Goal: Information Seeking & Learning: Learn about a topic

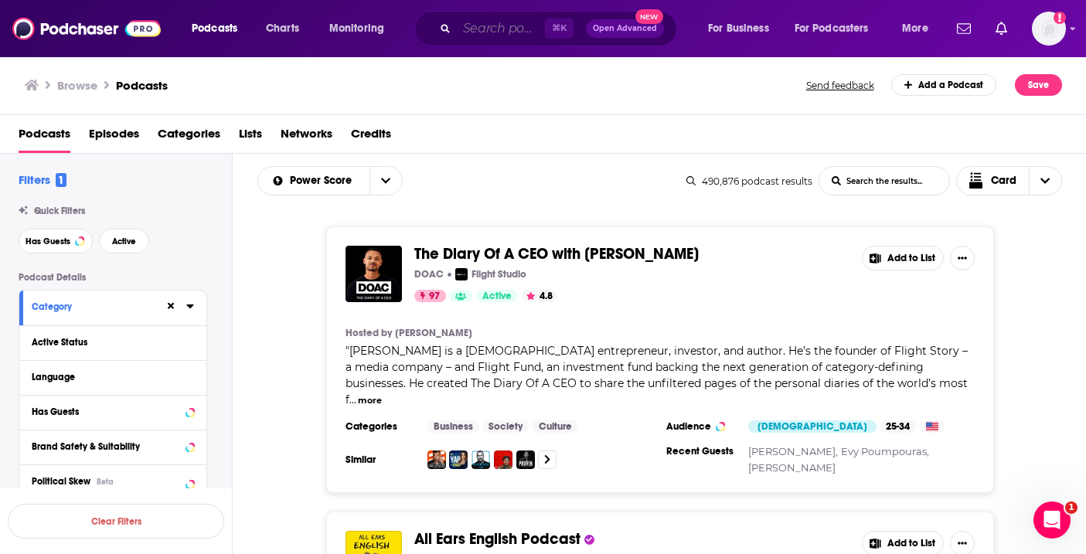
click at [484, 31] on input "Search podcasts, credits, & more..." at bounding box center [501, 28] width 88 height 25
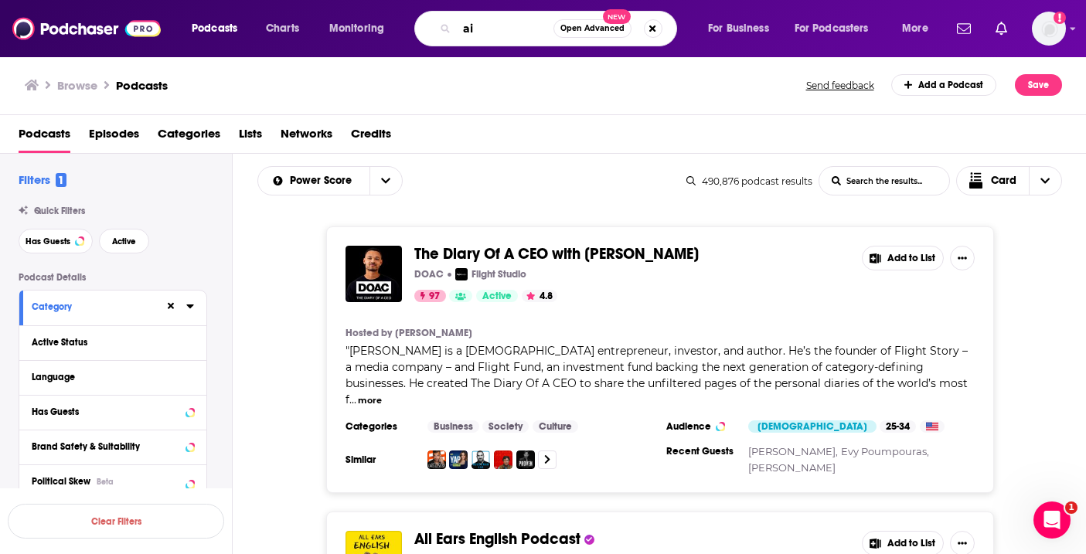
type input "a"
type input "wildfire"
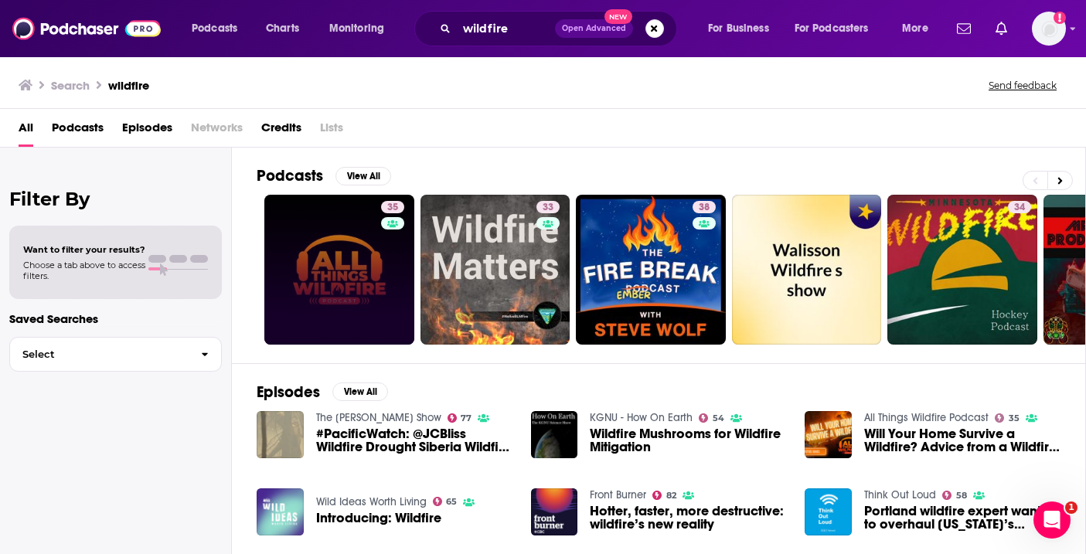
click at [335, 260] on link "35" at bounding box center [339, 270] width 150 height 150
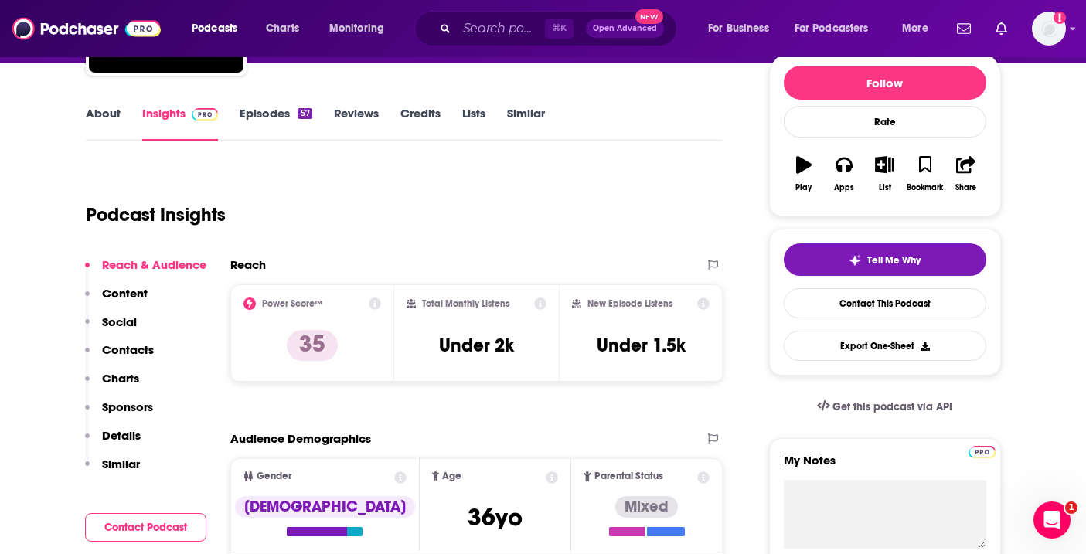
scroll to position [185, 0]
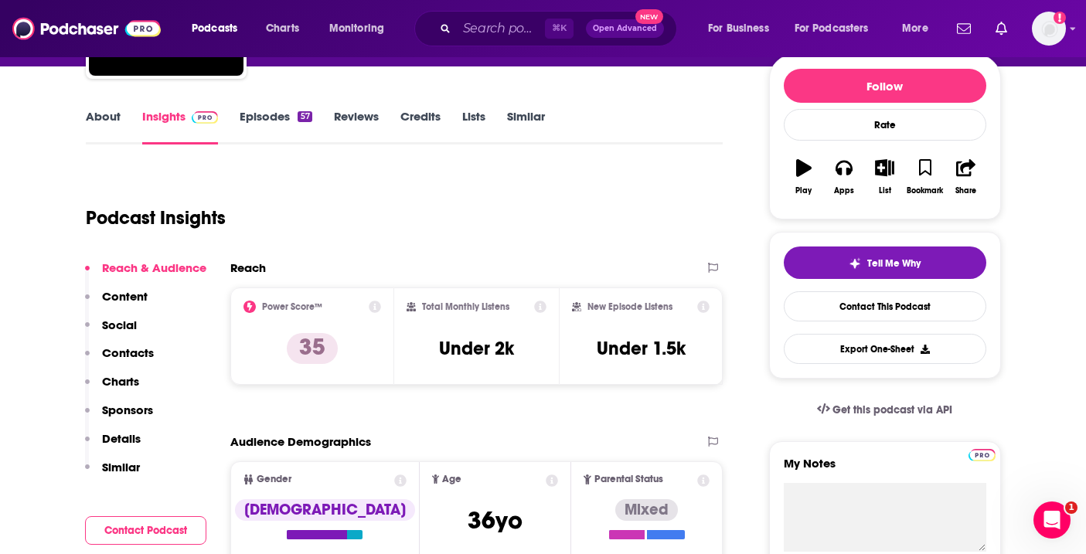
click at [110, 127] on link "About" at bounding box center [103, 127] width 35 height 36
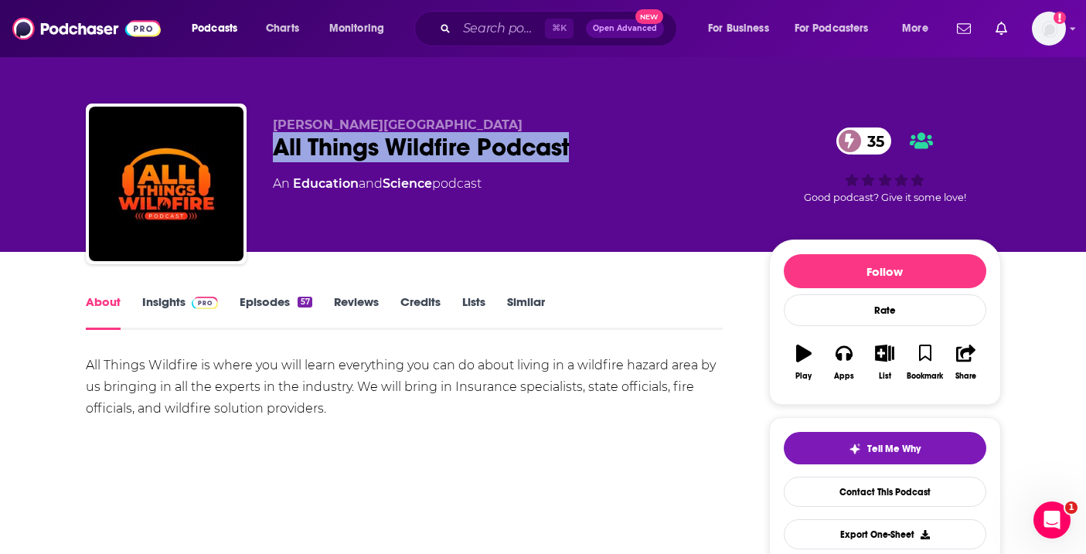
drag, startPoint x: 575, startPoint y: 144, endPoint x: 260, endPoint y: 143, distance: 315.3
click at [260, 143] on div "O.P. Almaraz All Things Wildfire Podcast 35 An Education and Science podcast 35…" at bounding box center [543, 187] width 915 height 167
copy h1 "All Things Wildfire Podcast"
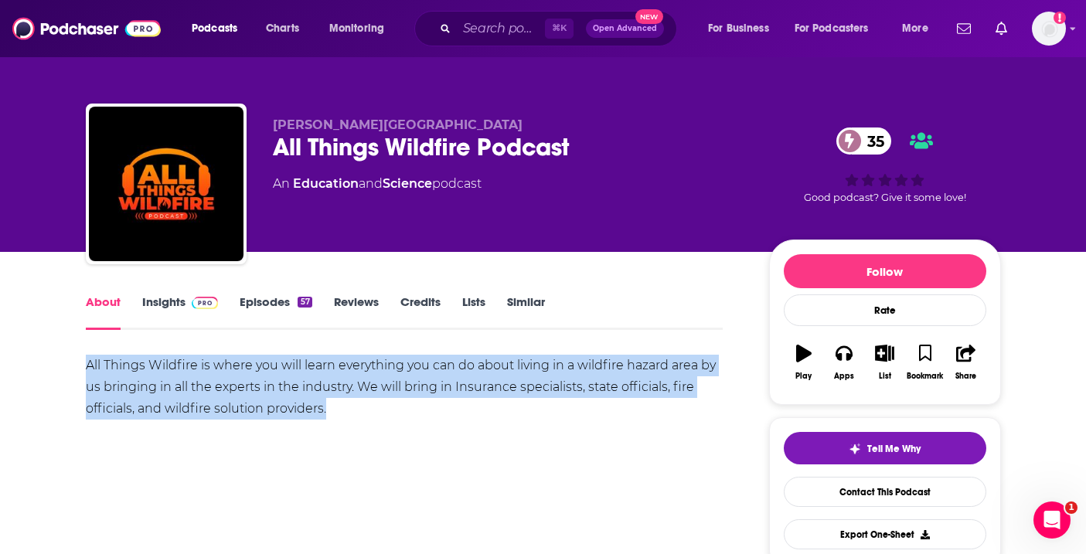
drag, startPoint x: 85, startPoint y: 364, endPoint x: 326, endPoint y: 400, distance: 243.8
click at [326, 400] on div "All Things Wildfire is where you will learn everything you can do about living …" at bounding box center [404, 387] width 637 height 65
copy div "All Things Wildfire is where you will learn everything you can do about living …"
click at [173, 301] on link "Insights" at bounding box center [180, 312] width 76 height 36
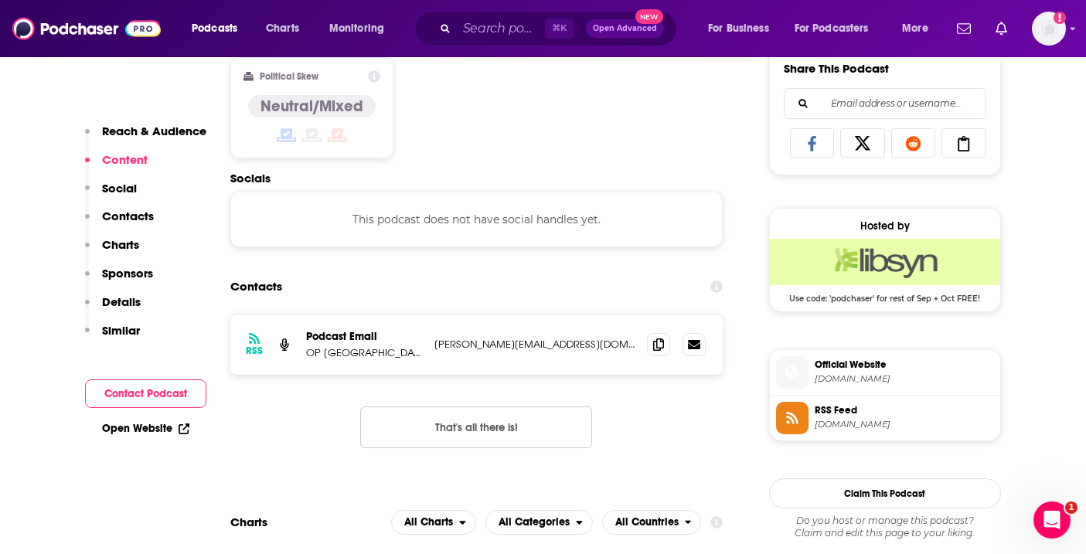
scroll to position [1040, 0]
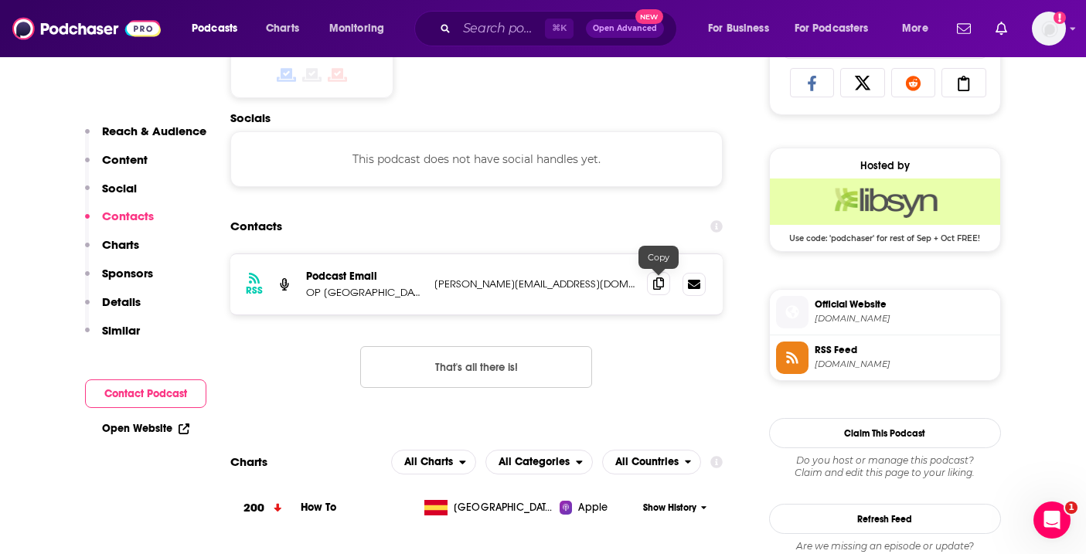
click at [658, 281] on icon at bounding box center [658, 283] width 11 height 12
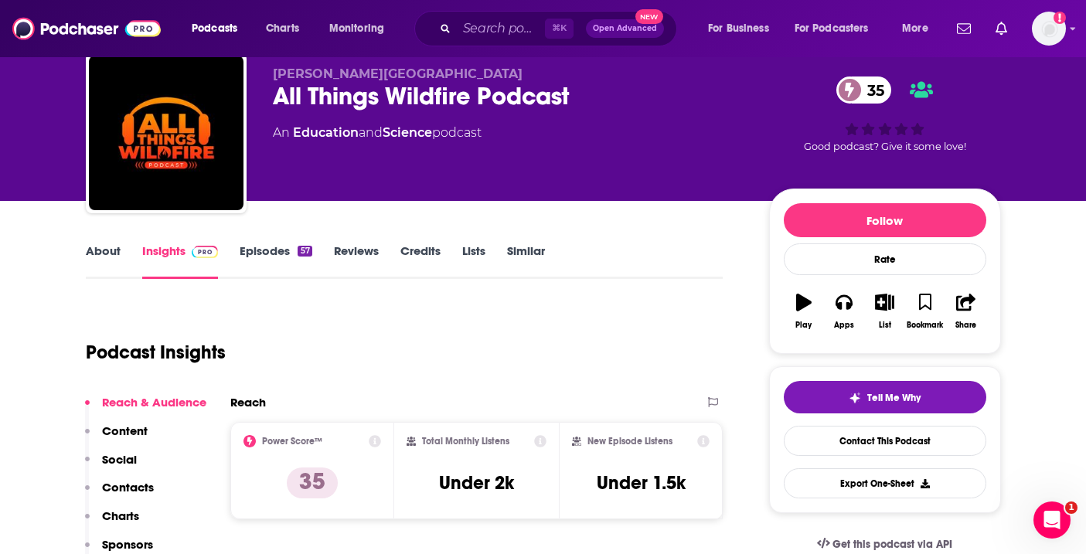
scroll to position [0, 0]
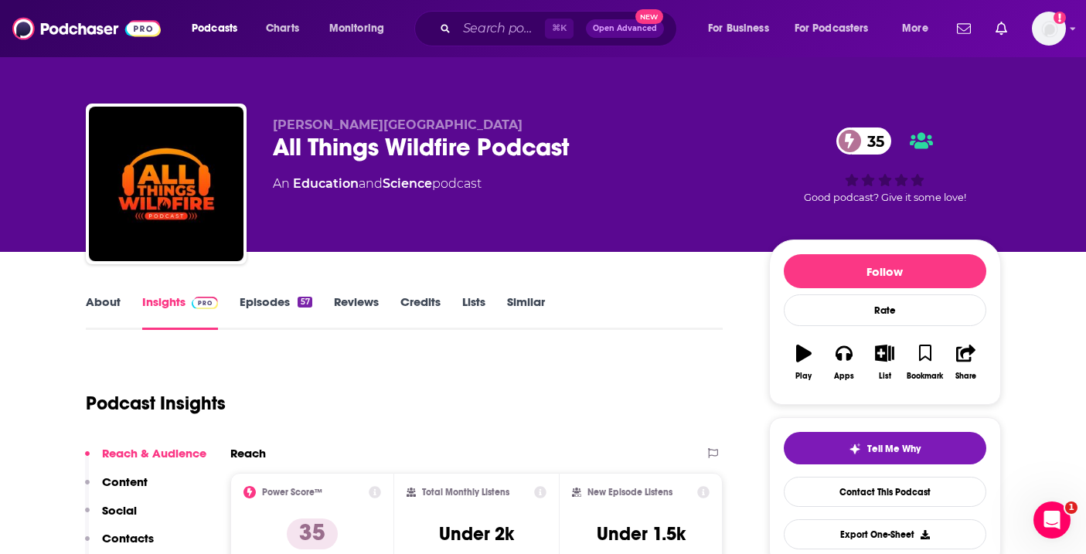
click at [88, 308] on link "About" at bounding box center [103, 312] width 35 height 36
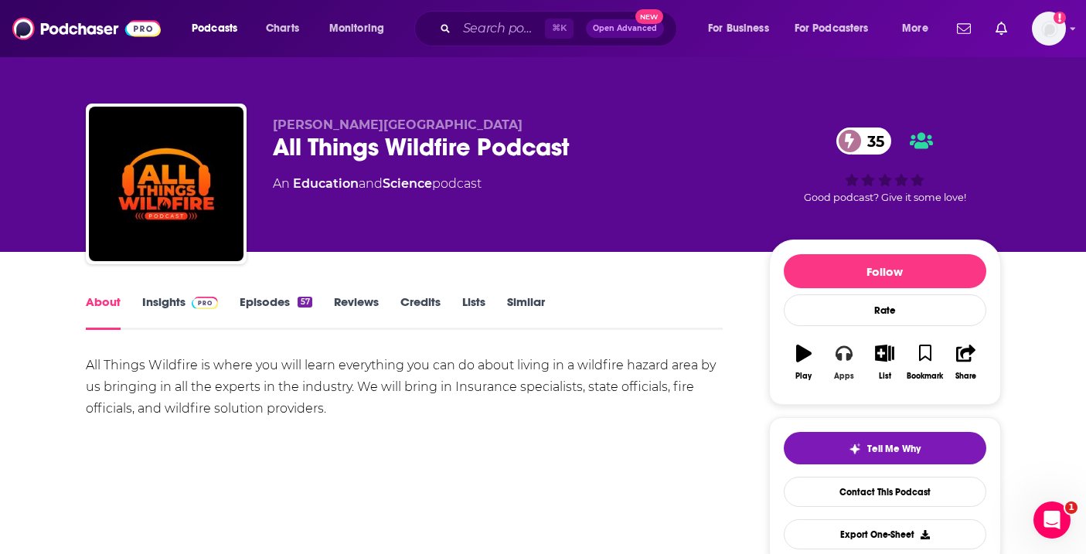
click at [842, 360] on icon "button" at bounding box center [843, 353] width 17 height 17
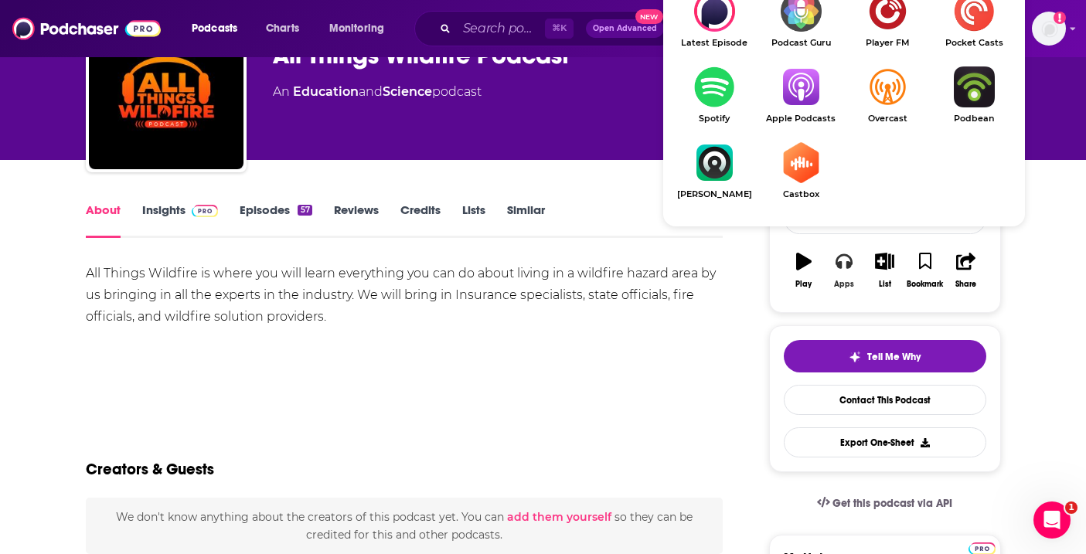
scroll to position [97, 0]
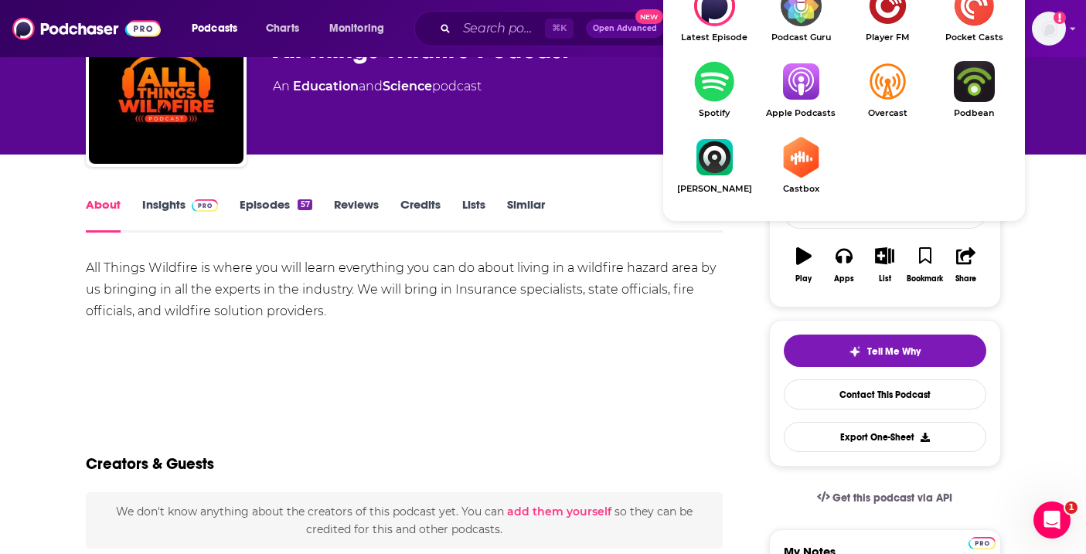
click at [719, 87] on img "Show Listen On dropdown" at bounding box center [714, 81] width 87 height 41
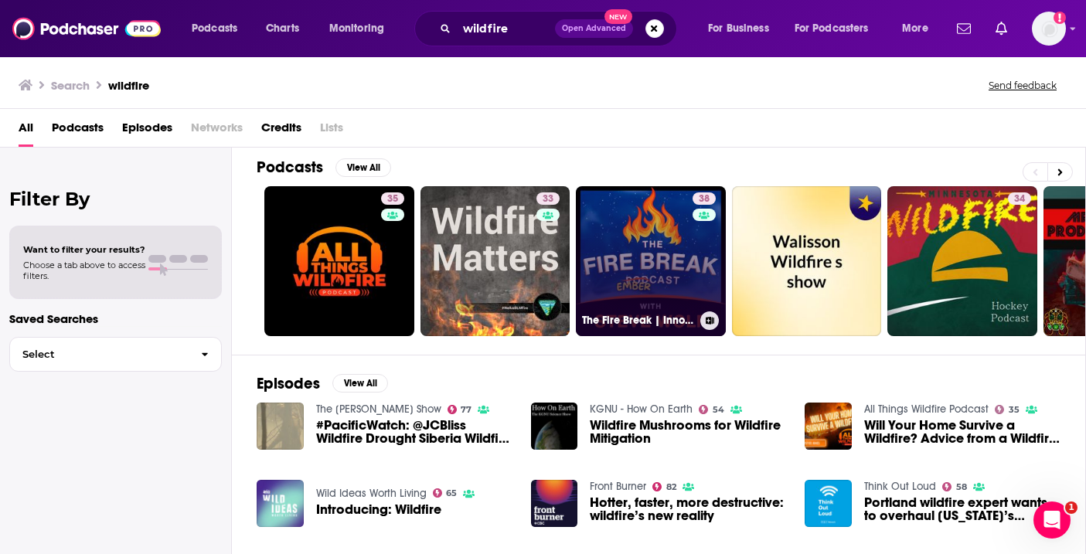
click at [627, 265] on link "38 The Fire Break | Innovations in Wildfire" at bounding box center [651, 261] width 150 height 150
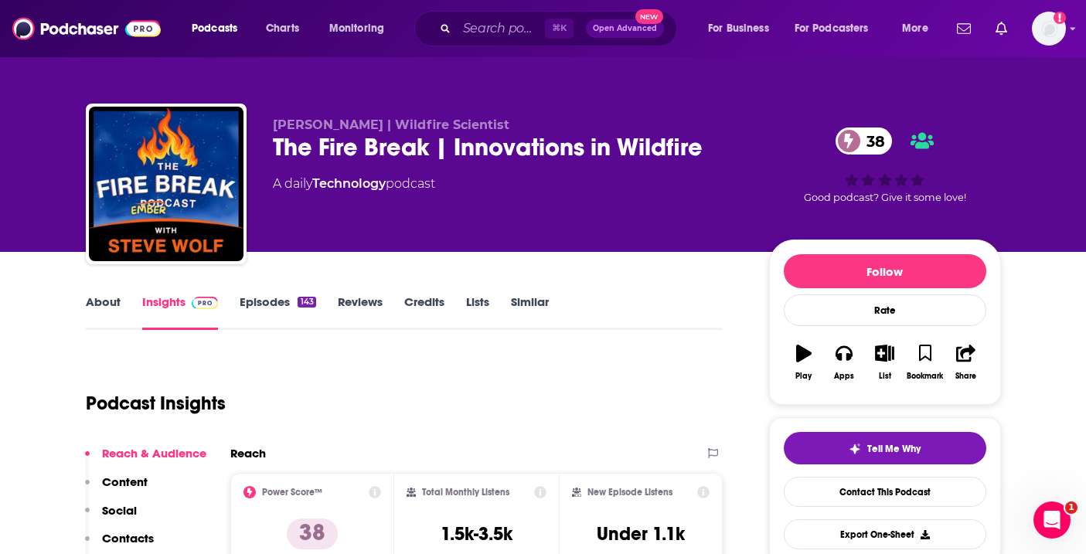
scroll to position [158, 0]
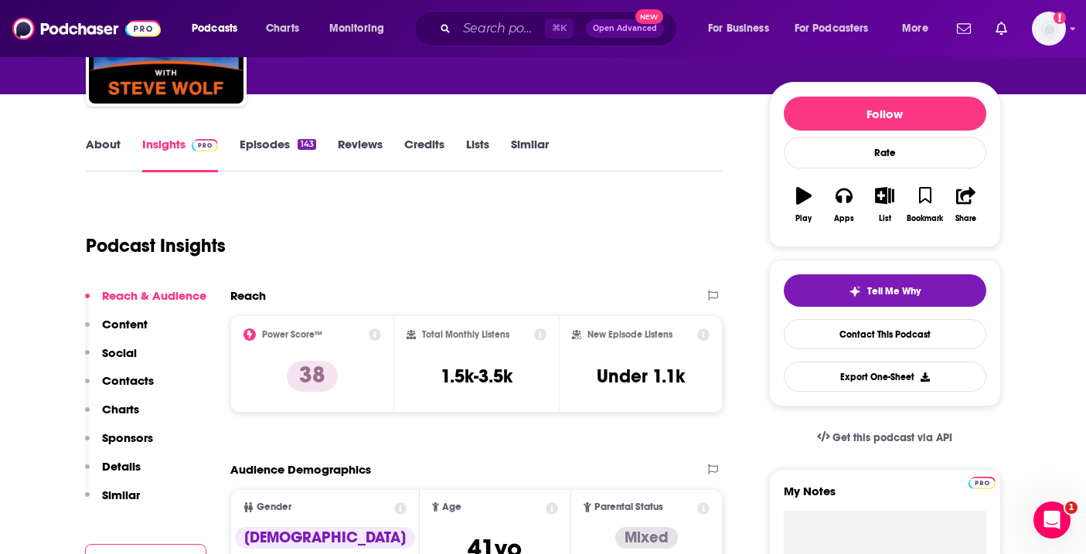
click at [112, 140] on link "About" at bounding box center [103, 155] width 35 height 36
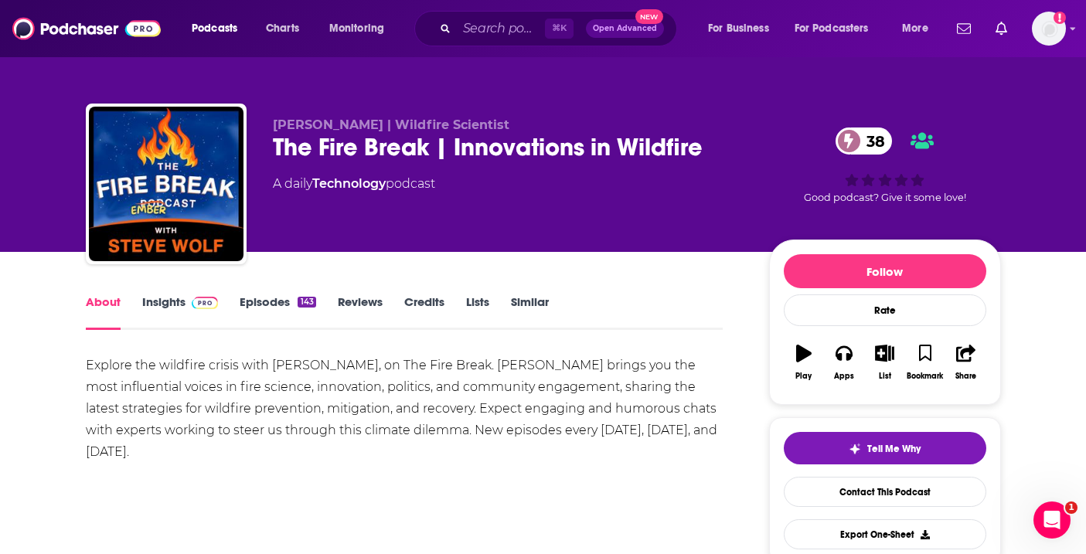
click at [300, 412] on div "Explore the wildfire crisis with Steve Wolf, on The Fire Break. Steve brings yo…" at bounding box center [404, 409] width 637 height 108
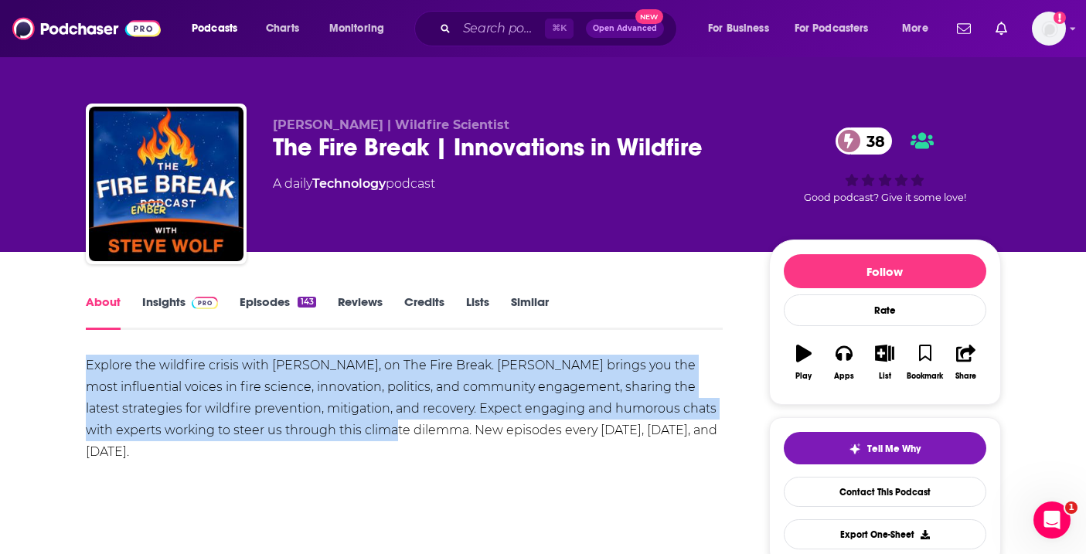
drag, startPoint x: 321, startPoint y: 433, endPoint x: 83, endPoint y: 357, distance: 249.7
copy div "Explore the wildfire crisis with Steve Wolf, on The Fire Break. Steve brings yo…"
click at [163, 305] on link "Insights" at bounding box center [180, 312] width 76 height 36
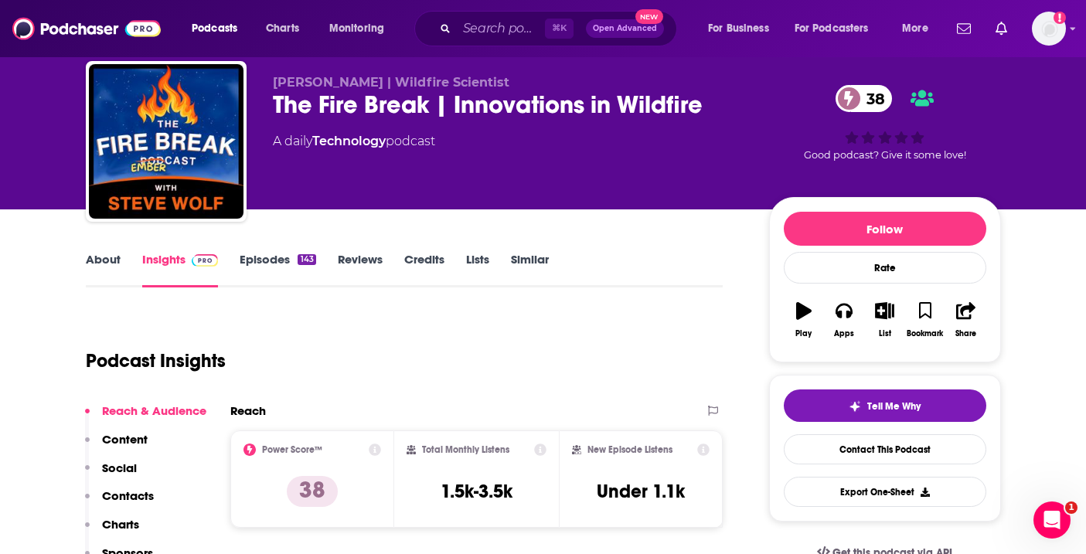
scroll to position [55, 0]
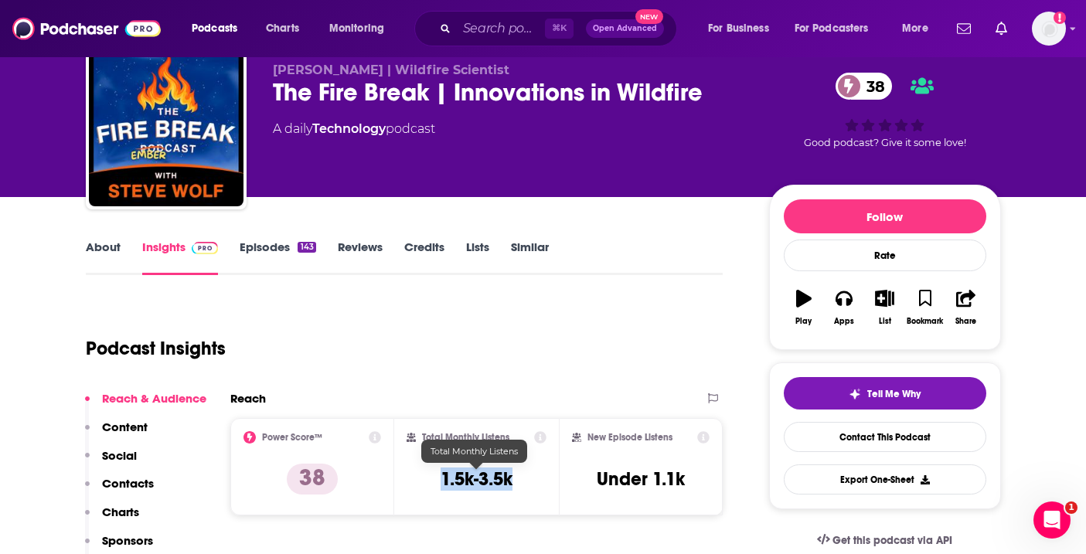
drag, startPoint x: 523, startPoint y: 477, endPoint x: 438, endPoint y: 477, distance: 85.0
click at [438, 477] on div "Total Monthly Listens 1.5k-3.5k" at bounding box center [476, 466] width 140 height 71
copy h3 "1.5k-3.5k"
click at [113, 246] on link "About" at bounding box center [103, 258] width 35 height 36
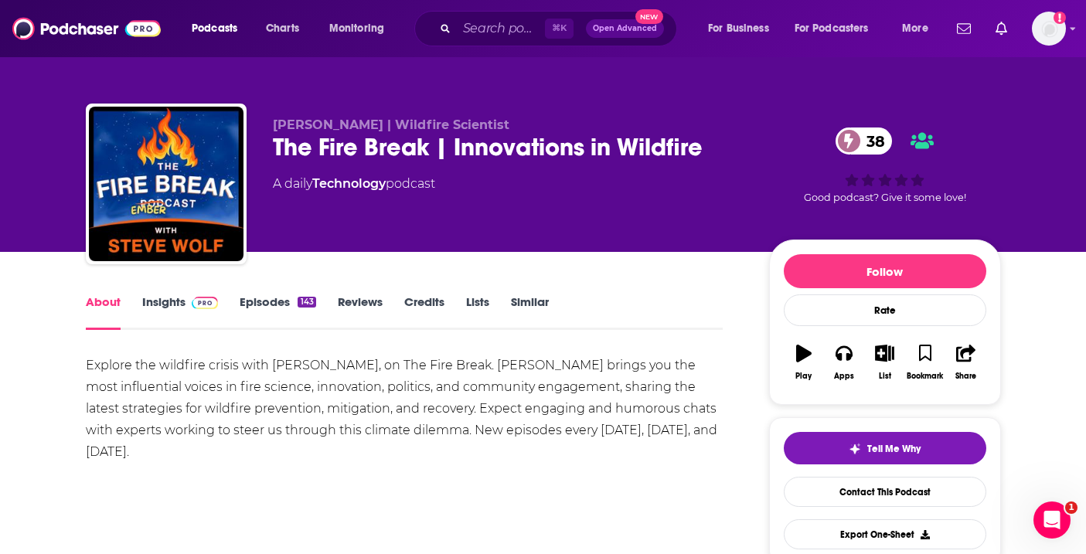
click at [189, 314] on link "Insights" at bounding box center [180, 312] width 76 height 36
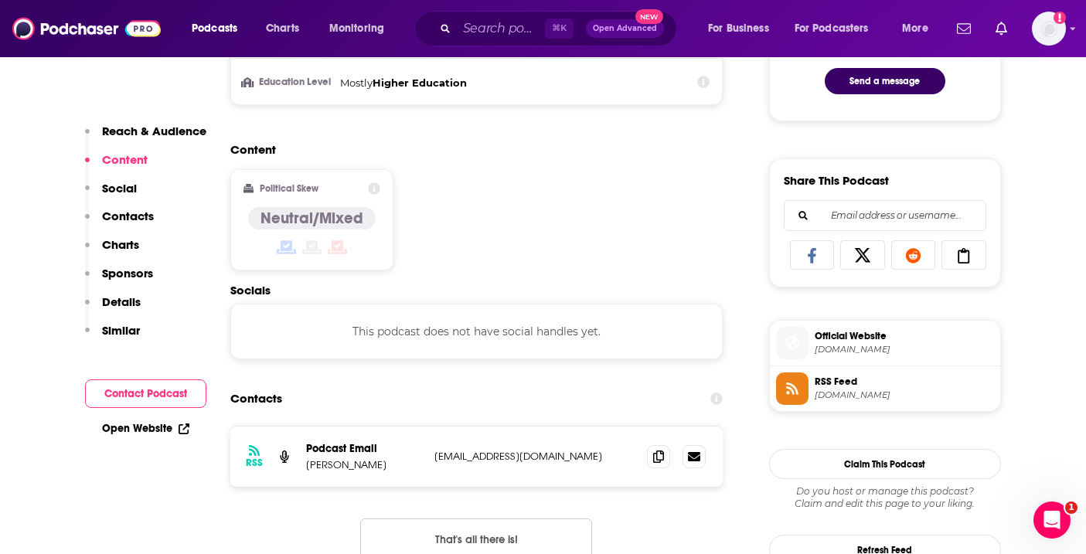
scroll to position [869, 0]
click at [658, 457] on icon at bounding box center [658, 455] width 11 height 12
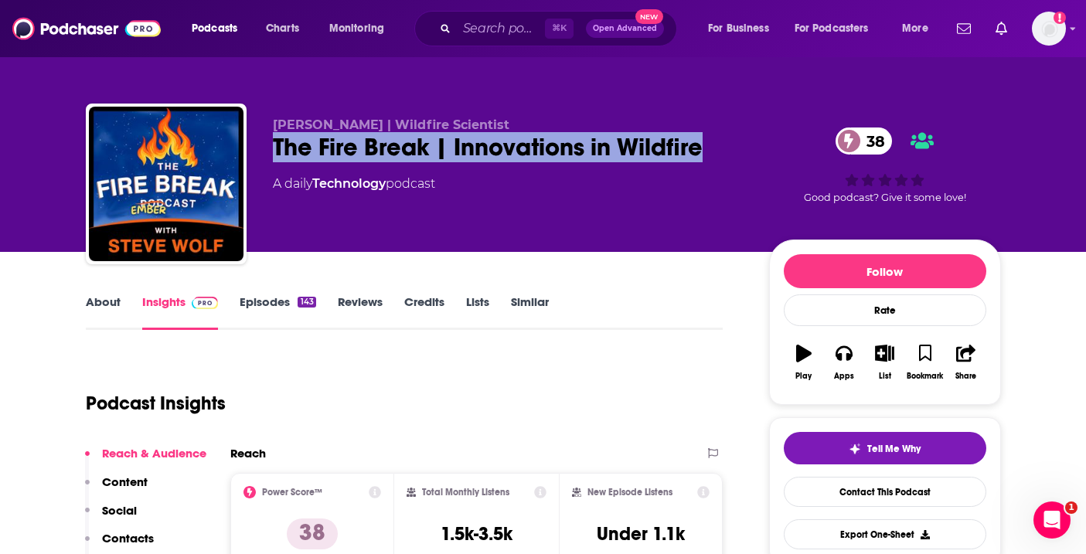
drag, startPoint x: 714, startPoint y: 150, endPoint x: 273, endPoint y: 150, distance: 441.2
click at [273, 150] on div "The Fire Break | Innovations in Wildfire 38" at bounding box center [508, 147] width 471 height 30
copy h2 "The Fire Break | Innovations in Wildfire"
click at [846, 356] on icon "button" at bounding box center [843, 353] width 17 height 15
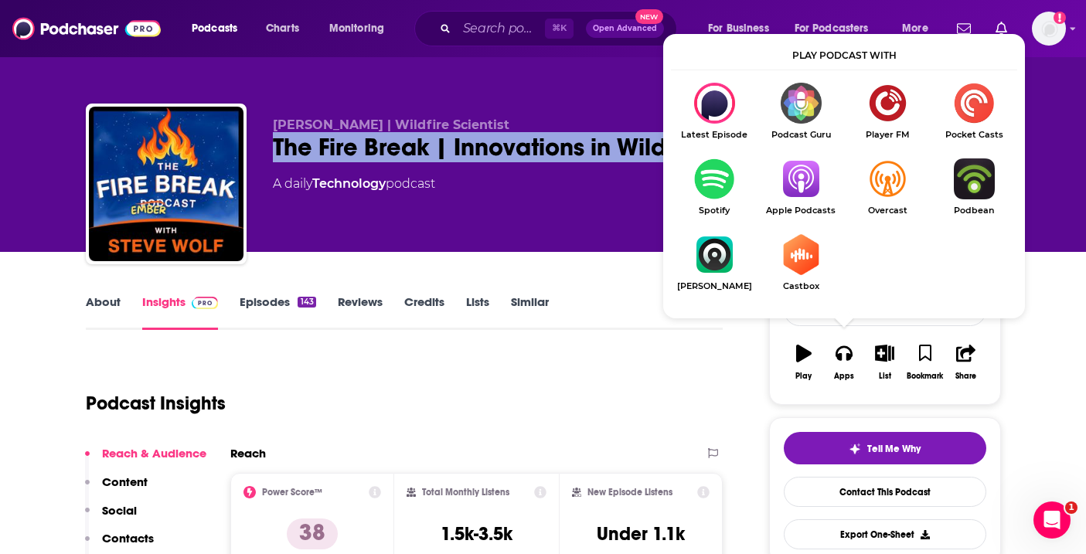
click at [705, 171] on img "Show Listen On dropdown" at bounding box center [714, 178] width 87 height 41
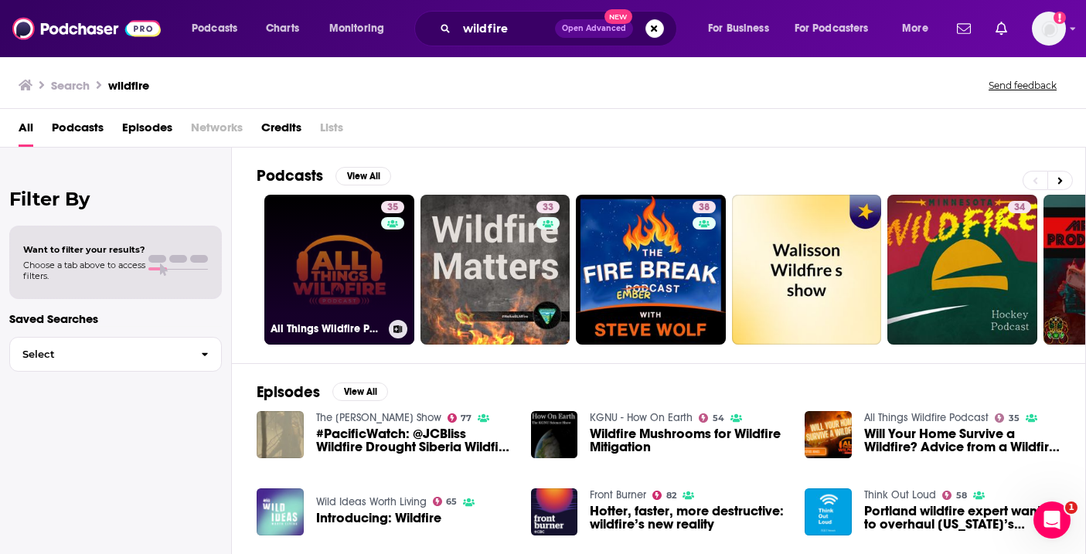
click at [342, 275] on link "35 All Things Wildfire Podcast" at bounding box center [339, 270] width 150 height 150
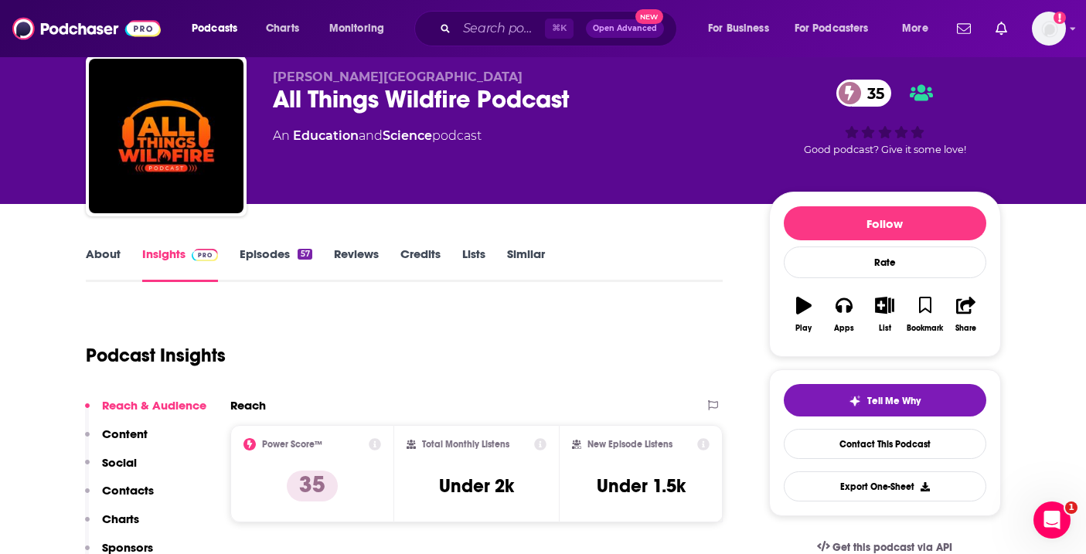
scroll to position [50, 0]
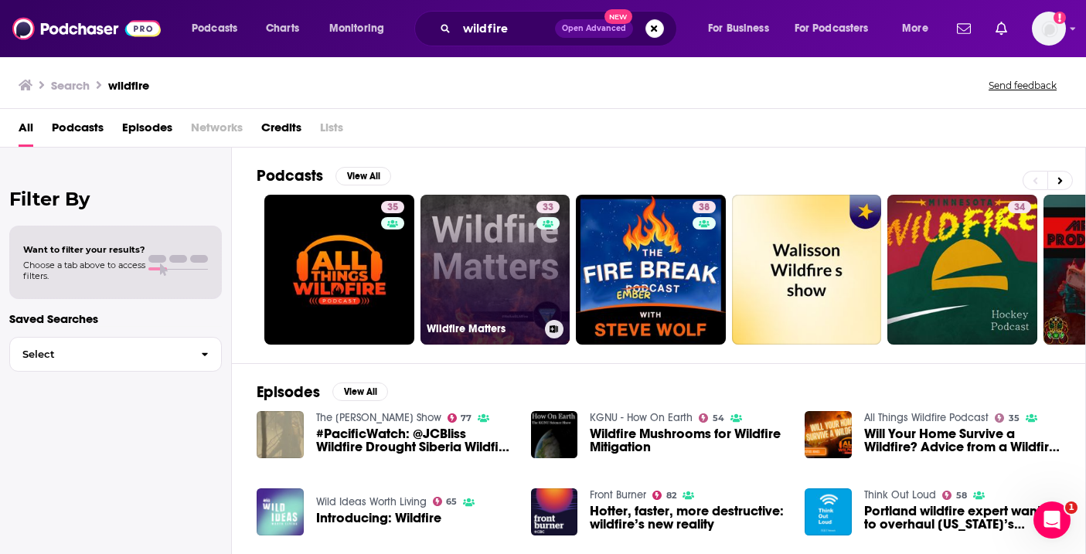
click at [512, 236] on link "33 Wildfire Matters" at bounding box center [495, 270] width 150 height 150
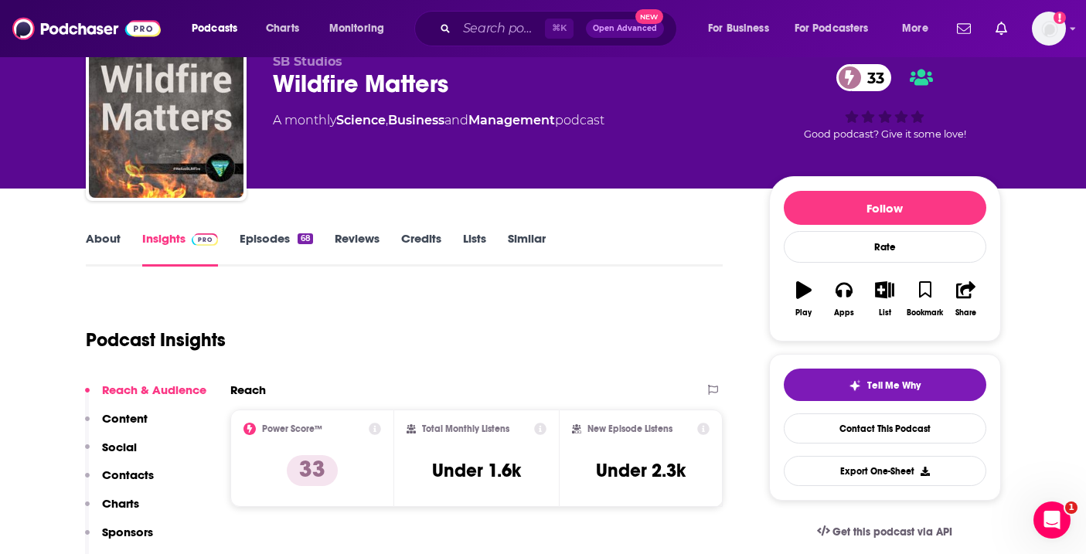
scroll to position [75, 0]
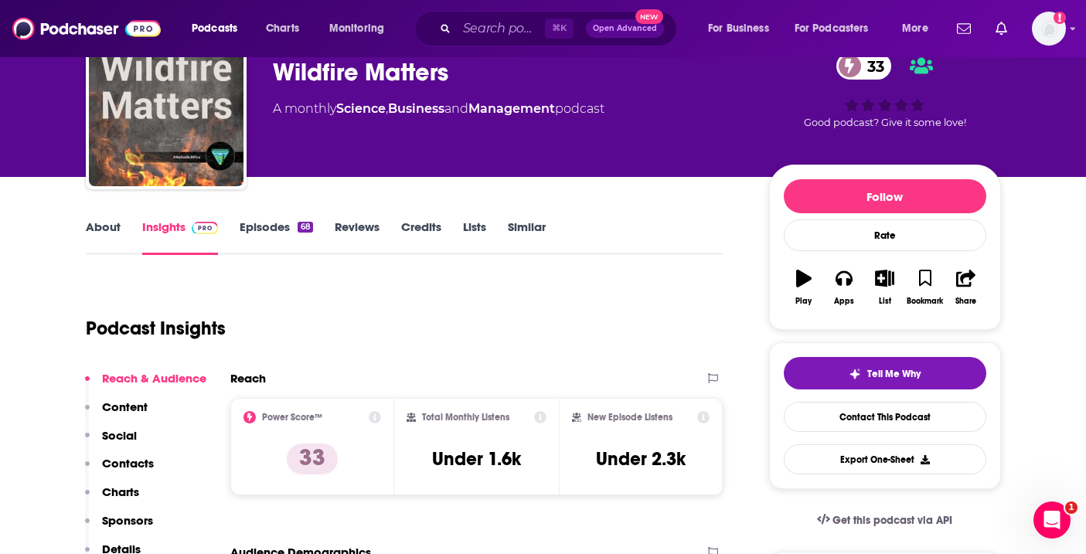
click at [101, 226] on link "About" at bounding box center [103, 237] width 35 height 36
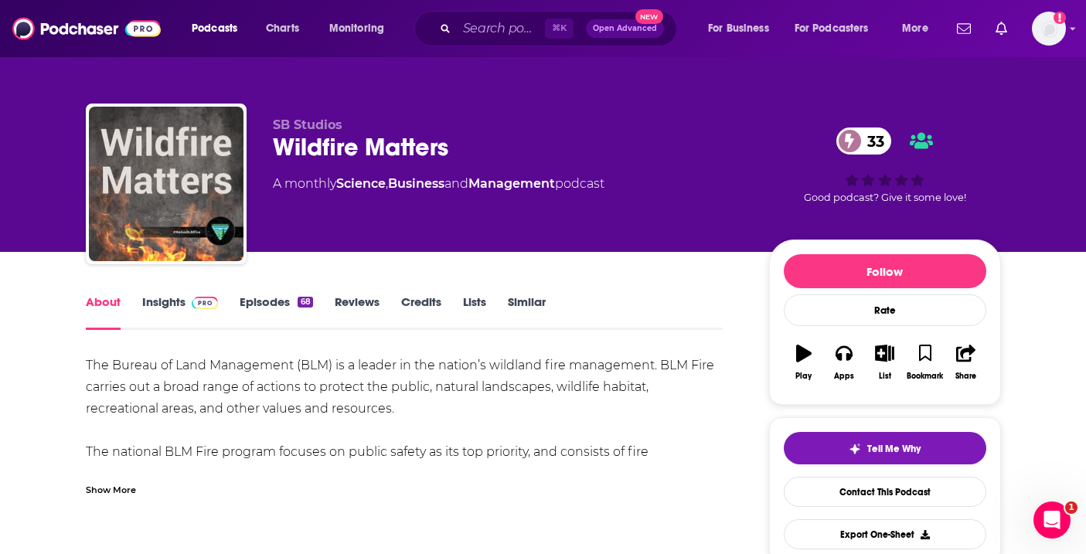
scroll to position [101, 0]
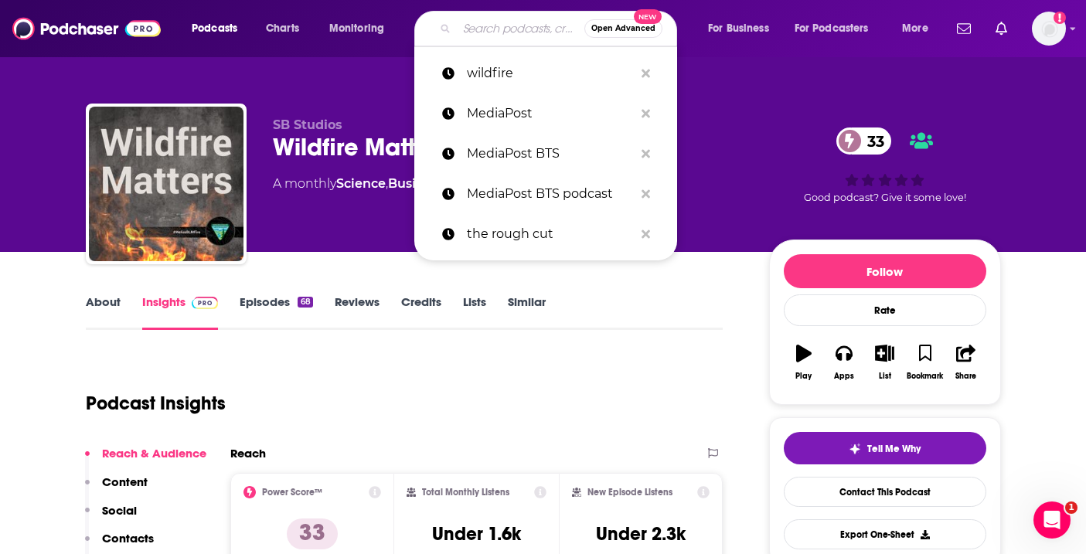
click at [488, 38] on input "Search podcasts, credits, & more..." at bounding box center [520, 28] width 127 height 25
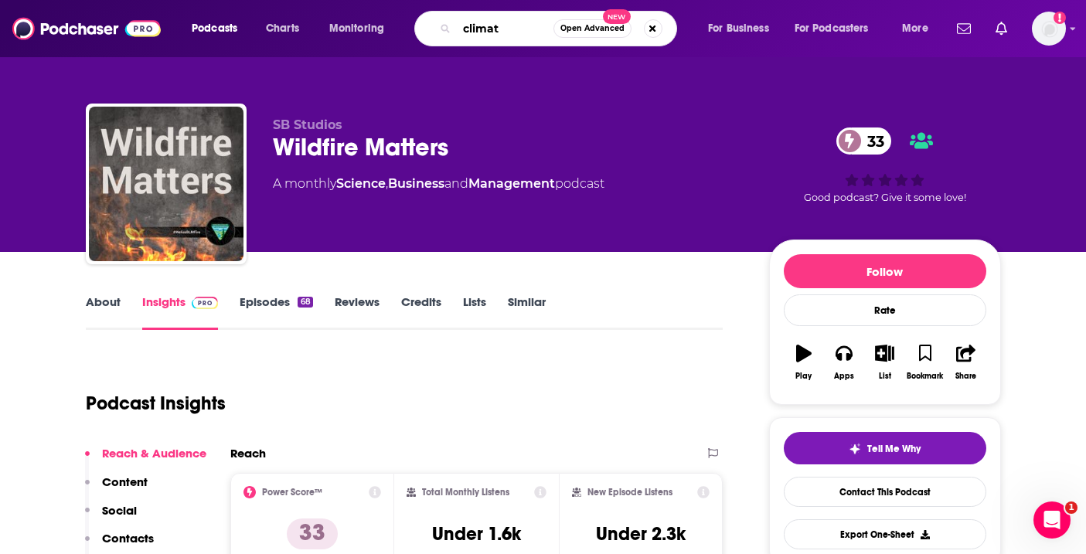
type input "climate"
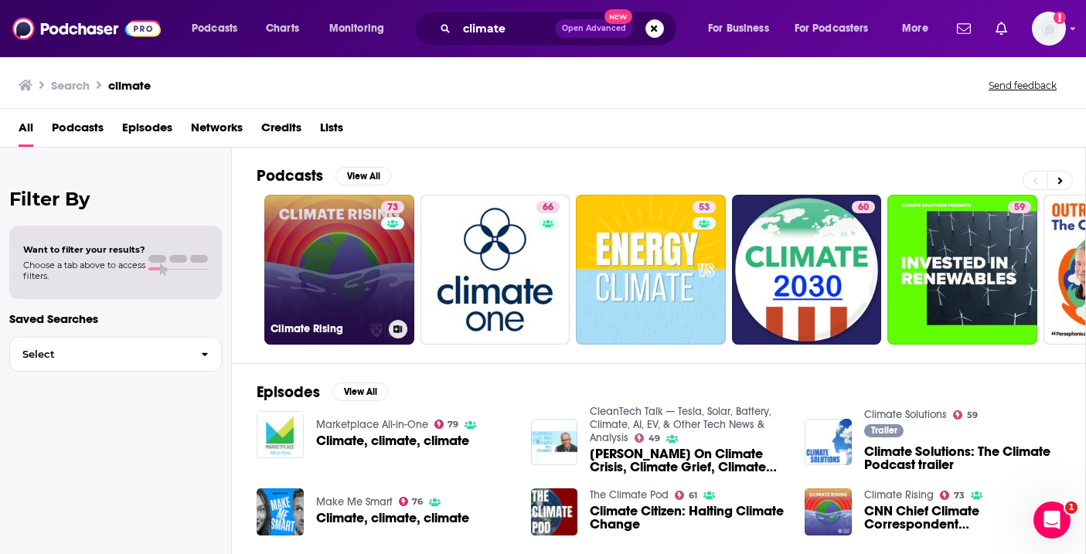
click at [308, 274] on link "73 Climate Rising" at bounding box center [339, 270] width 150 height 150
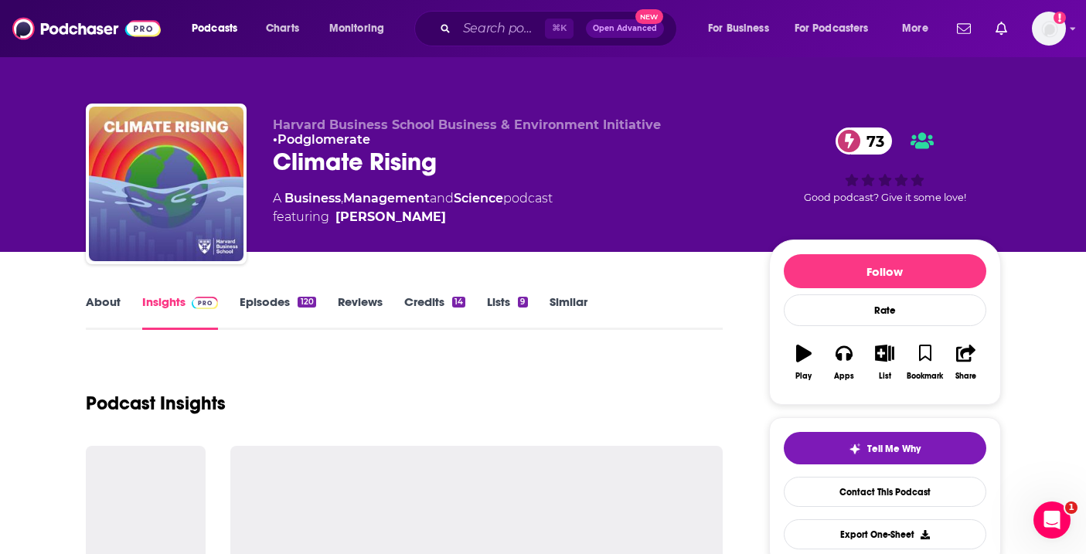
click at [101, 310] on link "About" at bounding box center [103, 312] width 35 height 36
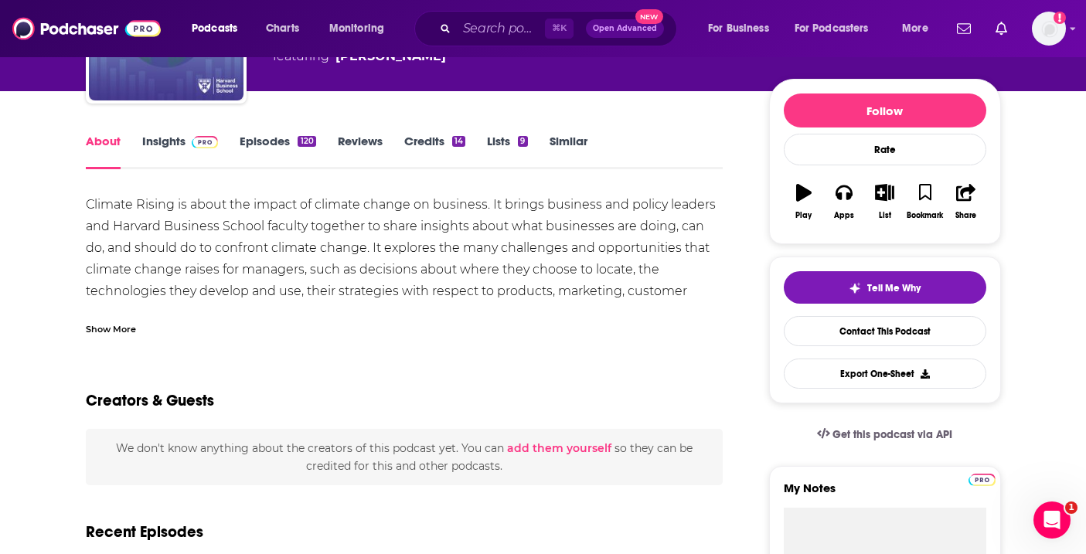
scroll to position [161, 0]
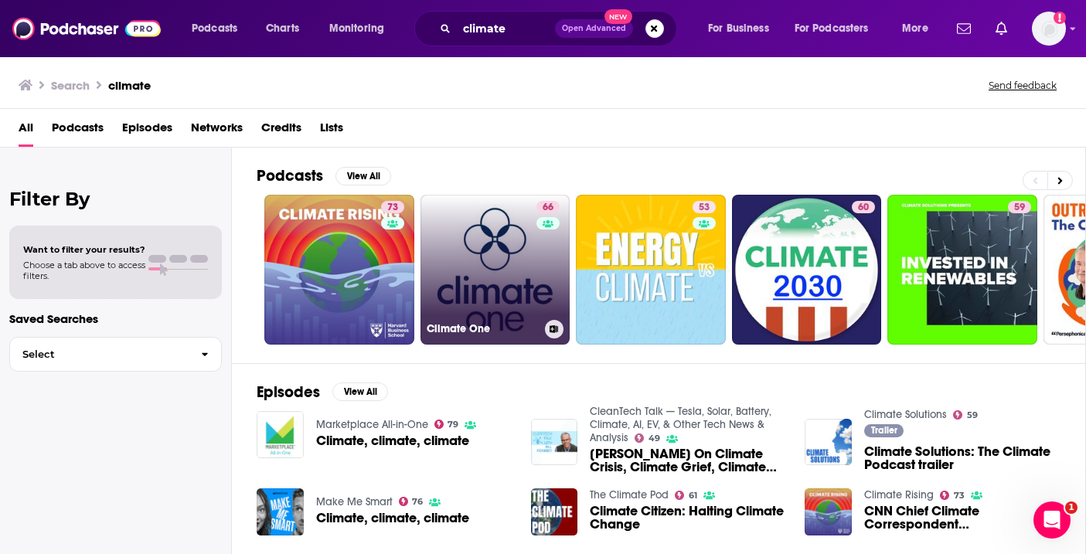
click at [515, 294] on link "66 Climate One" at bounding box center [495, 270] width 150 height 150
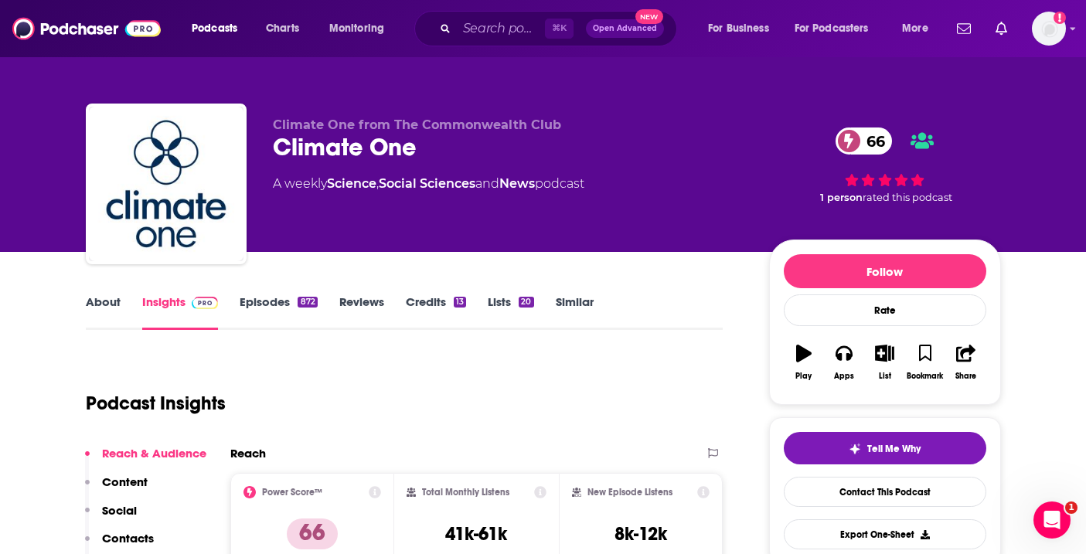
click at [94, 302] on link "About" at bounding box center [103, 312] width 35 height 36
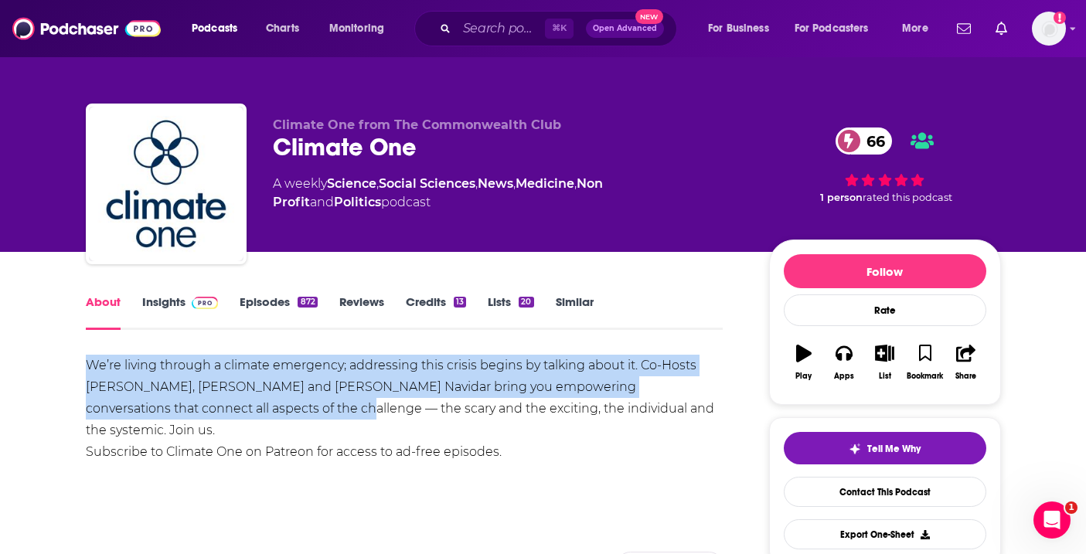
drag, startPoint x: 233, startPoint y: 410, endPoint x: 83, endPoint y: 364, distance: 156.2
copy div "We’re living through a climate emergency; addressing this crisis begins by talk…"
click at [162, 300] on link "Insights" at bounding box center [180, 312] width 76 height 36
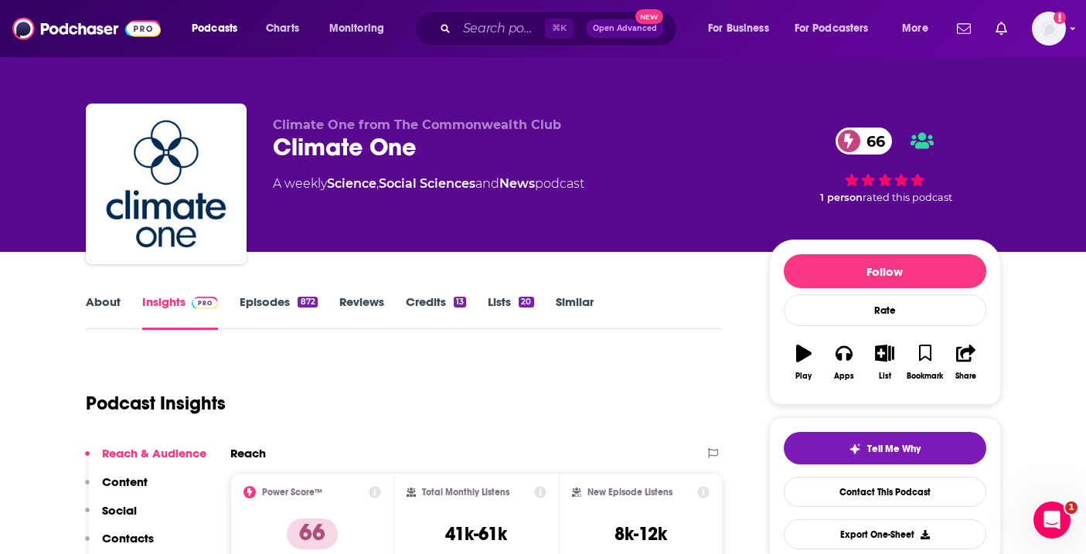
scroll to position [151, 0]
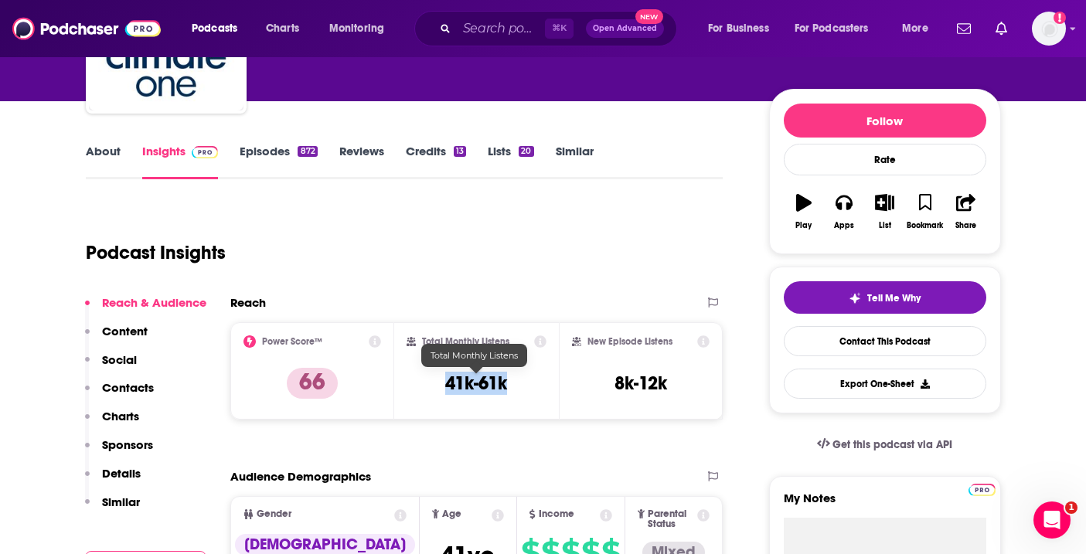
drag, startPoint x: 512, startPoint y: 376, endPoint x: 446, endPoint y: 375, distance: 65.7
click at [446, 375] on div "Total Monthly Listens 41k-61k" at bounding box center [476, 370] width 140 height 71
copy h3 "41k-61k"
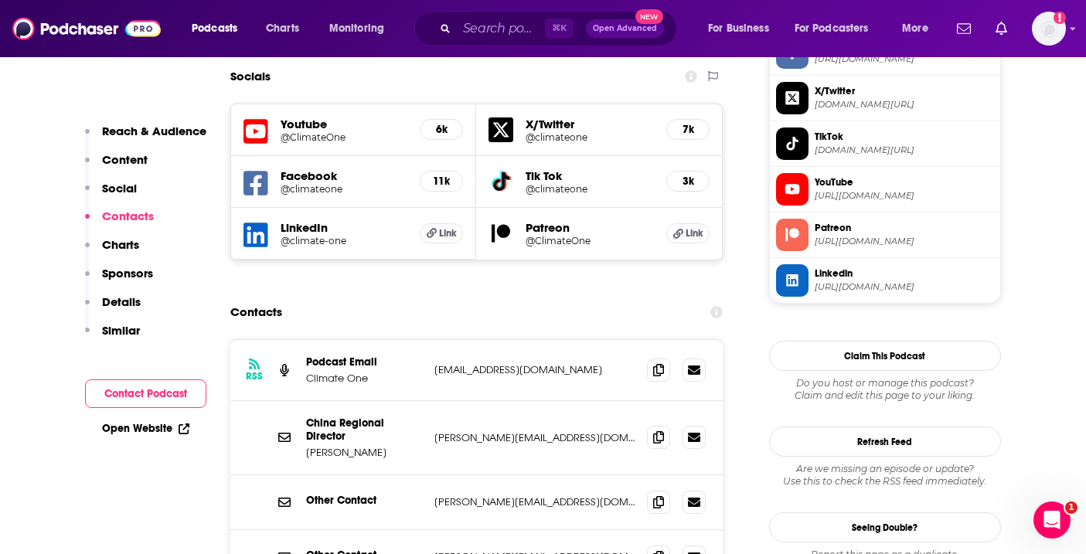
scroll to position [1450, 0]
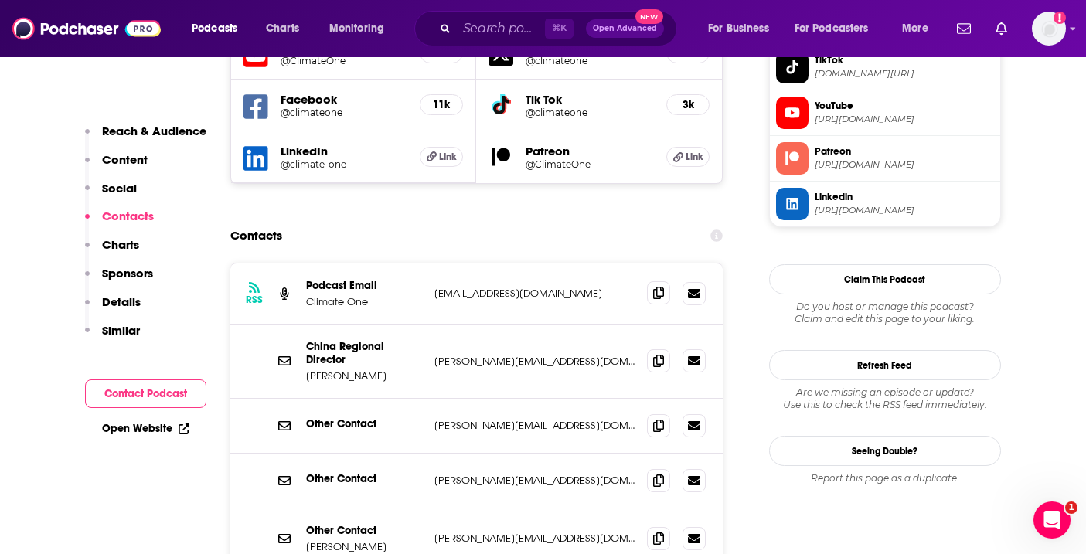
click at [654, 287] on icon at bounding box center [658, 293] width 11 height 12
click at [657, 354] on icon at bounding box center [658, 360] width 11 height 12
click at [655, 419] on icon at bounding box center [658, 425] width 11 height 12
click at [651, 468] on span at bounding box center [658, 479] width 23 height 23
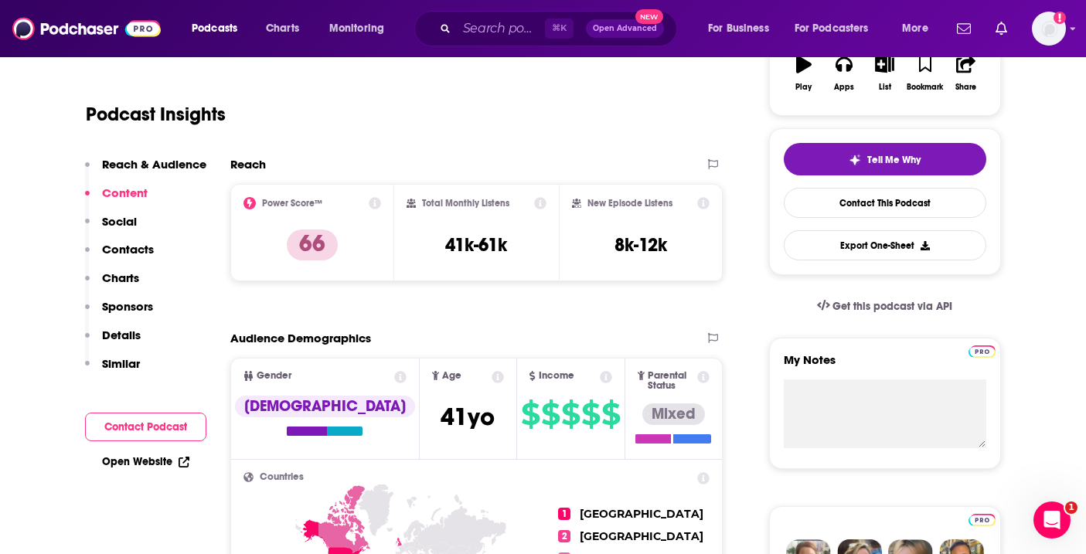
scroll to position [0, 0]
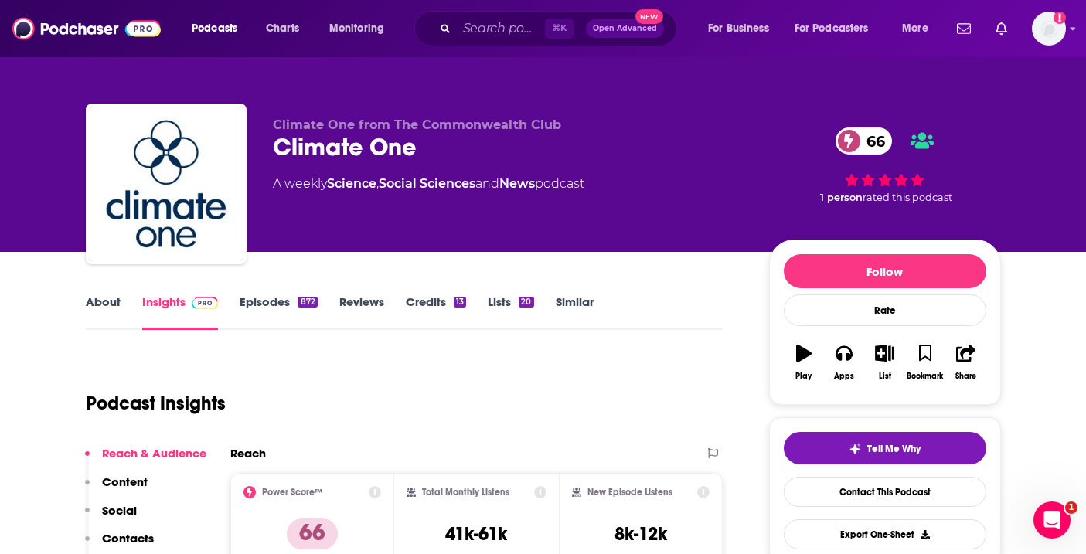
click at [444, 379] on div "Podcast Insights" at bounding box center [398, 394] width 625 height 79
click at [117, 293] on div "About Insights Episodes 872 Reviews Credits 13 Lists 20 Similar" at bounding box center [404, 311] width 637 height 38
click at [104, 309] on link "About" at bounding box center [103, 312] width 35 height 36
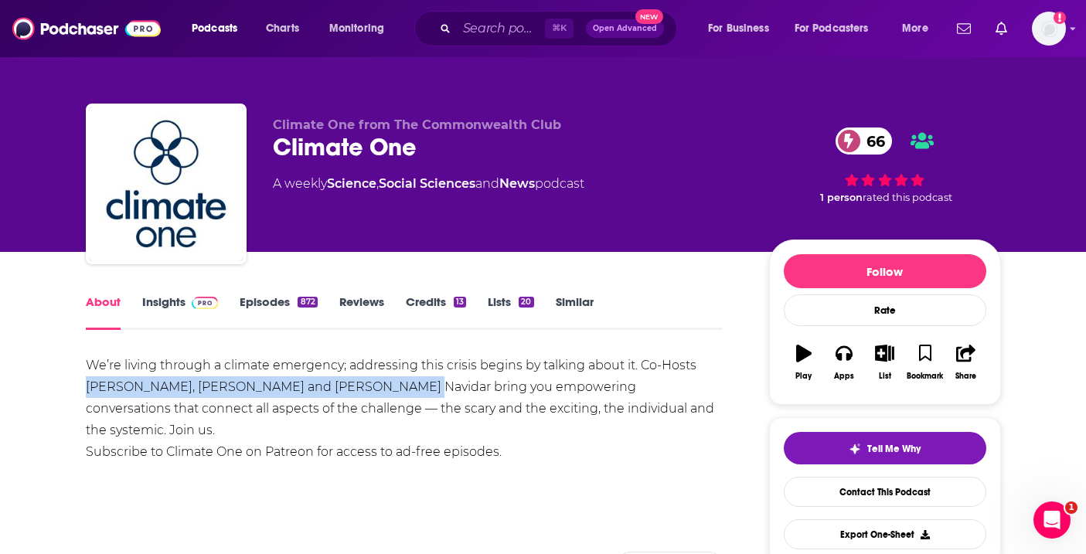
drag, startPoint x: 68, startPoint y: 389, endPoint x: 387, endPoint y: 389, distance: 319.1
copy div "Greg Dalton, Ariana Brocious and Kousha Navidar"
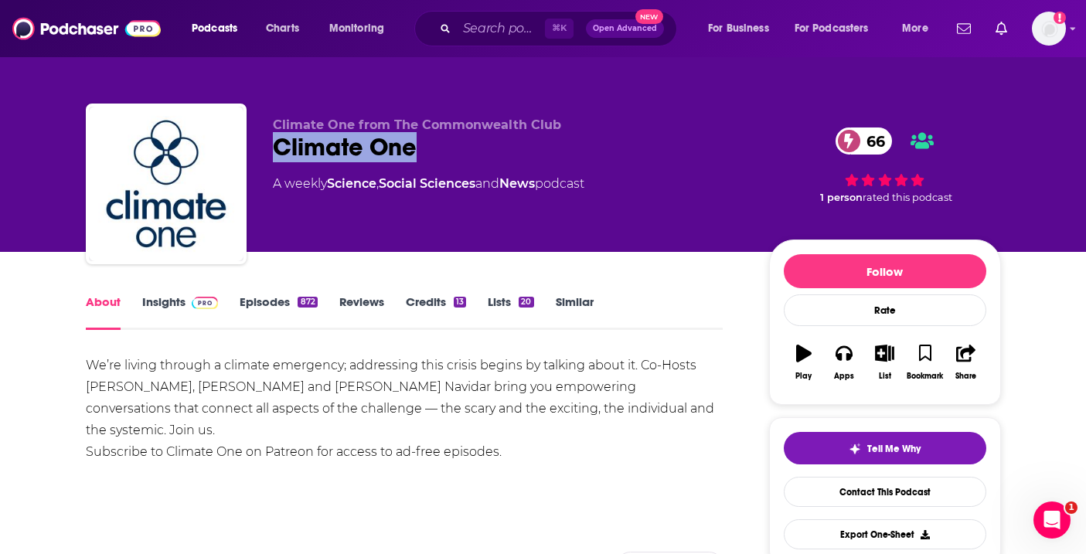
drag, startPoint x: 406, startPoint y: 145, endPoint x: 271, endPoint y: 142, distance: 135.3
click at [271, 142] on div "Climate One from The Commonwealth Club Climate One 66 A weekly Science , Social…" at bounding box center [543, 187] width 915 height 167
copy h1 "Climate One"
click at [838, 379] on div "Apps" at bounding box center [844, 376] width 20 height 9
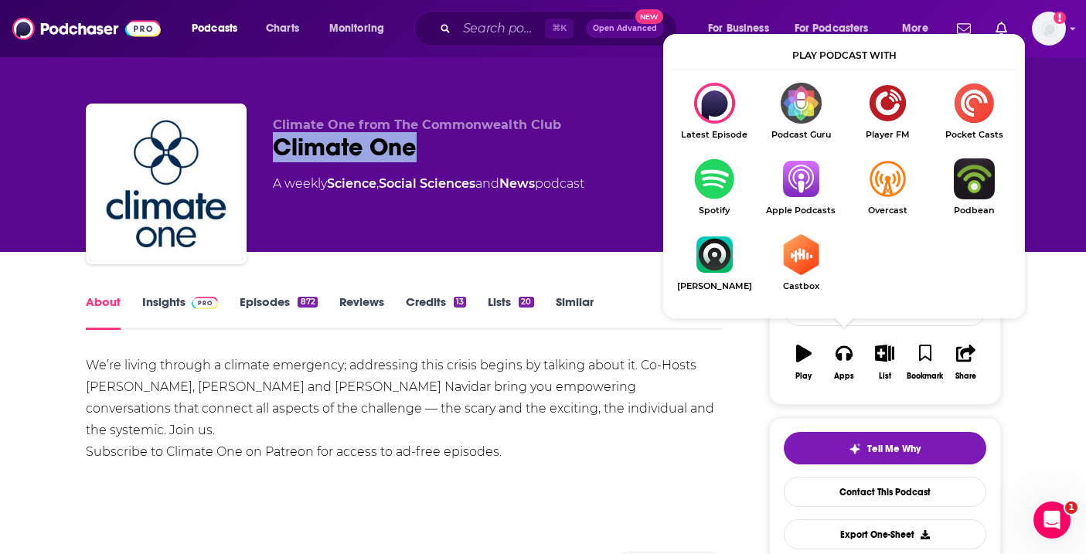
click at [715, 201] on link "Spotify" at bounding box center [714, 186] width 87 height 57
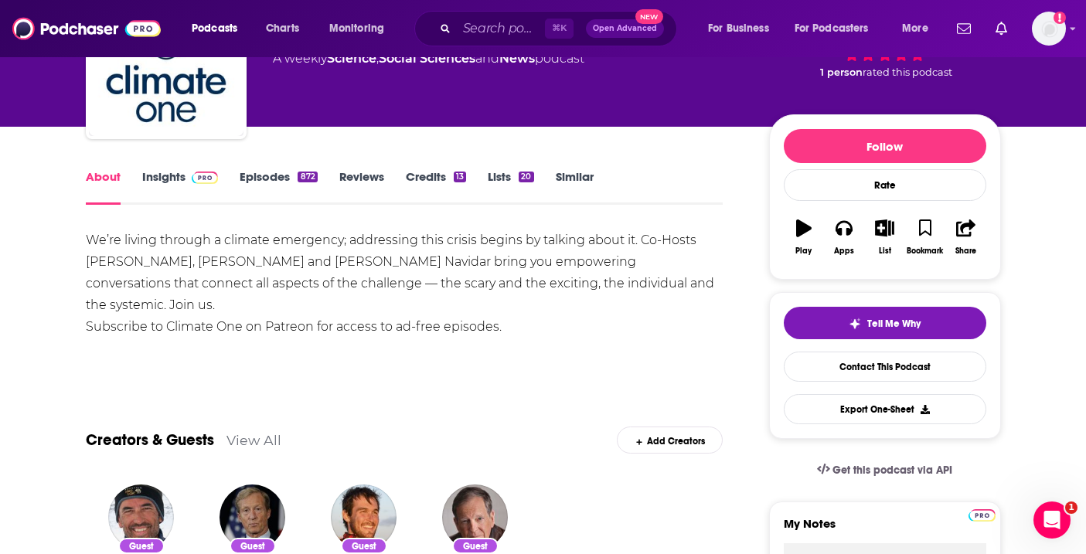
scroll to position [278, 0]
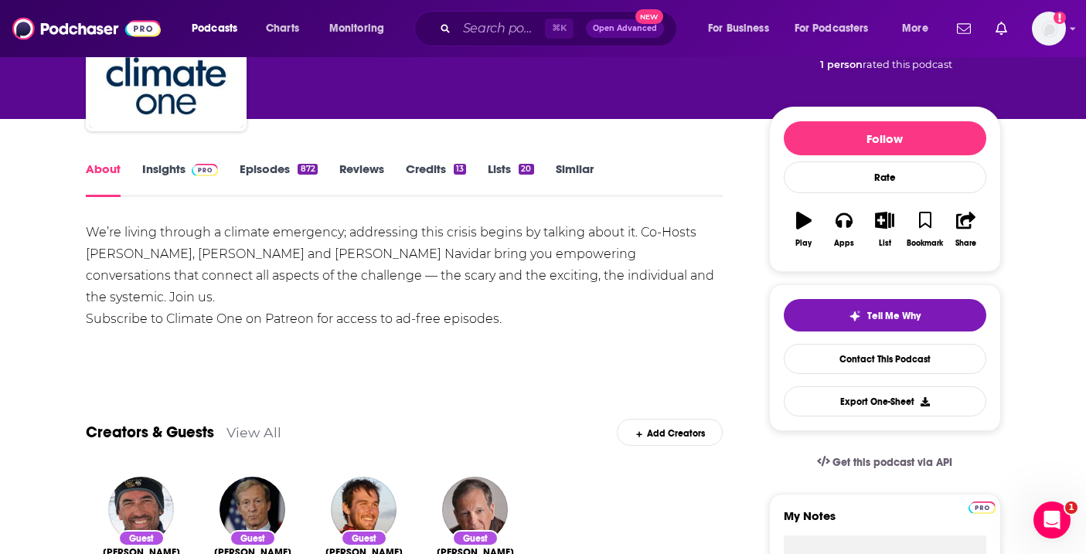
scroll to position [149, 0]
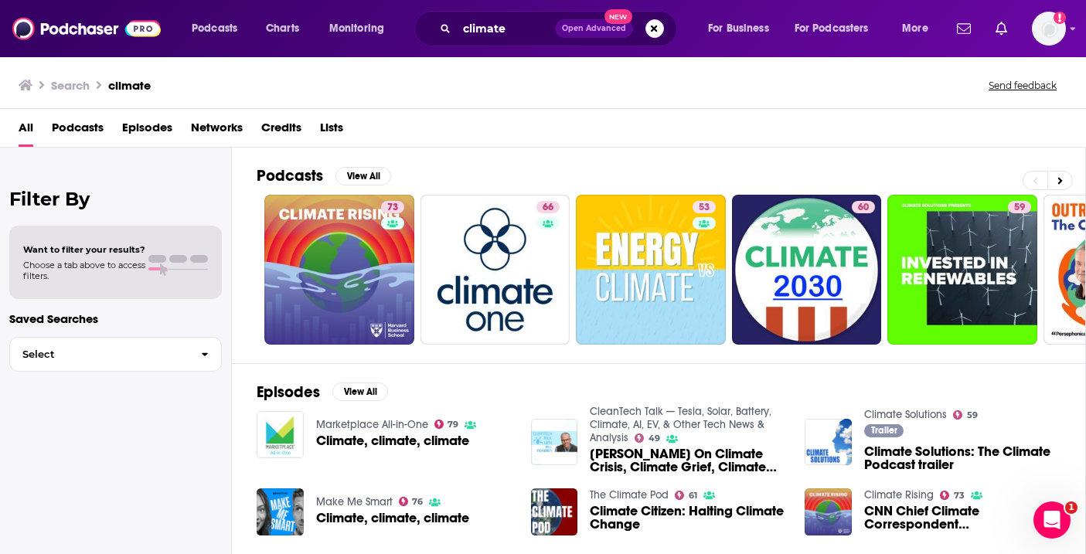
scroll to position [70, 0]
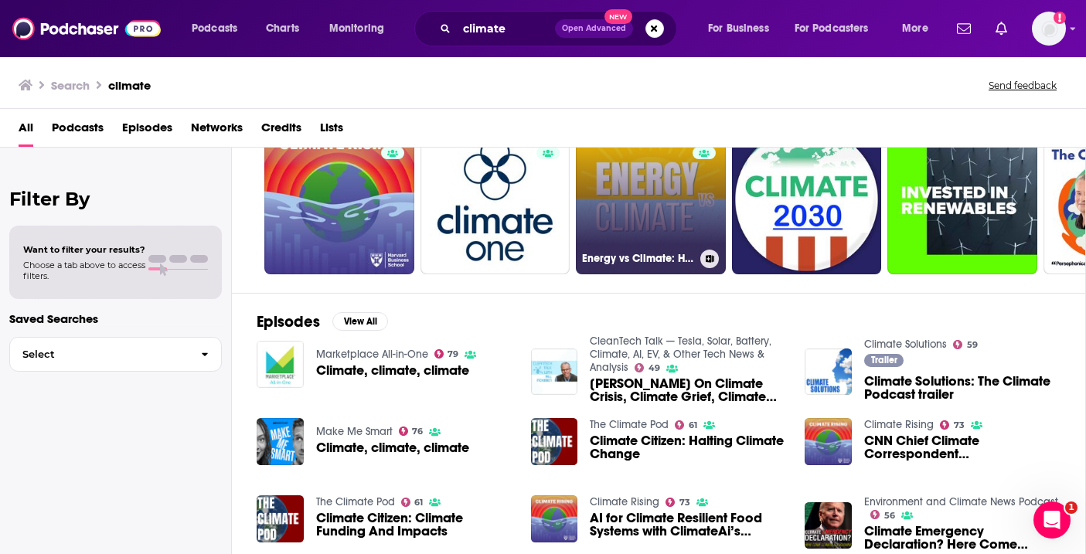
click at [647, 215] on link "53 Energy vs Climate: How climate is changing our energy systems" at bounding box center [651, 199] width 150 height 150
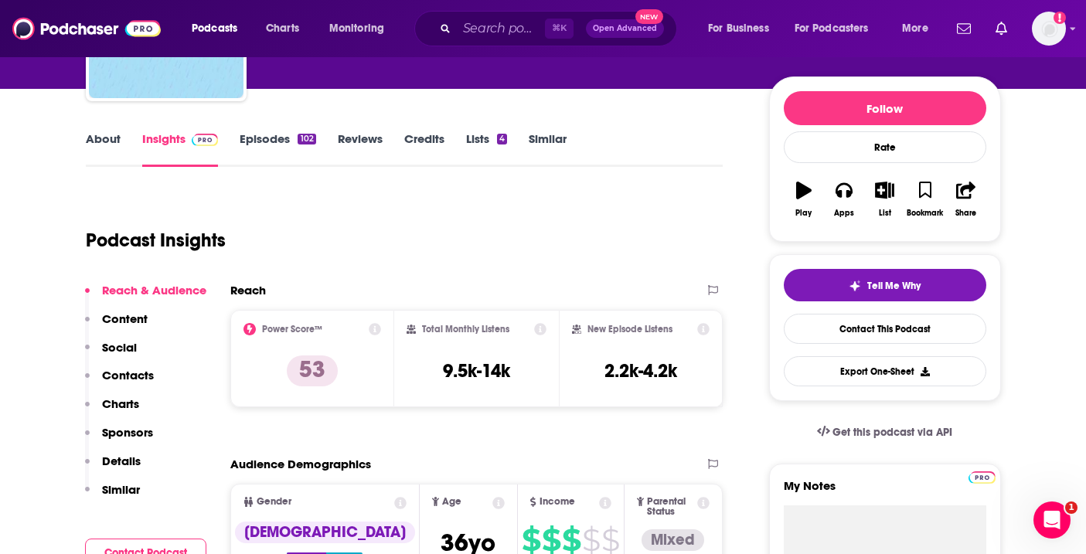
scroll to position [164, 0]
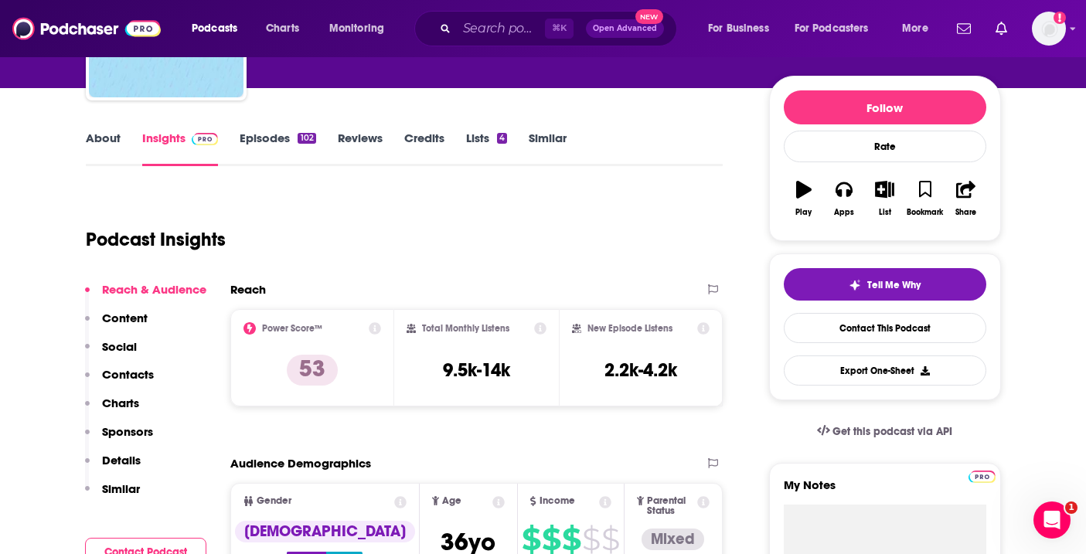
click at [105, 145] on link "About" at bounding box center [103, 149] width 35 height 36
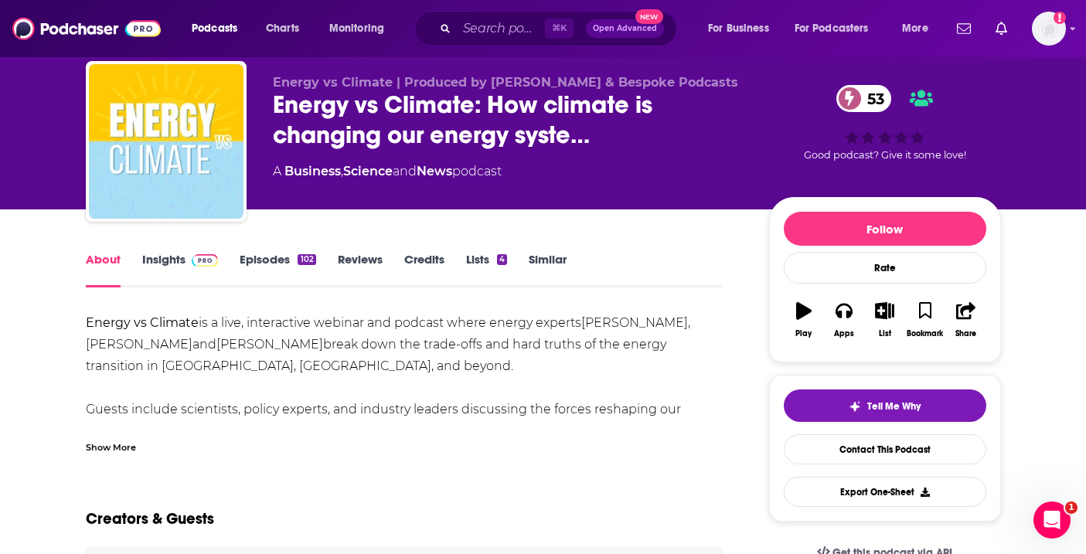
scroll to position [38, 0]
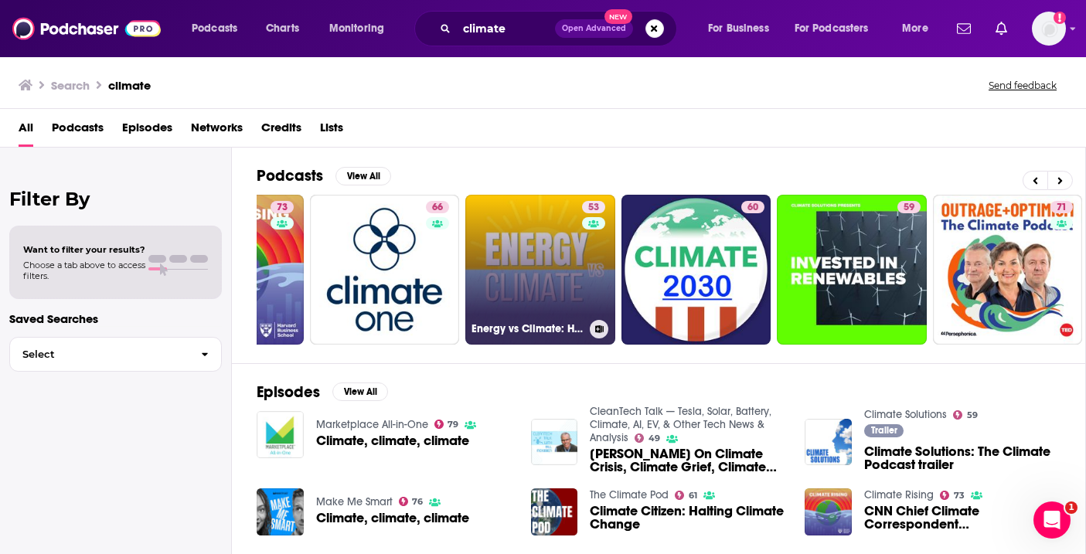
scroll to position [0, 112]
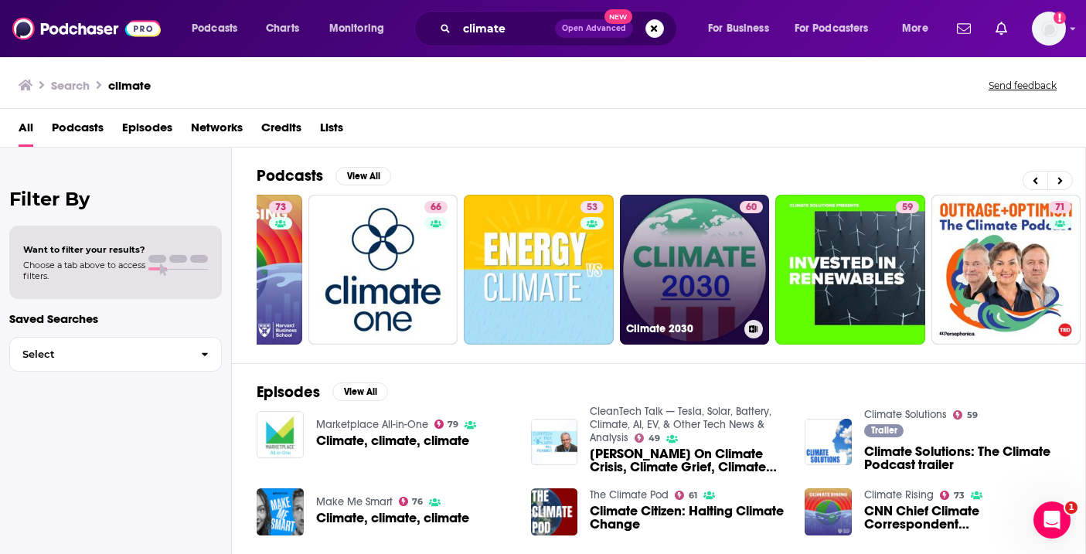
click at [629, 276] on link "60 Climate 2030" at bounding box center [695, 270] width 150 height 150
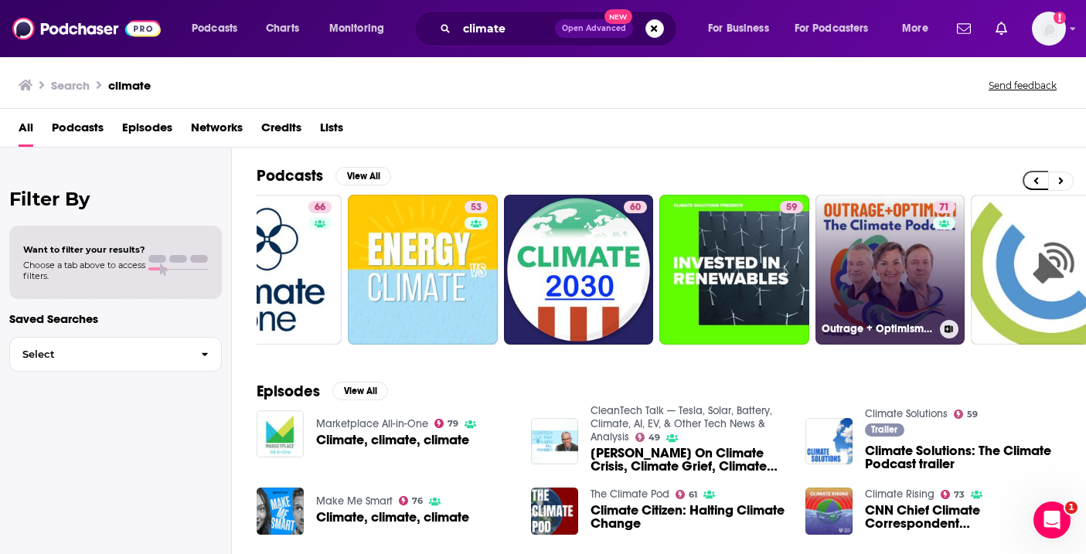
scroll to position [0, 322]
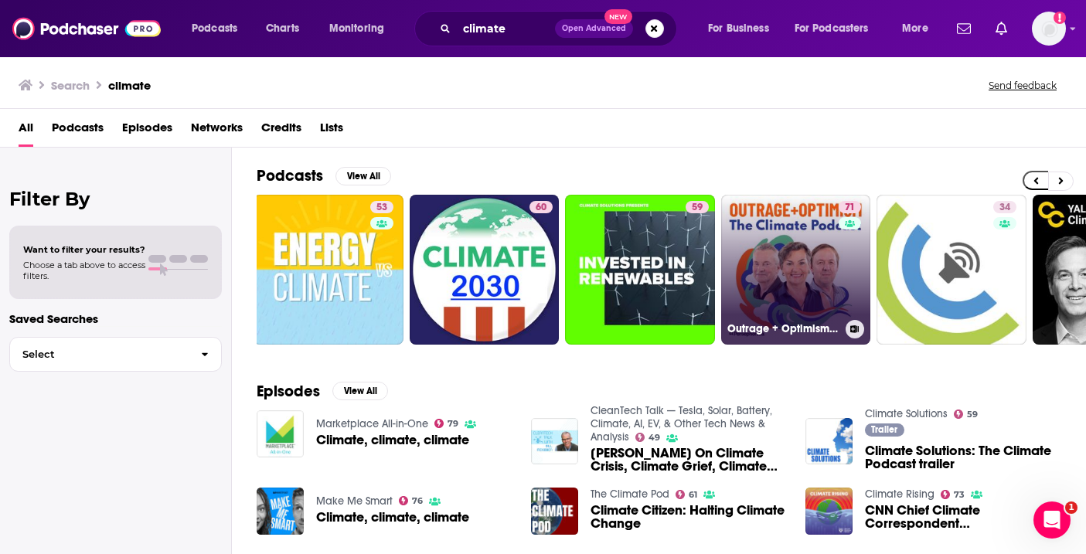
click at [817, 267] on link "71 Outrage + Optimism: The Climate Podcast" at bounding box center [796, 270] width 150 height 150
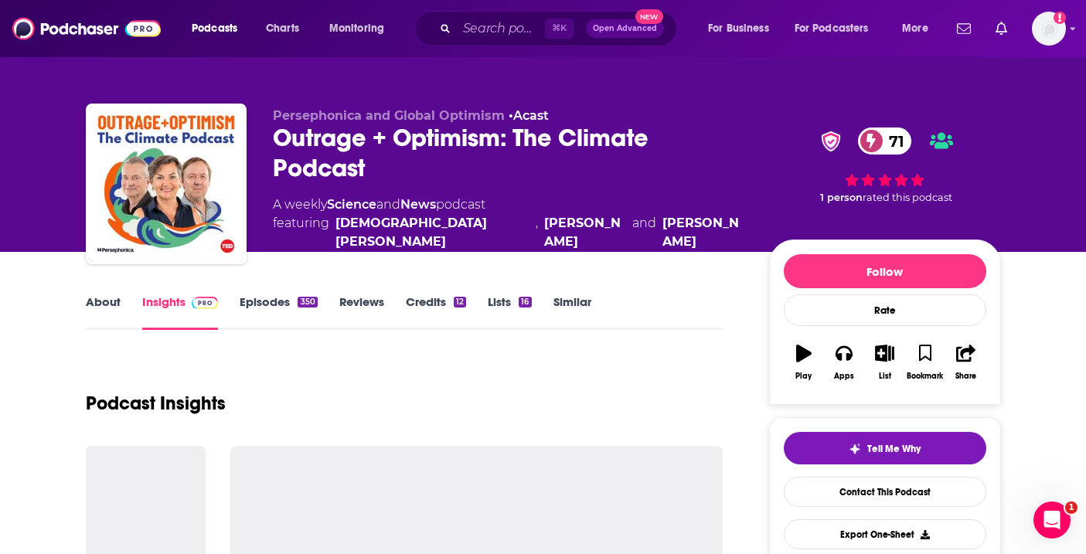
click at [110, 314] on link "About" at bounding box center [103, 312] width 35 height 36
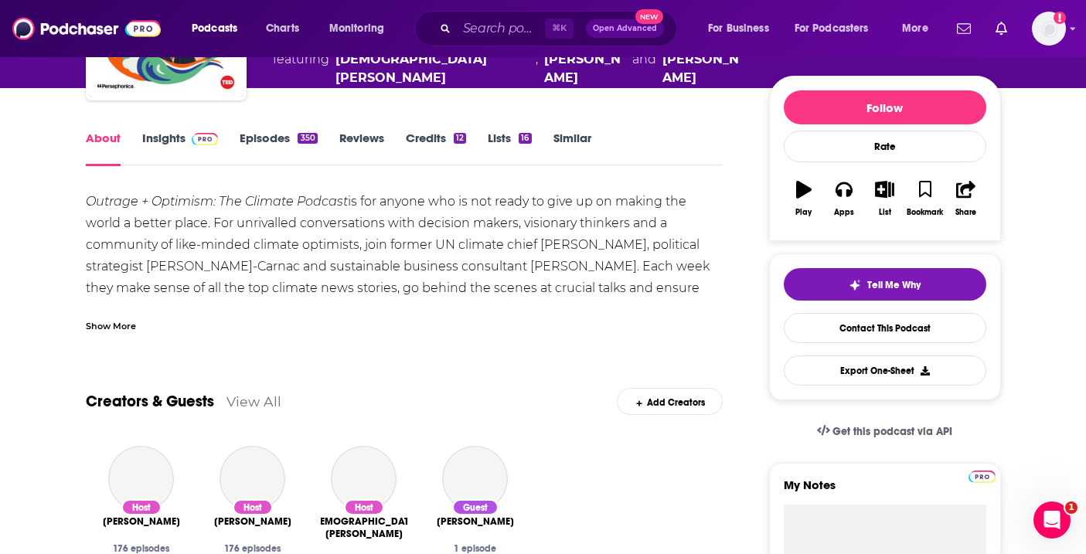
scroll to position [167, 0]
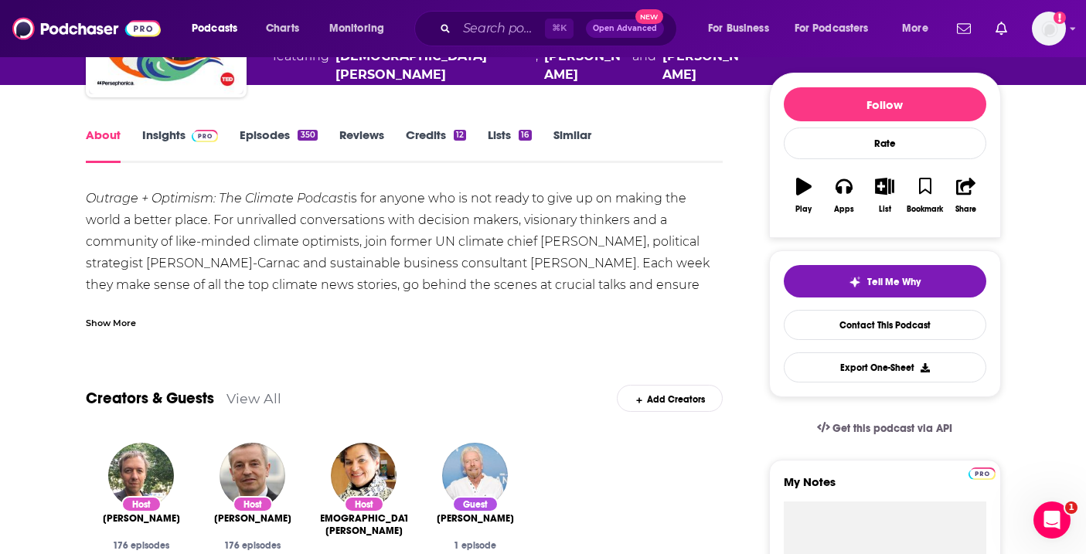
click at [267, 148] on link "Episodes 350" at bounding box center [278, 145] width 77 height 36
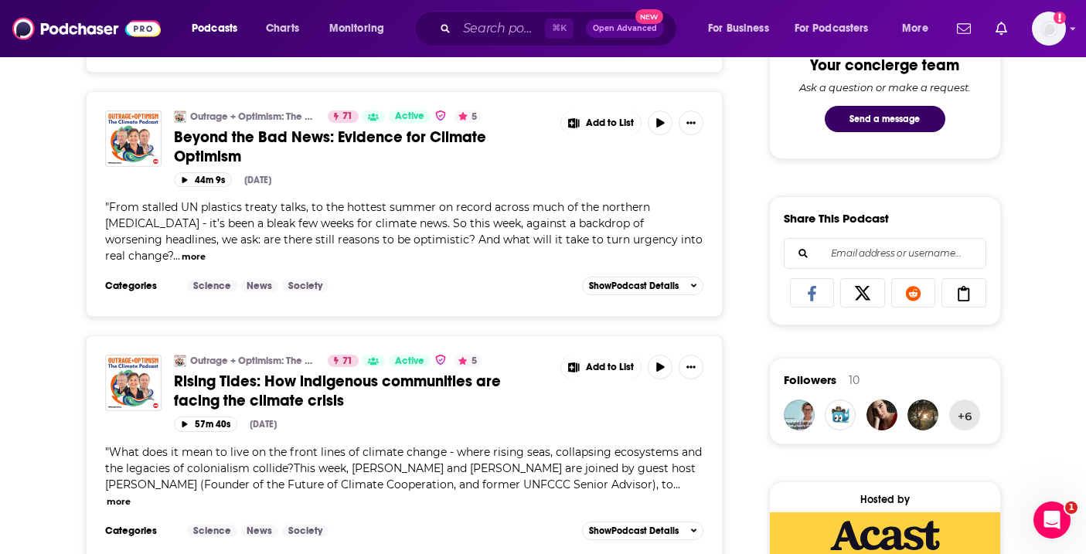
scroll to position [831, 0]
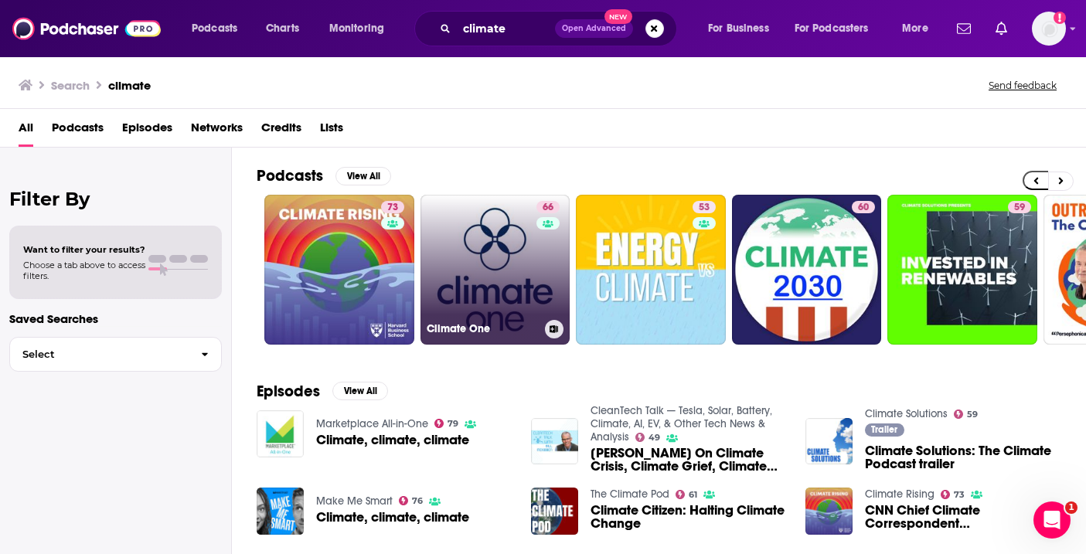
scroll to position [0, 2]
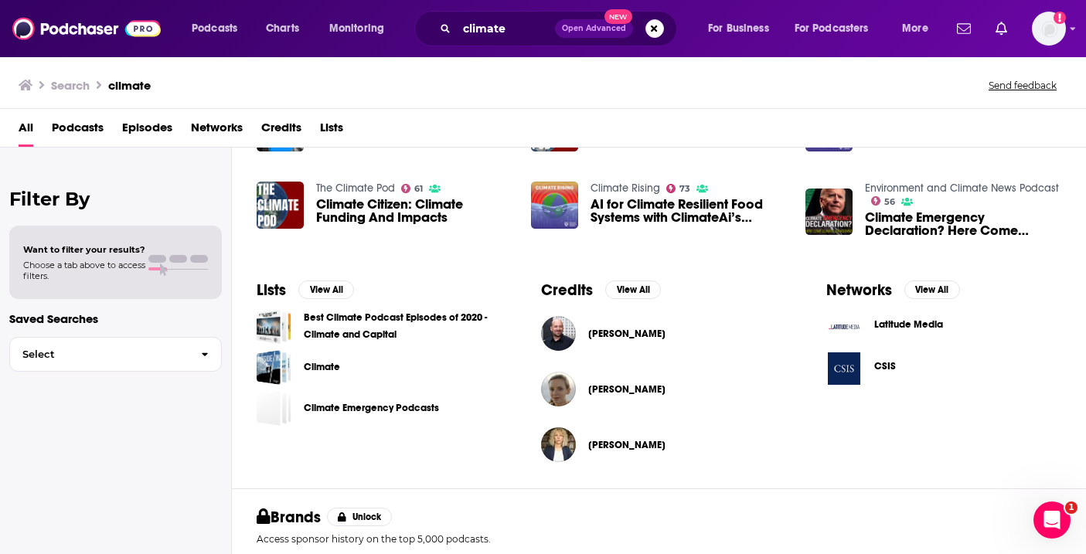
scroll to position [433, 0]
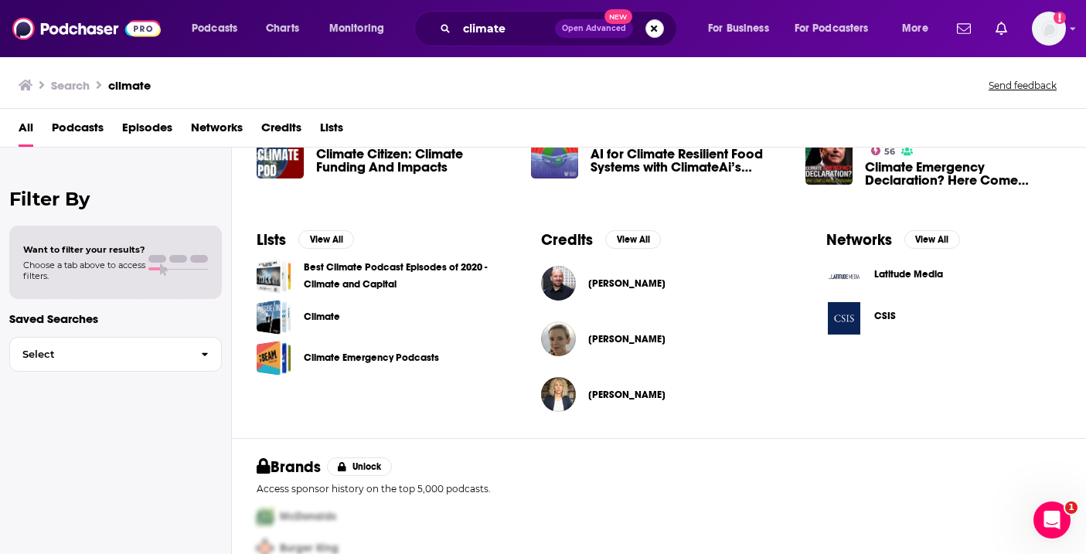
click at [651, 29] on button "Search podcasts, credits, & more..." at bounding box center [654, 28] width 19 height 19
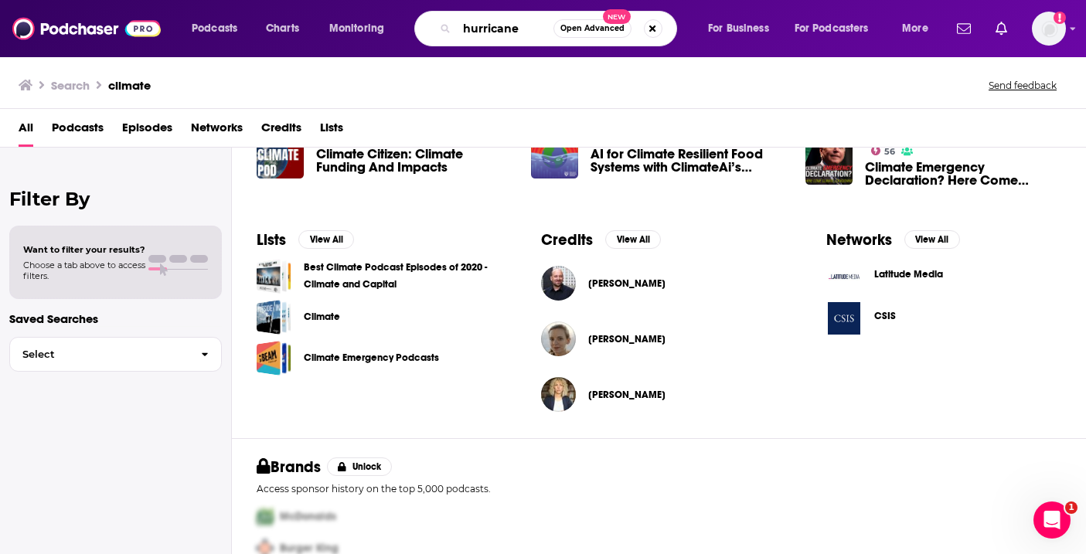
type input "hurricane"
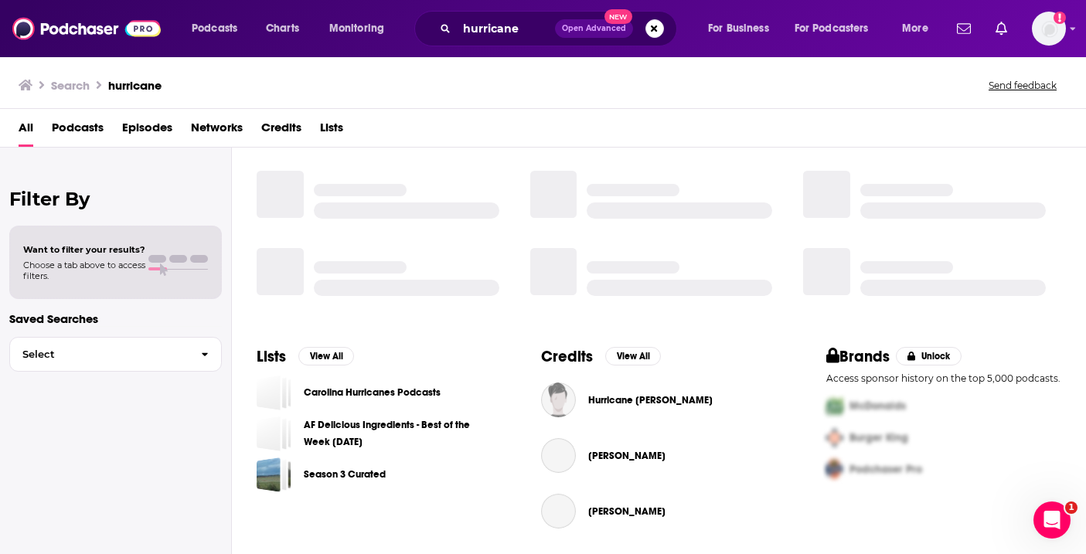
scroll to position [318, 0]
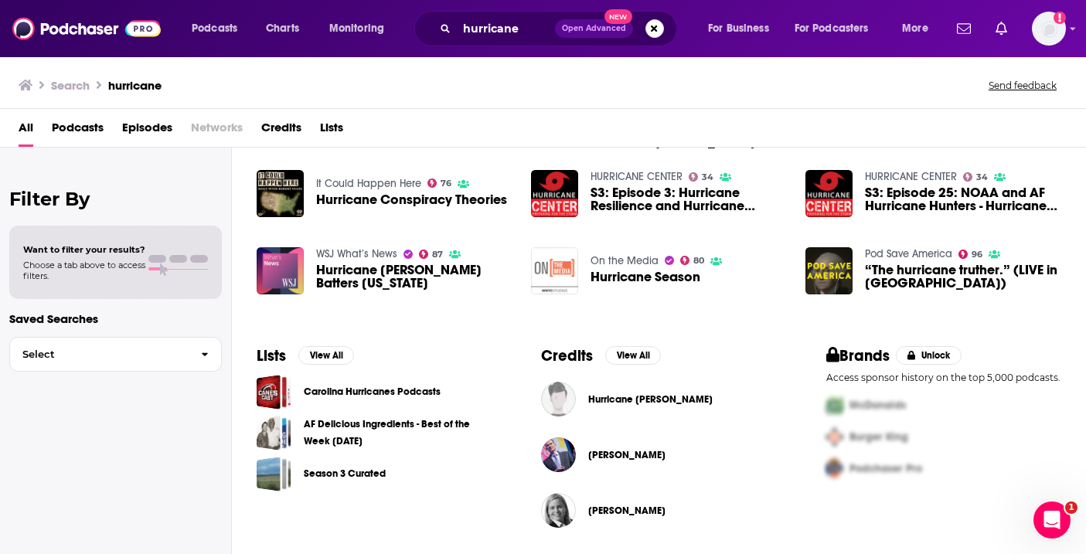
click at [556, 279] on img "Hurricane Season\a" at bounding box center [554, 270] width 47 height 47
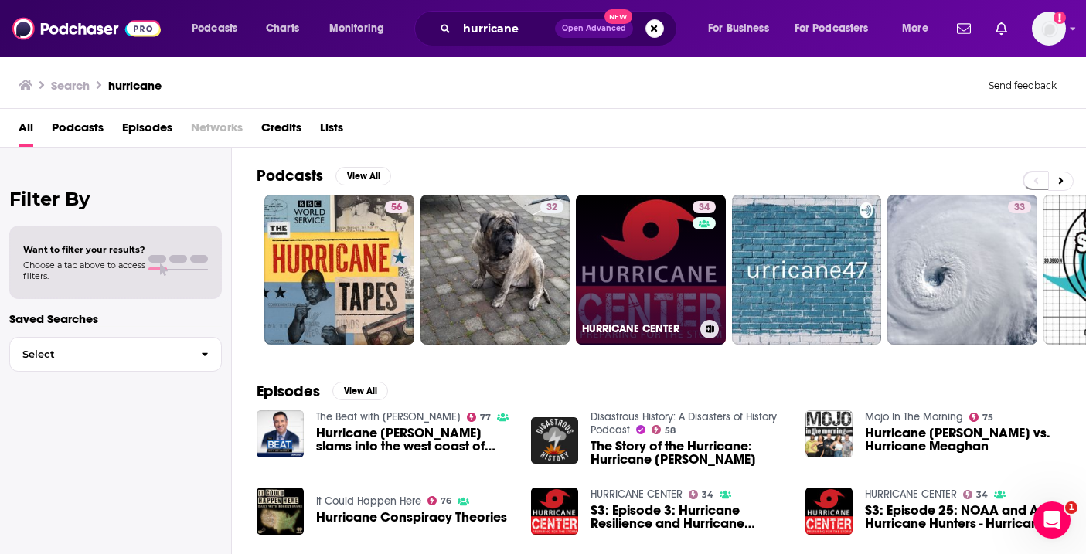
click at [631, 266] on link "34 HURRICANE CENTER" at bounding box center [651, 270] width 150 height 150
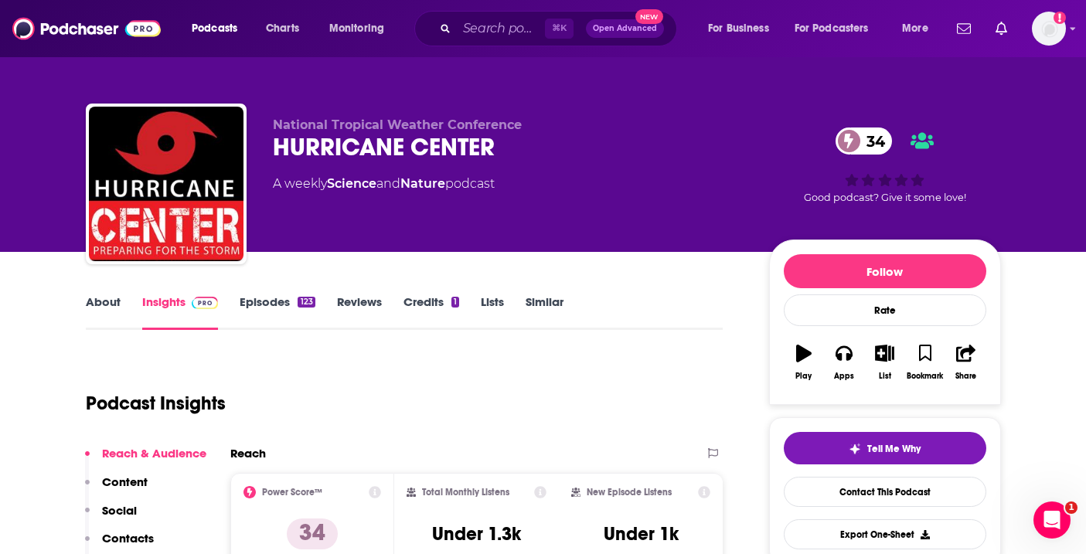
click at [279, 310] on link "Episodes 123" at bounding box center [277, 312] width 75 height 36
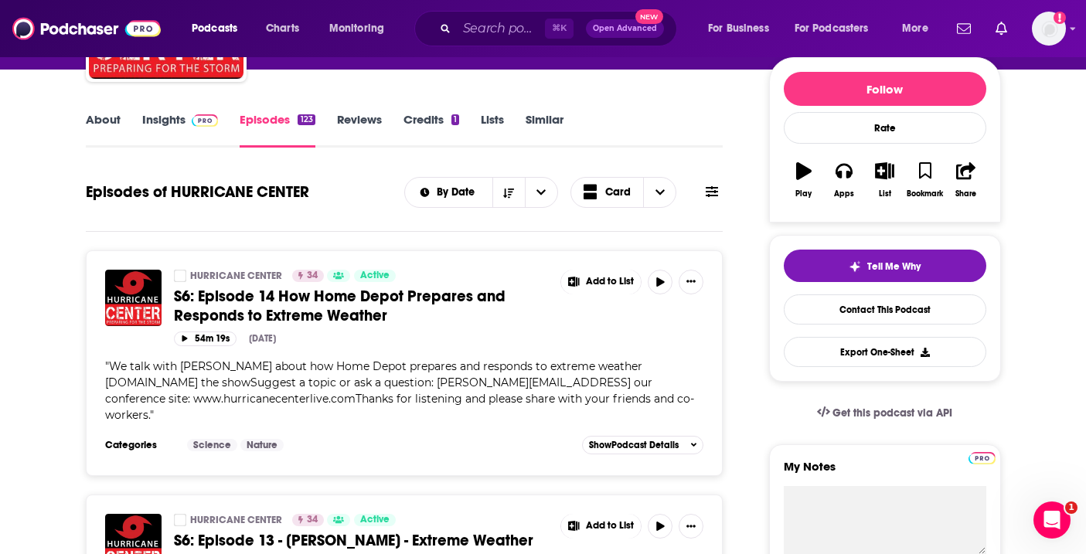
scroll to position [161, 0]
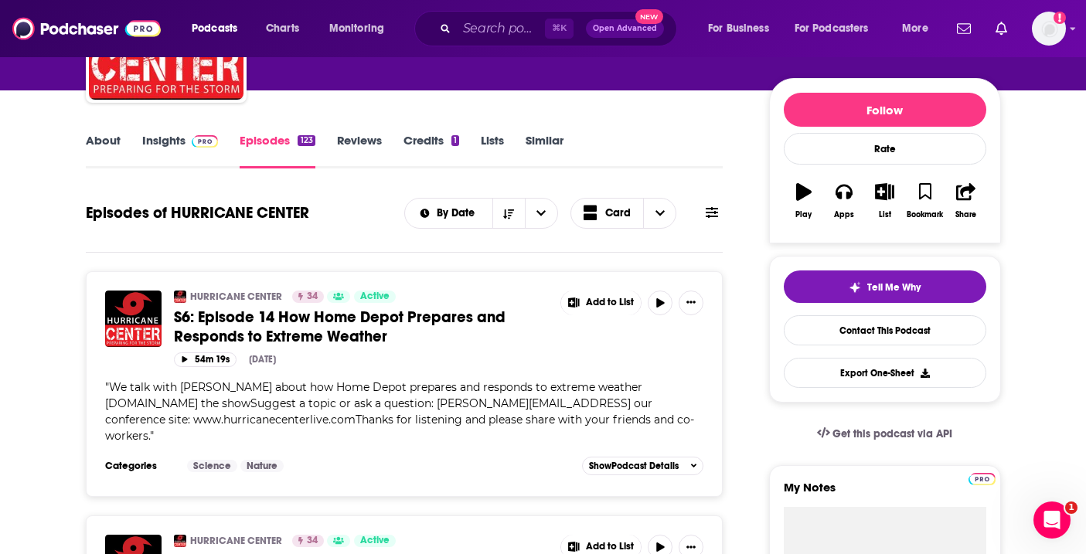
click at [116, 147] on link "About" at bounding box center [103, 151] width 35 height 36
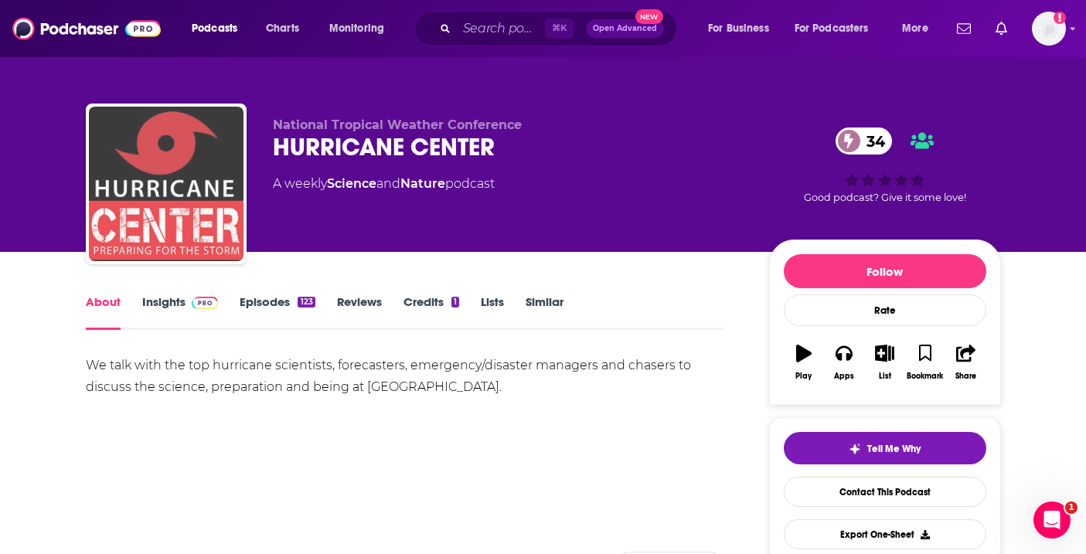
click at [116, 147] on img "HURRICANE CENTER" at bounding box center [166, 184] width 155 height 155
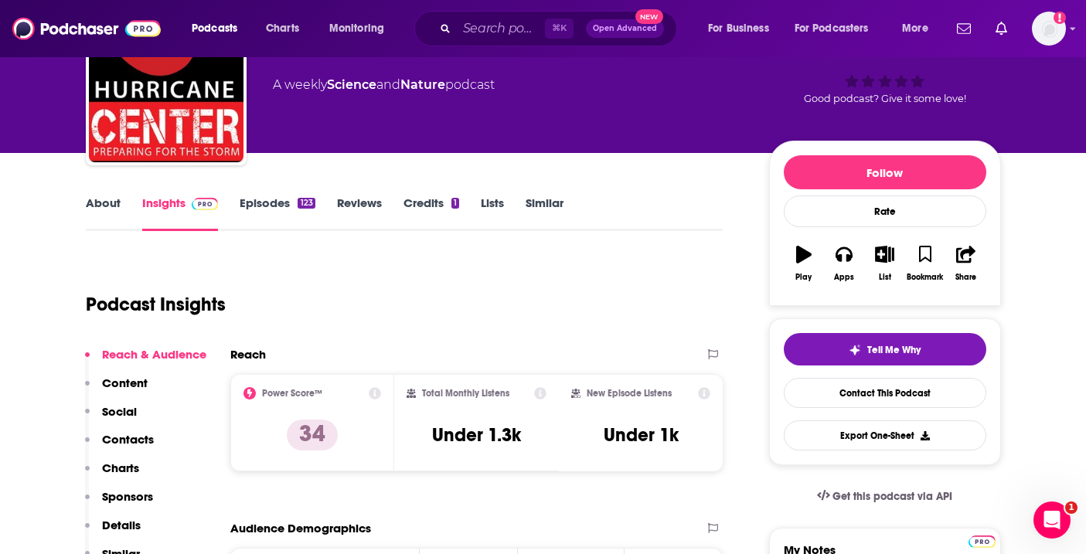
scroll to position [126, 0]
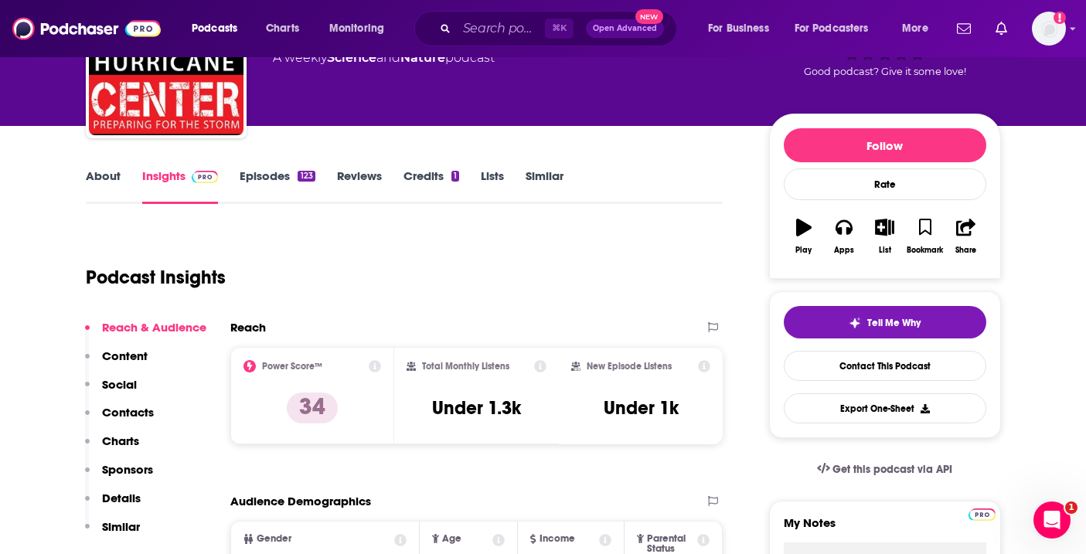
click at [275, 176] on link "Episodes 123" at bounding box center [277, 186] width 75 height 36
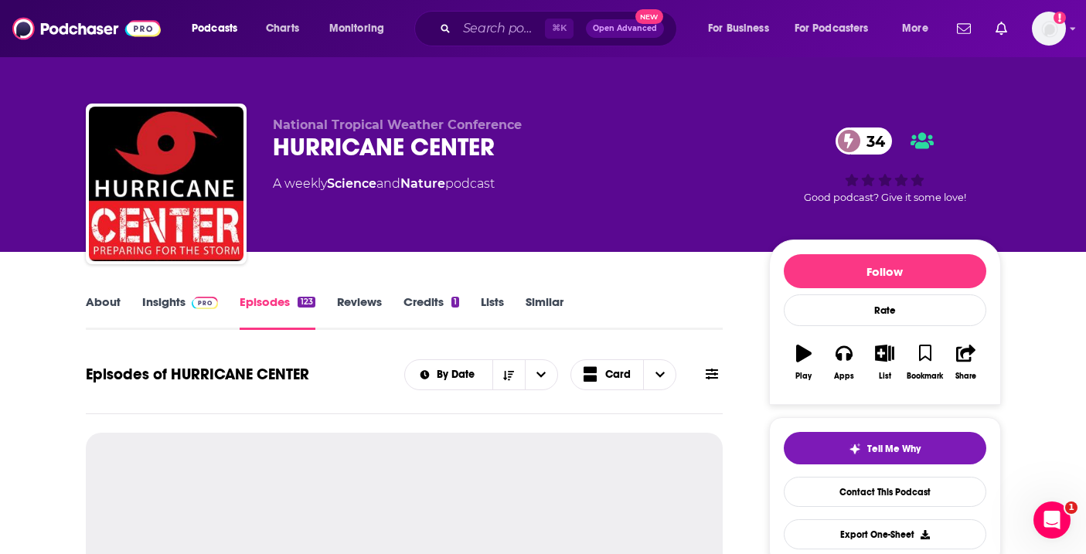
click at [90, 298] on link "About" at bounding box center [103, 312] width 35 height 36
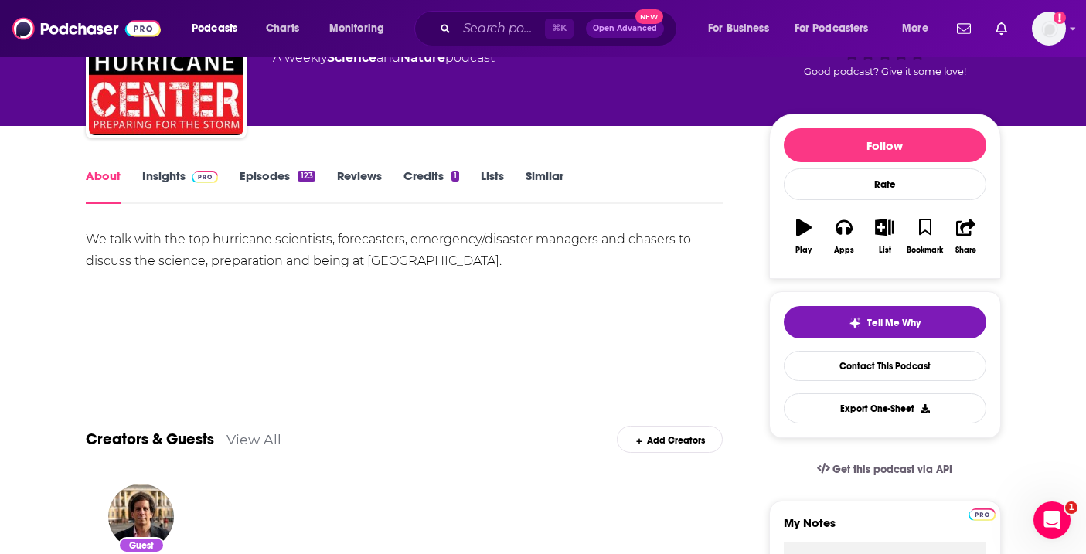
scroll to position [110, 0]
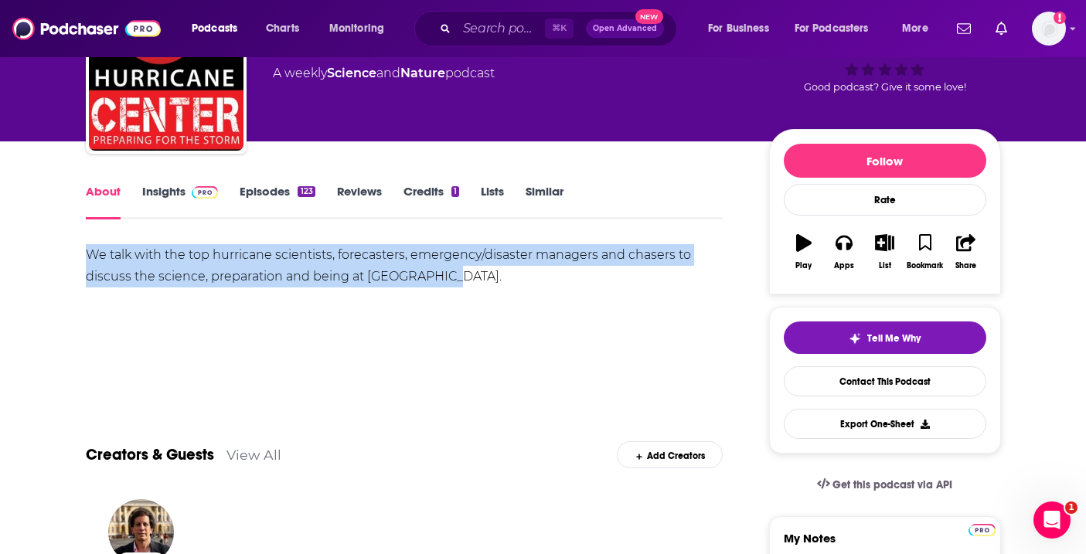
drag, startPoint x: 454, startPoint y: 274, endPoint x: 85, endPoint y: 252, distance: 369.3
click at [86, 252] on div "We talk with the top hurricane scientists, forecasters, emergency/disaster mana…" at bounding box center [404, 265] width 637 height 43
copy div "We talk with the top hurricane scientists, forecasters, emergency/disaster mana…"
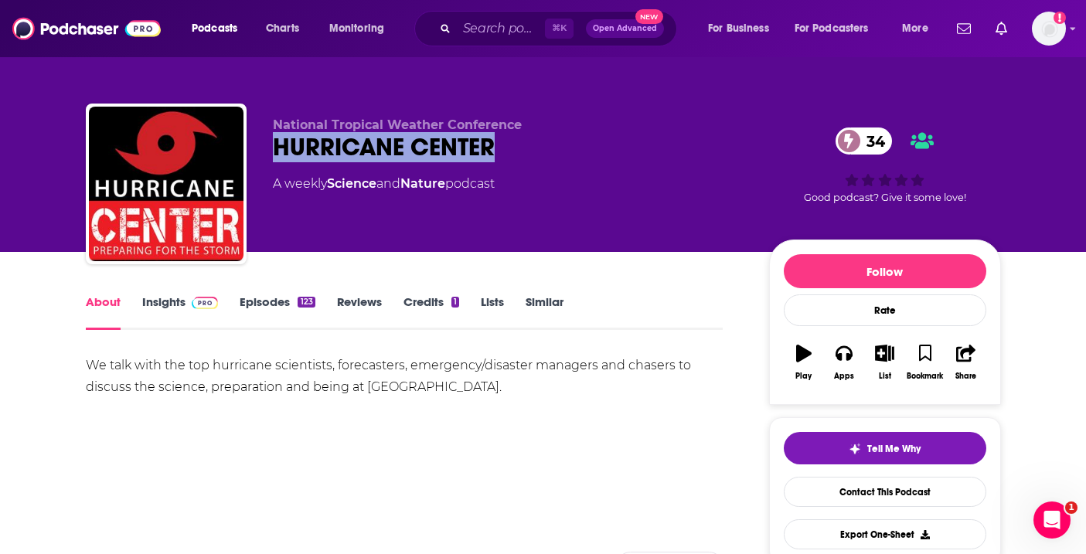
drag, startPoint x: 504, startPoint y: 152, endPoint x: 269, endPoint y: 149, distance: 234.9
click at [269, 149] on div "National Tropical Weather Conference HURRICANE CENTER 34 A weekly Science and N…" at bounding box center [543, 187] width 915 height 167
copy h1 "HURRICANE CENTER"
click at [853, 363] on button "Apps" at bounding box center [844, 363] width 40 height 56
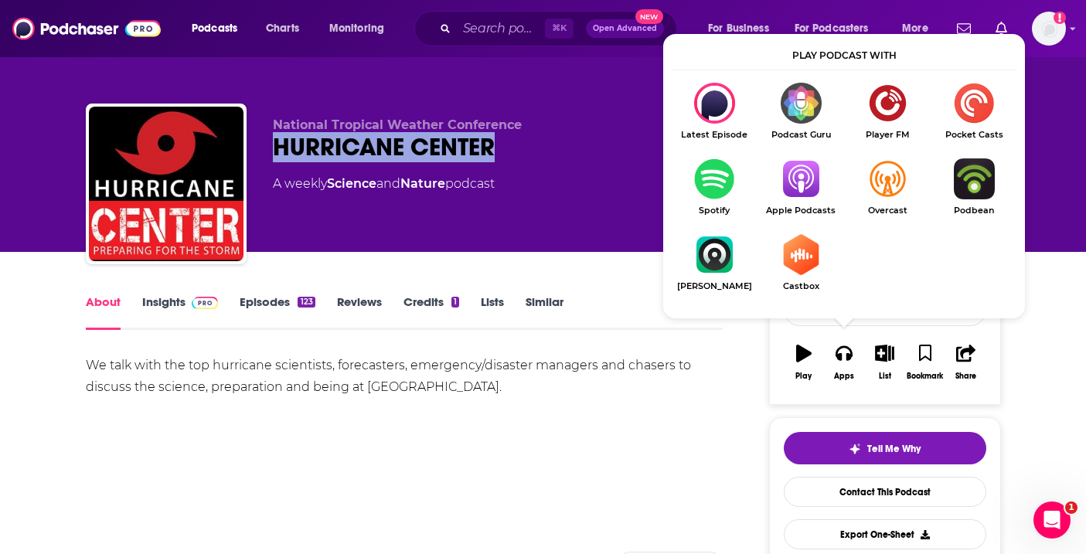
click at [712, 177] on img "Show Listen On dropdown" at bounding box center [714, 178] width 87 height 41
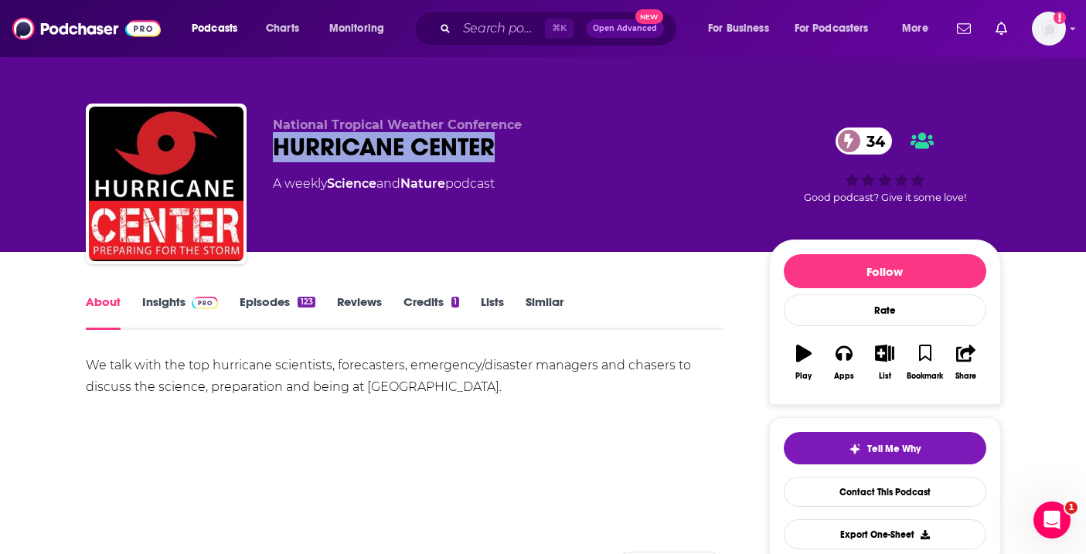
click at [170, 318] on link "Insights" at bounding box center [180, 312] width 76 height 36
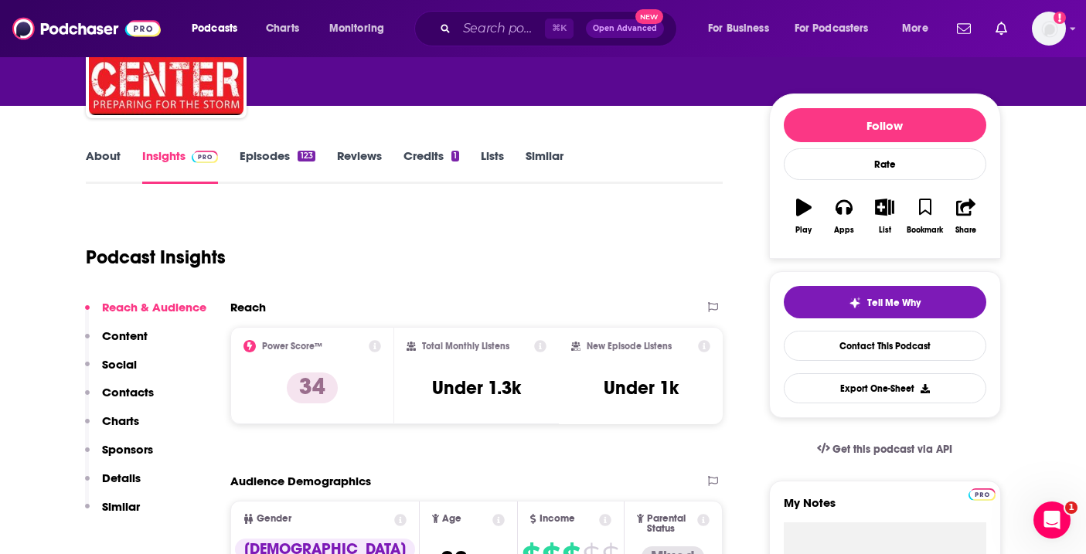
scroll to position [166, 0]
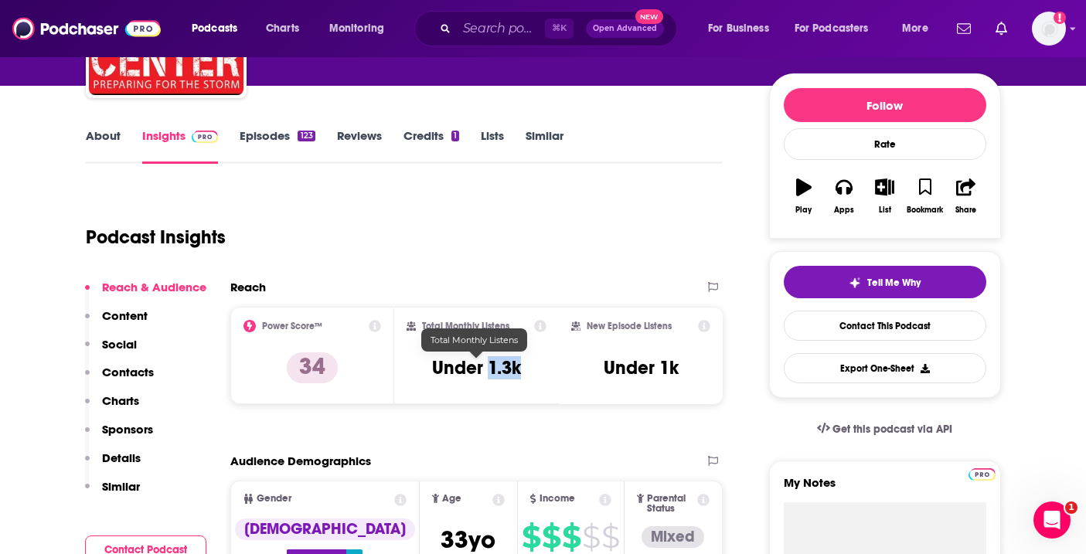
drag, startPoint x: 526, startPoint y: 364, endPoint x: 488, endPoint y: 364, distance: 38.6
click at [488, 364] on div "Total Monthly Listens Under 1.3k" at bounding box center [476, 355] width 140 height 71
copy h3 "1.3k"
click at [110, 141] on link "About" at bounding box center [103, 146] width 35 height 36
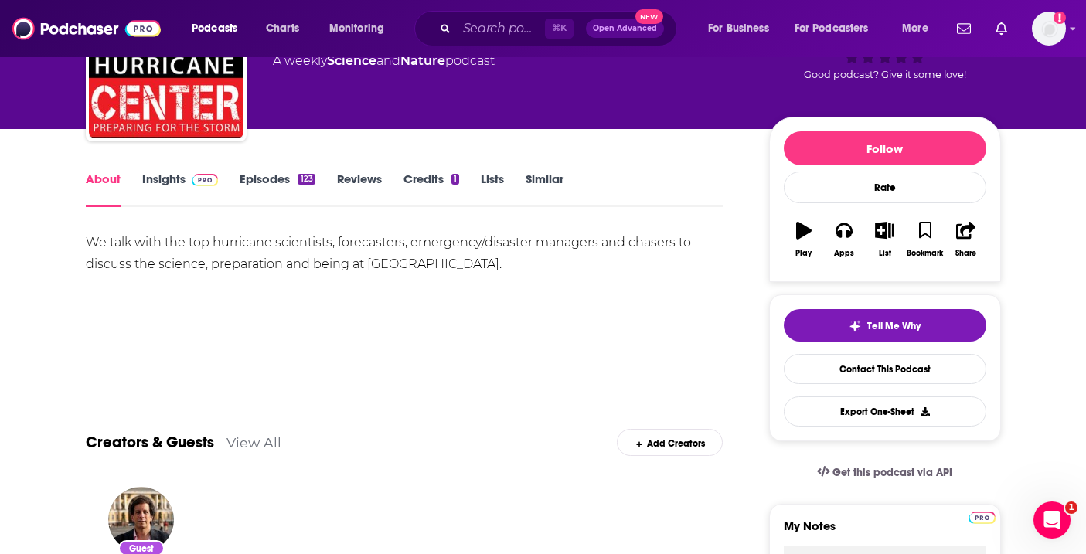
scroll to position [103, 0]
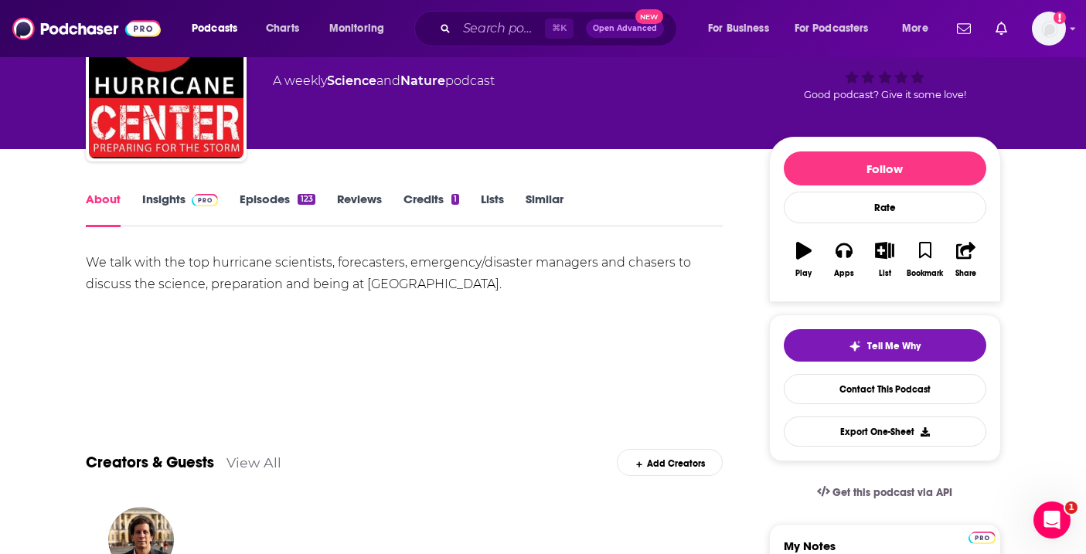
click at [146, 207] on link "Insights" at bounding box center [180, 210] width 76 height 36
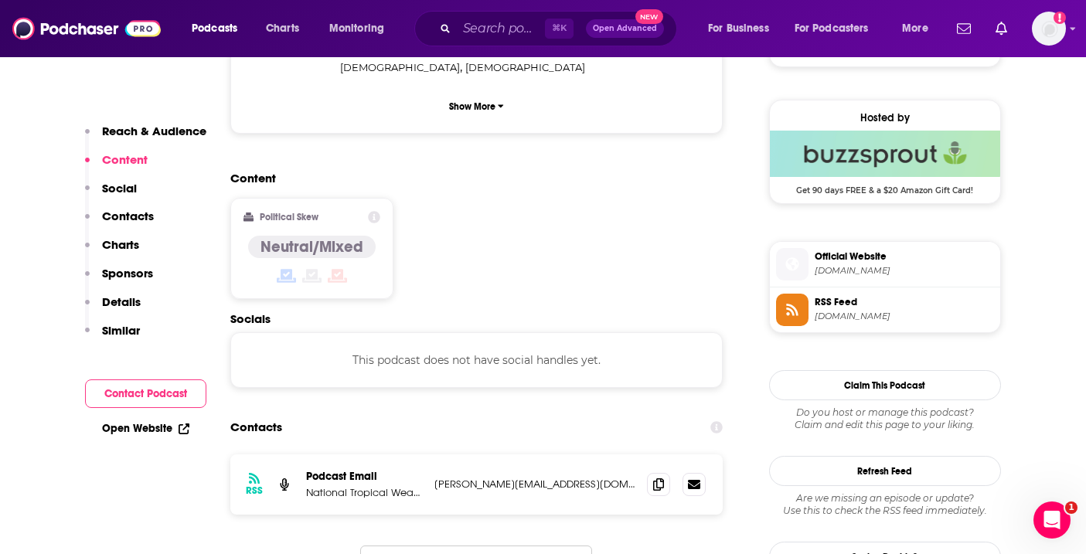
scroll to position [1090, 0]
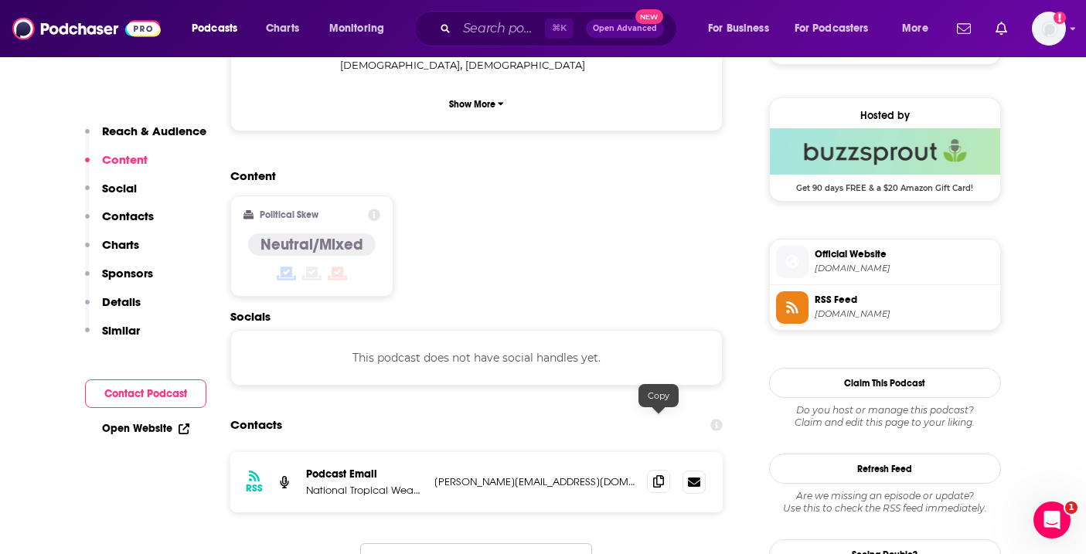
click at [663, 475] on icon at bounding box center [658, 481] width 11 height 12
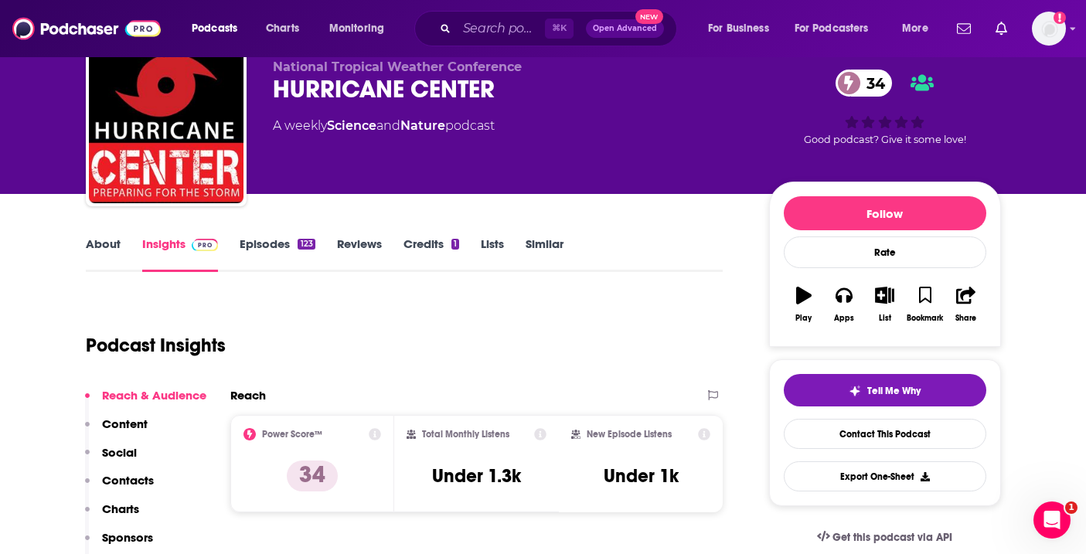
scroll to position [57, 0]
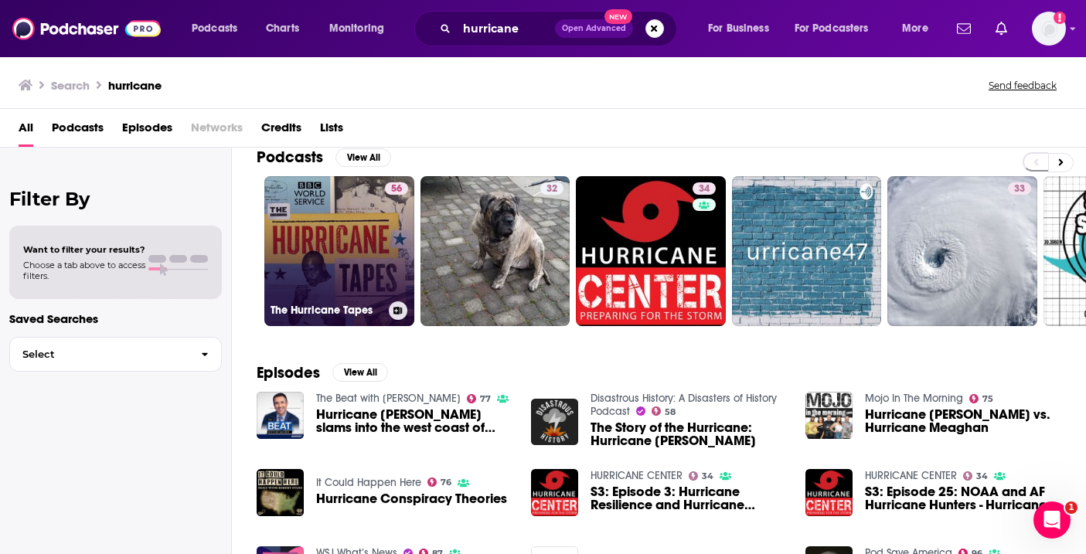
scroll to position [14, 0]
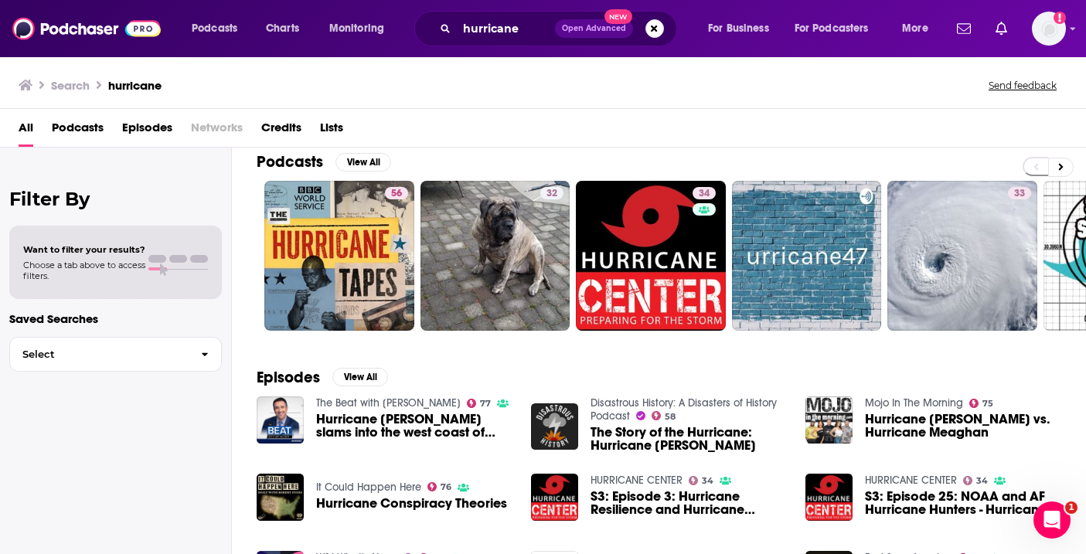
click at [603, 403] on div "Podcasts Charts Monitoring hurricane Open Advanced New For Business For Podcast…" at bounding box center [543, 277] width 1086 height 554
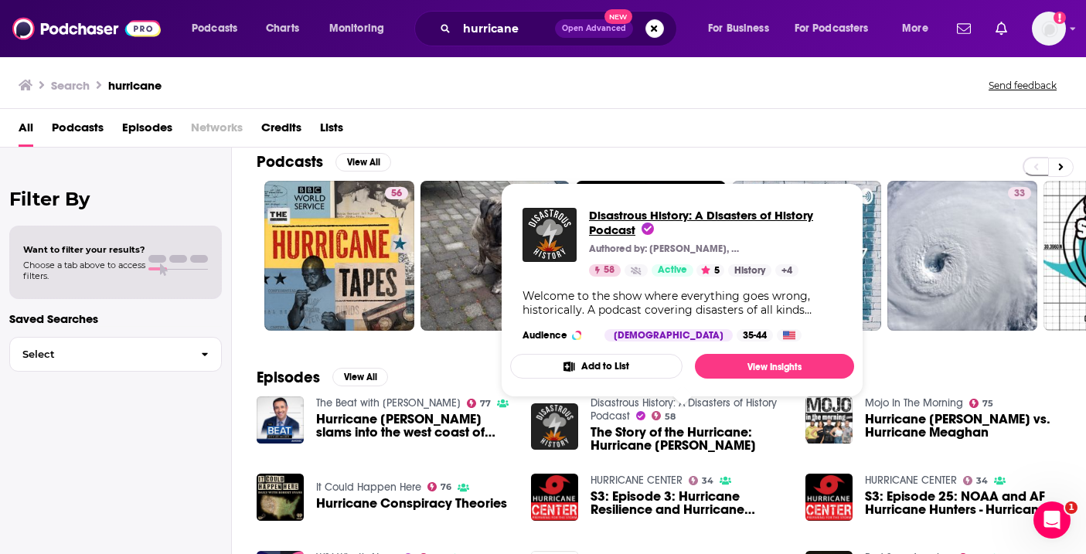
click at [605, 229] on span "Disastrous History: A Disasters of History Podcast" at bounding box center [701, 222] width 224 height 29
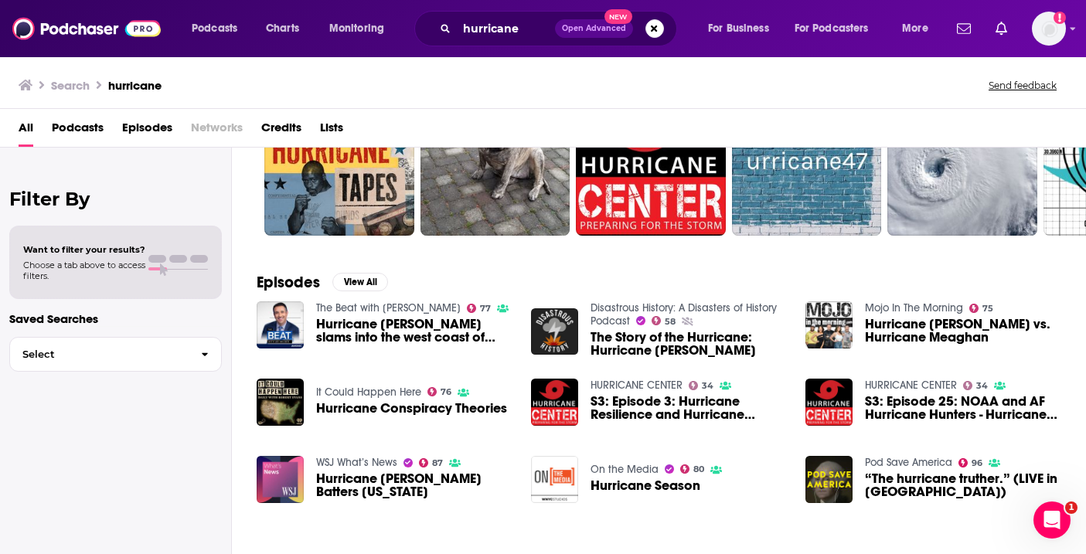
scroll to position [110, 0]
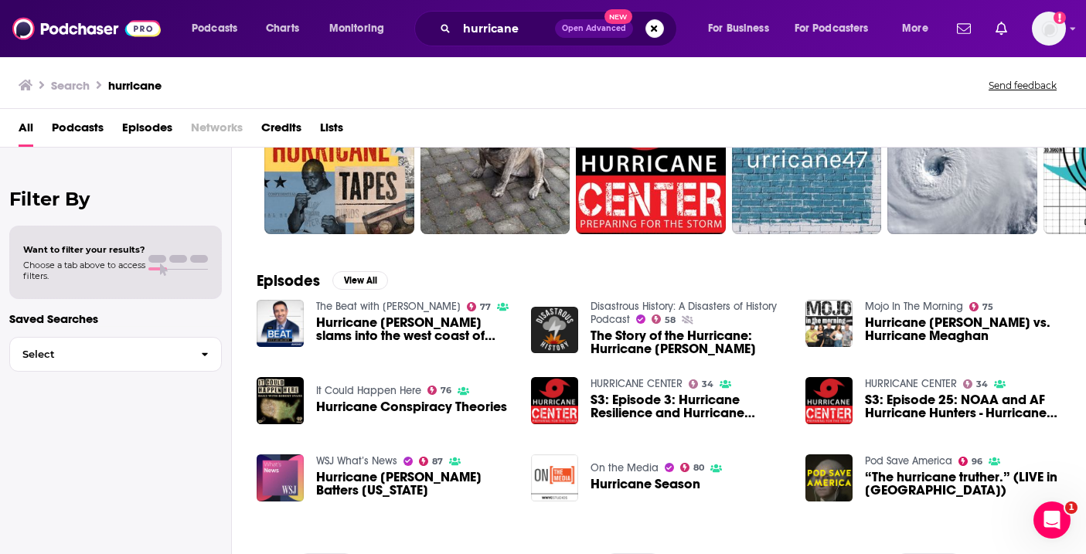
click at [641, 467] on link "On the Media" at bounding box center [624, 467] width 68 height 13
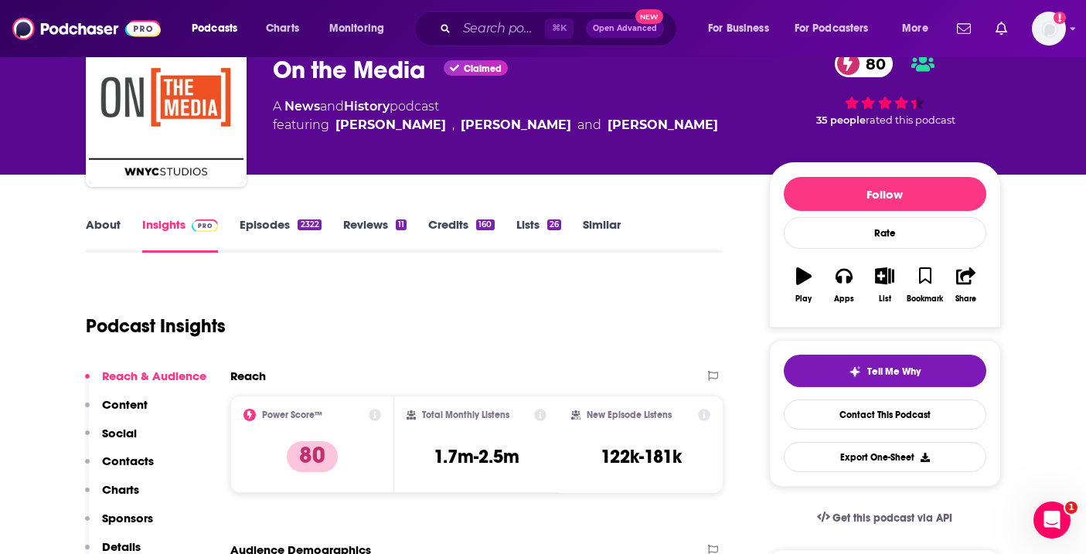
scroll to position [97, 0]
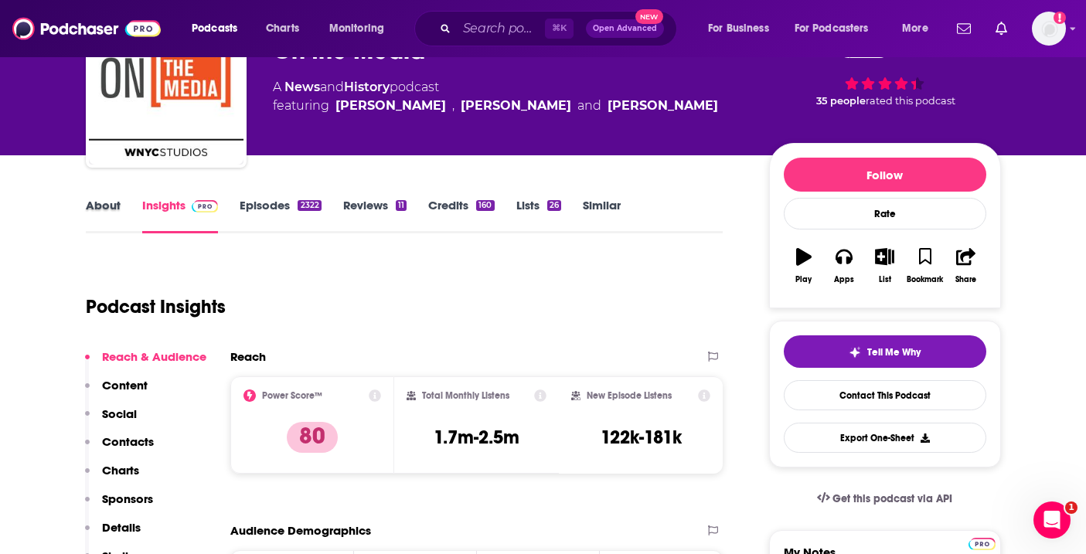
click at [125, 209] on div "About" at bounding box center [114, 216] width 56 height 36
click at [109, 209] on link "About" at bounding box center [103, 216] width 35 height 36
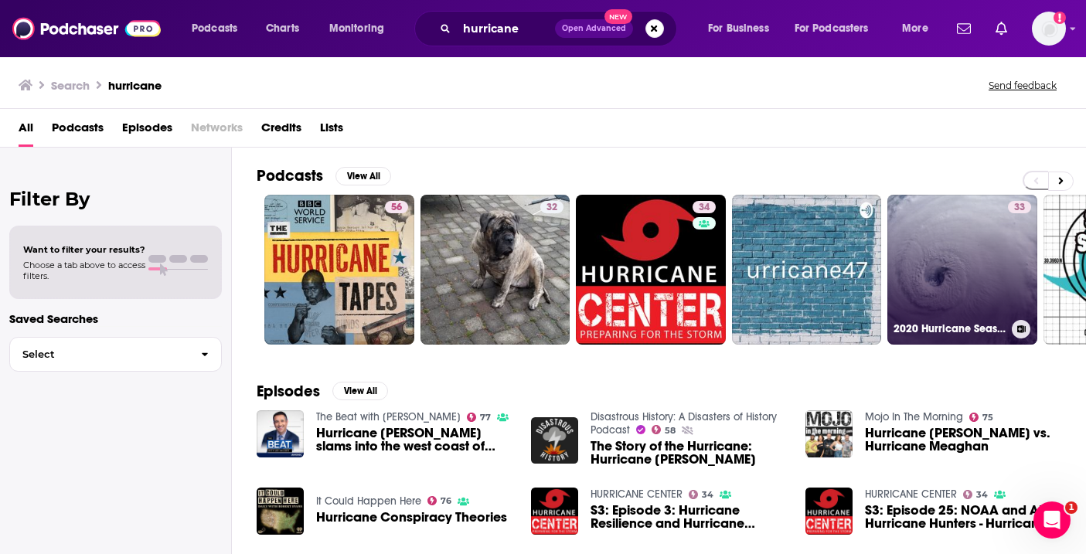
click at [967, 250] on link "33 2020 Hurricane Season Episode 1" at bounding box center [962, 270] width 150 height 150
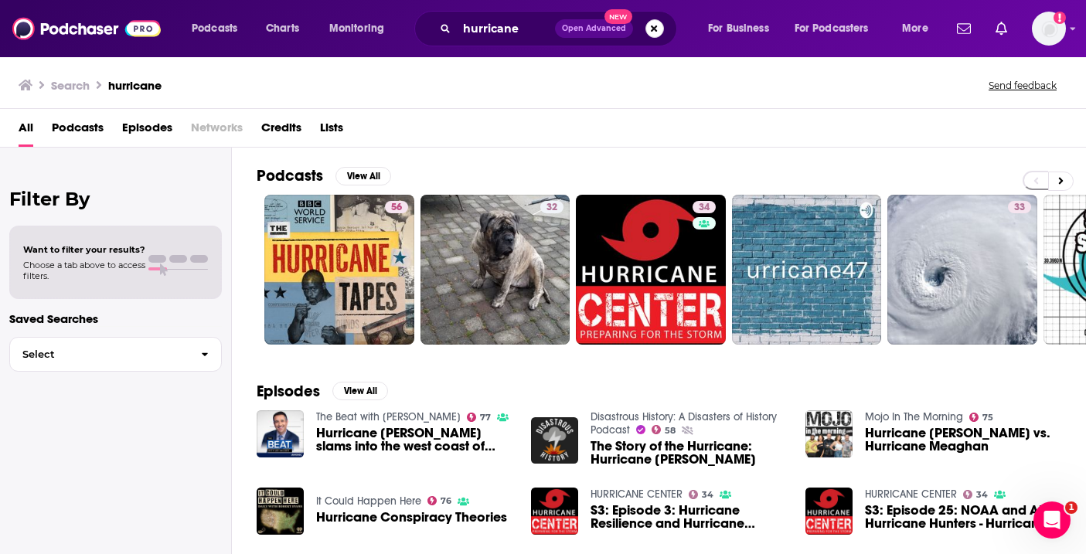
click at [654, 30] on button "Search podcasts, credits, & more..." at bounding box center [654, 28] width 19 height 19
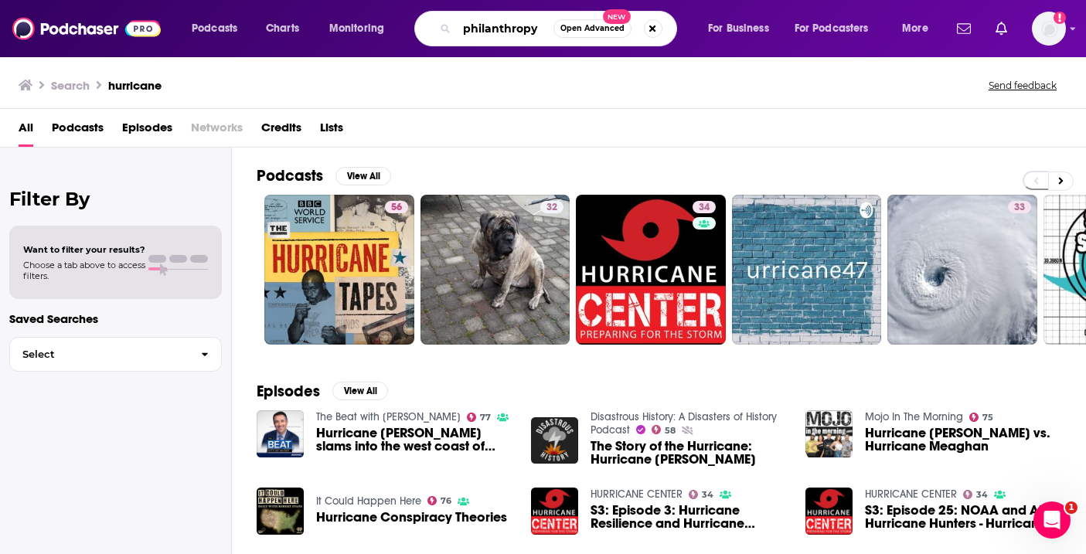
type input "philanthropy"
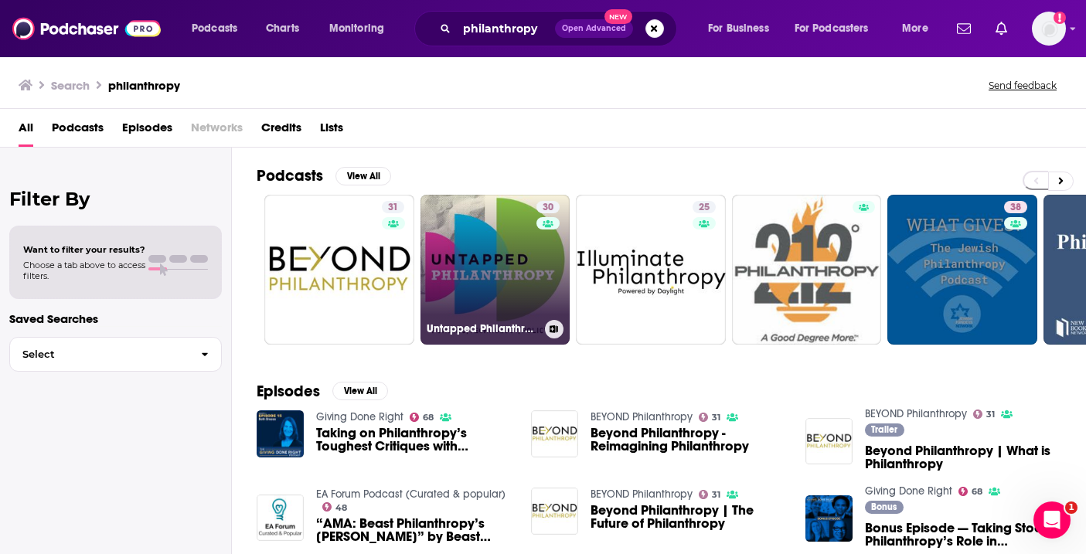
click at [491, 208] on link "30 Untapped Philanthropy" at bounding box center [495, 270] width 150 height 150
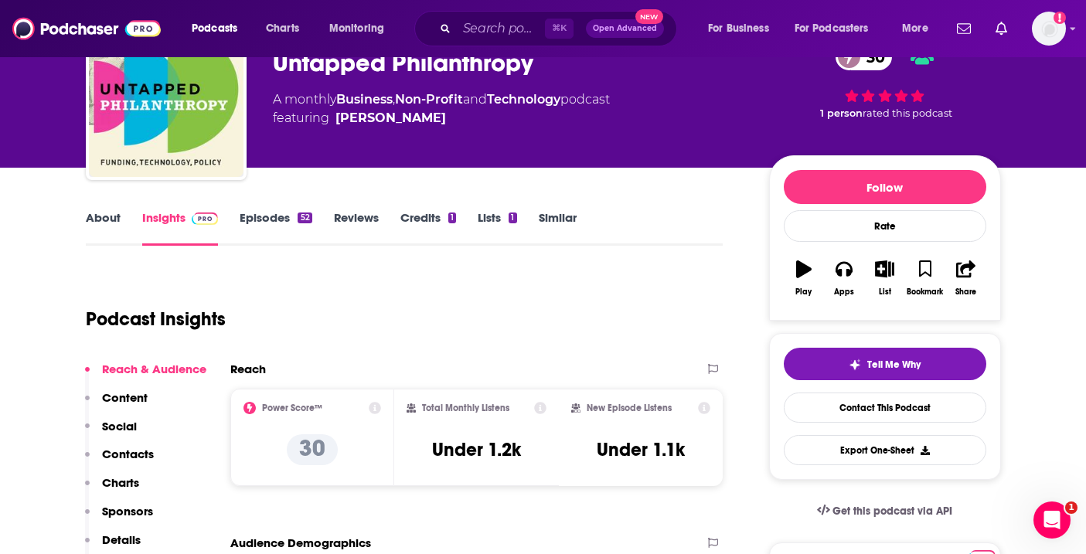
scroll to position [86, 0]
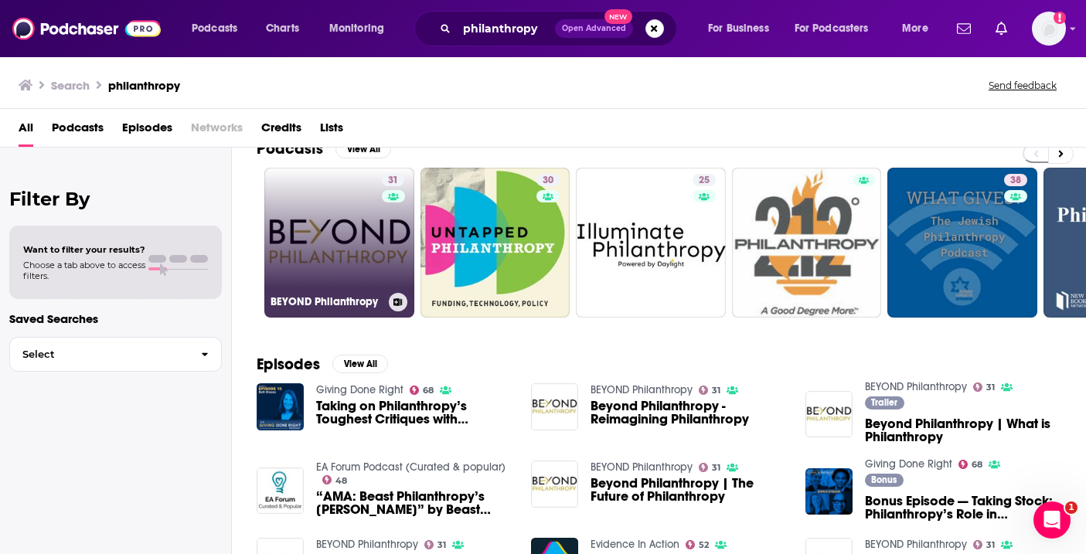
click at [364, 224] on link "31 BEYOND Philanthropy" at bounding box center [339, 243] width 150 height 150
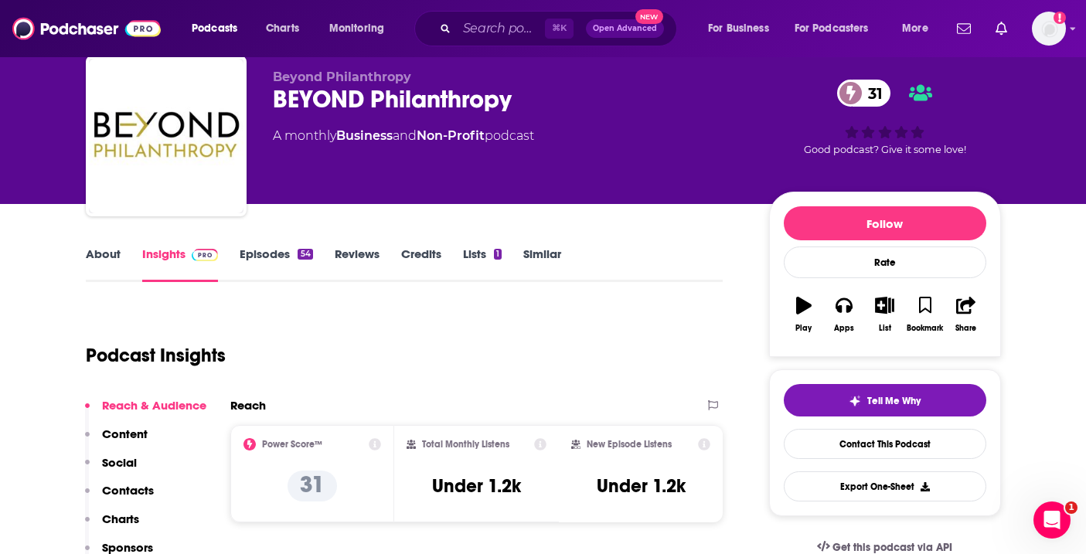
scroll to position [61, 0]
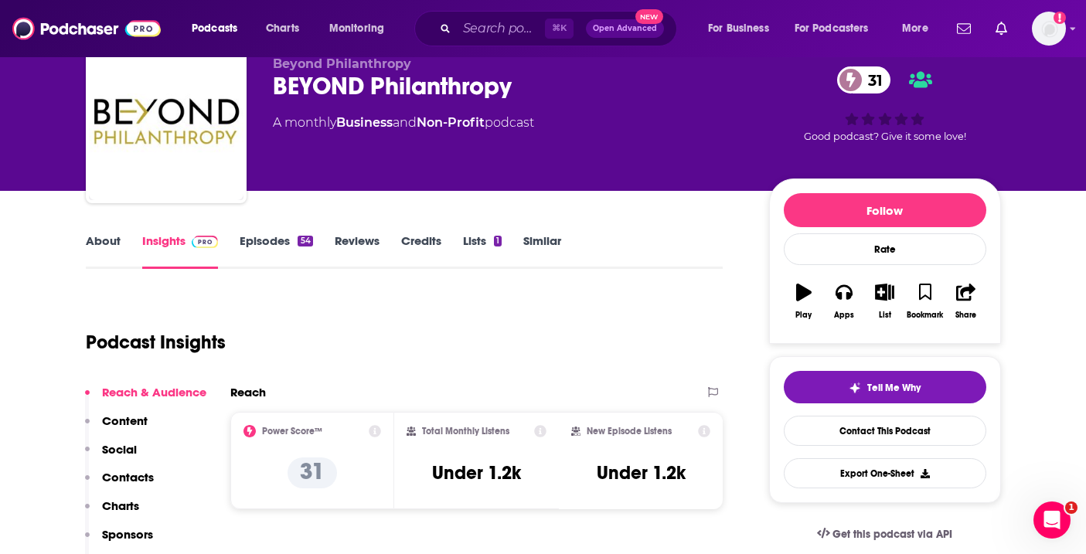
click at [247, 238] on link "Episodes 54" at bounding box center [276, 251] width 73 height 36
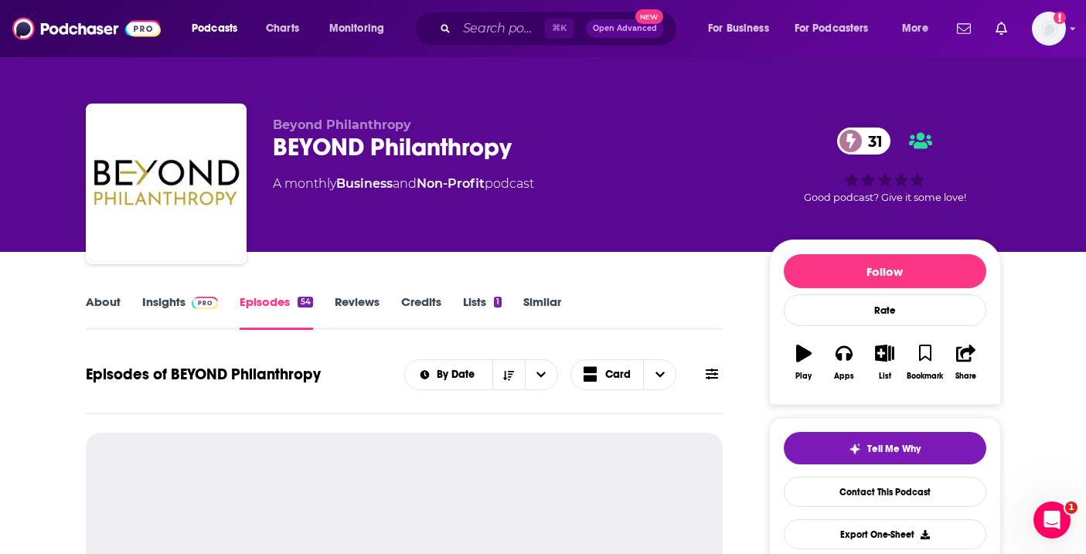
scroll to position [101, 0]
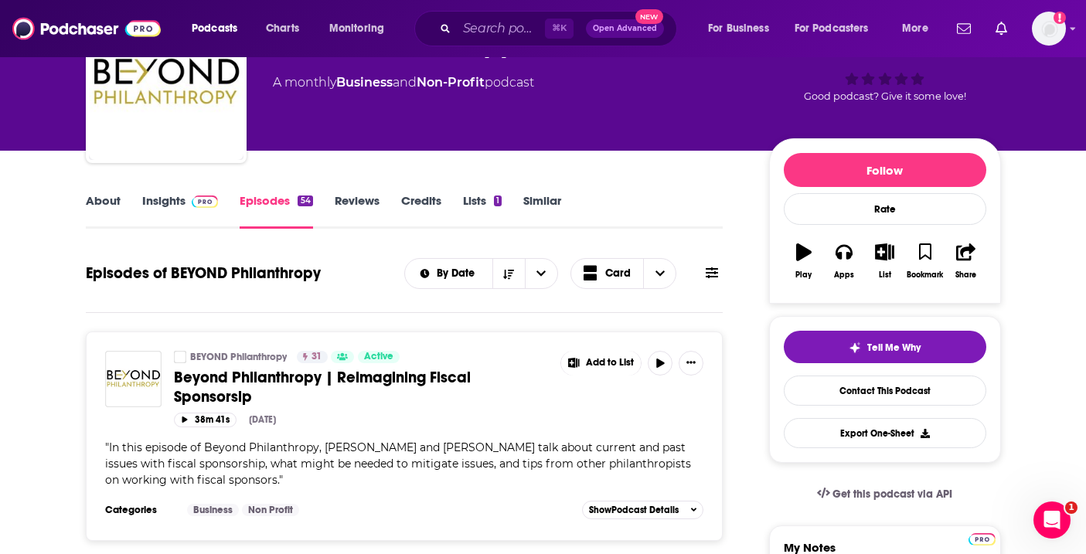
click at [108, 199] on link "About" at bounding box center [103, 211] width 35 height 36
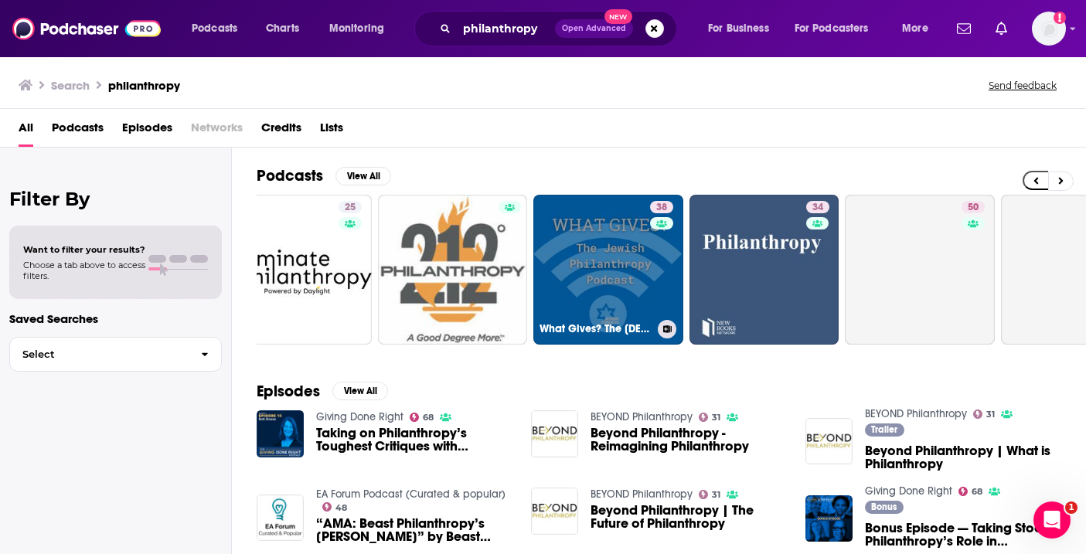
scroll to position [0, 365]
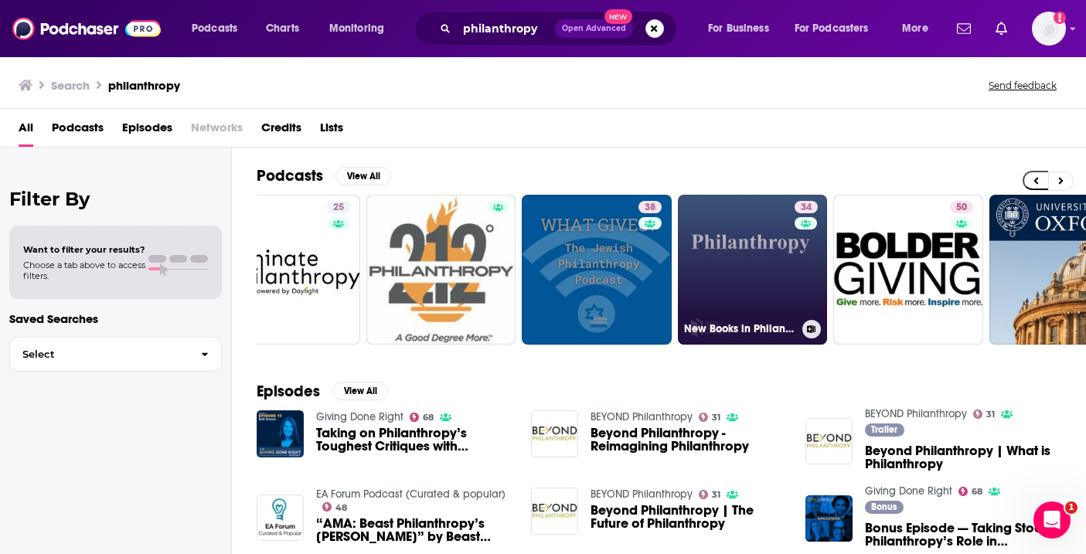
click at [707, 295] on link "34 New Books in Philanthropy" at bounding box center [753, 270] width 150 height 150
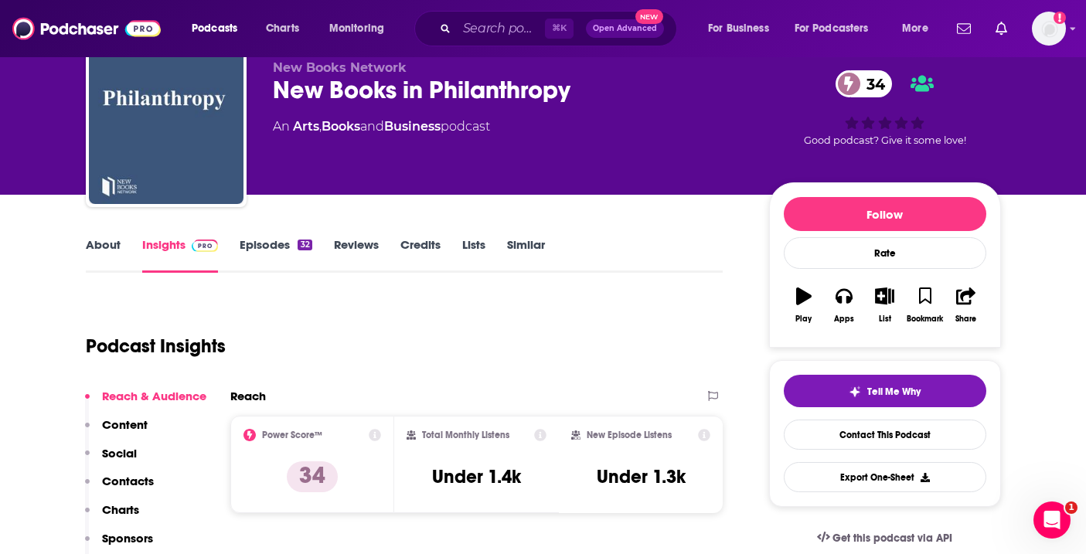
scroll to position [65, 0]
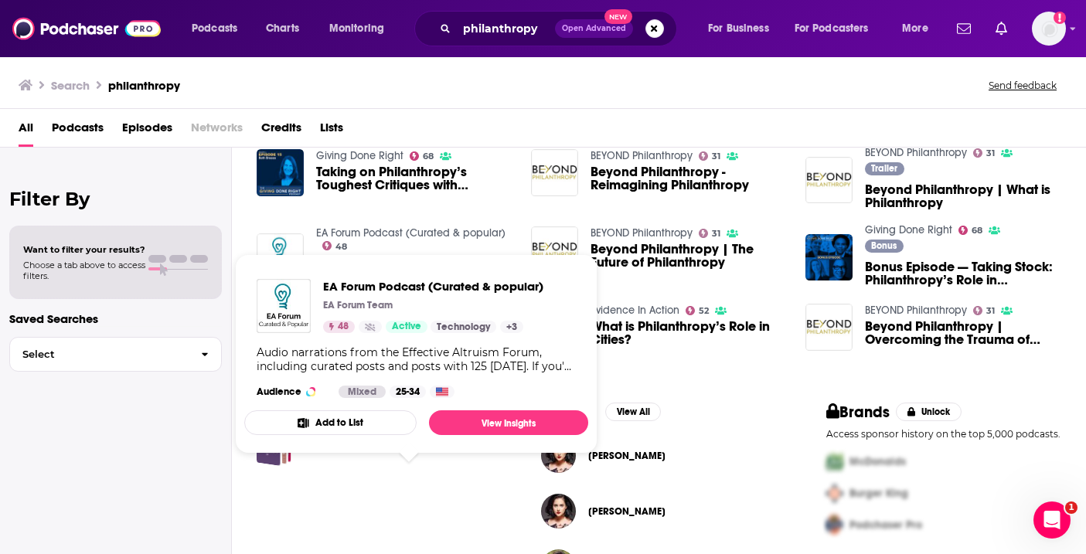
scroll to position [264, 0]
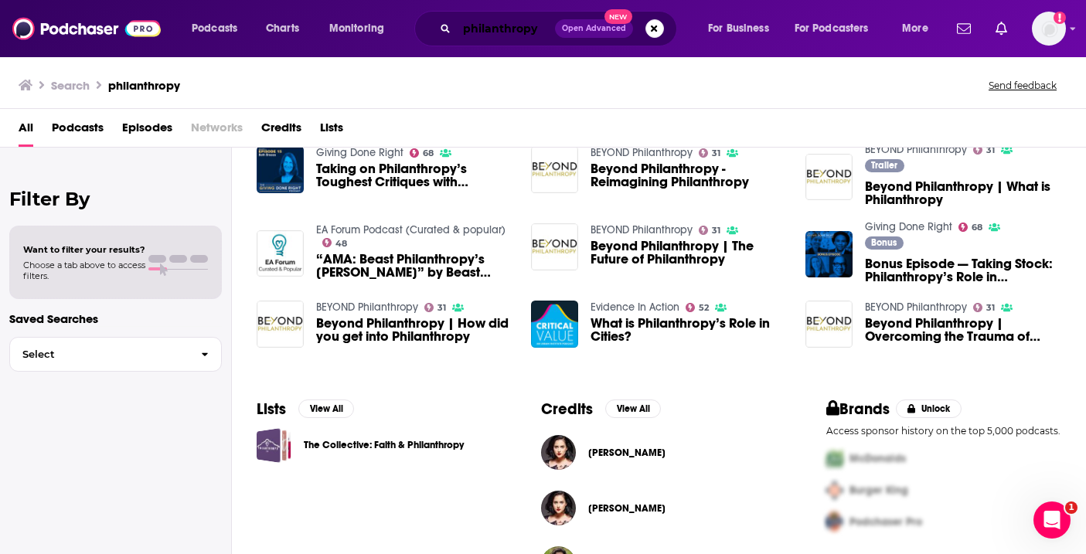
click at [487, 31] on input "philanthropy" at bounding box center [506, 28] width 98 height 25
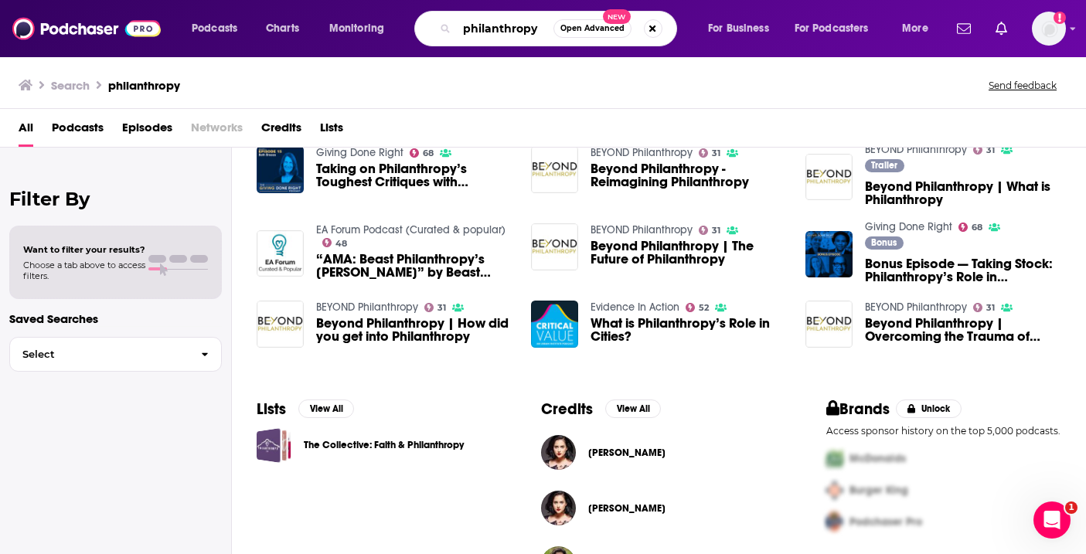
click at [487, 31] on input "philanthropy" at bounding box center [505, 28] width 97 height 25
type input "nonprofit"
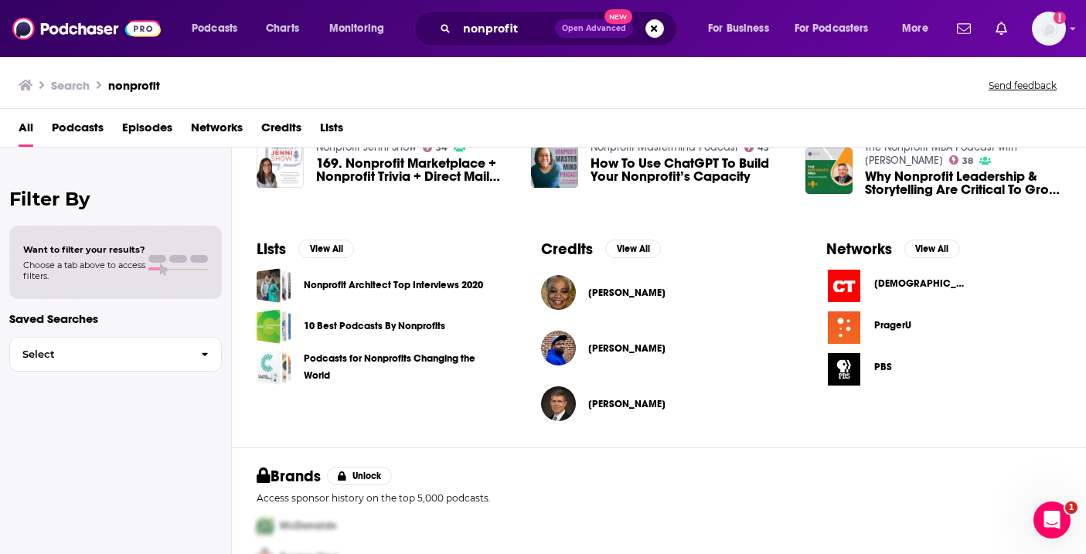
scroll to position [428, 0]
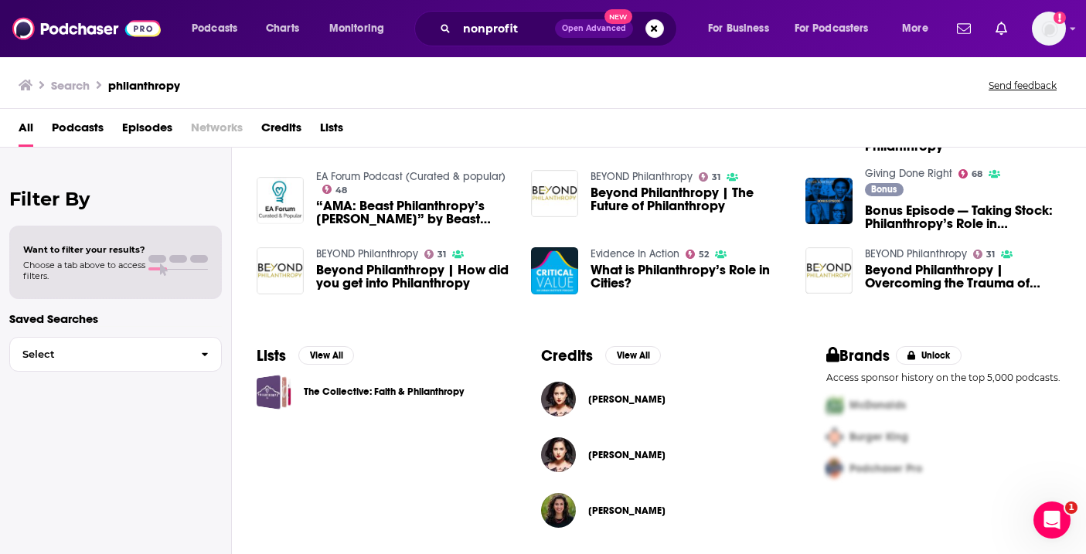
scroll to position [318, 0]
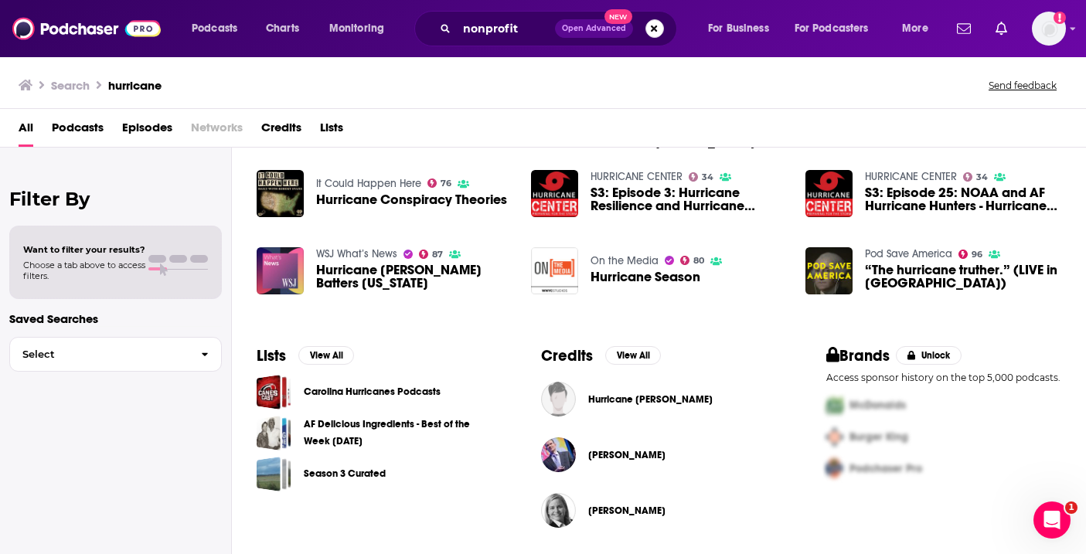
click at [654, 37] on button "Search podcasts, credits, & more..." at bounding box center [654, 28] width 19 height 19
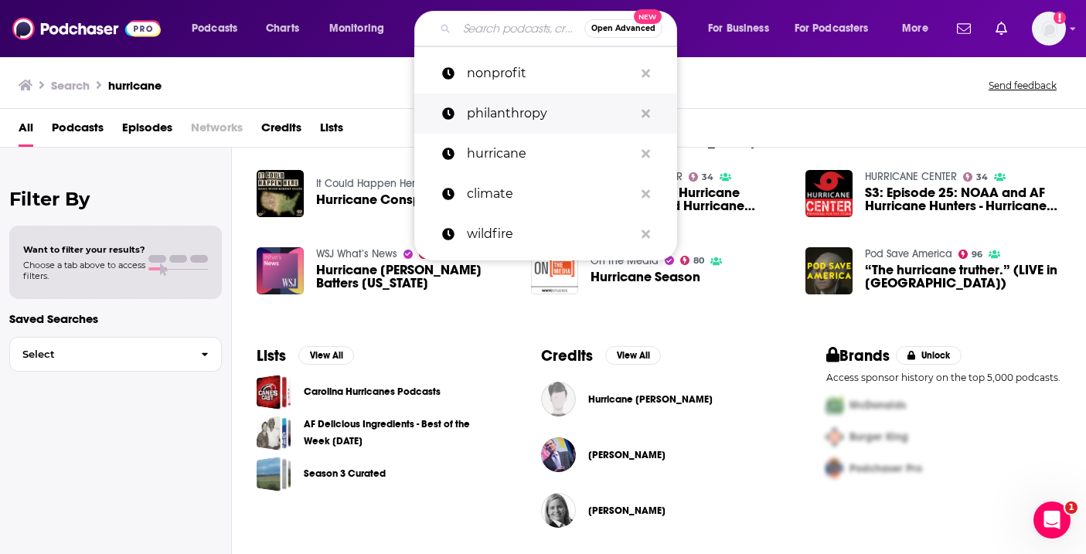
click at [496, 117] on p "philanthropy" at bounding box center [550, 113] width 167 height 40
type input "philanthropy"
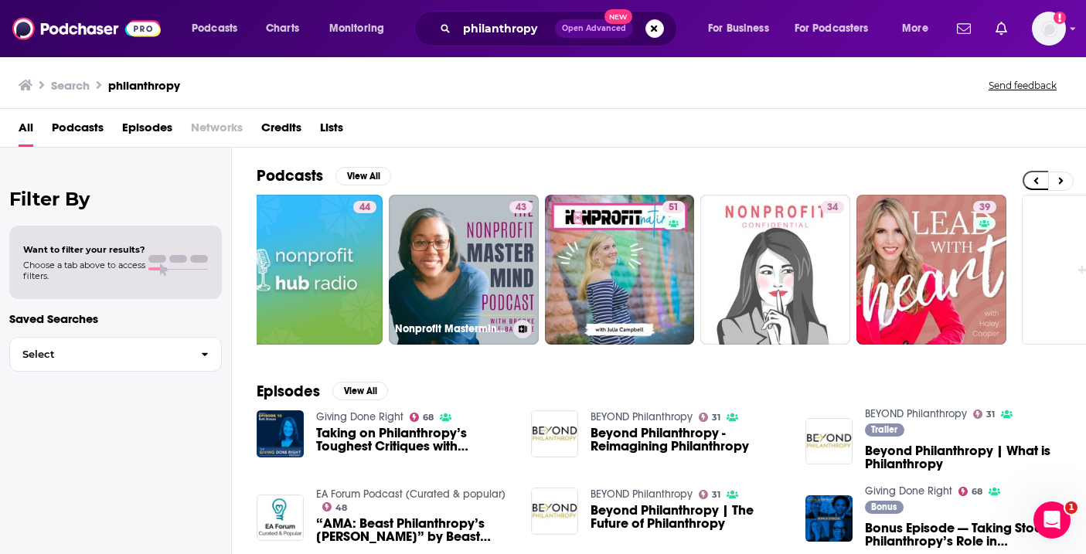
scroll to position [0, 501]
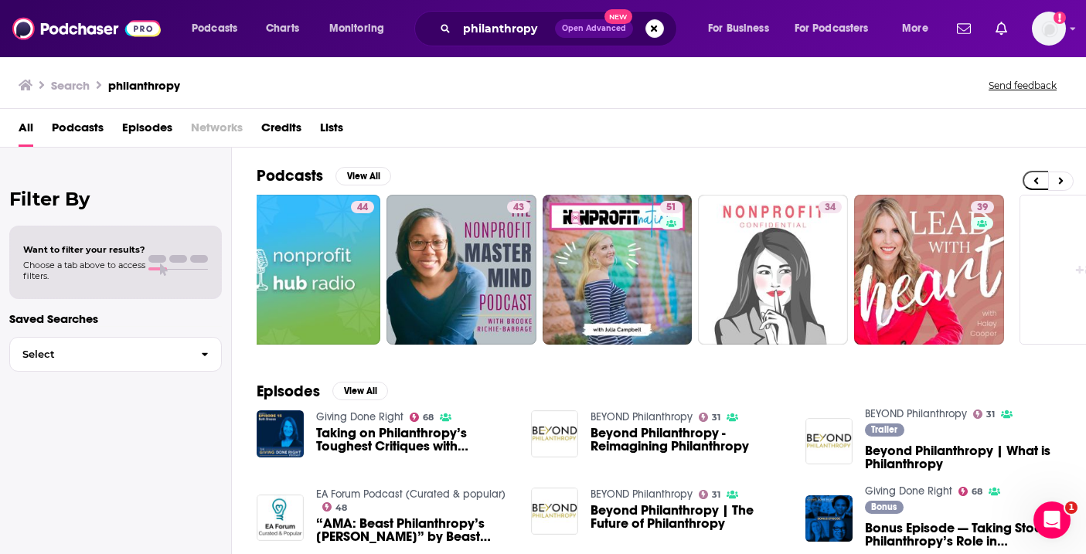
click at [665, 32] on div "philanthropy Open Advanced New" at bounding box center [545, 29] width 263 height 36
click at [653, 24] on button "Search podcasts, credits, & more..." at bounding box center [654, 28] width 19 height 19
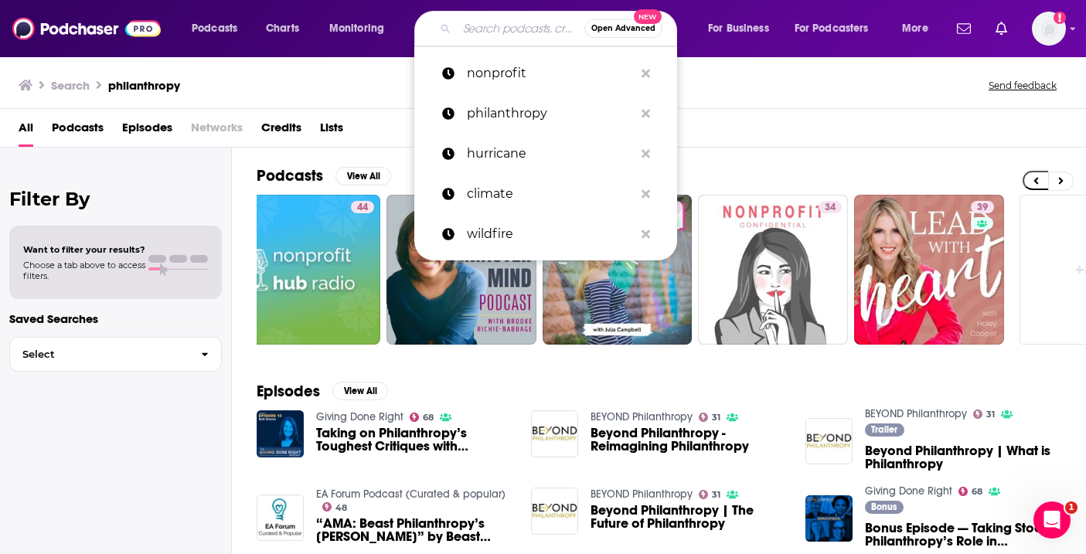
paste input "Leadership Next"
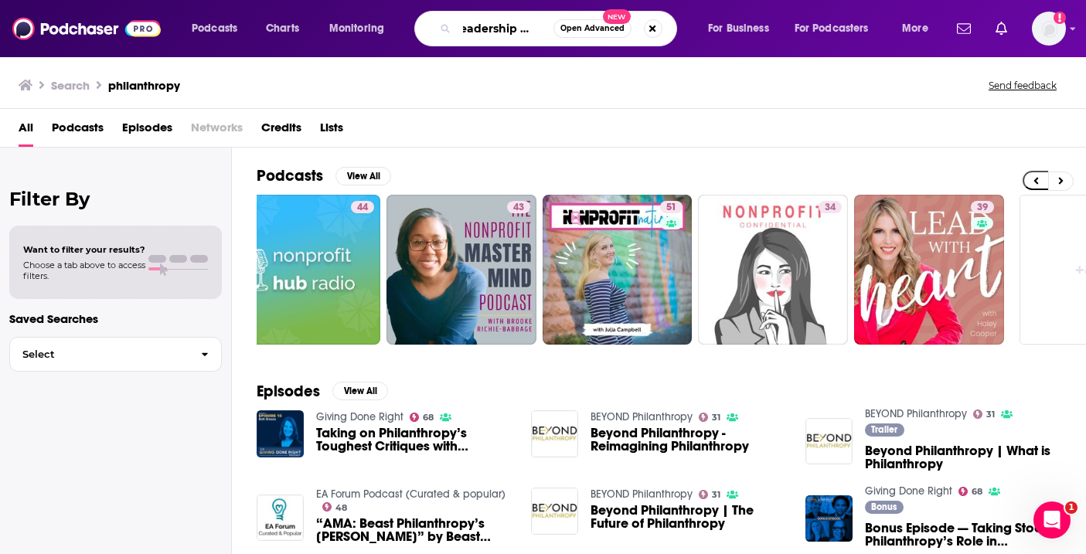
type input "Leadership Next"
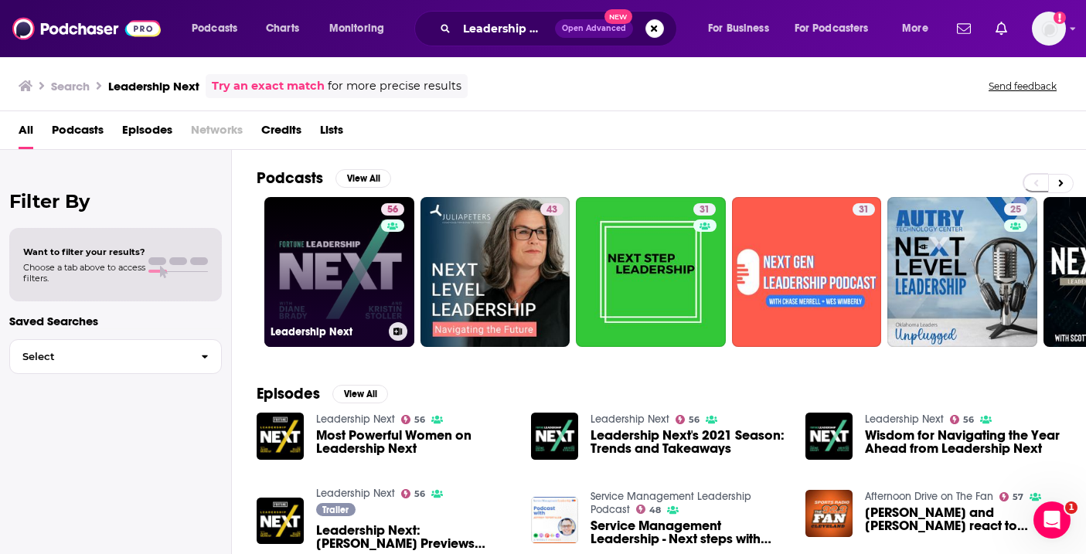
click at [368, 242] on link "56 Leadership Next" at bounding box center [339, 272] width 150 height 150
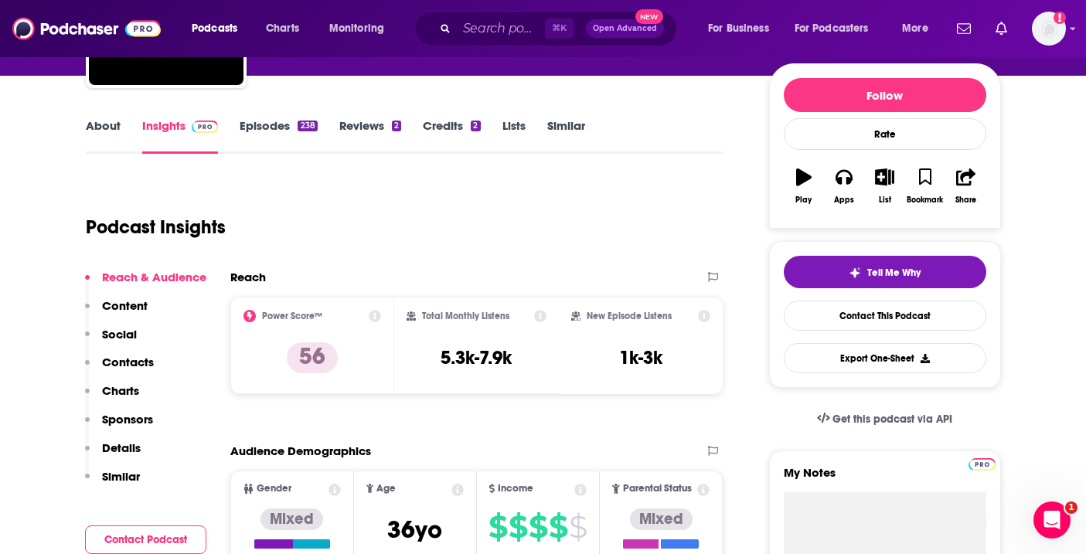
scroll to position [169, 0]
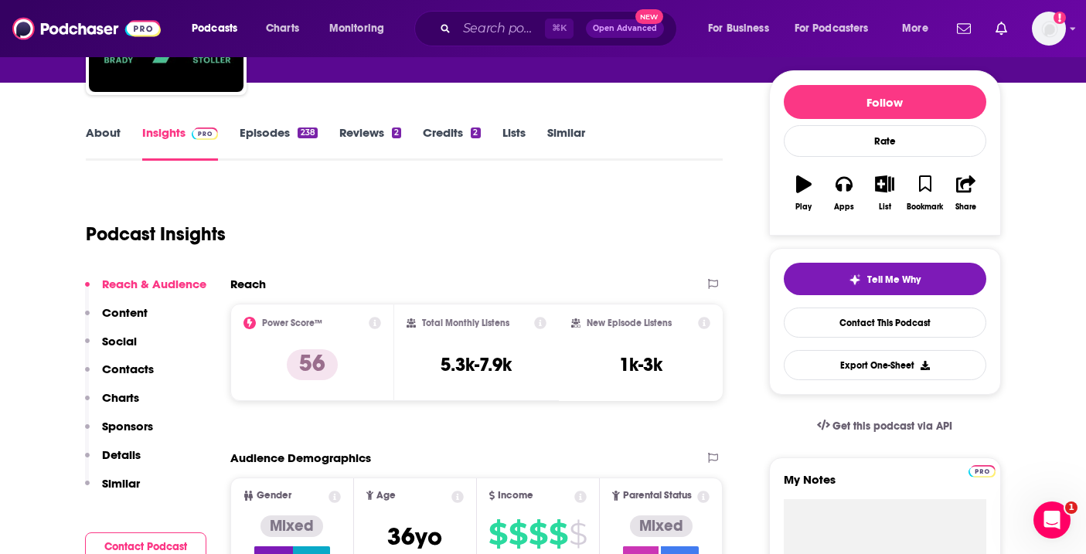
click at [96, 144] on link "About" at bounding box center [103, 143] width 35 height 36
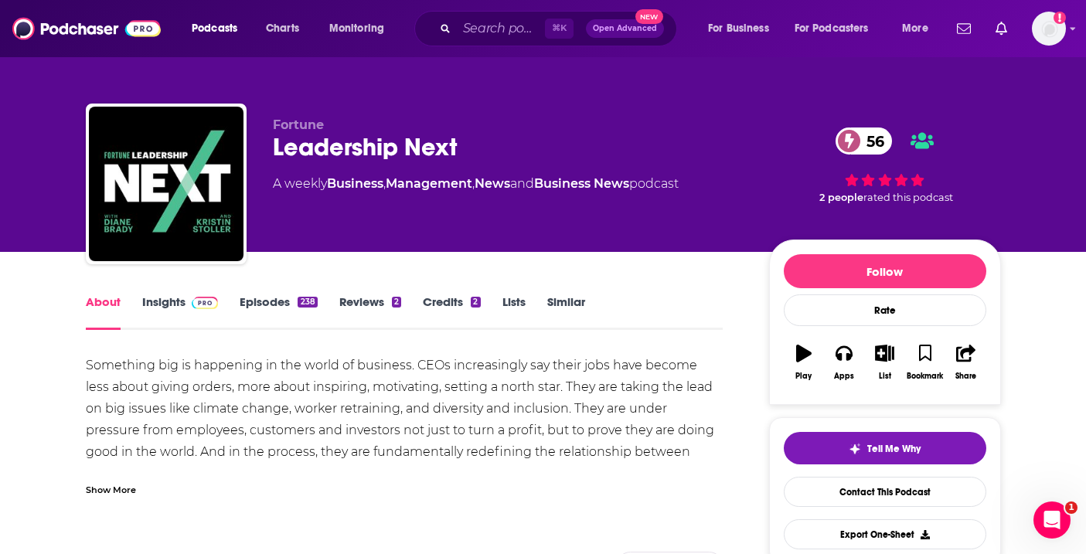
scroll to position [51, 0]
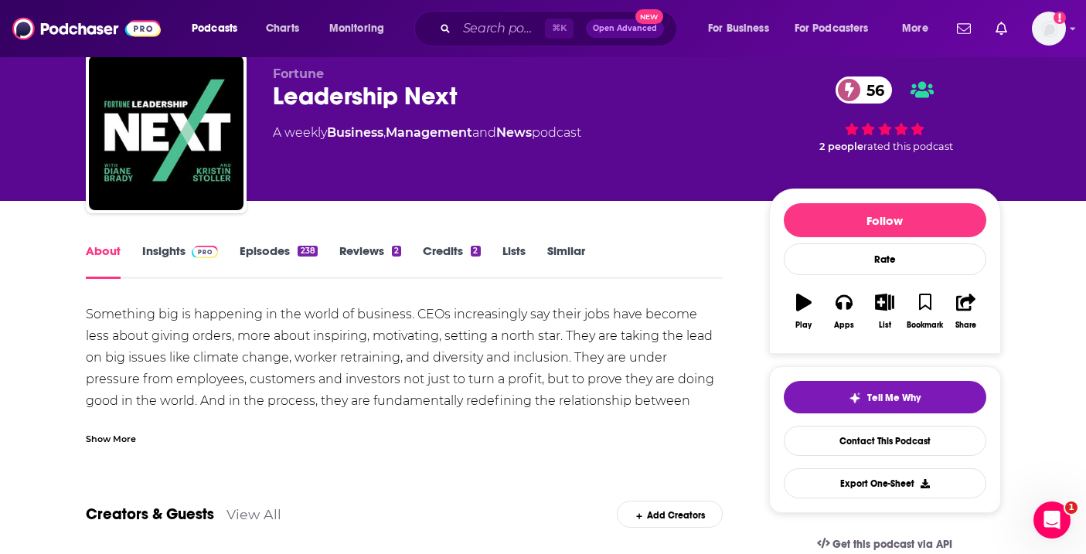
click at [110, 432] on div "Show More" at bounding box center [111, 437] width 50 height 15
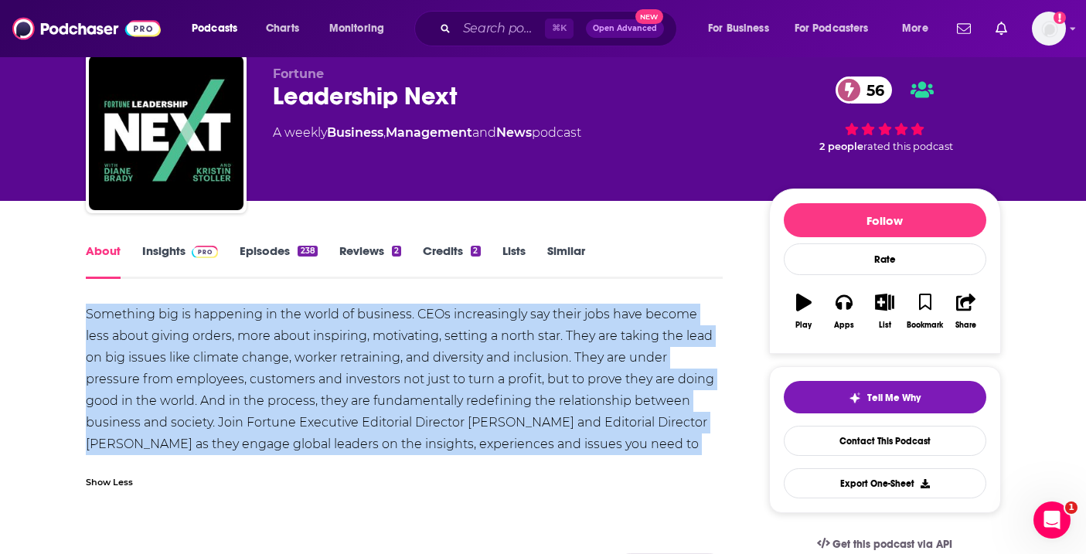
drag, startPoint x: 80, startPoint y: 311, endPoint x: 574, endPoint y: 466, distance: 518.3
copy div "Something big is happening in the world of business. CEOs increasingly say thei…"
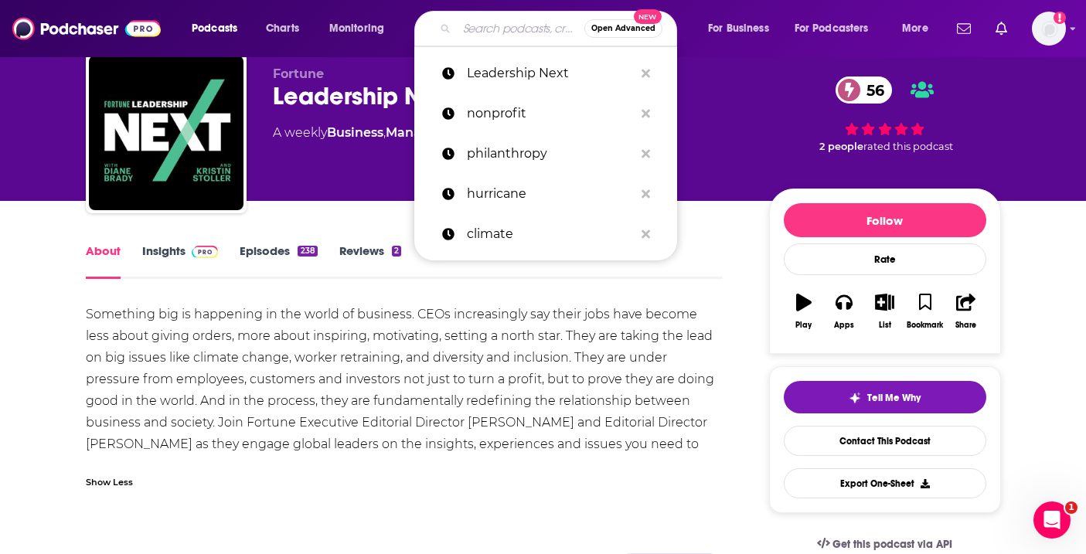
click at [457, 22] on input "Search podcasts, credits, & more..." at bounding box center [520, 28] width 127 height 25
paste input "Modern Mentor"
type input "Modern Mentor"
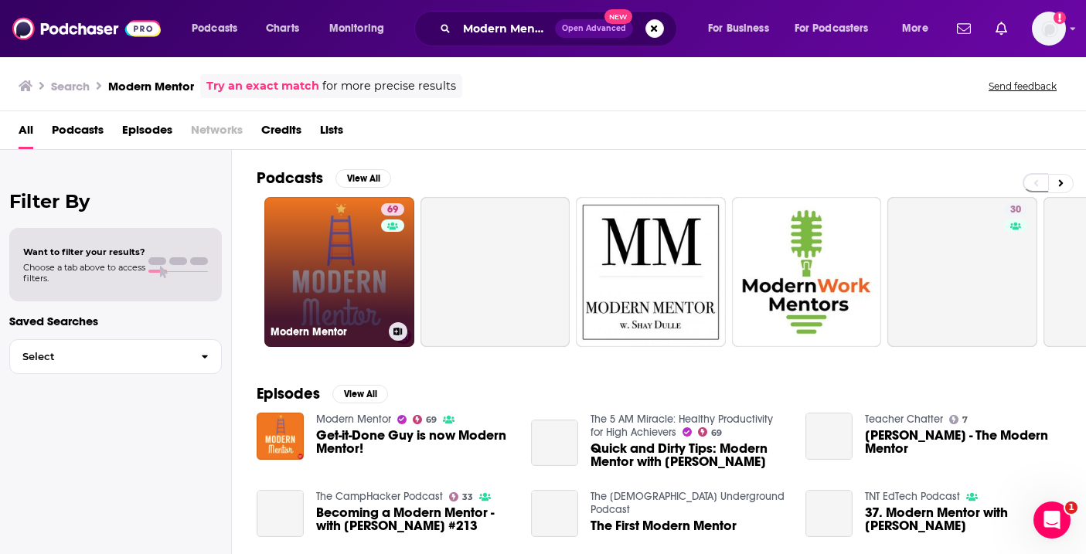
click at [325, 277] on link "69 Modern Mentor" at bounding box center [339, 272] width 150 height 150
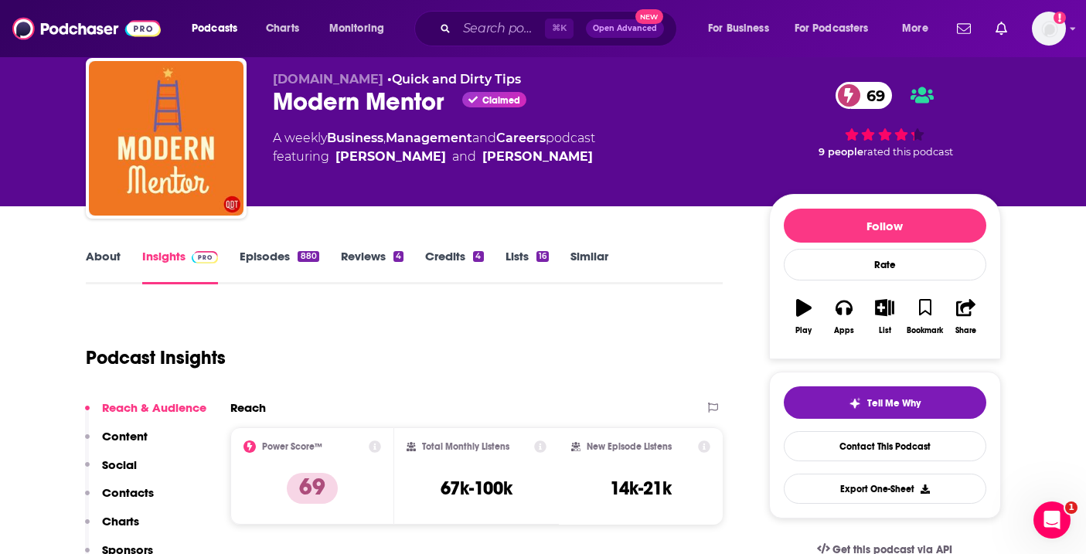
scroll to position [59, 0]
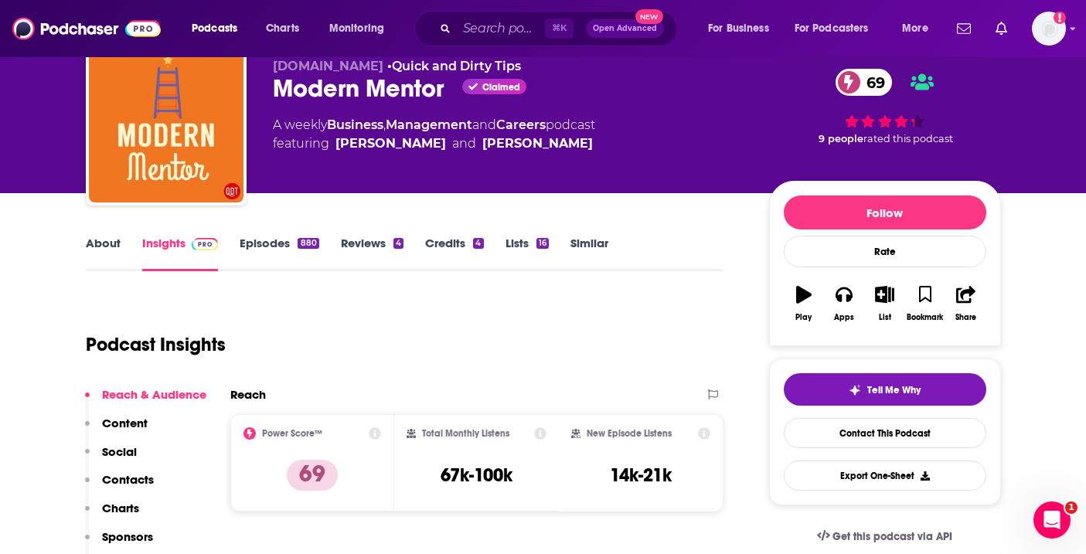
click at [93, 236] on link "About" at bounding box center [103, 254] width 35 height 36
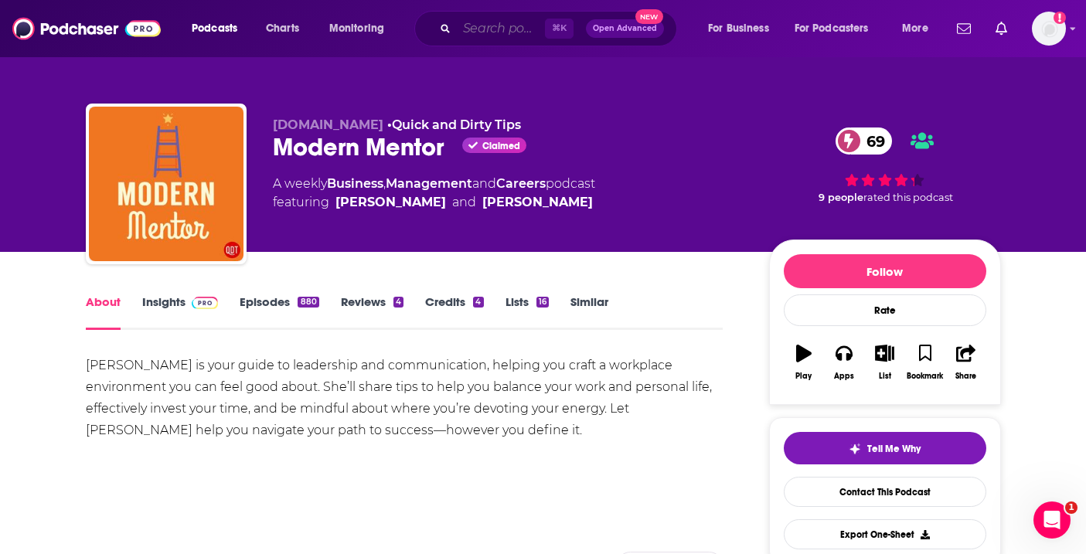
click at [488, 27] on input "Search podcasts, credits, & more..." at bounding box center [501, 28] width 88 height 25
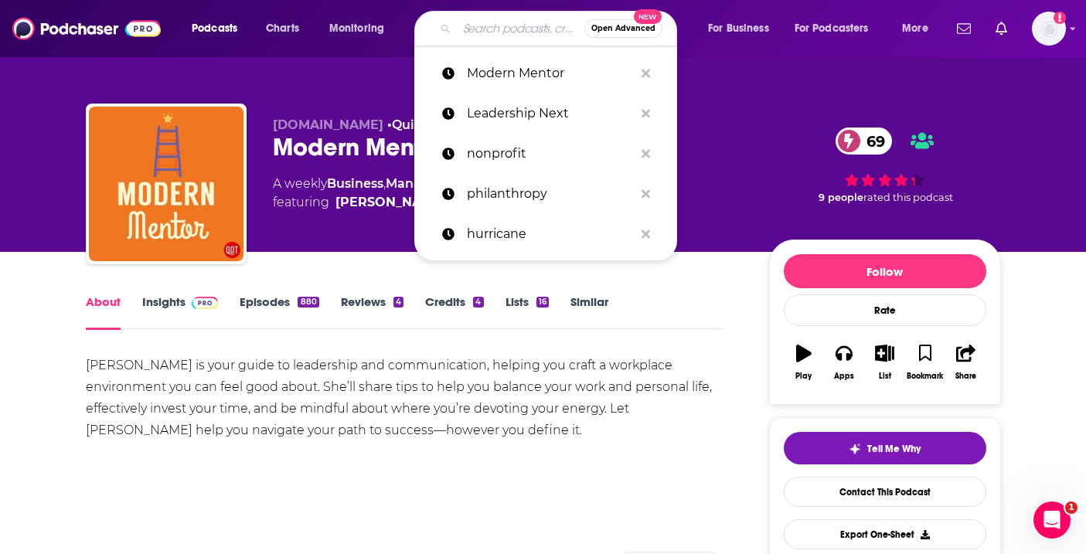
paste input "Nonprofit Leadership Podcast"
type input "Nonprofit Leadership Podcast"
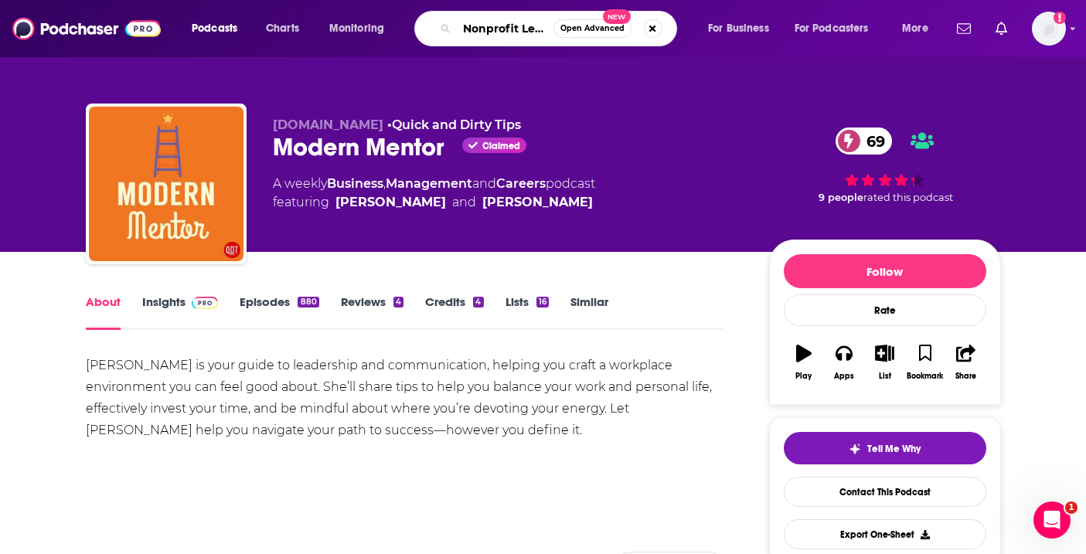
scroll to position [0, 87]
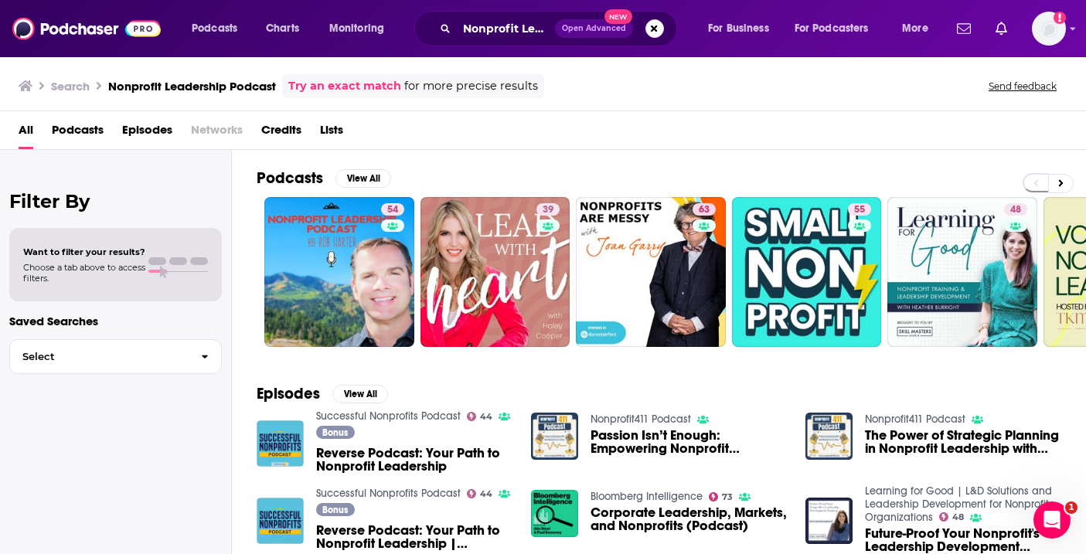
click at [413, 416] on link "Successful Nonprofits Podcast" at bounding box center [388, 416] width 144 height 13
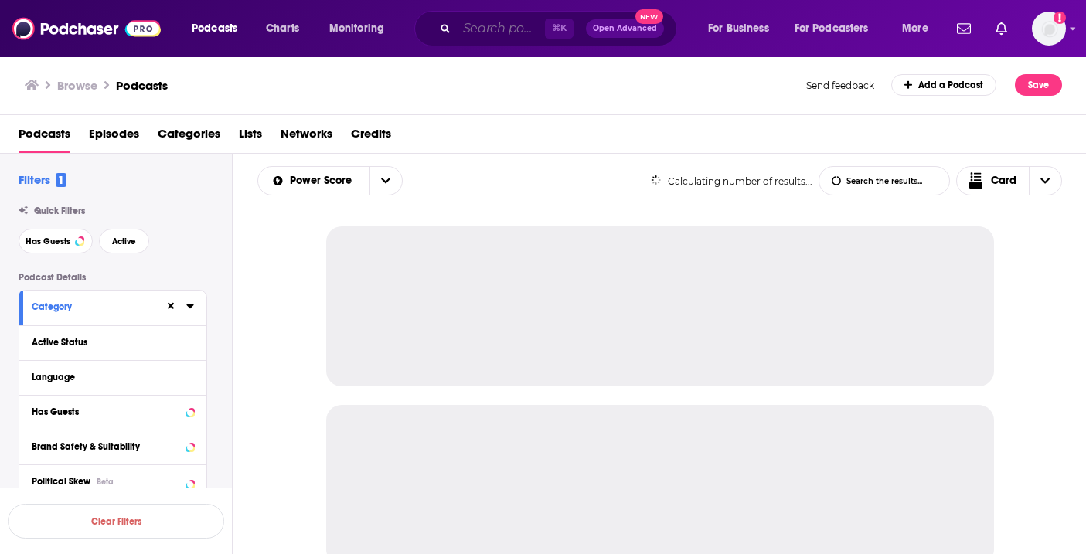
click at [495, 33] on input "Search podcasts, credits, & more..." at bounding box center [501, 28] width 88 height 25
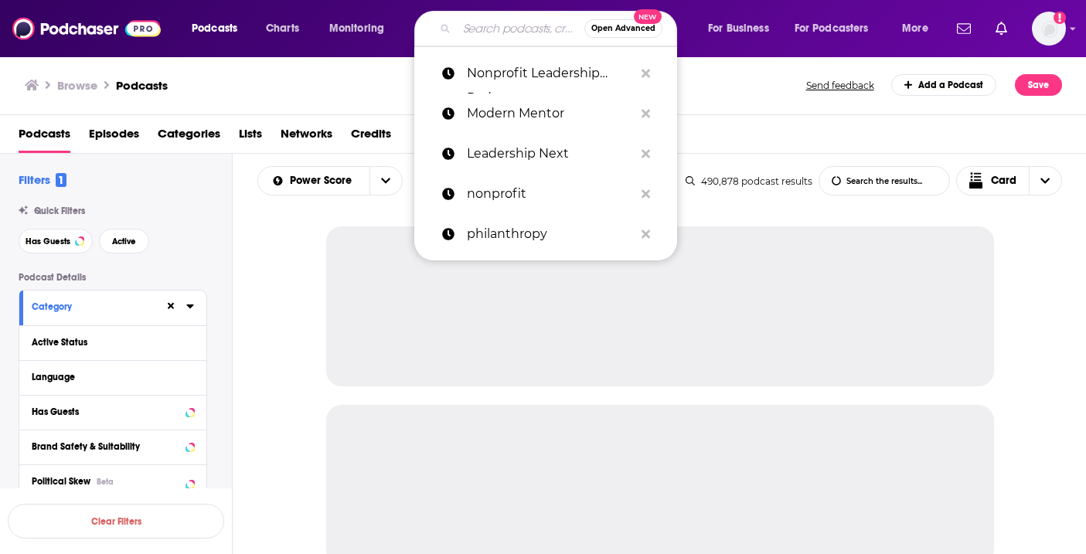
paste input "Pod Save The People"
type input "Pod Save The People"
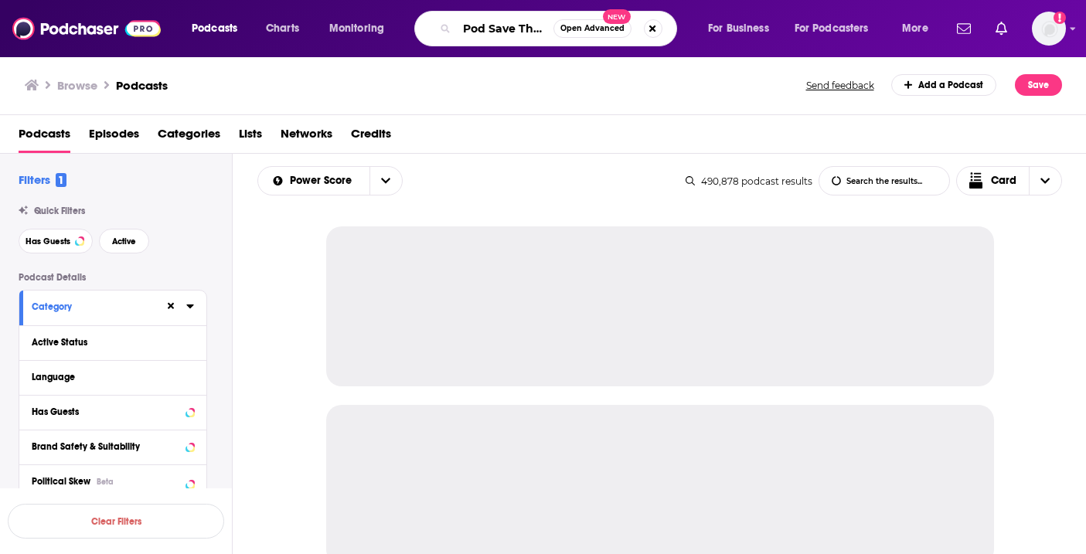
scroll to position [0, 36]
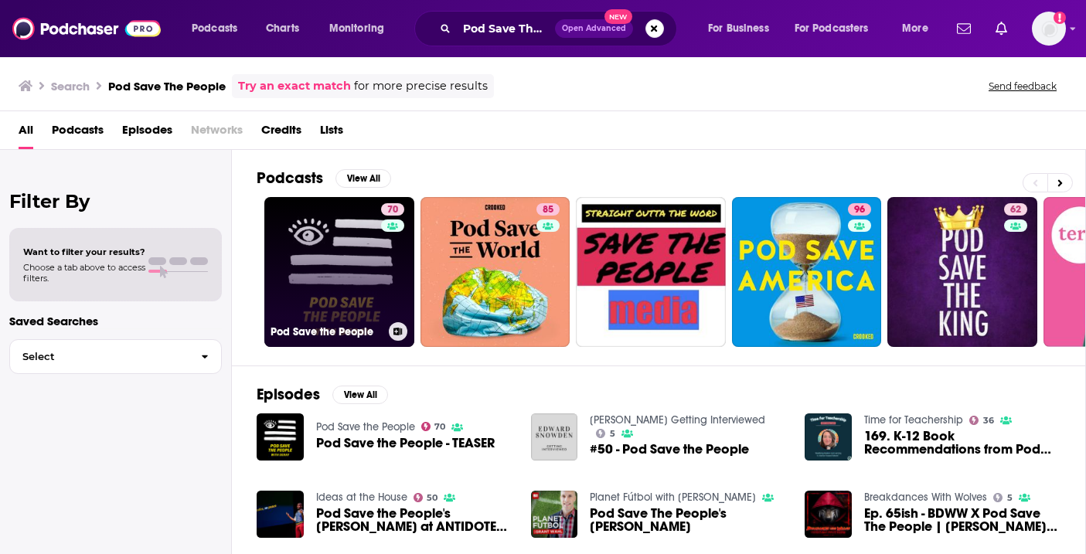
click at [372, 304] on link "70 Pod Save the People" at bounding box center [339, 272] width 150 height 150
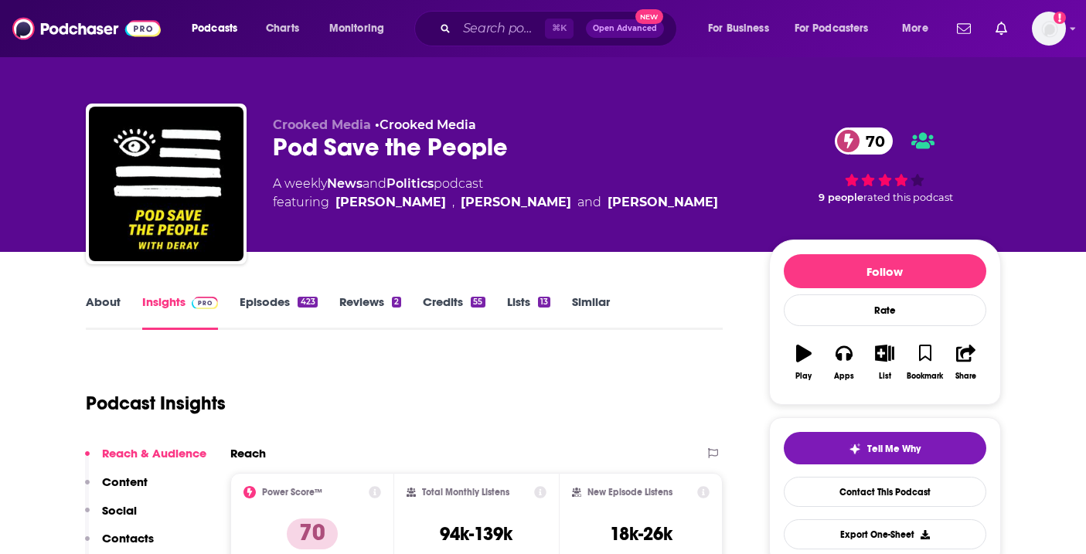
click at [96, 311] on link "About" at bounding box center [103, 312] width 35 height 36
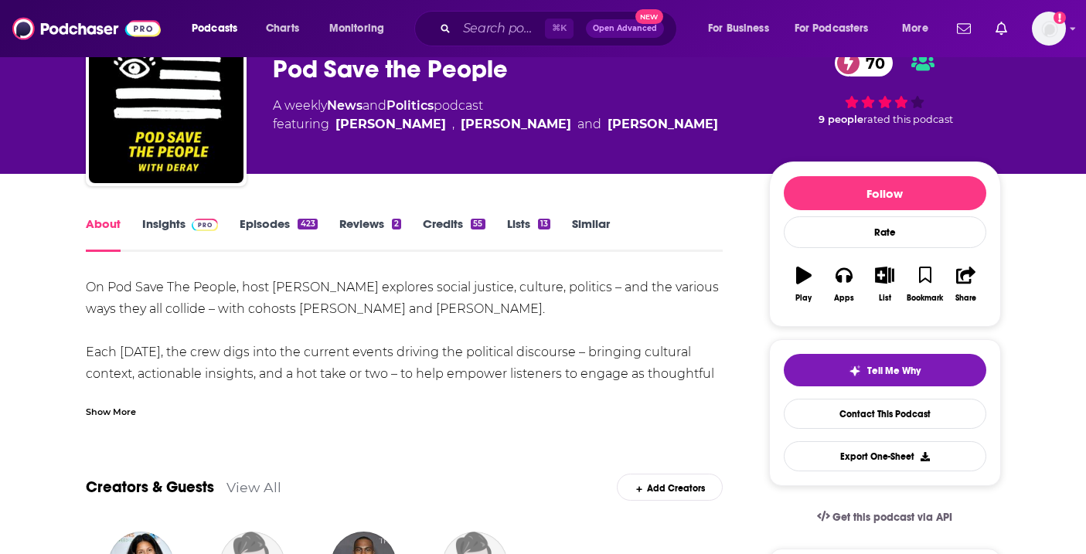
scroll to position [86, 0]
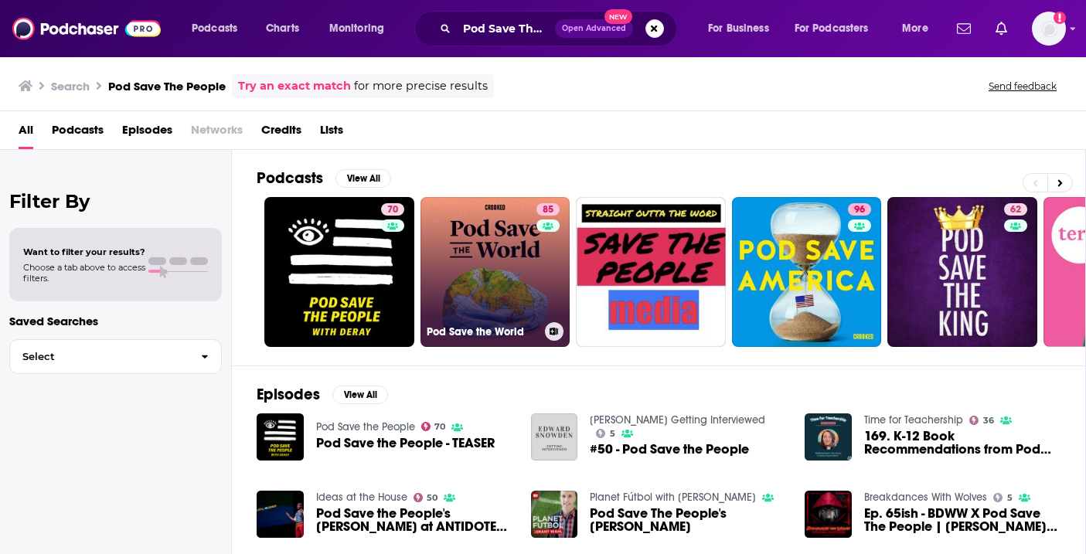
click at [481, 256] on link "85 Pod Save the World" at bounding box center [495, 272] width 150 height 150
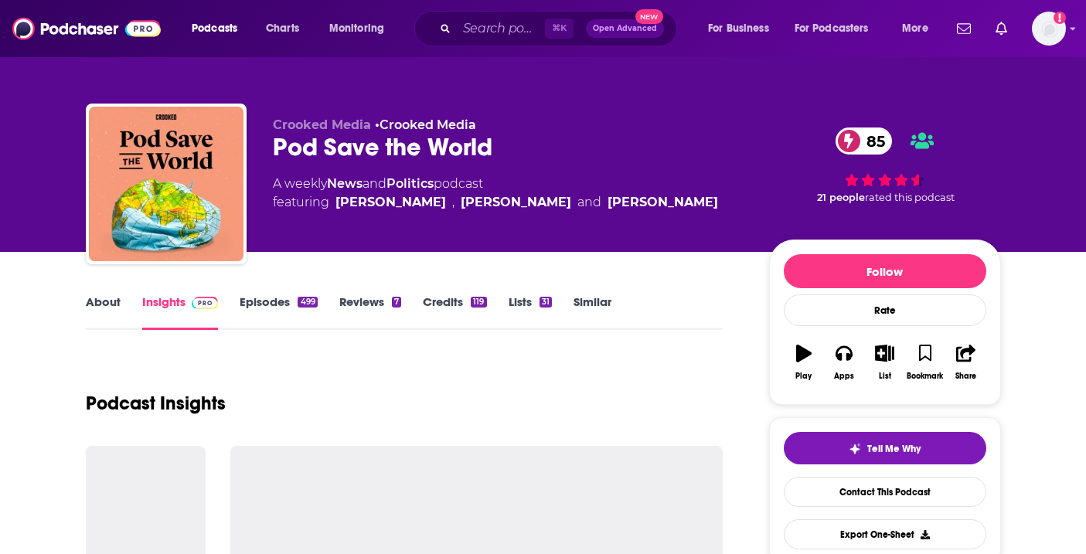
click at [90, 299] on link "About" at bounding box center [103, 312] width 35 height 36
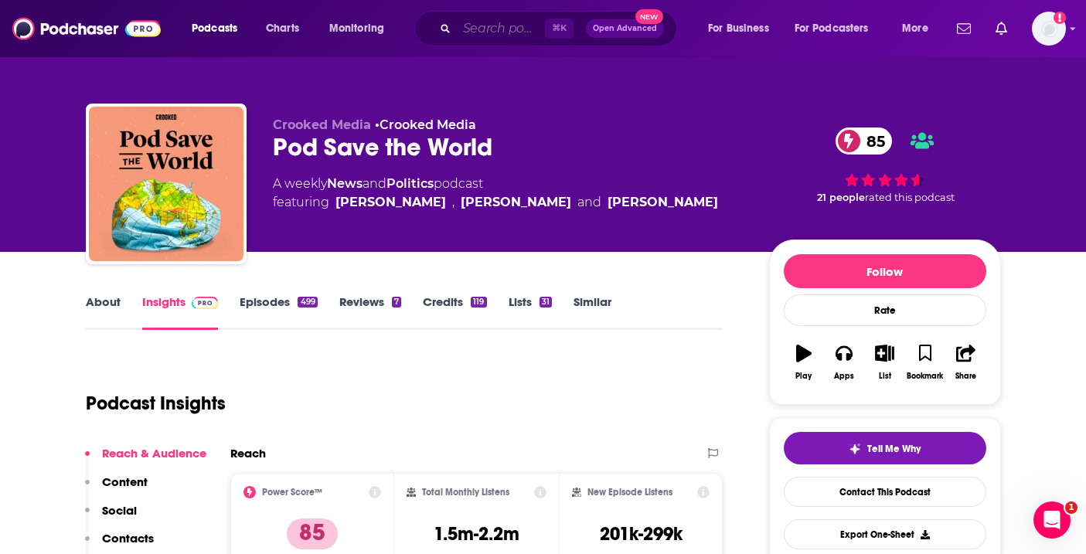
click at [478, 25] on input "Search podcasts, credits, & more..." at bounding box center [501, 28] width 88 height 25
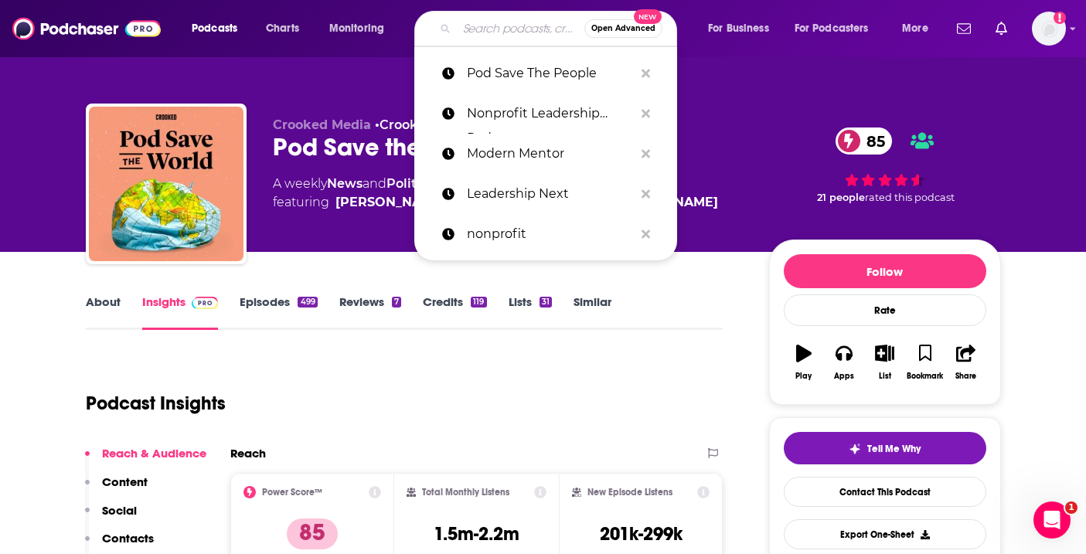
paste input "Successful Nonprofits Podcast"
type input "Successful Nonprofits Podcast"
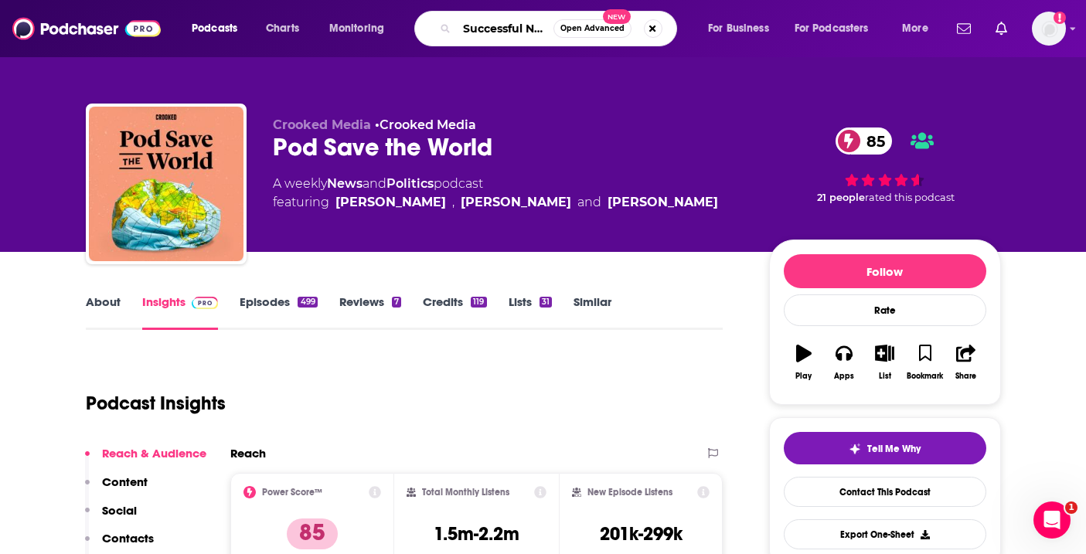
scroll to position [0, 90]
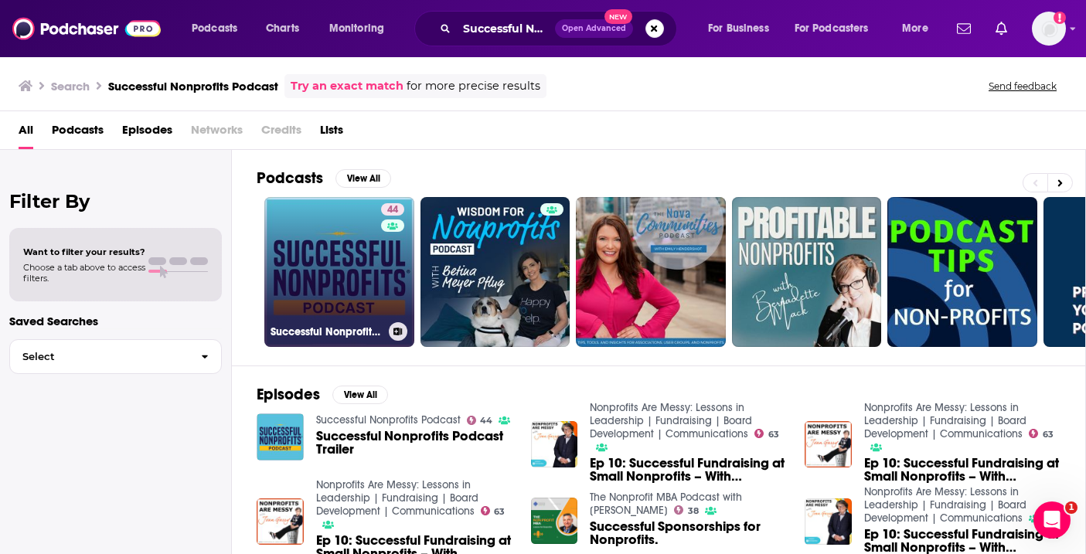
click at [307, 290] on link "44 Successful Nonprofits Podcast" at bounding box center [339, 272] width 150 height 150
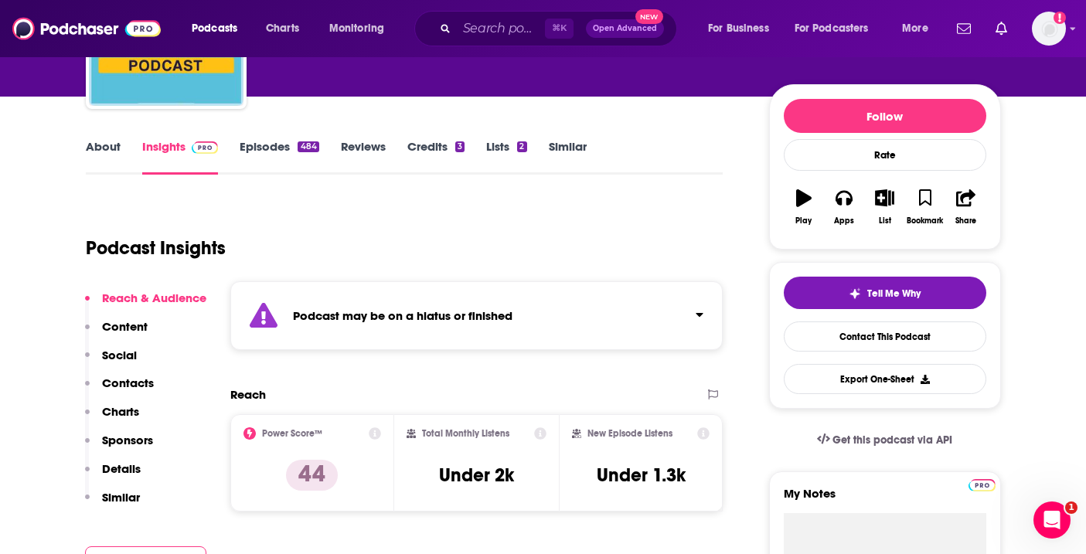
scroll to position [137, 0]
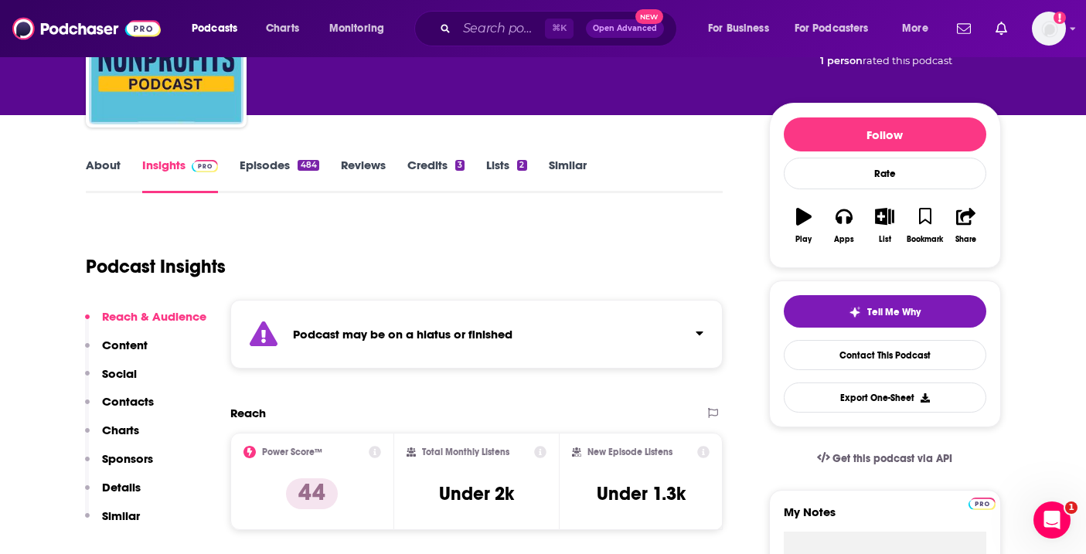
click at [269, 161] on link "Episodes 484" at bounding box center [279, 176] width 79 height 36
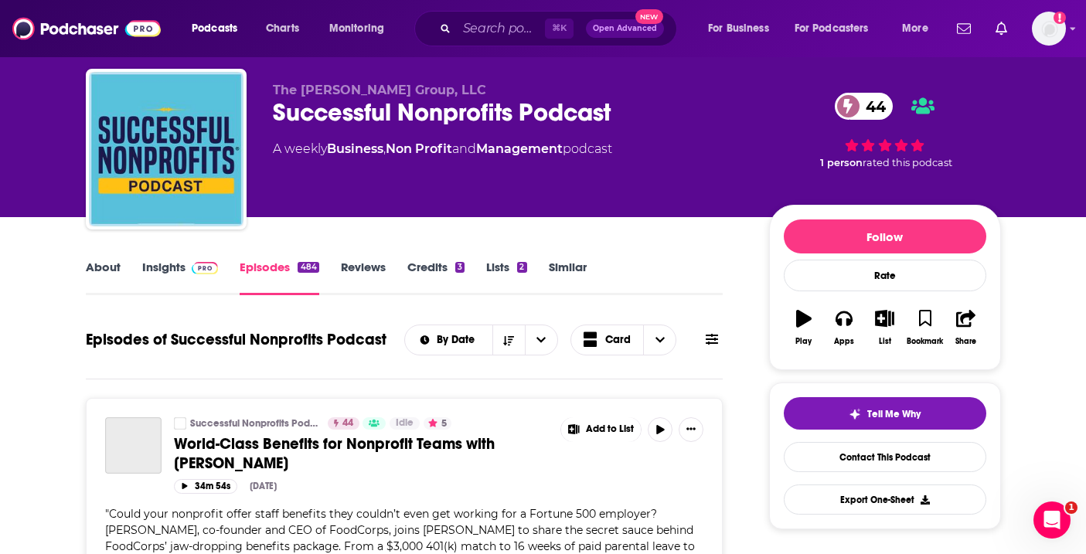
scroll to position [133, 0]
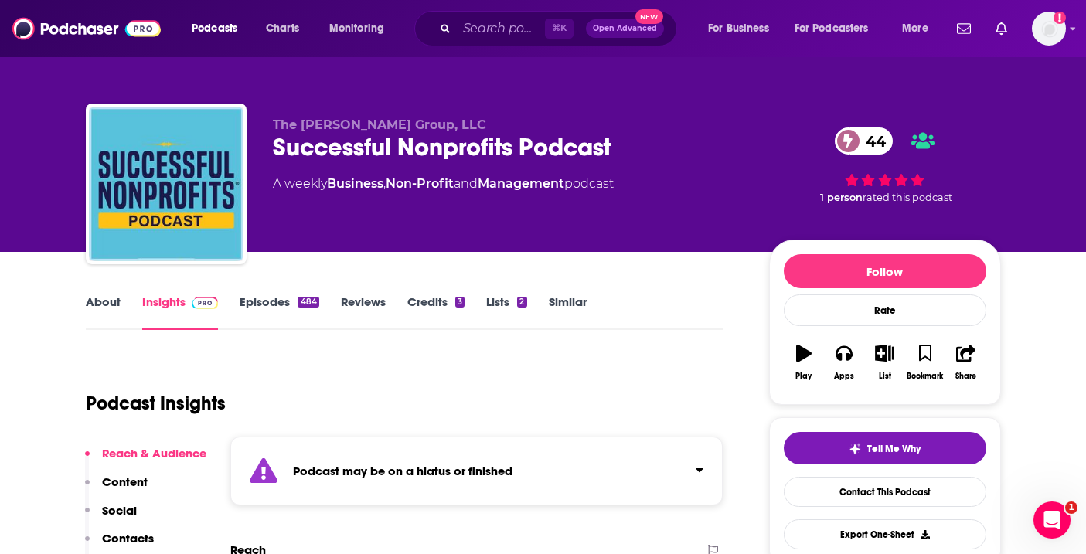
click at [485, 42] on div "⌘ K Open Advanced New" at bounding box center [545, 29] width 263 height 36
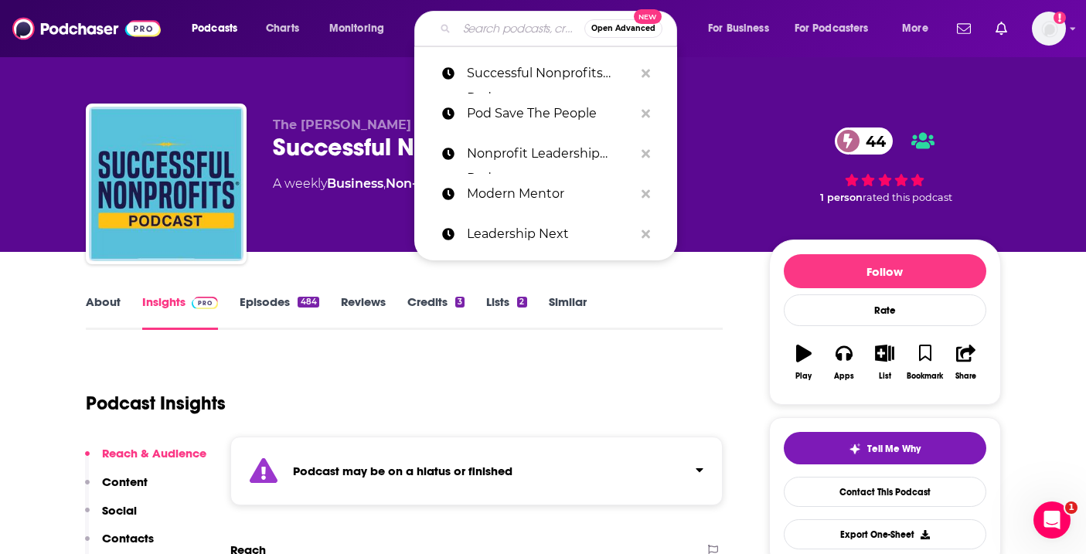
click at [485, 32] on input "Search podcasts, credits, & more..." at bounding box center [520, 28] width 127 height 25
paste input "[PERSON_NAME] Business"
type input "[PERSON_NAME] Business"
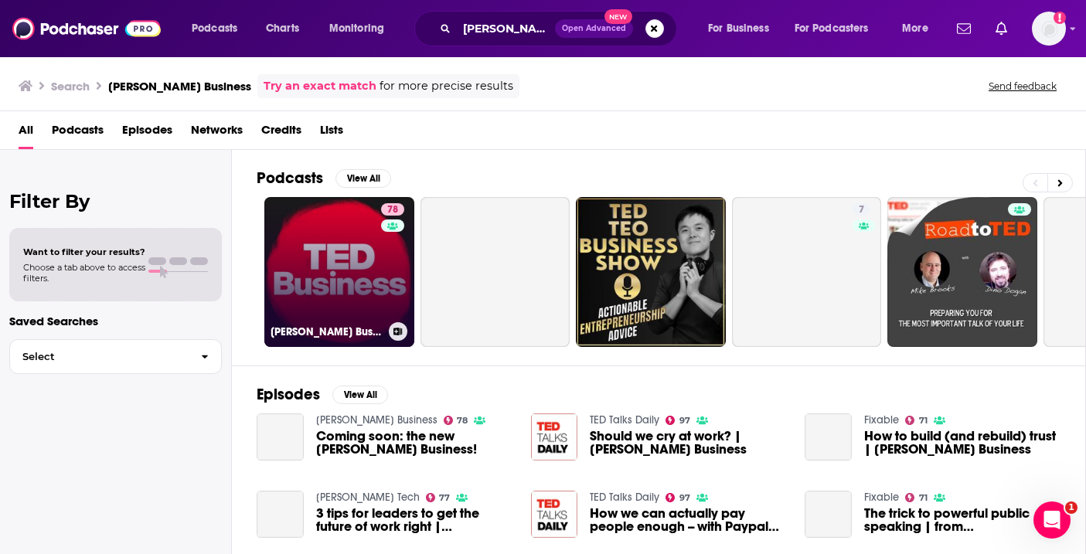
click at [365, 239] on link "78 [PERSON_NAME] Business" at bounding box center [339, 272] width 150 height 150
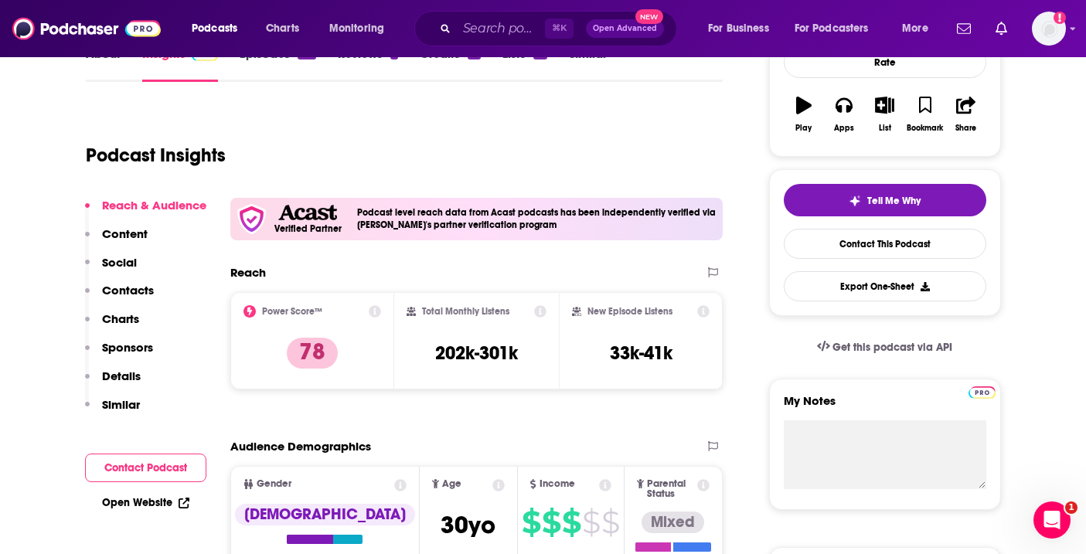
scroll to position [229, 0]
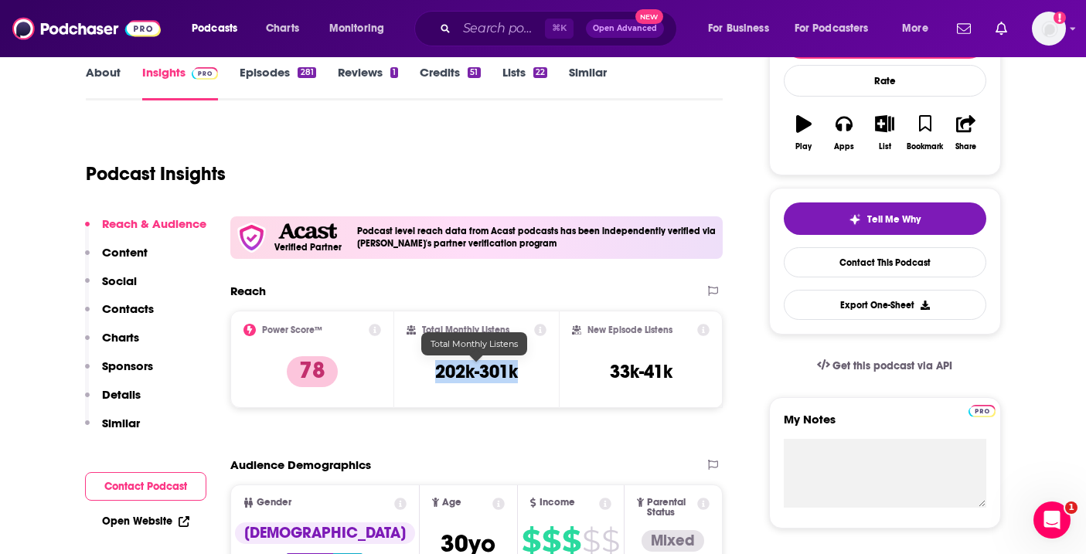
drag, startPoint x: 529, startPoint y: 375, endPoint x: 434, endPoint y: 375, distance: 94.3
click at [434, 375] on div "Total Monthly Listens 202k-301k" at bounding box center [476, 359] width 140 height 71
copy h3 "202k-301k"
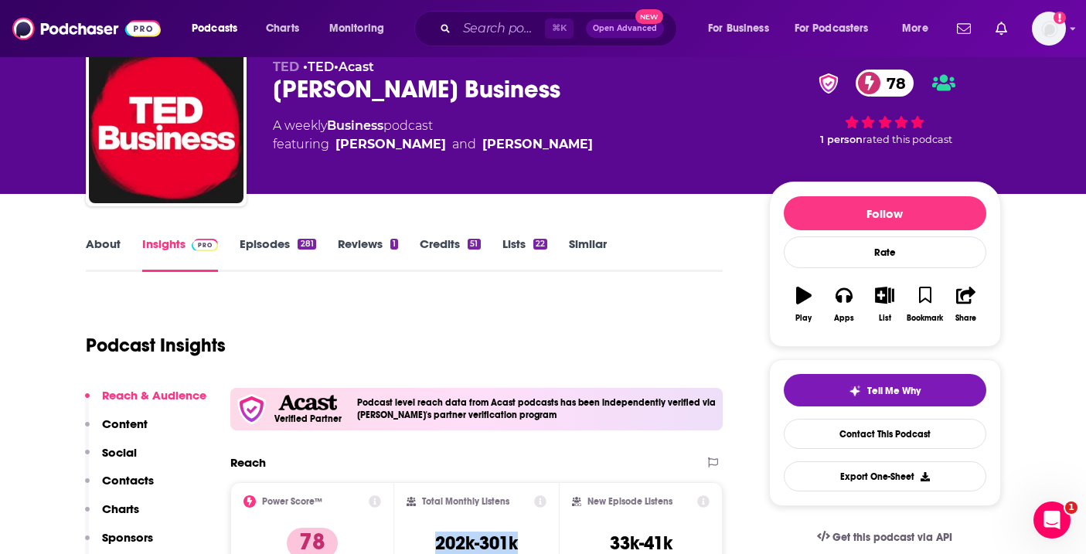
scroll to position [0, 0]
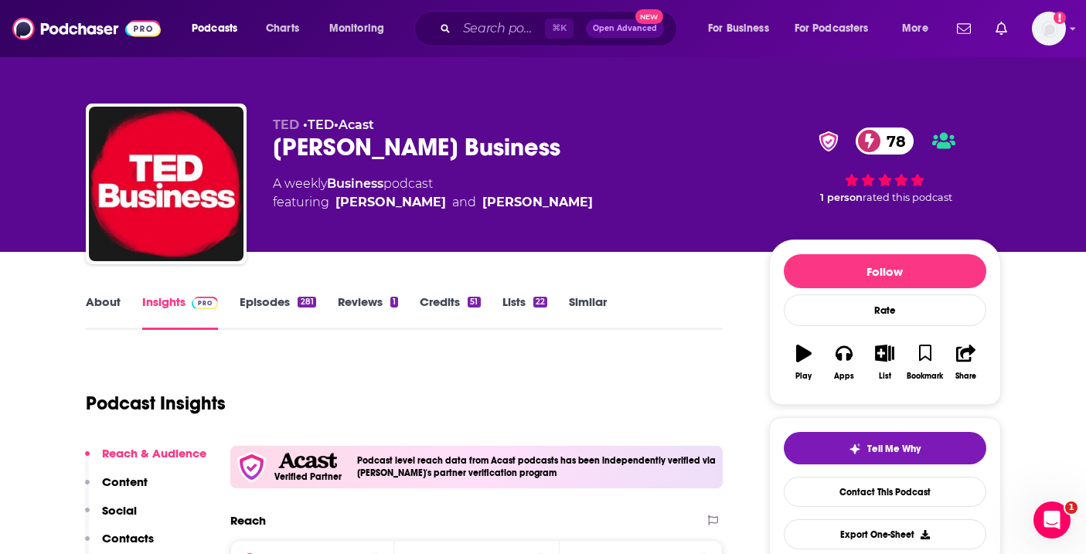
click at [115, 316] on link "About" at bounding box center [103, 312] width 35 height 36
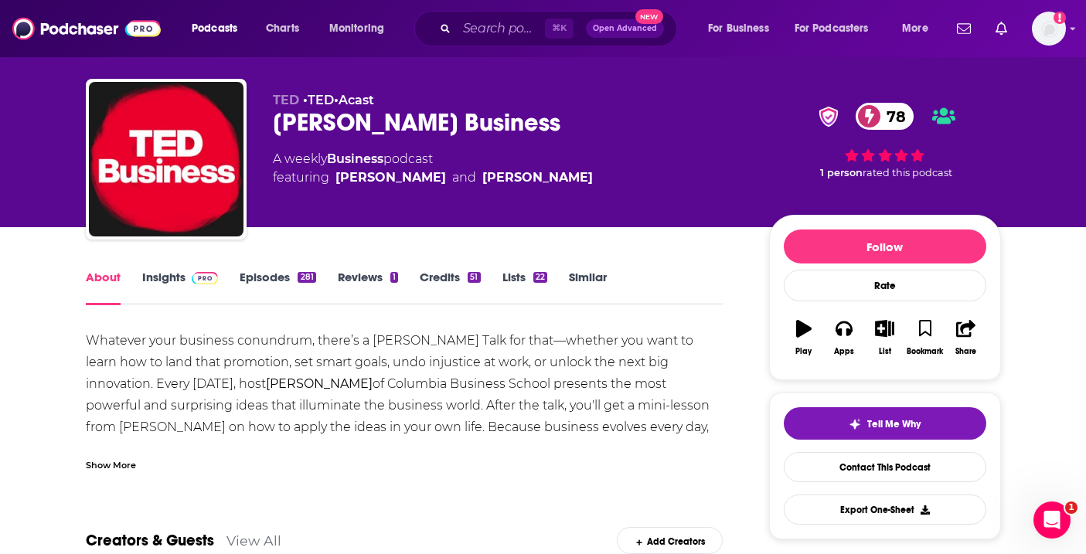
scroll to position [25, 0]
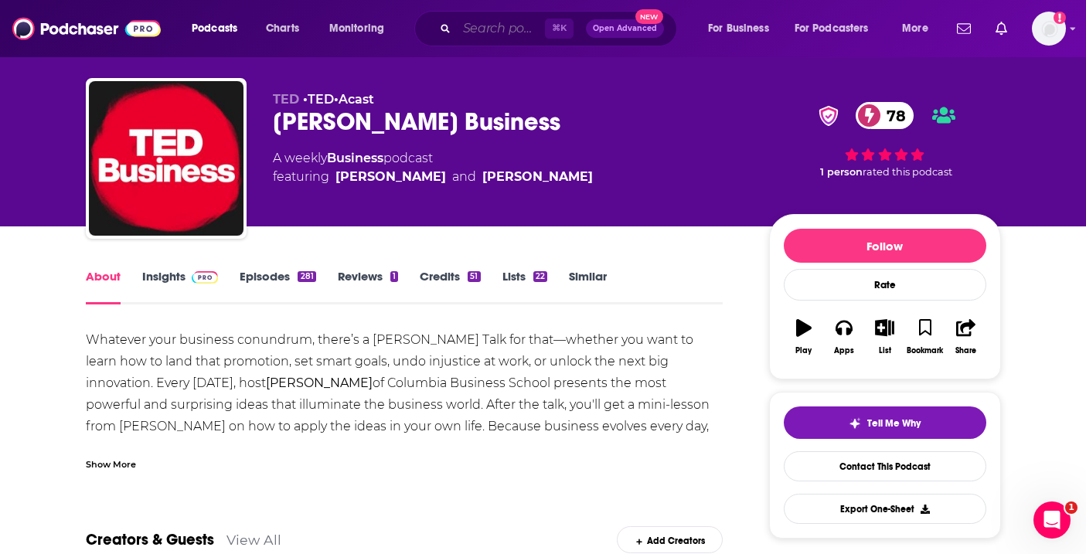
click at [512, 28] on input "Search podcasts, credits, & more..." at bounding box center [501, 28] width 88 height 25
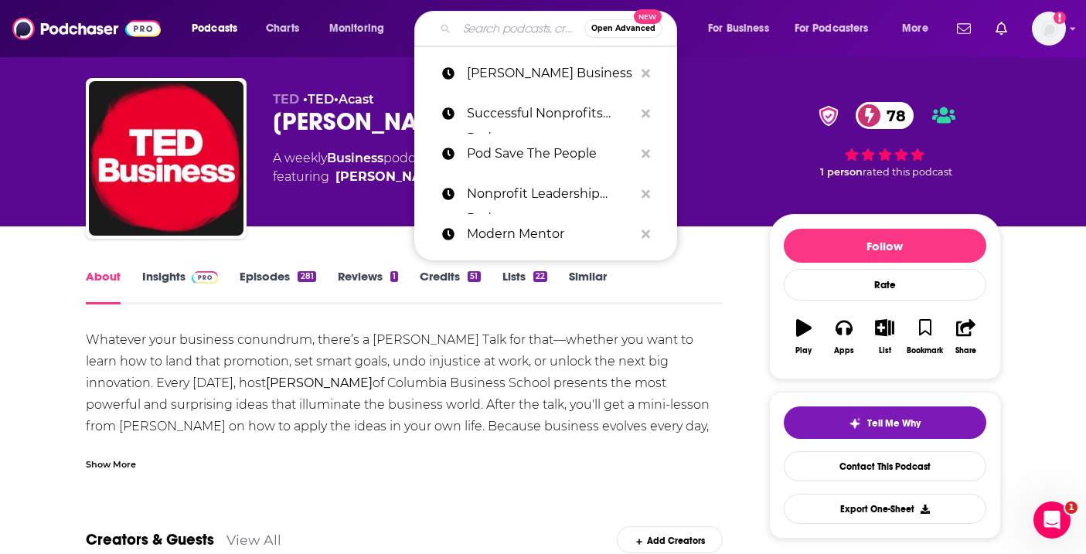
paste input "Girl CEO"
type input "Girl CEO"
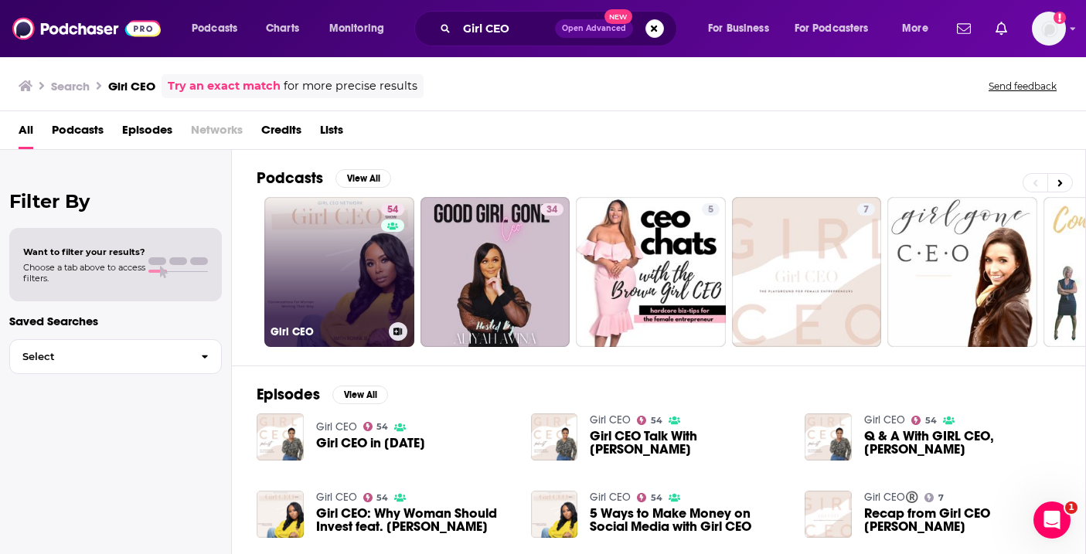
click at [337, 310] on link "54 Girl CEO" at bounding box center [339, 272] width 150 height 150
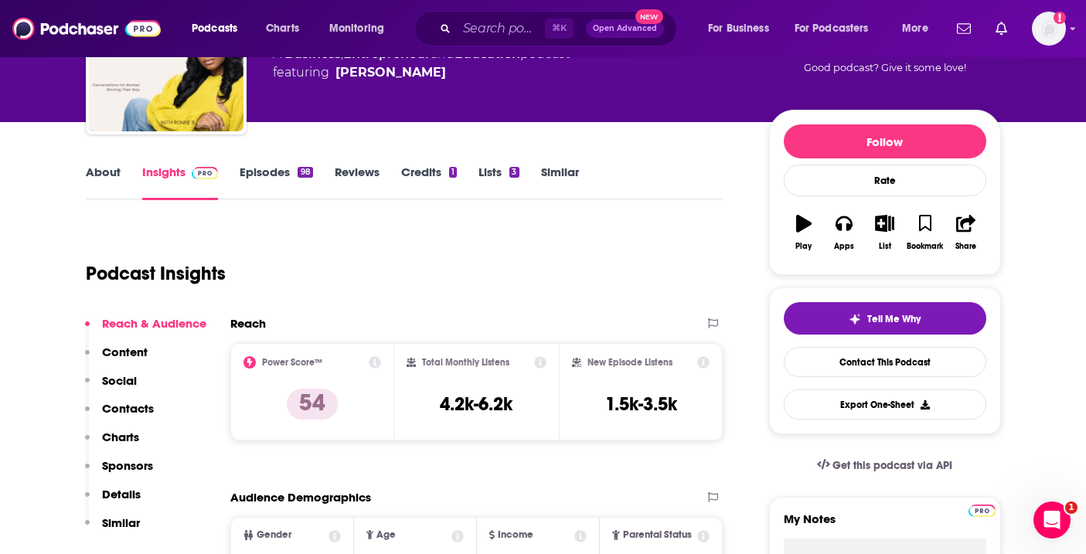
scroll to position [156, 0]
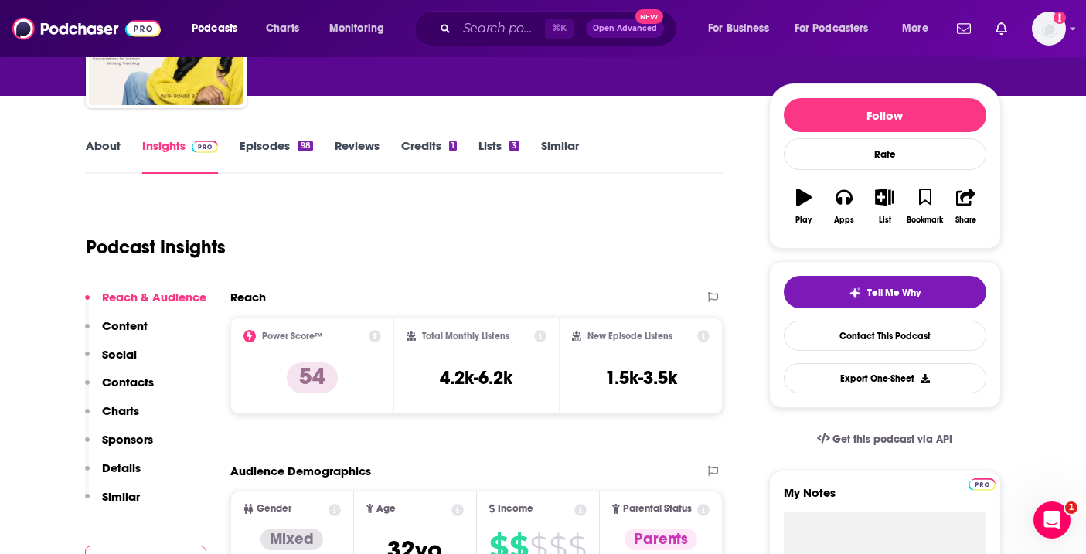
click at [104, 157] on link "About" at bounding box center [103, 156] width 35 height 36
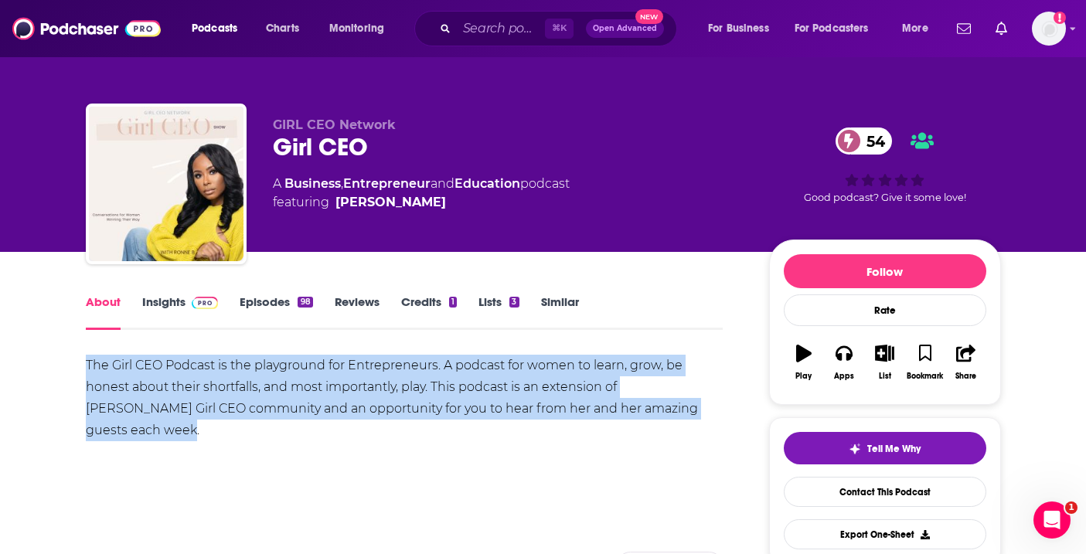
drag, startPoint x: 725, startPoint y: 412, endPoint x: 87, endPoint y: 359, distance: 640.5
copy div "The Girl CEO Podcast is the playground for Entrepreneurs. A podcast for women t…"
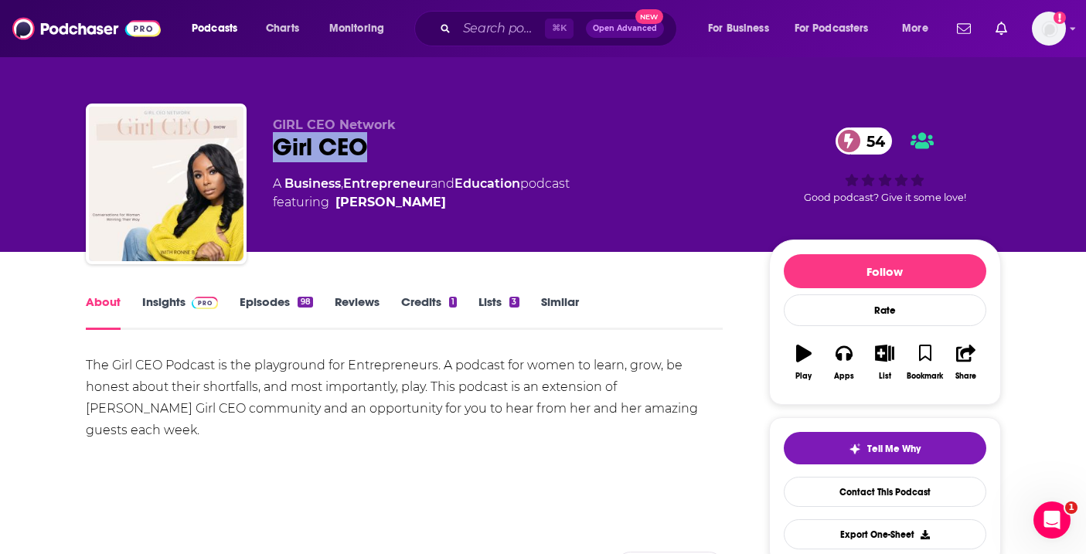
drag, startPoint x: 387, startPoint y: 146, endPoint x: 250, endPoint y: 145, distance: 137.5
click at [250, 145] on div "GIRL CEO Network Girl CEO 54 A Business , Entrepreneur and Education podcast fe…" at bounding box center [543, 187] width 915 height 167
copy h1 "Girl CEO"
click at [842, 356] on icon "button" at bounding box center [843, 353] width 17 height 17
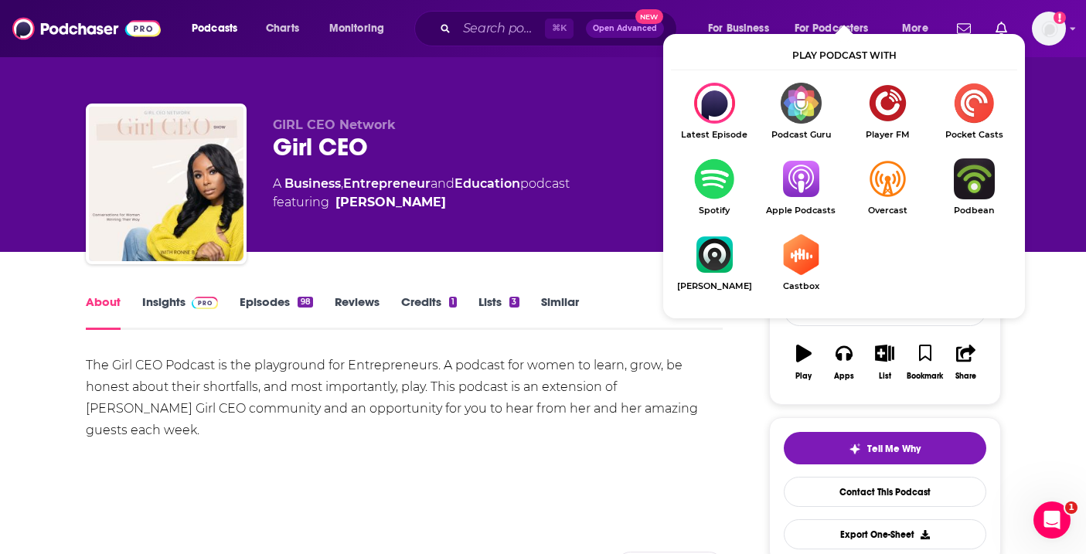
scroll to position [84, 0]
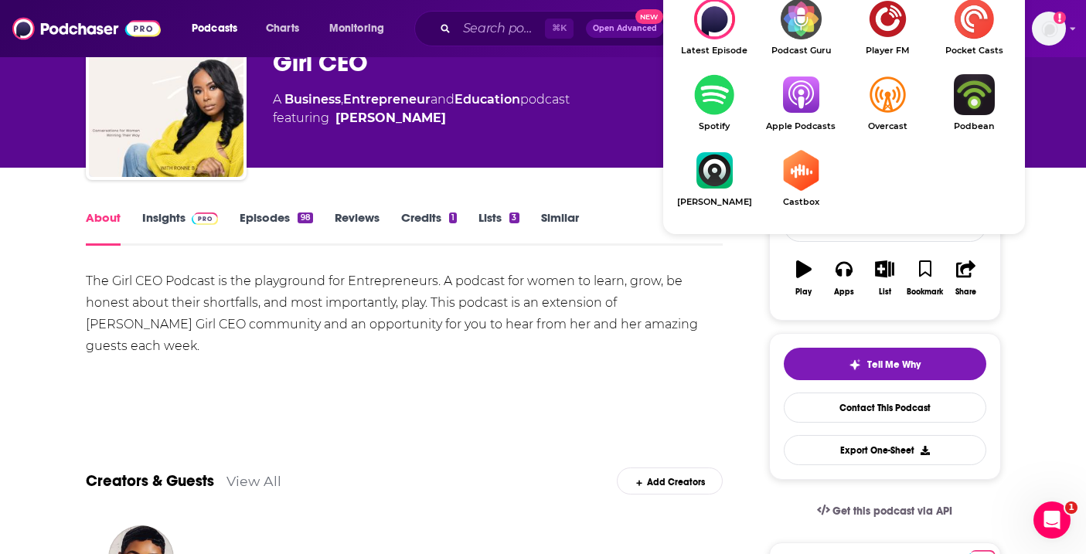
click at [722, 104] on img "Show Listen On dropdown" at bounding box center [714, 94] width 87 height 41
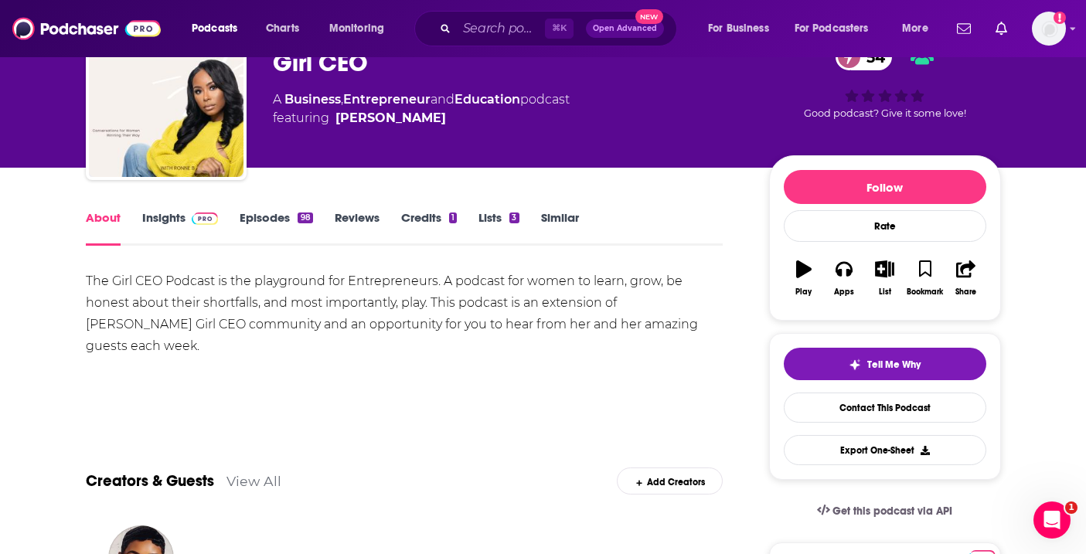
click at [161, 228] on link "Insights" at bounding box center [180, 228] width 76 height 36
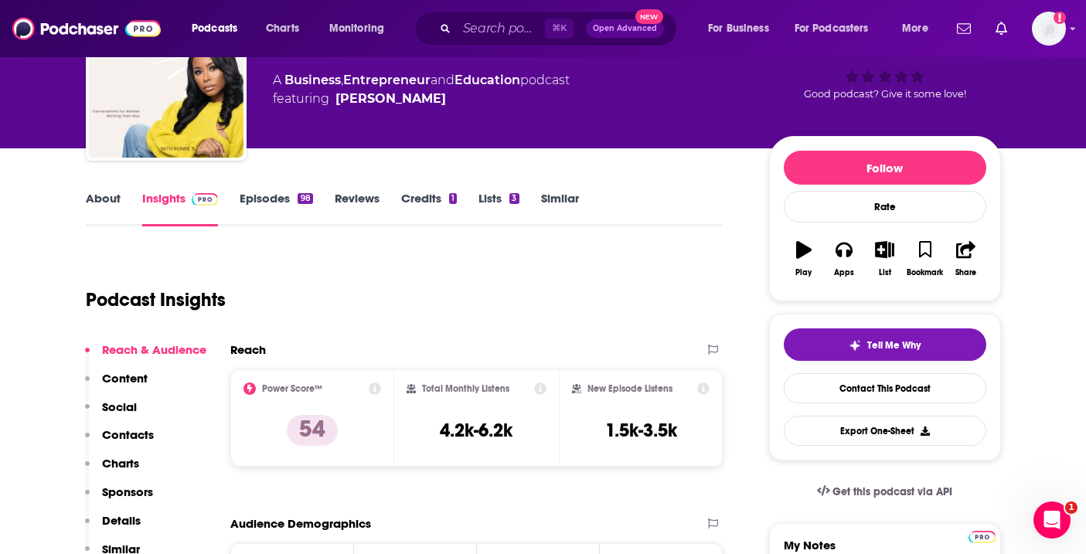
scroll to position [114, 0]
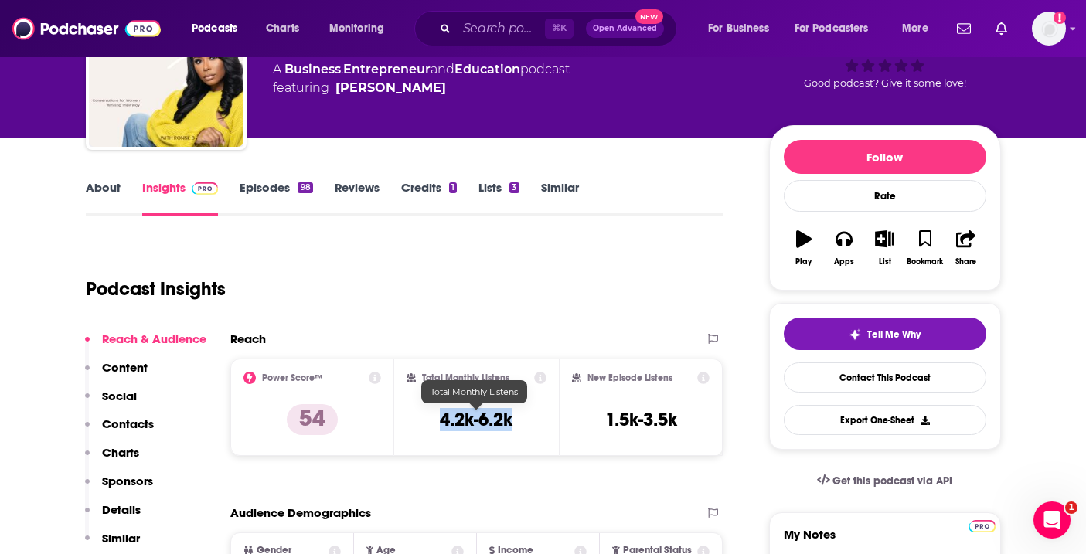
drag, startPoint x: 521, startPoint y: 417, endPoint x: 433, endPoint y: 416, distance: 88.1
click at [433, 416] on div "Total Monthly Listens 4.2k-6.2k" at bounding box center [476, 407] width 140 height 71
copy h3 "4.2k-6.2k"
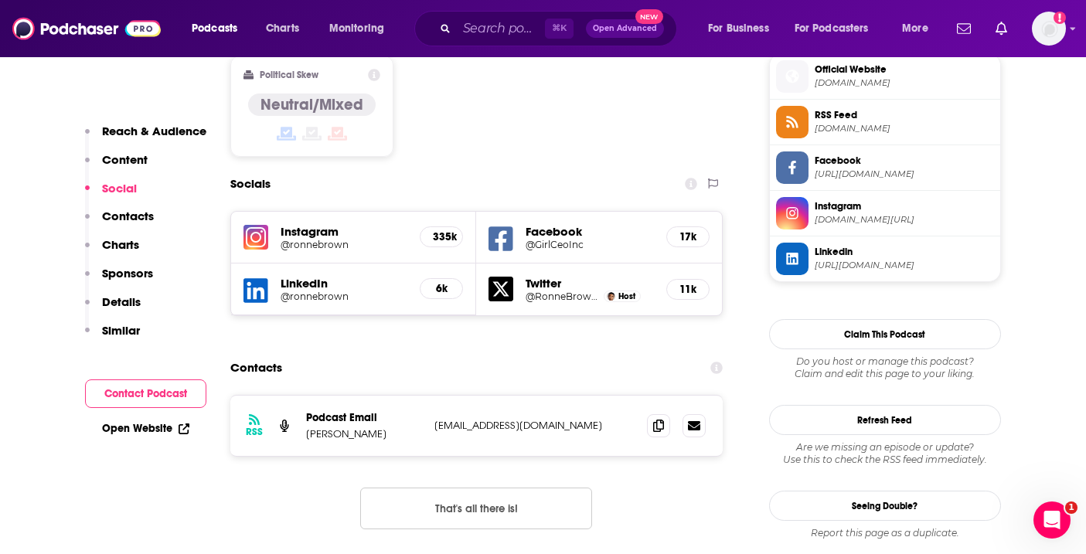
scroll to position [1284, 0]
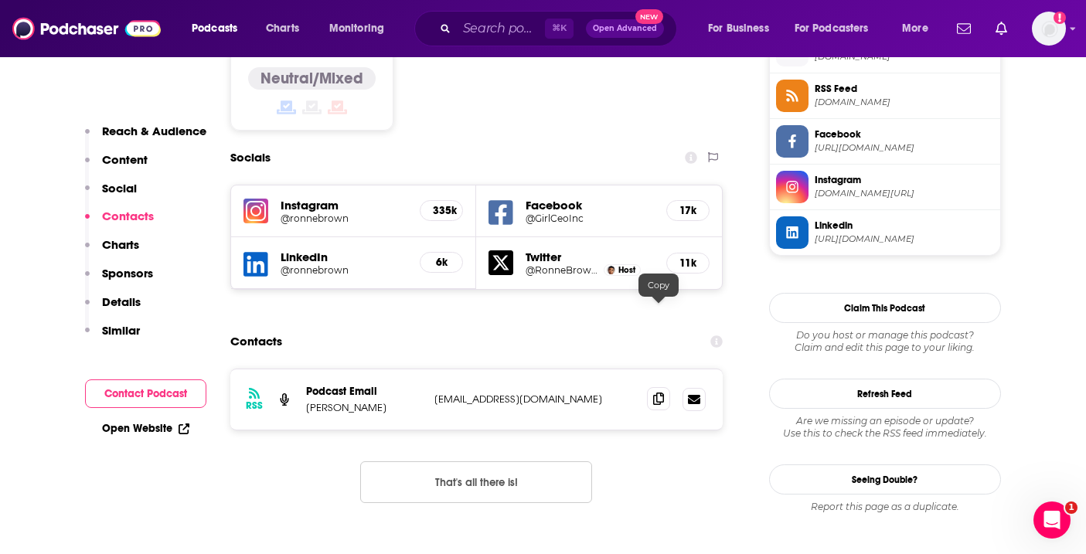
click at [654, 393] on icon at bounding box center [658, 399] width 11 height 12
drag, startPoint x: 368, startPoint y: 320, endPoint x: 302, endPoint y: 322, distance: 65.7
click at [302, 369] on div "RSS Podcast Email [PERSON_NAME] [EMAIL_ADDRESS][DOMAIN_NAME] [EMAIL_ADDRESS][DO…" at bounding box center [476, 399] width 493 height 60
copy p "[PERSON_NAME]"
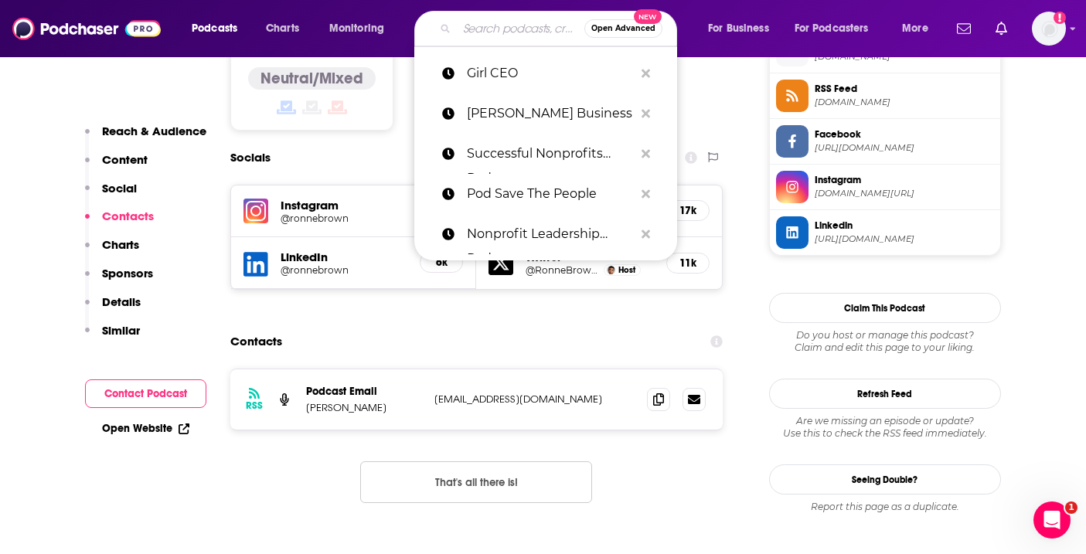
click at [485, 33] on input "Search podcasts, credits, & more..." at bounding box center [520, 28] width 127 height 25
paste input "We Are For Good Podcast"
type input "We Are For Good Podcast"
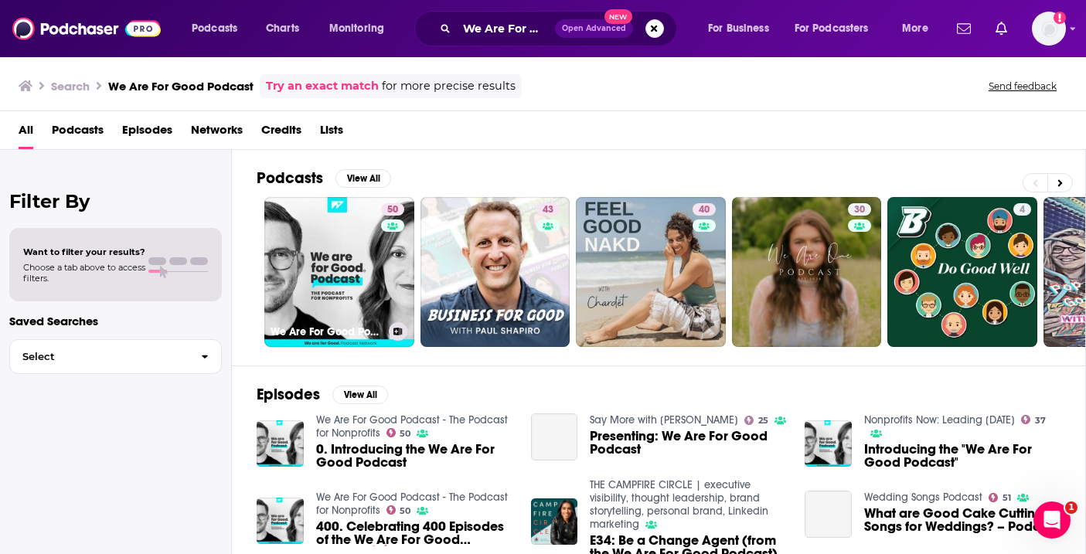
click at [336, 261] on link "50 We Are For Good Podcast - The Podcast for Nonprofits" at bounding box center [339, 272] width 150 height 150
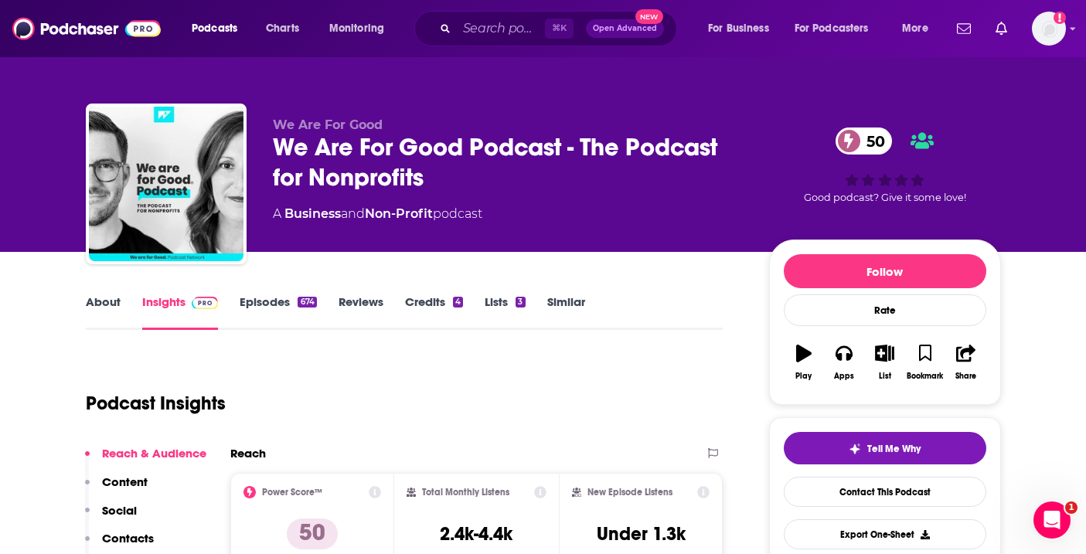
scroll to position [167, 0]
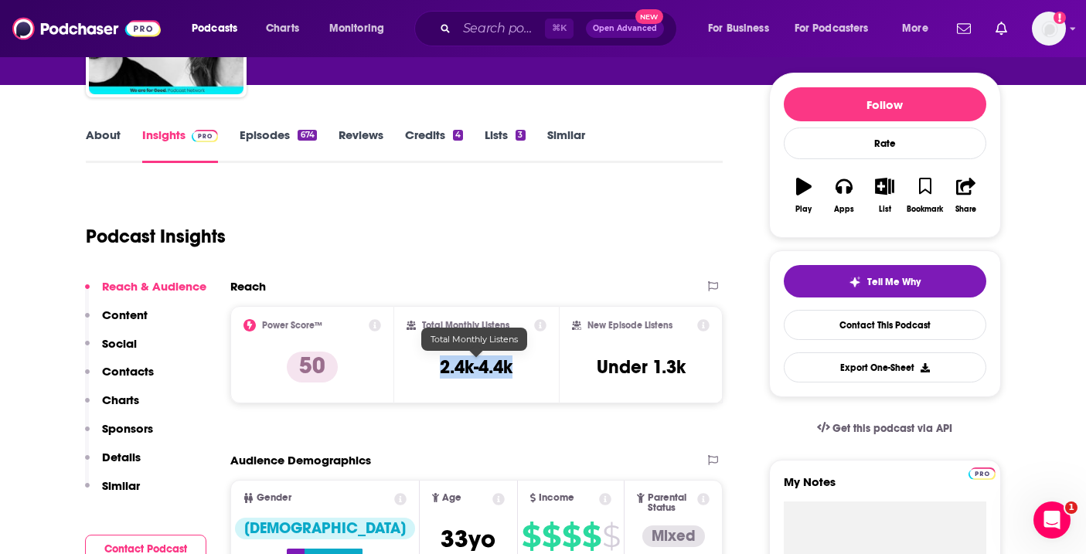
drag, startPoint x: 516, startPoint y: 366, endPoint x: 438, endPoint y: 367, distance: 78.0
click at [438, 367] on div "Total Monthly Listens 2.4k-4.4k" at bounding box center [476, 354] width 140 height 71
copy h3 "2.4k-4.4k"
click at [86, 138] on link "About" at bounding box center [103, 145] width 35 height 36
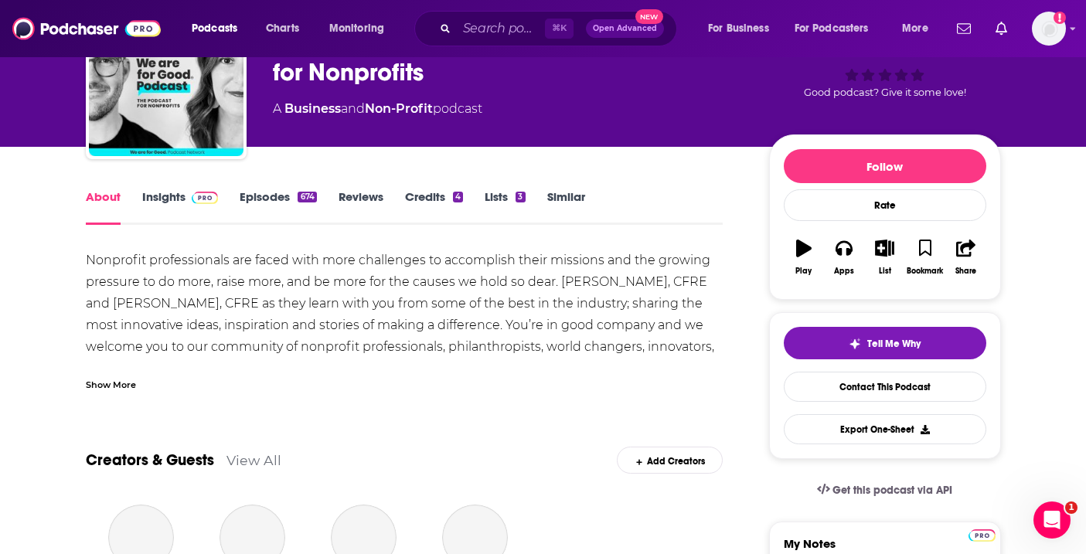
scroll to position [107, 0]
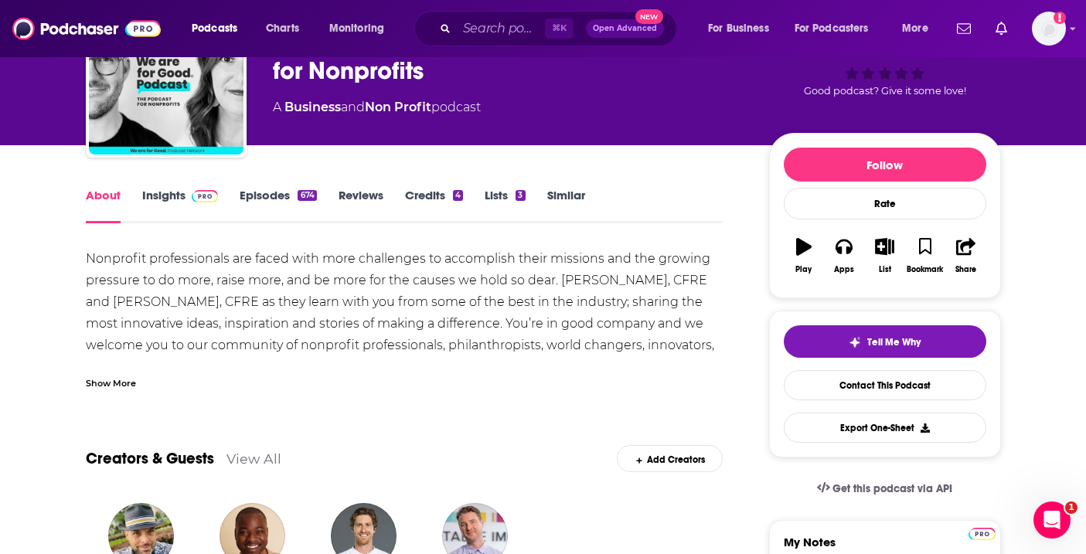
click at [100, 386] on div "Show More" at bounding box center [111, 382] width 50 height 15
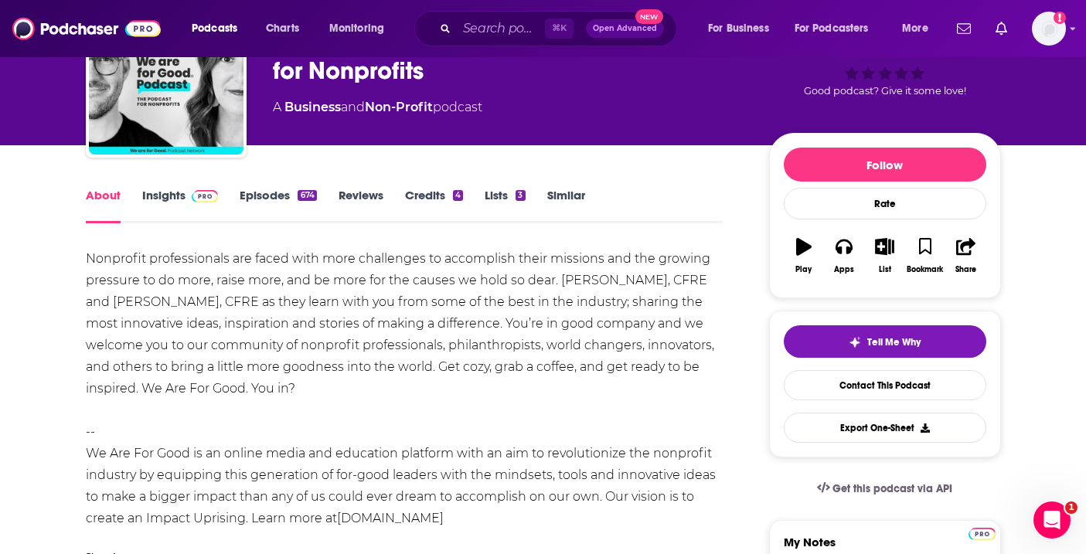
scroll to position [154, 0]
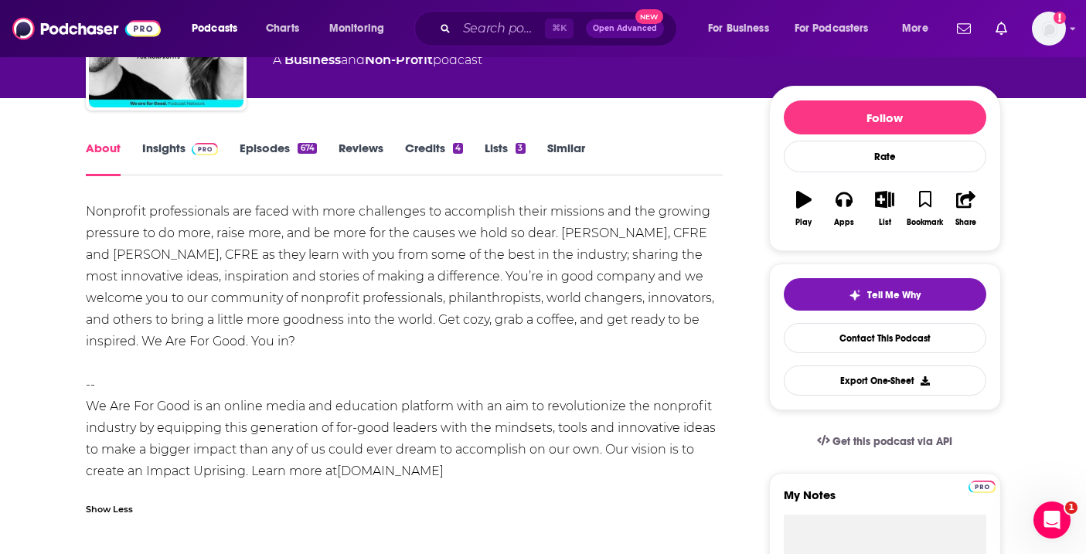
drag, startPoint x: 556, startPoint y: 228, endPoint x: 296, endPoint y: 339, distance: 282.5
click at [296, 339] on div "Nonprofit professionals are faced with more challenges to accomplish their miss…" at bounding box center [404, 341] width 637 height 281
copy div "[PERSON_NAME], CFRE and [PERSON_NAME], CFRE as they learn with you from some of…"
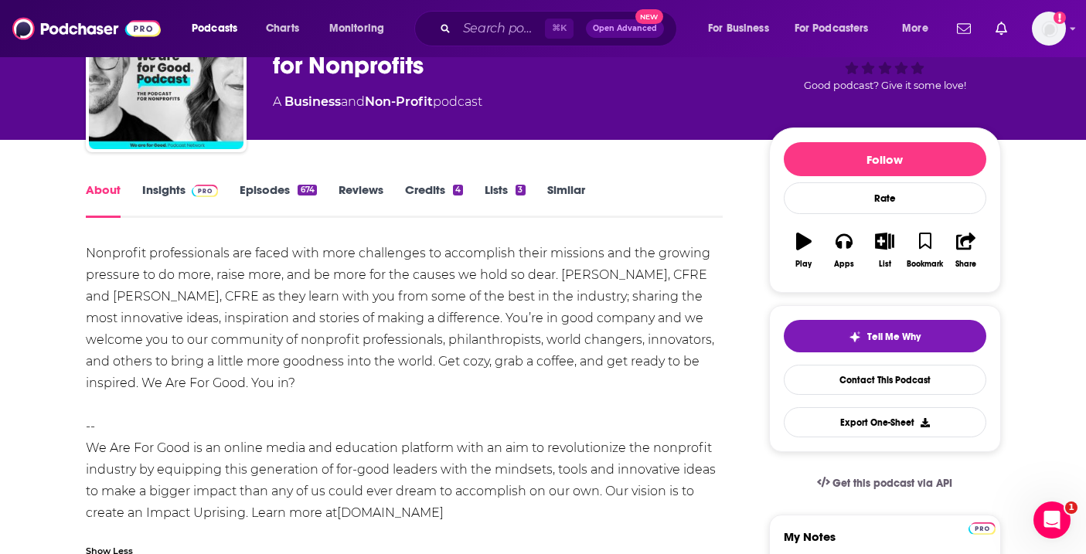
click at [257, 199] on link "Episodes 674" at bounding box center [278, 200] width 76 height 36
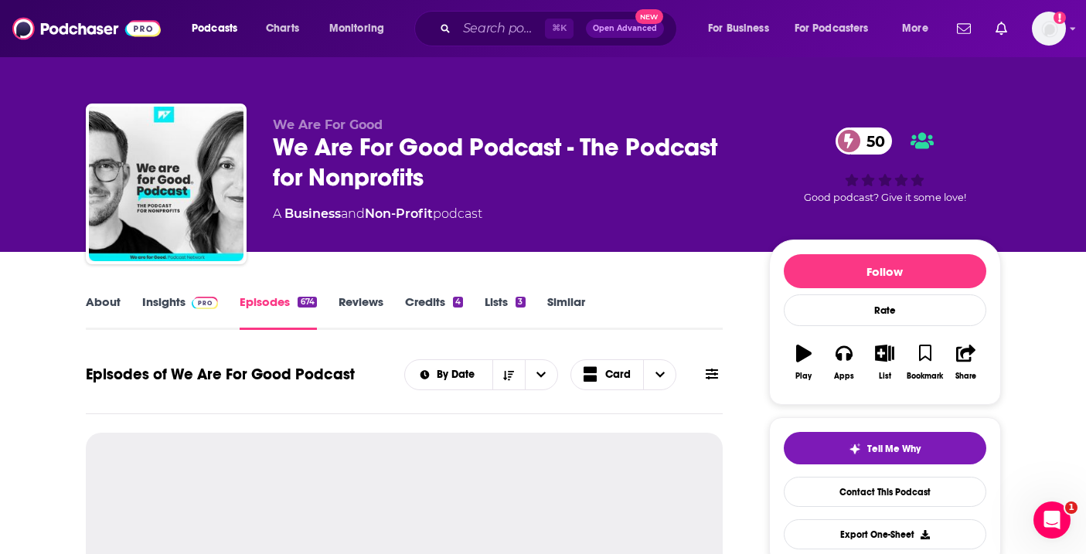
click at [177, 303] on link "Insights" at bounding box center [180, 312] width 76 height 36
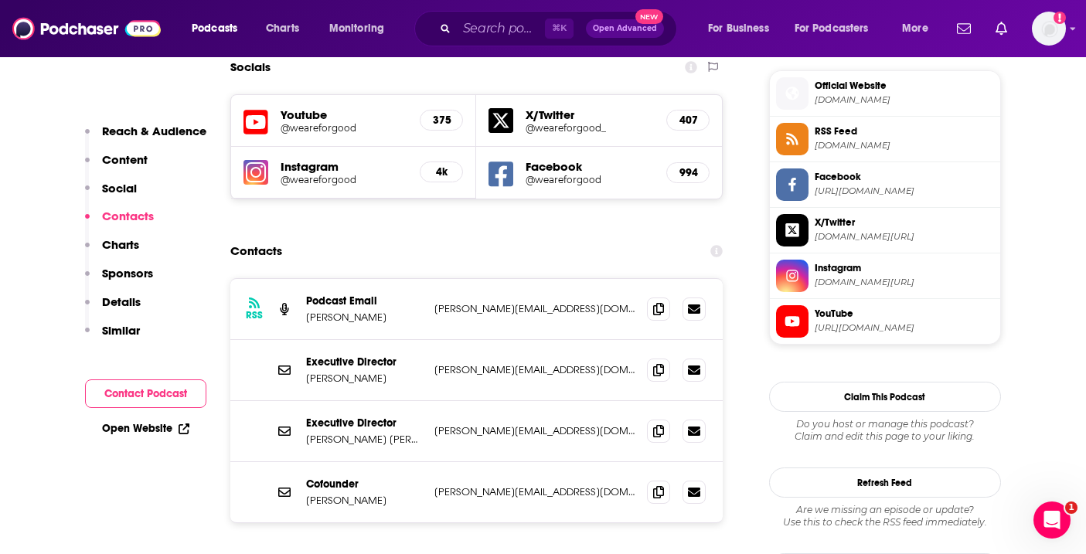
scroll to position [1392, 0]
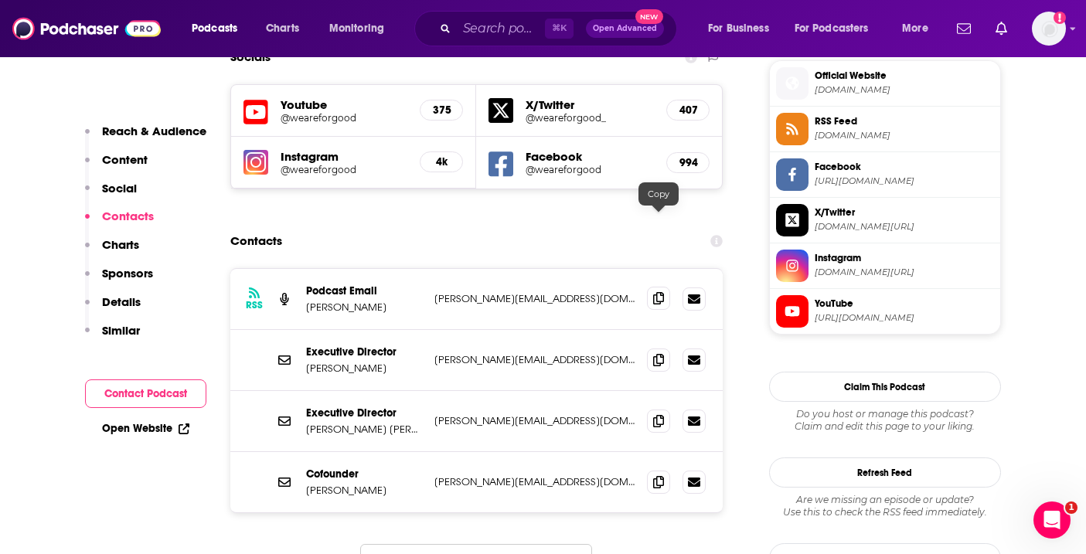
click at [660, 292] on icon at bounding box center [658, 298] width 11 height 12
click at [654, 414] on icon at bounding box center [658, 420] width 11 height 12
click at [658, 475] on icon at bounding box center [658, 481] width 11 height 12
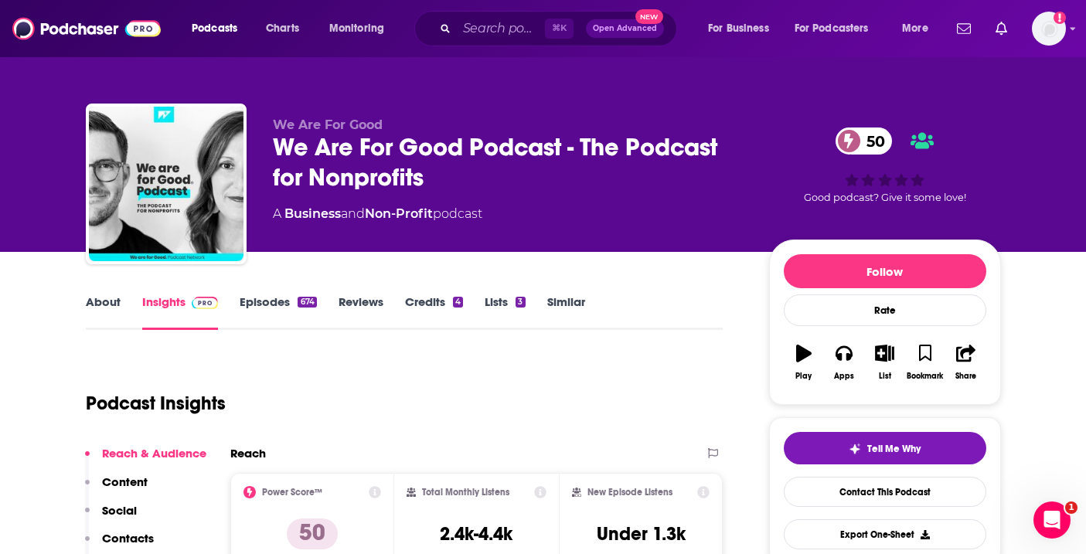
scroll to position [132, 0]
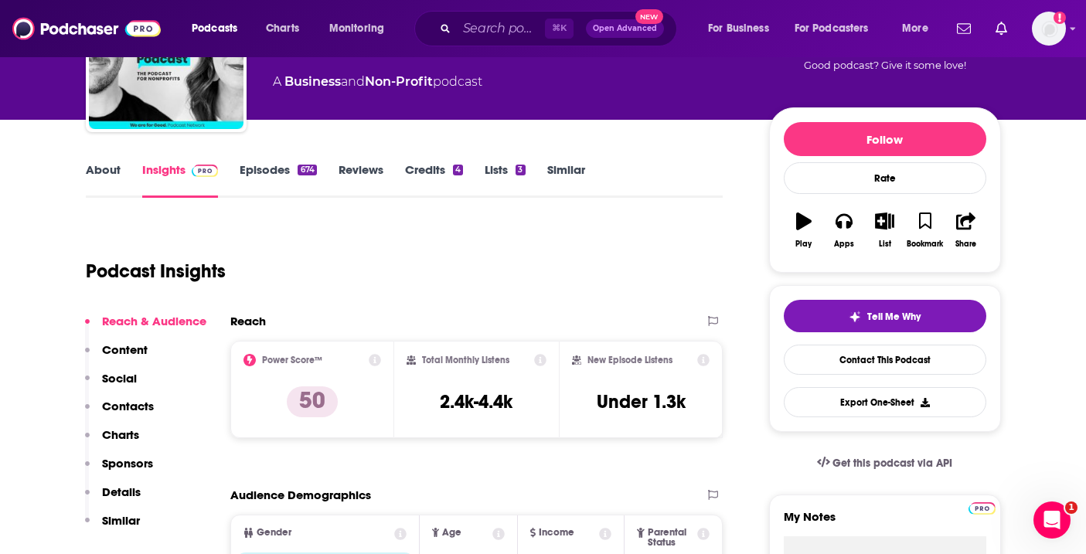
click at [274, 168] on link "Episodes 674" at bounding box center [278, 180] width 76 height 36
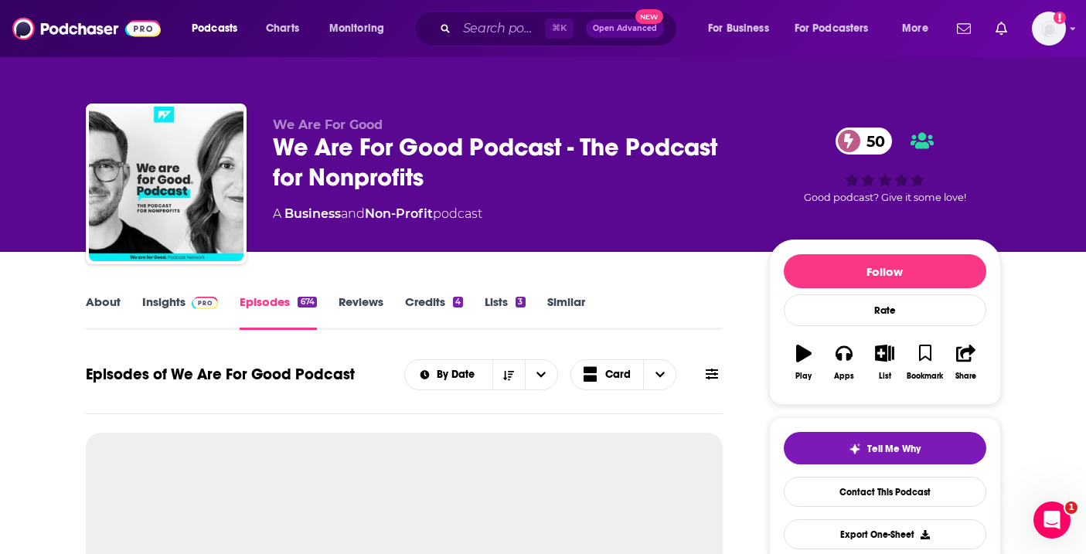
click at [101, 303] on link "About" at bounding box center [103, 312] width 35 height 36
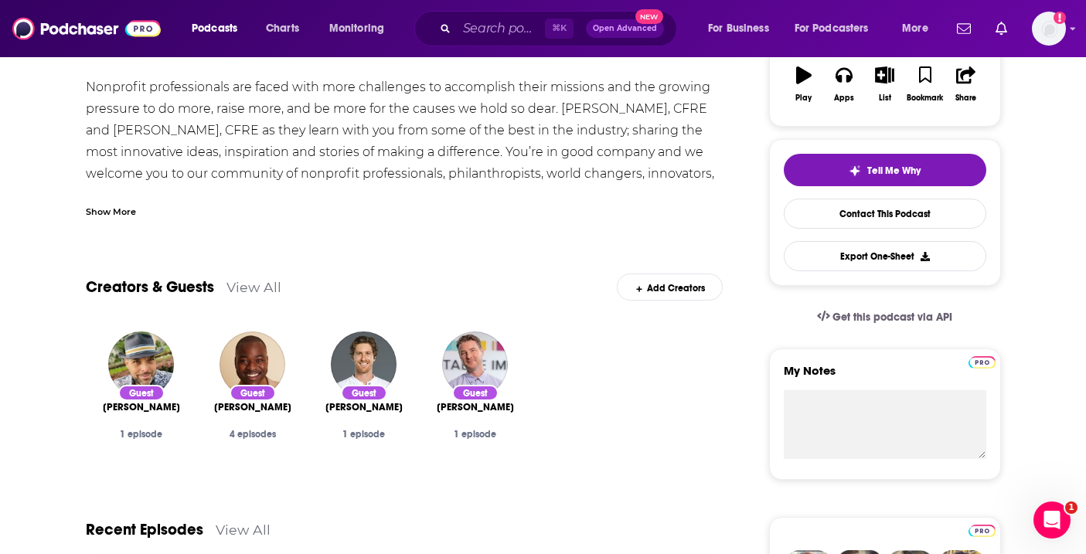
scroll to position [279, 0]
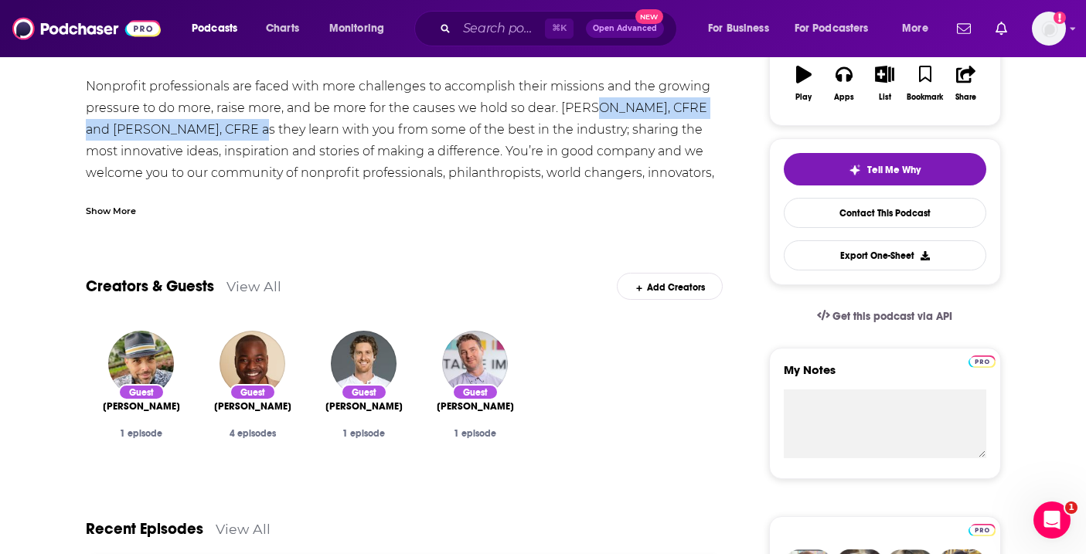
drag, startPoint x: 586, startPoint y: 110, endPoint x: 216, endPoint y: 134, distance: 370.9
click at [216, 134] on div "Nonprofit professionals are faced with more challenges to accomplish their miss…" at bounding box center [404, 216] width 637 height 281
copy div "[PERSON_NAME], CFRE and [PERSON_NAME], CFRE"
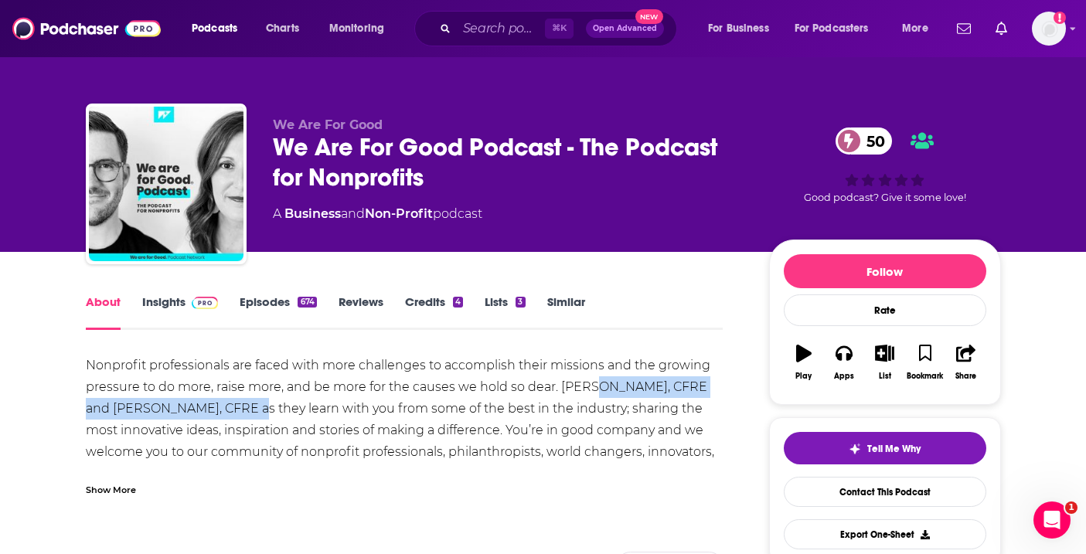
scroll to position [139, 0]
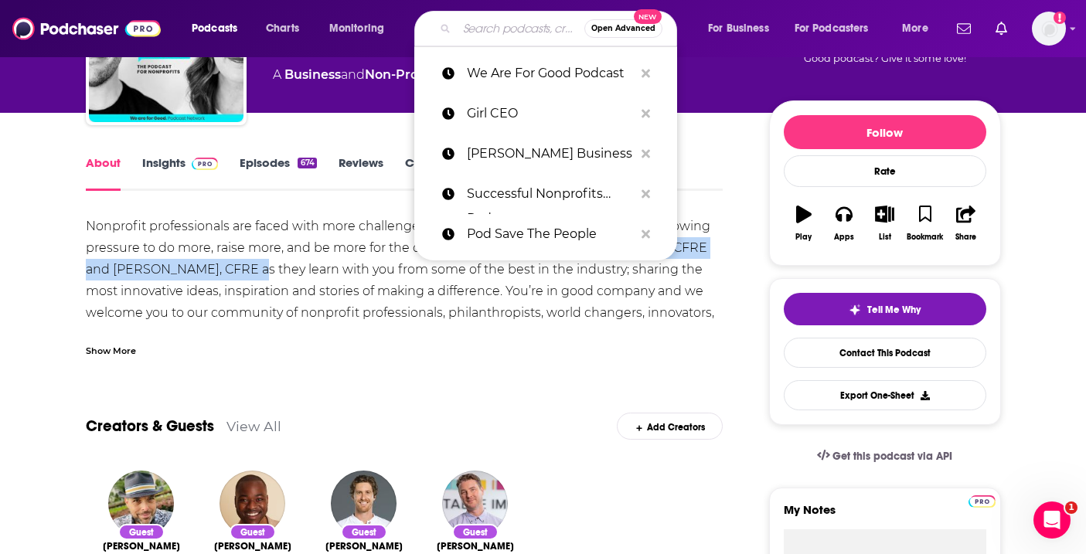
click at [488, 31] on input "Search podcasts, credits, & more..." at bounding box center [520, 28] width 127 height 25
paste input "Six Degrees with [PERSON_NAME]"
type input "Six Degrees with [PERSON_NAME]"
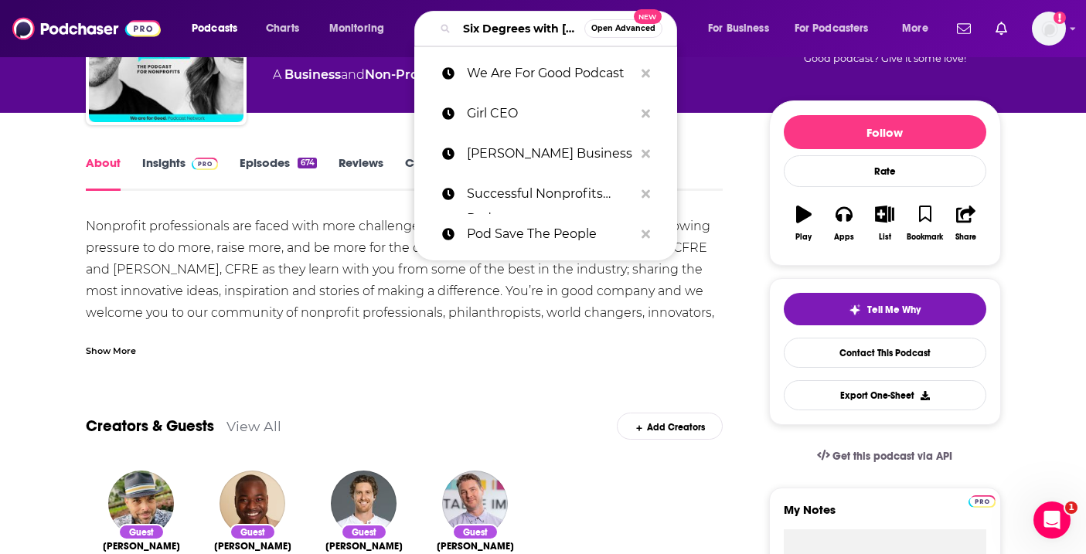
scroll to position [0, 87]
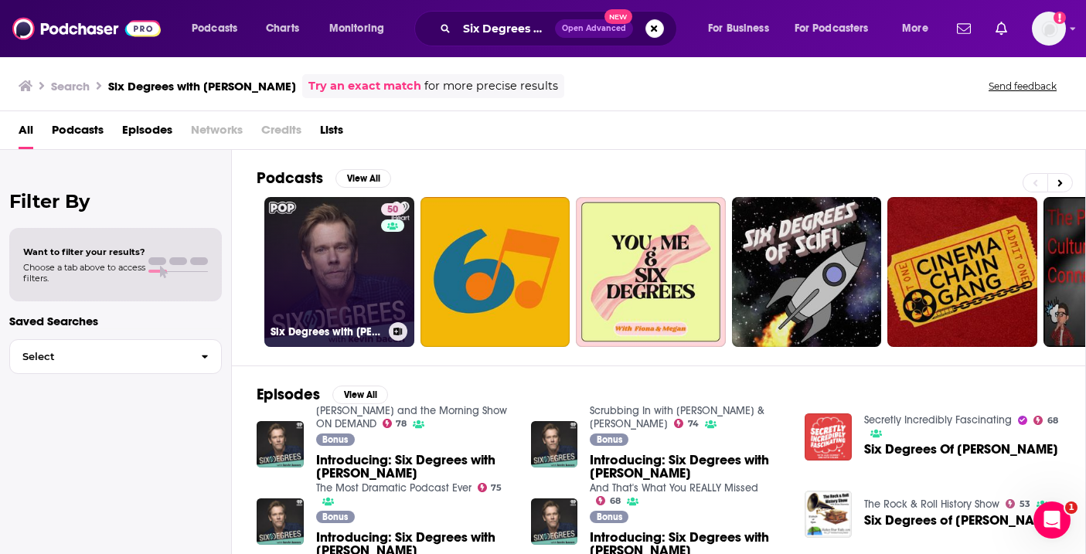
click at [381, 264] on div "50" at bounding box center [394, 262] width 27 height 119
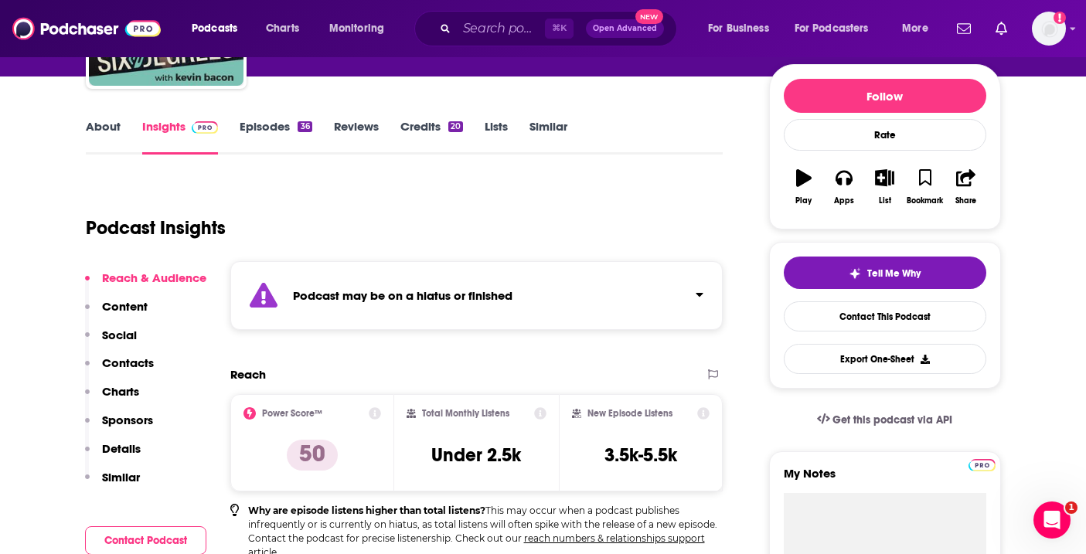
scroll to position [176, 0]
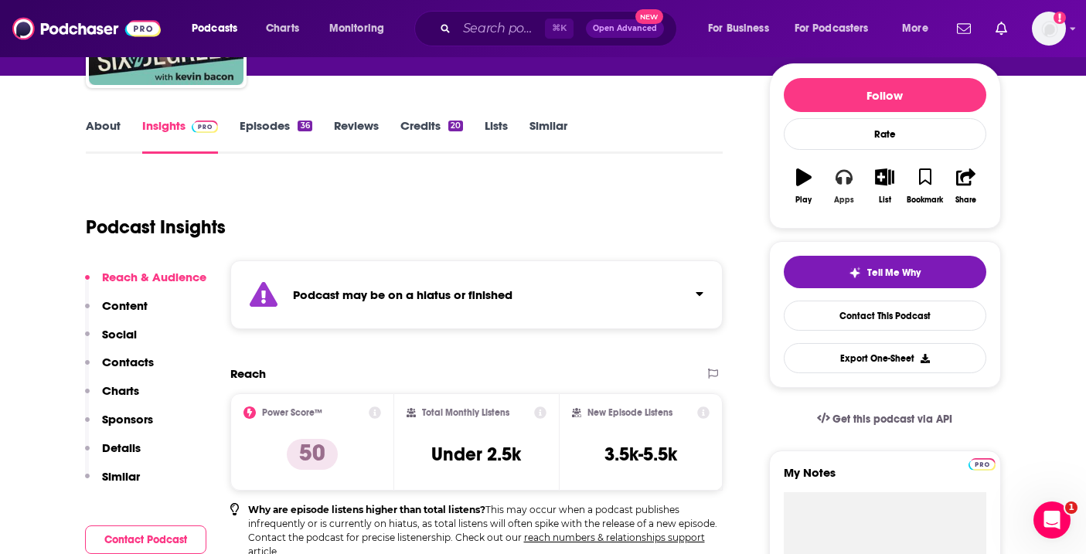
click at [841, 177] on icon "button" at bounding box center [843, 176] width 17 height 17
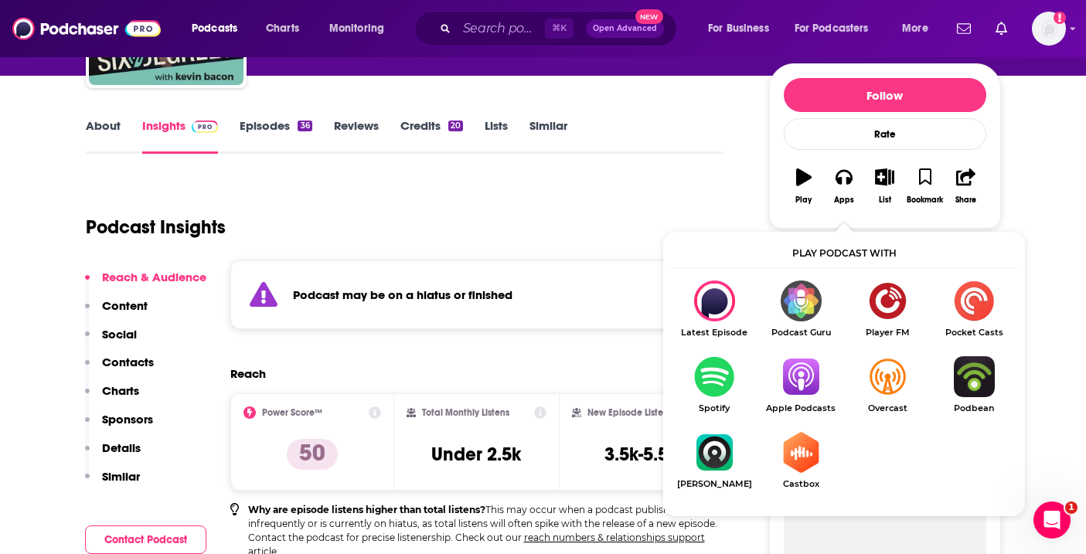
click at [713, 376] on img "Show Listen On dropdown" at bounding box center [714, 376] width 87 height 41
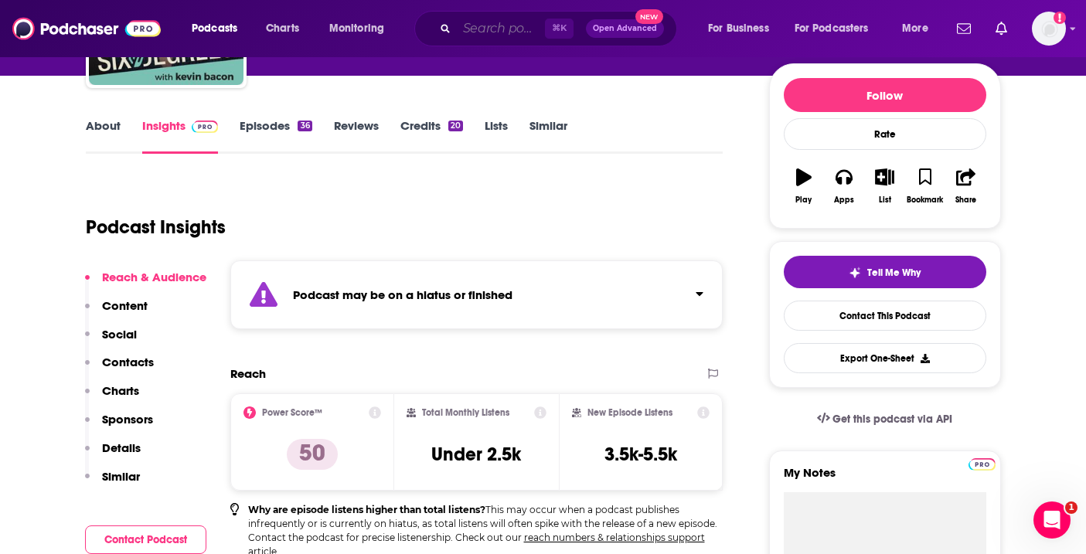
click at [483, 29] on input "Search podcasts, credits, & more..." at bounding box center [501, 28] width 88 height 25
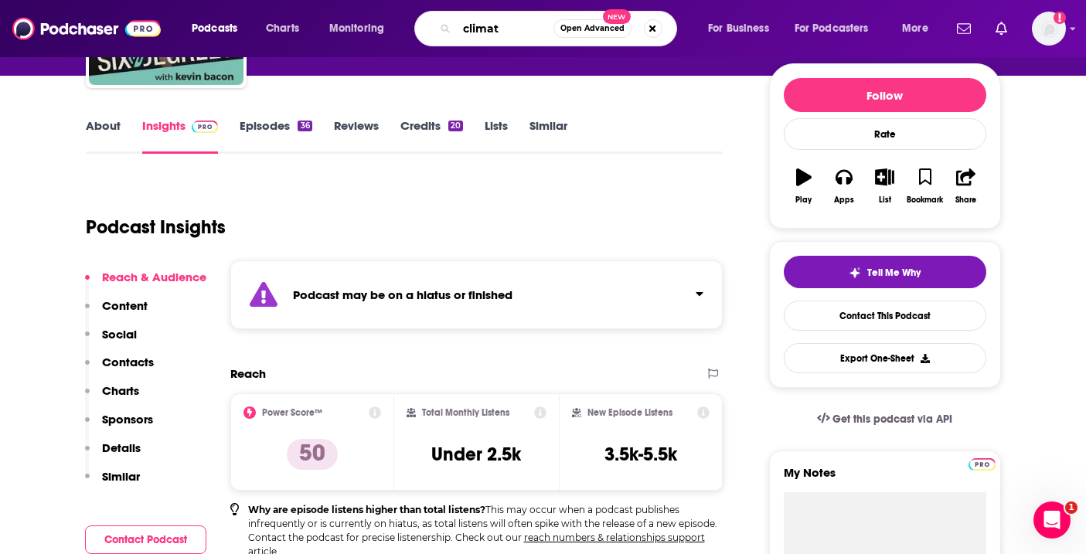
type input "climate"
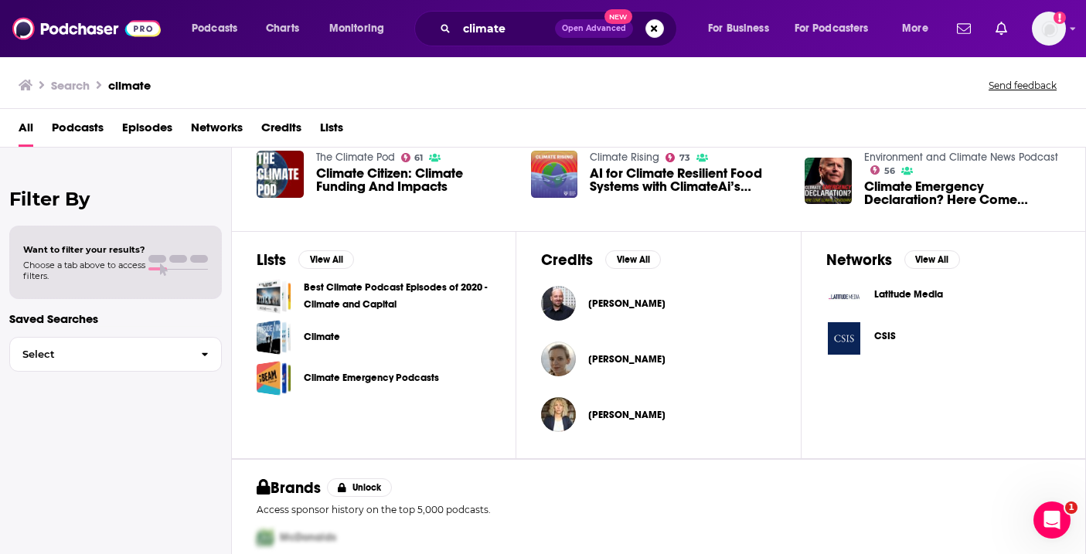
scroll to position [416, 0]
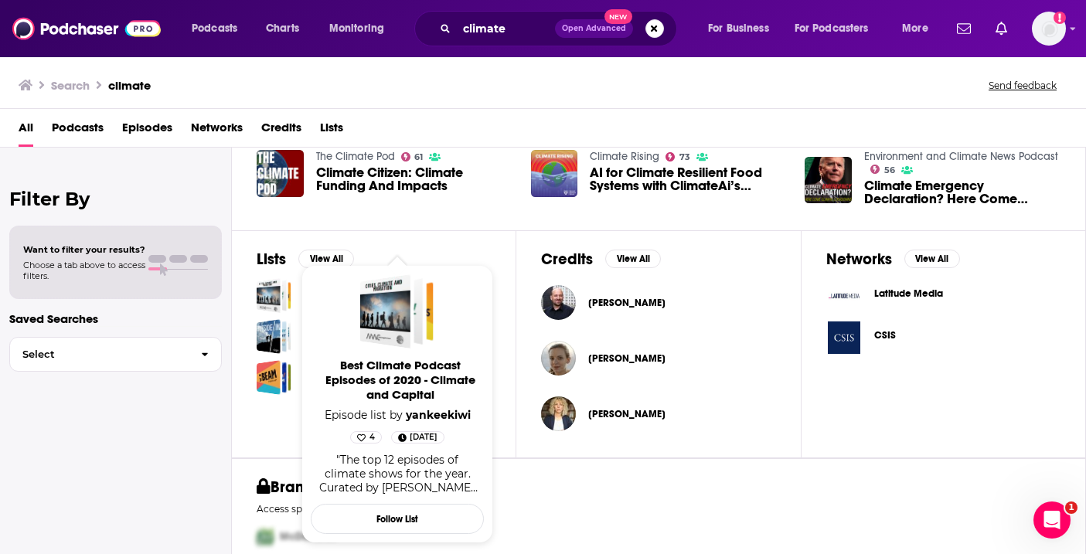
click at [192, 443] on div "Filter By Want to filter your results? Choose a tab above to access filters. Sa…" at bounding box center [116, 425] width 232 height 554
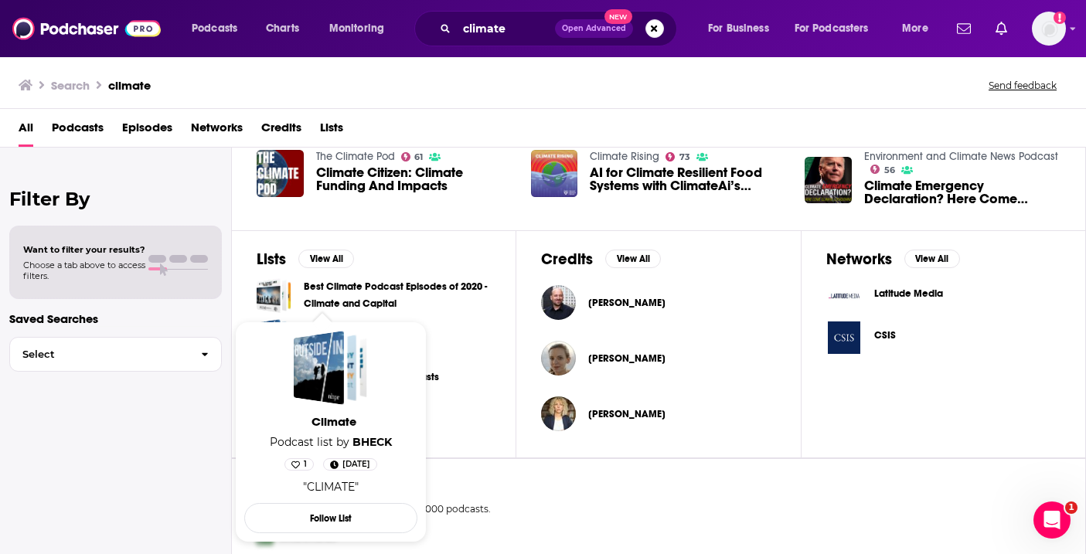
click at [441, 381] on div "Climate Emergency Podcasts" at bounding box center [374, 377] width 234 height 35
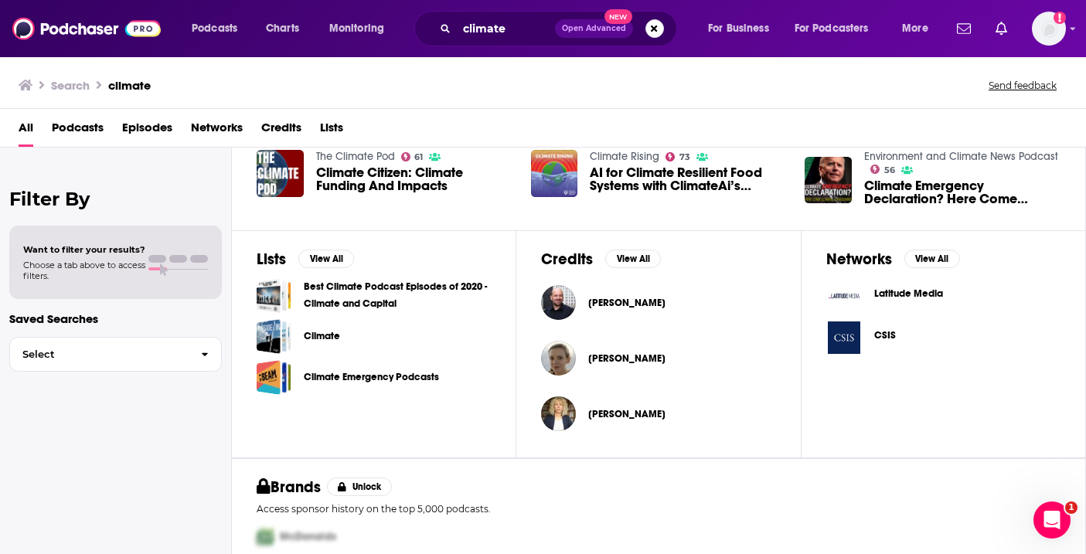
click at [434, 381] on link "Climate Emergency Podcasts" at bounding box center [371, 377] width 135 height 17
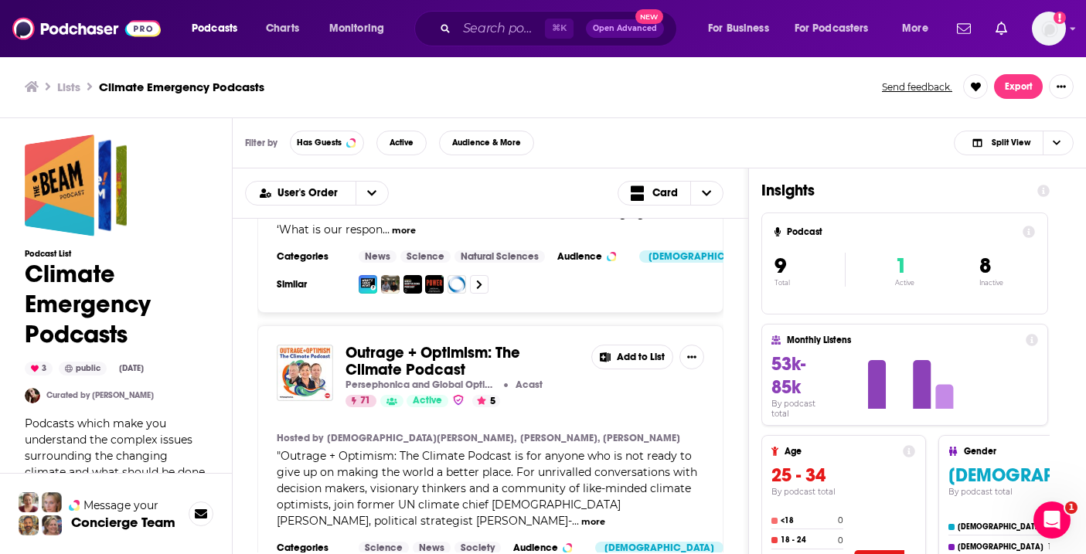
scroll to position [241, 0]
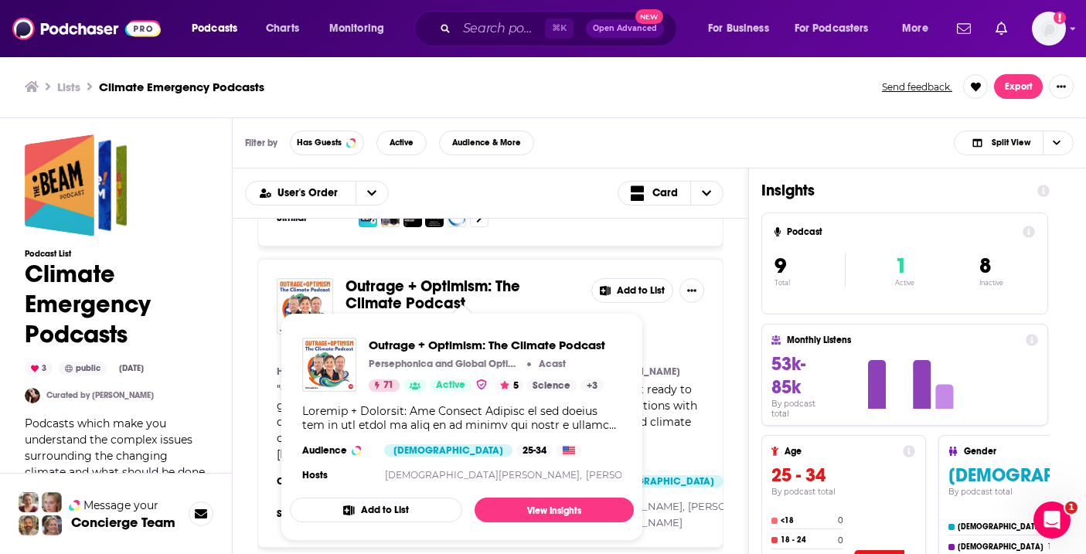
click at [416, 290] on span "Outrage + Optimism: The Climate Podcast" at bounding box center [432, 295] width 175 height 36
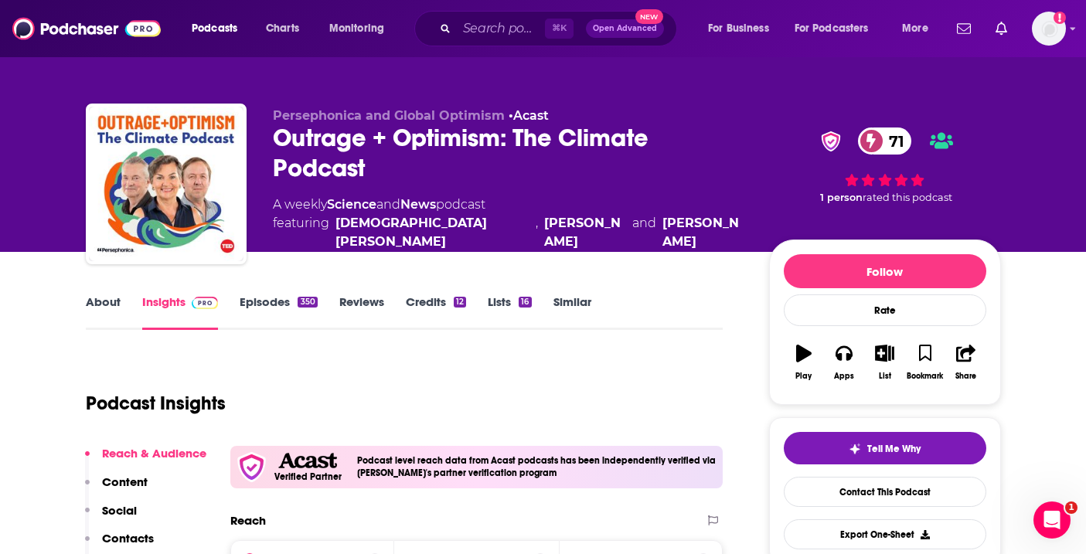
click at [98, 301] on link "About" at bounding box center [103, 312] width 35 height 36
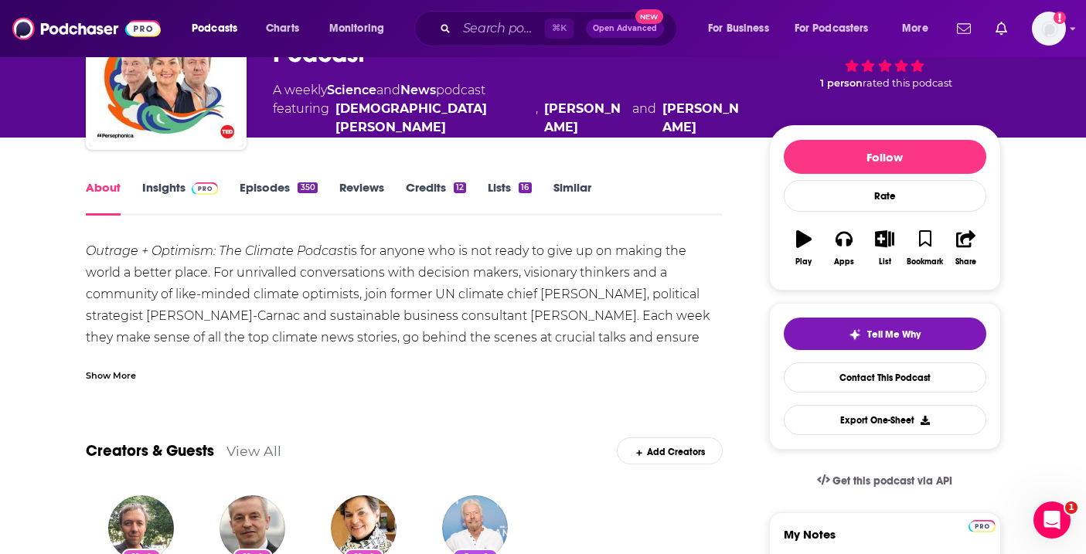
scroll to position [127, 0]
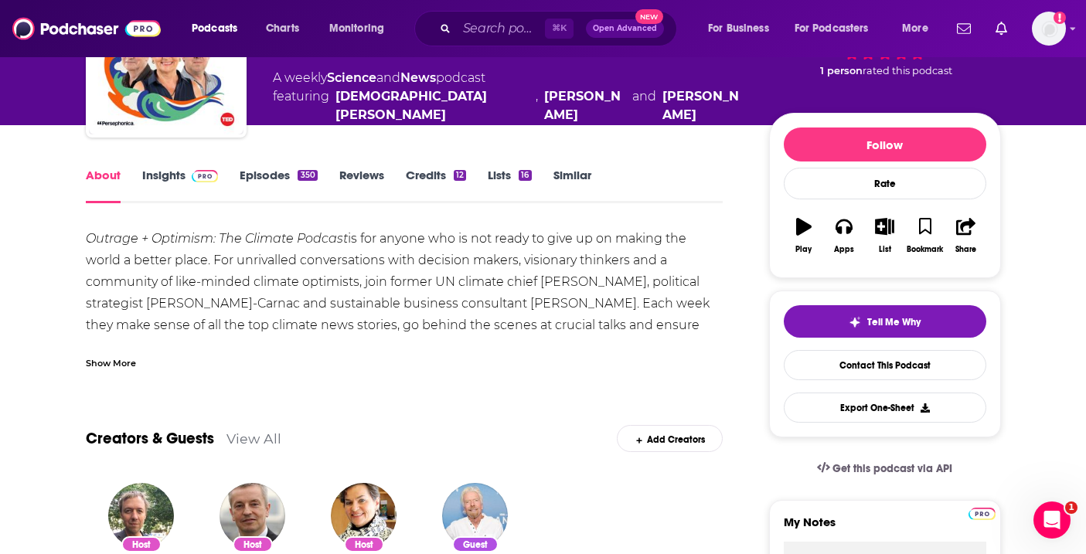
click at [96, 364] on div "Show More" at bounding box center [111, 362] width 50 height 15
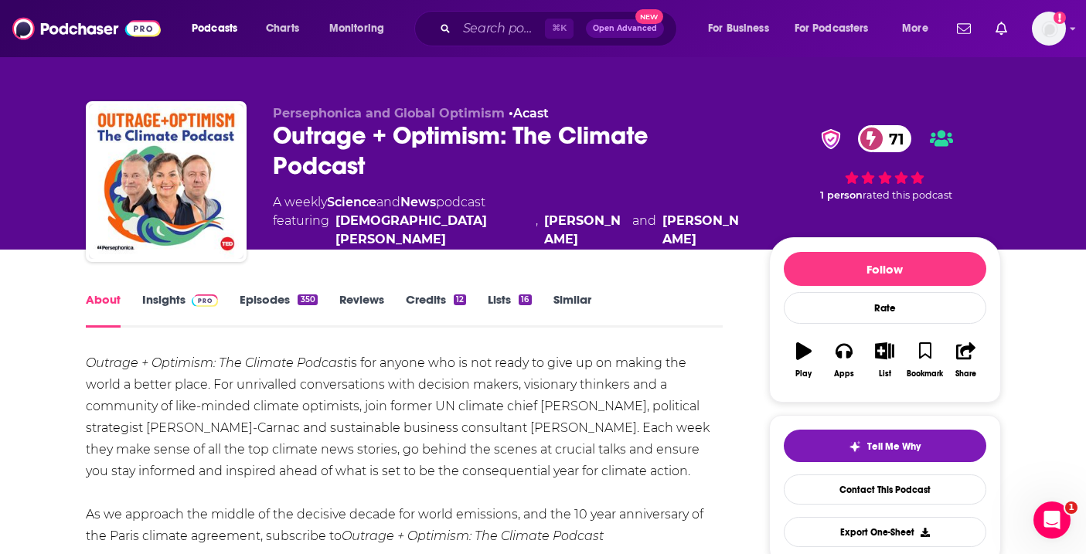
scroll to position [108, 0]
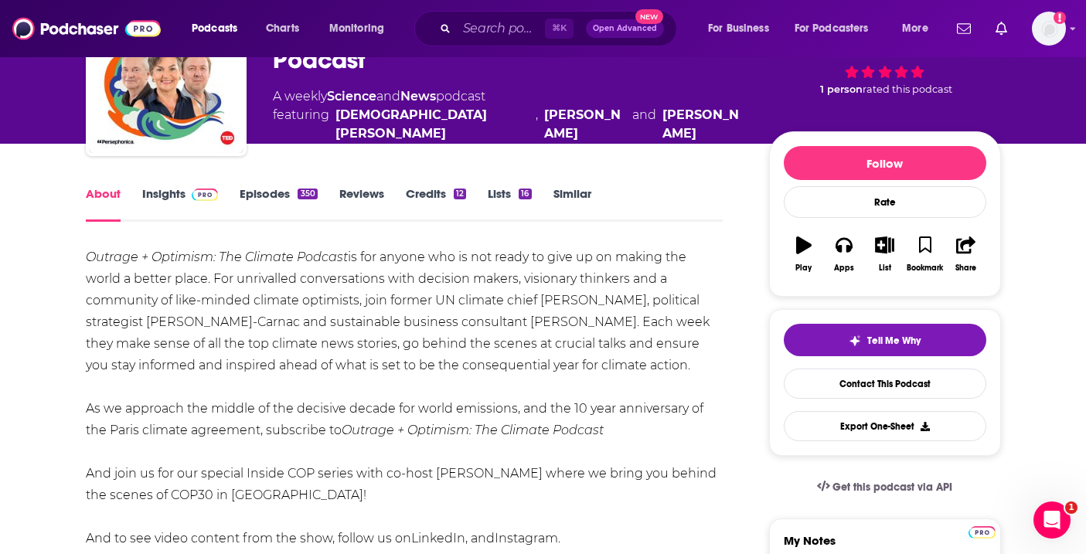
drag, startPoint x: 214, startPoint y: 276, endPoint x: 651, endPoint y: 363, distance: 445.2
click at [651, 363] on div "Outrage + Optimism: The Climate Podcast is for anyone who is not ready to give …" at bounding box center [404, 462] width 637 height 433
copy div "For unrivalled conversations with decision makers, visionary thinkers and a com…"
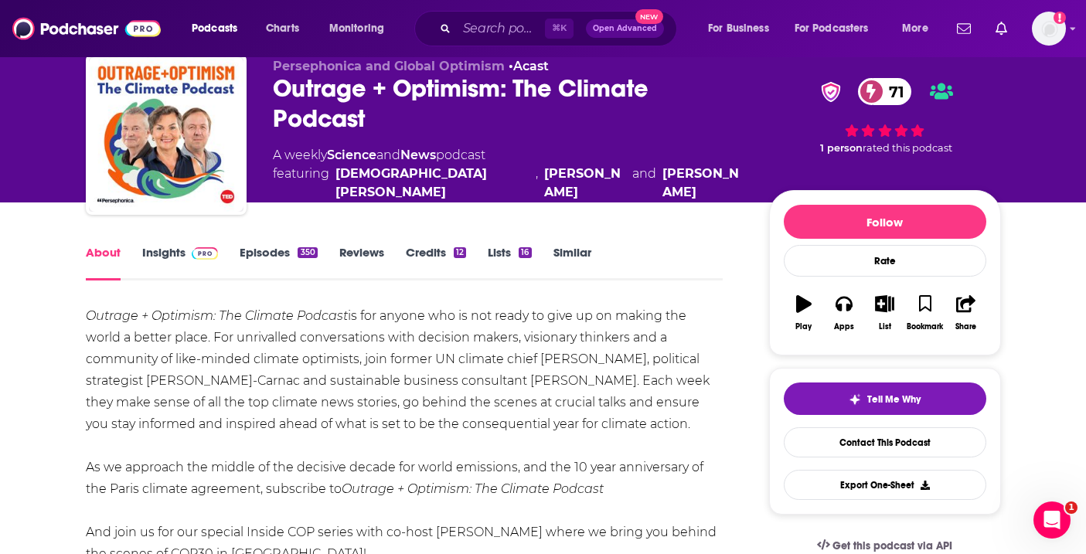
scroll to position [50, 0]
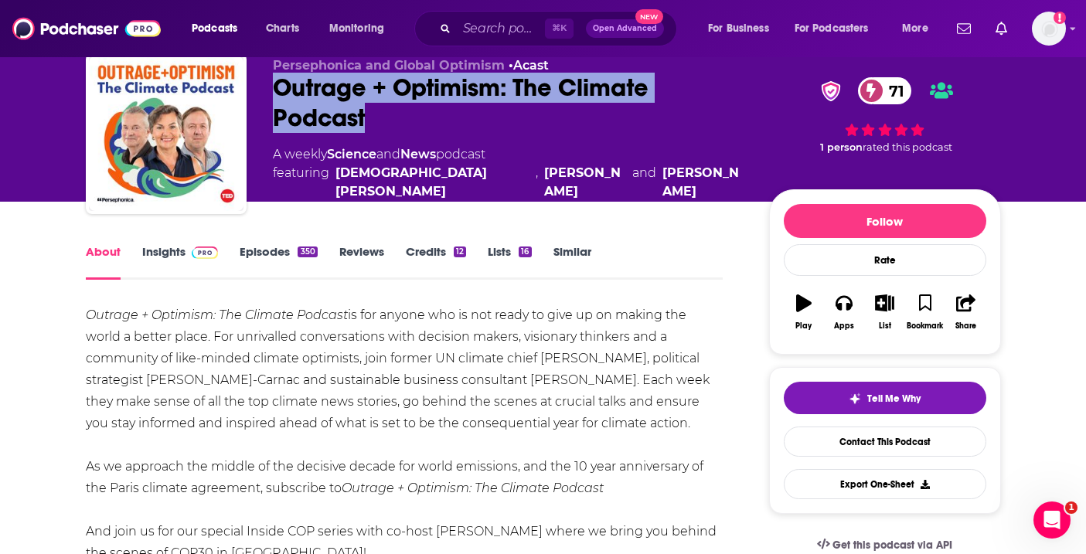
drag, startPoint x: 374, startPoint y: 138, endPoint x: 273, endPoint y: 108, distance: 105.6
click at [273, 108] on div "Outrage + Optimism: The Climate Podcast 71" at bounding box center [508, 103] width 471 height 60
copy h1 "Outrage + Optimism: The Climate Podcast"
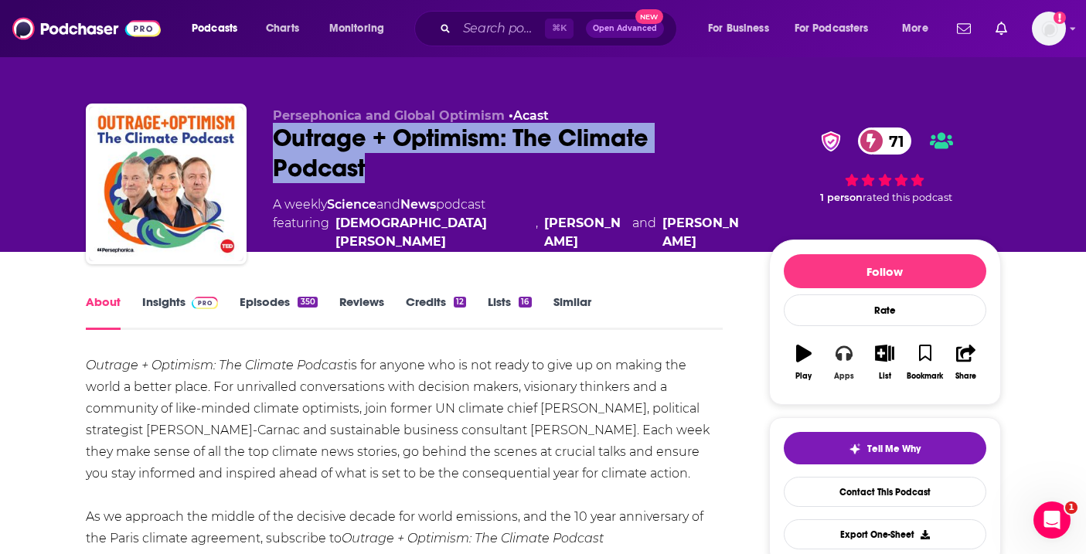
click at [858, 363] on button "Apps" at bounding box center [844, 363] width 40 height 56
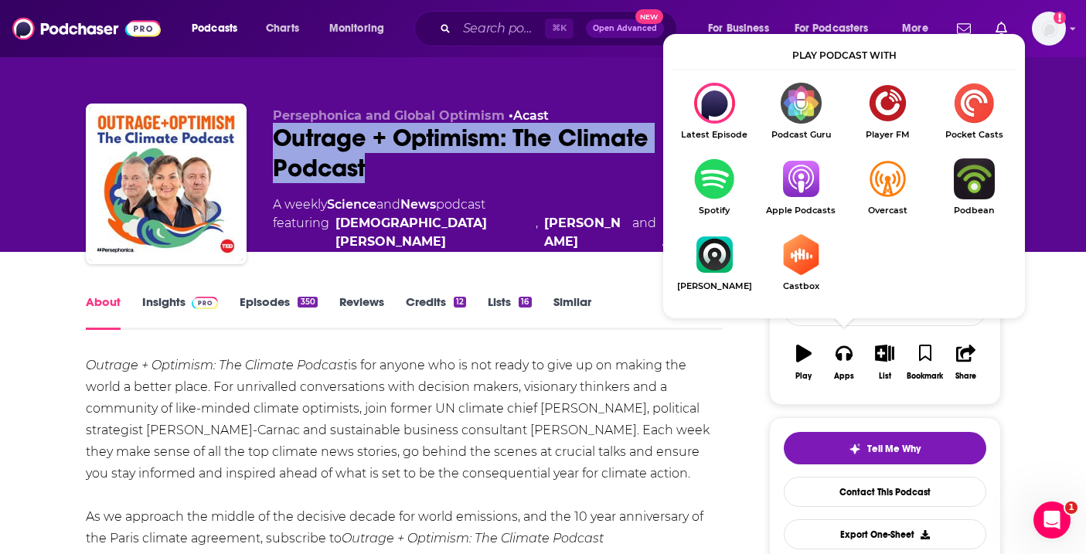
click at [695, 160] on img "Show Listen On dropdown" at bounding box center [714, 178] width 87 height 41
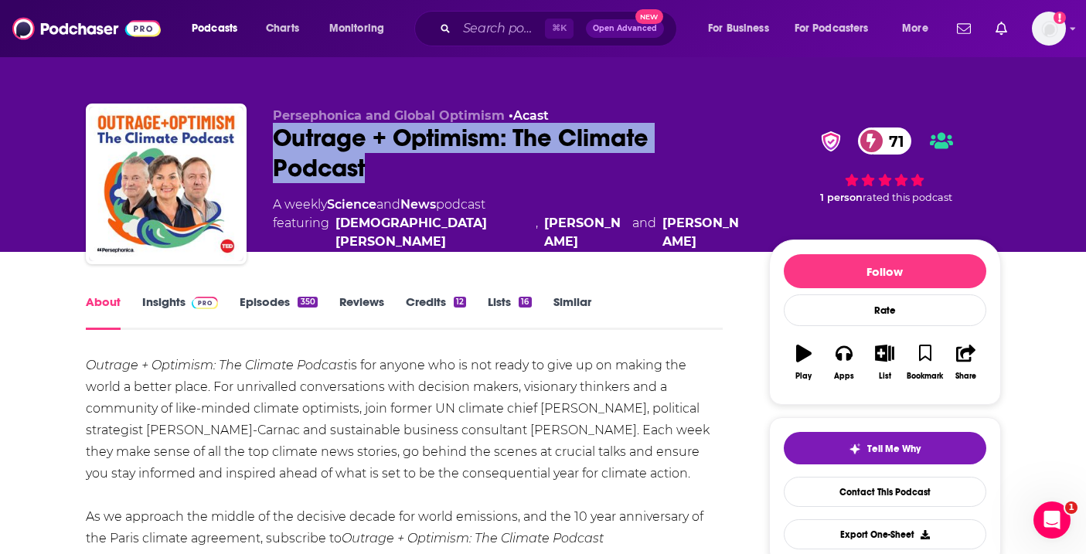
click at [174, 314] on link "Insights" at bounding box center [180, 312] width 76 height 36
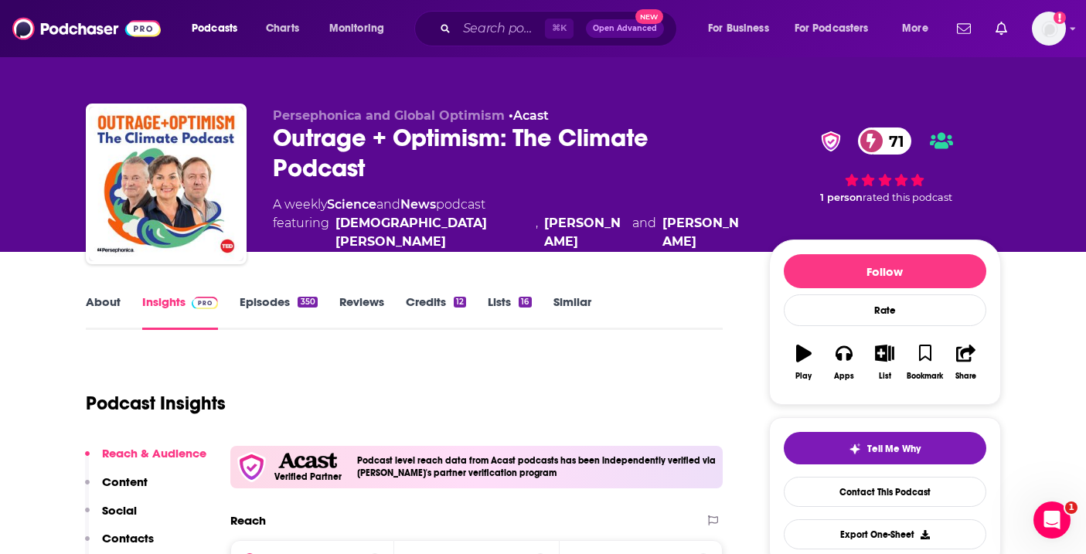
scroll to position [155, 0]
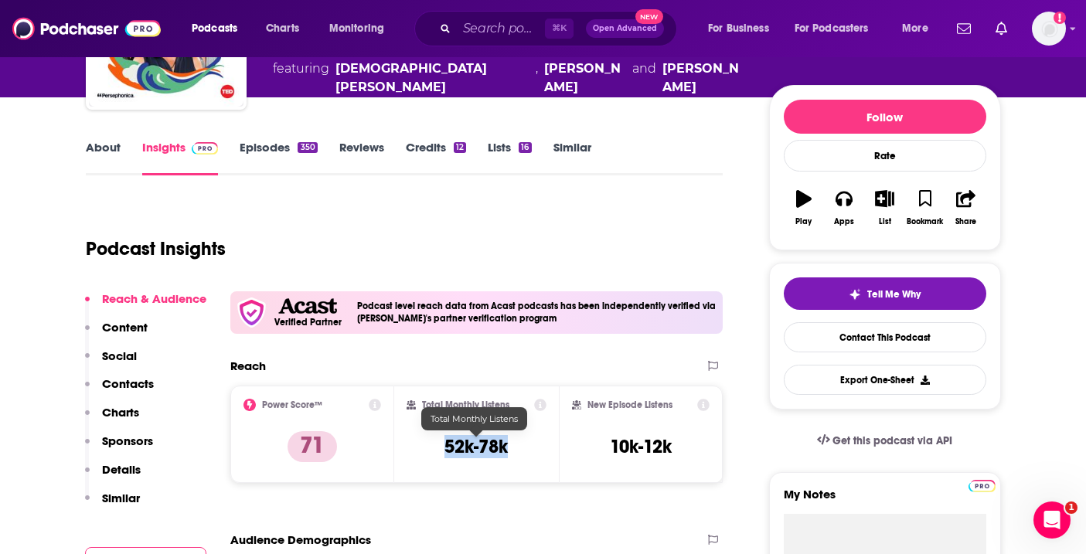
drag, startPoint x: 513, startPoint y: 440, endPoint x: 444, endPoint y: 440, distance: 68.8
click at [444, 440] on div "Total Monthly Listens 52k-78k" at bounding box center [476, 434] width 140 height 71
click at [257, 154] on link "Episodes 350" at bounding box center [278, 158] width 77 height 36
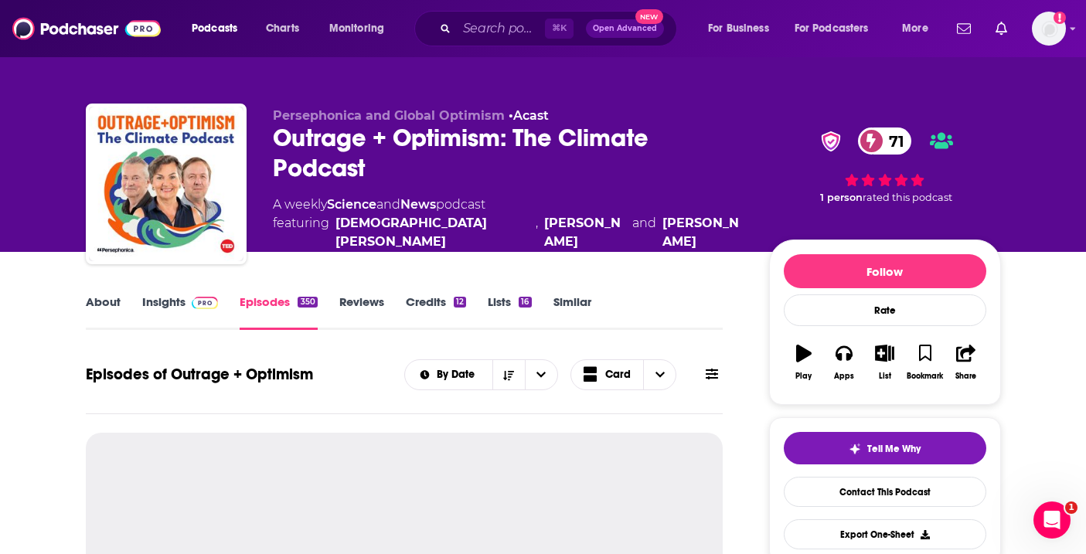
click at [97, 311] on link "About" at bounding box center [103, 312] width 35 height 36
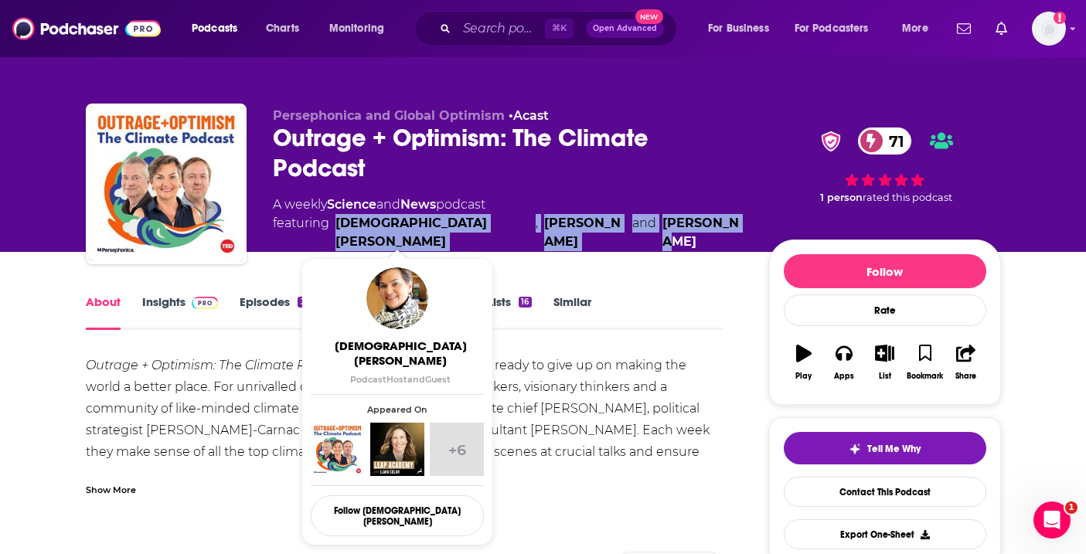
drag, startPoint x: 694, startPoint y: 232, endPoint x: 336, endPoint y: 228, distance: 357.8
click at [336, 228] on div "A weekly Science and News podcast featuring [PERSON_NAME] , [PERSON_NAME] and […" at bounding box center [508, 223] width 471 height 56
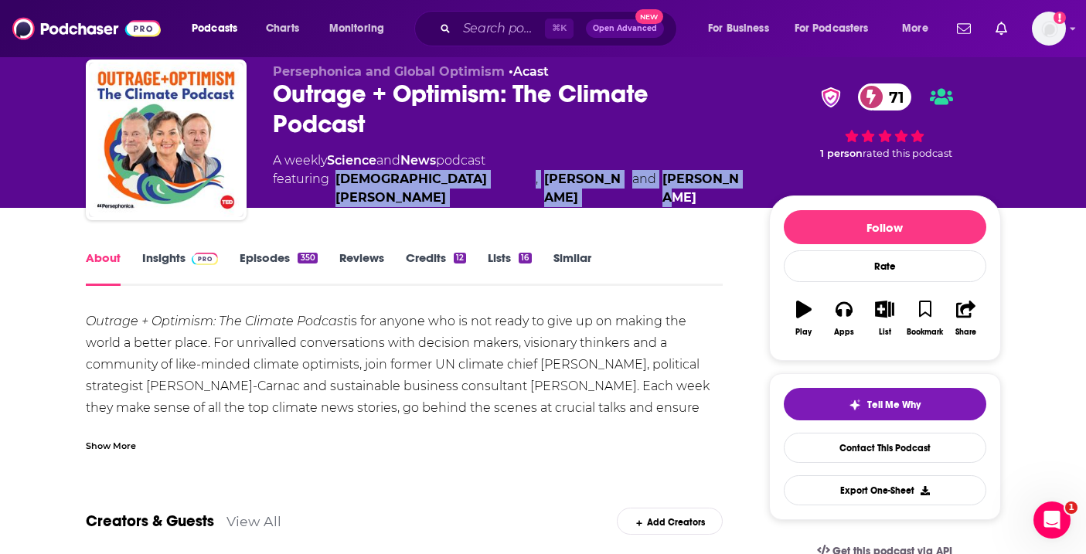
scroll to position [33, 0]
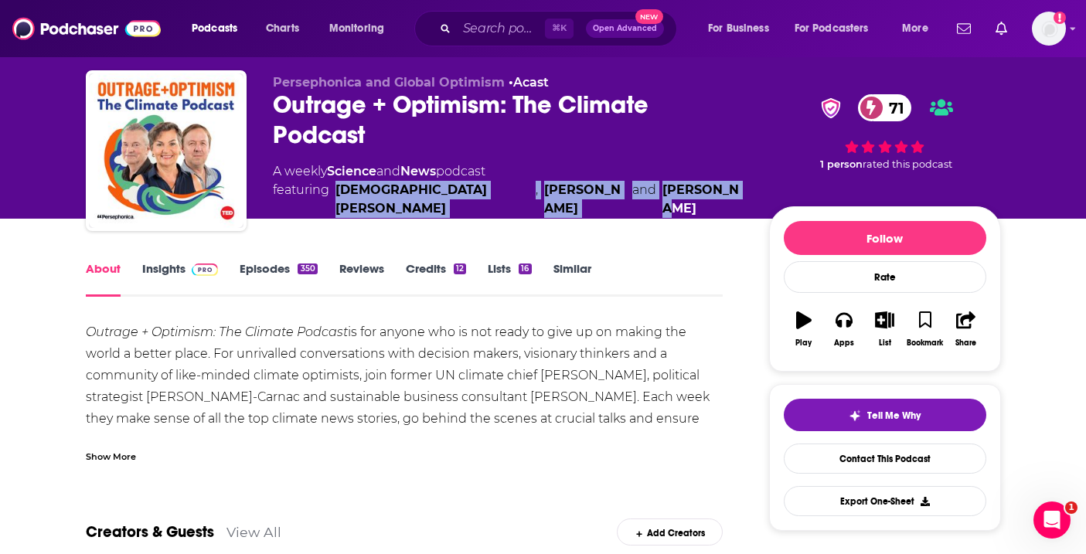
click at [192, 267] on img at bounding box center [205, 269] width 27 height 12
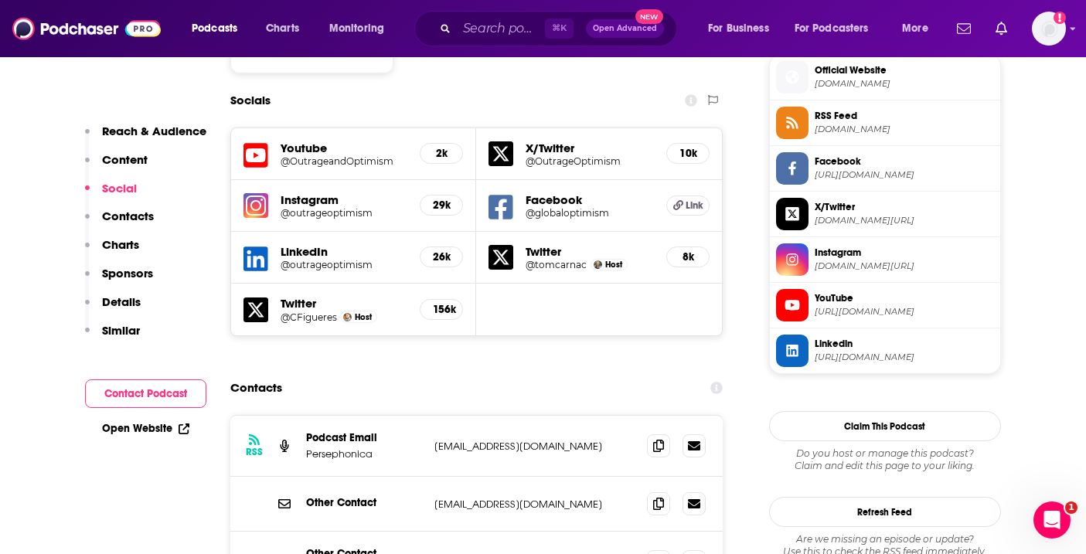
scroll to position [1430, 0]
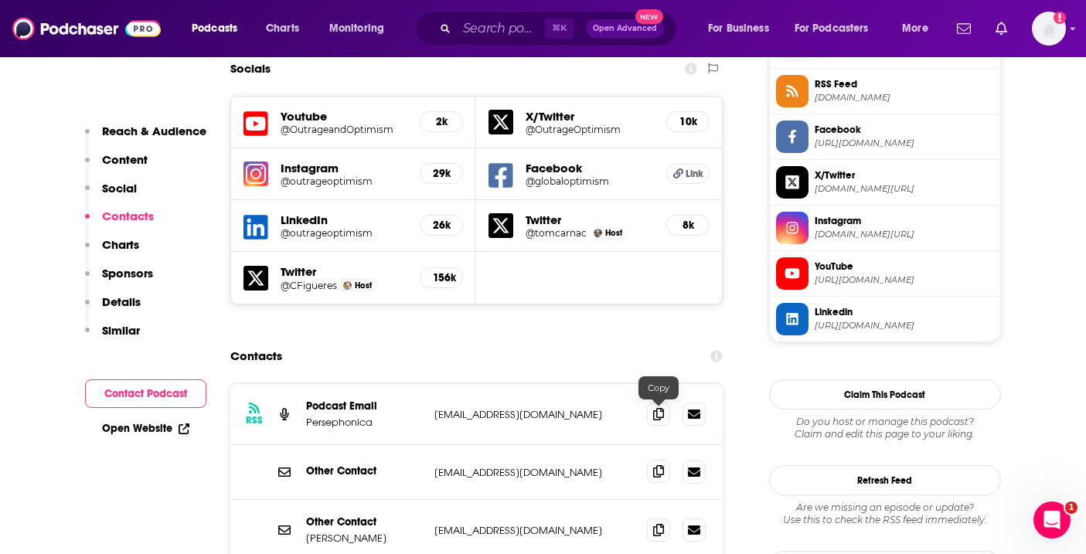
click at [651, 460] on span at bounding box center [658, 471] width 23 height 23
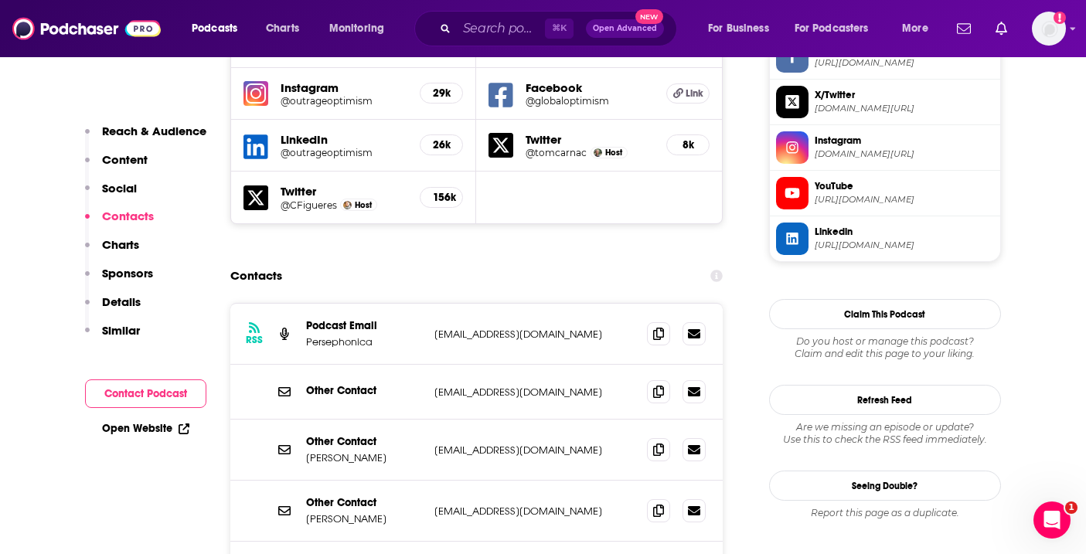
scroll to position [1511, 0]
click at [662, 437] on span at bounding box center [658, 448] width 23 height 23
click at [661, 503] on icon at bounding box center [658, 509] width 11 height 12
click at [658, 384] on icon at bounding box center [658, 390] width 11 height 12
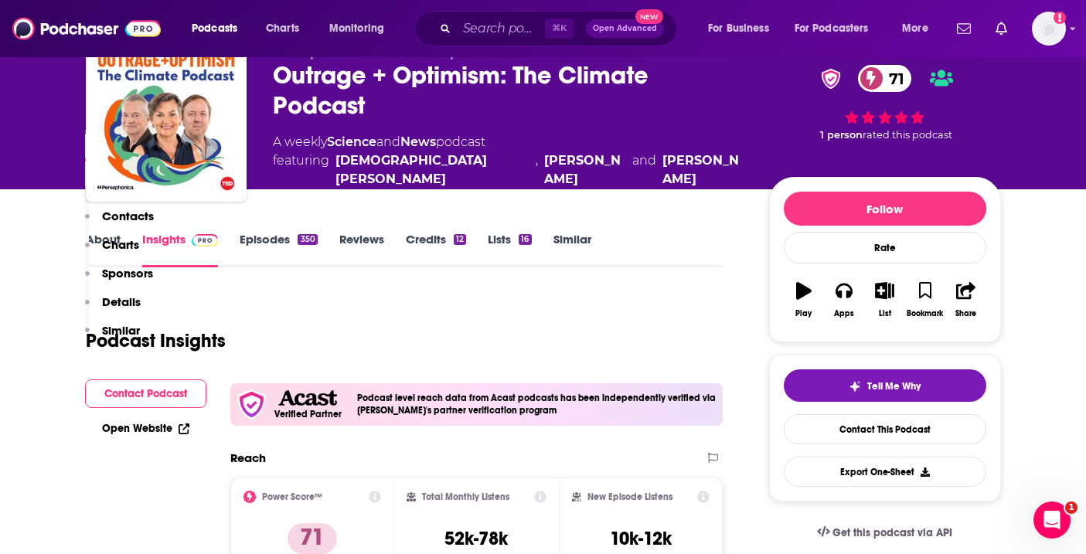
scroll to position [0, 0]
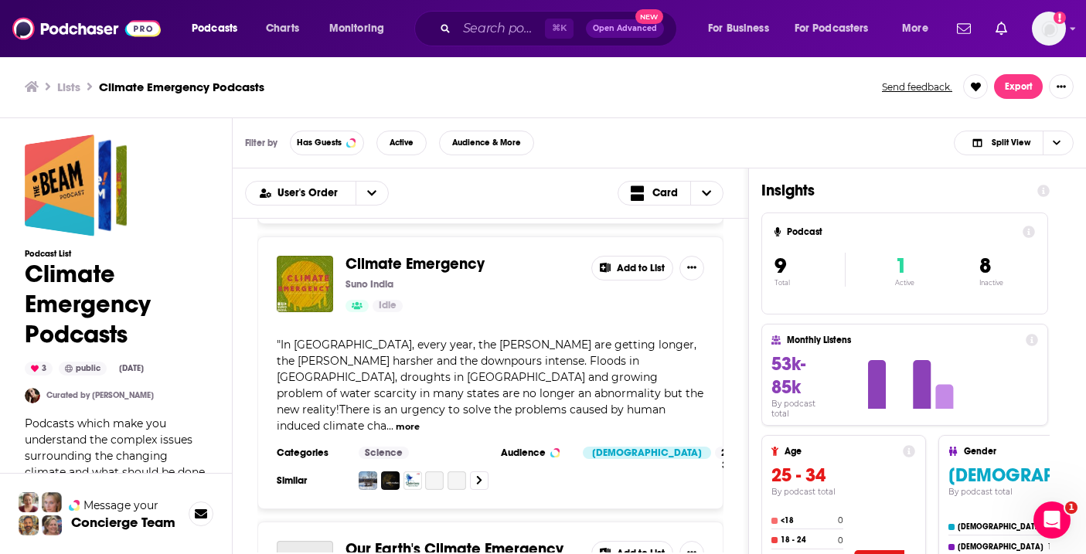
scroll to position [593, 0]
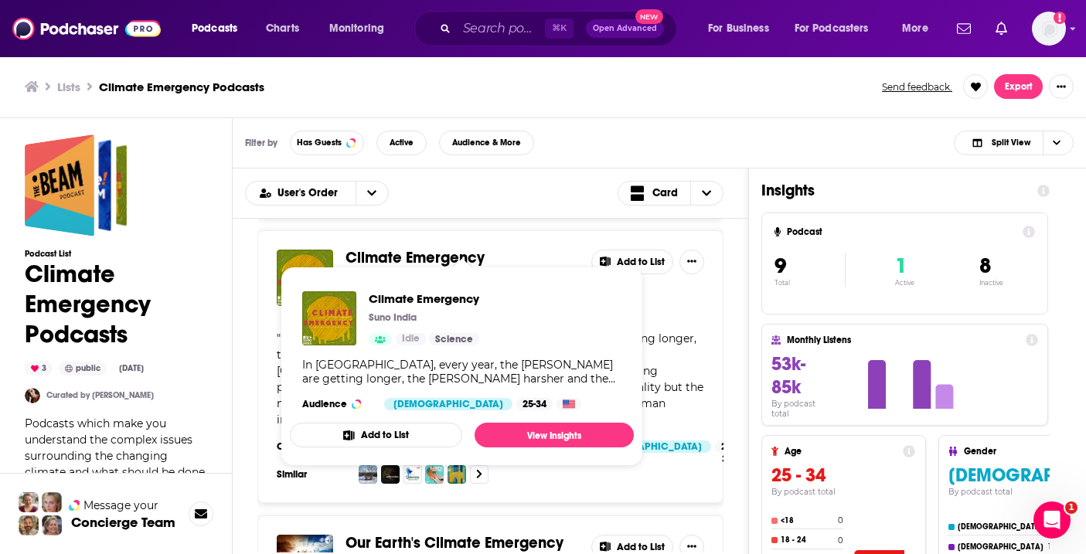
click at [441, 230] on div "Climate Emergency Suno India Idle Add to List " In [GEOGRAPHIC_DATA], every yea…" at bounding box center [490, 366] width 466 height 273
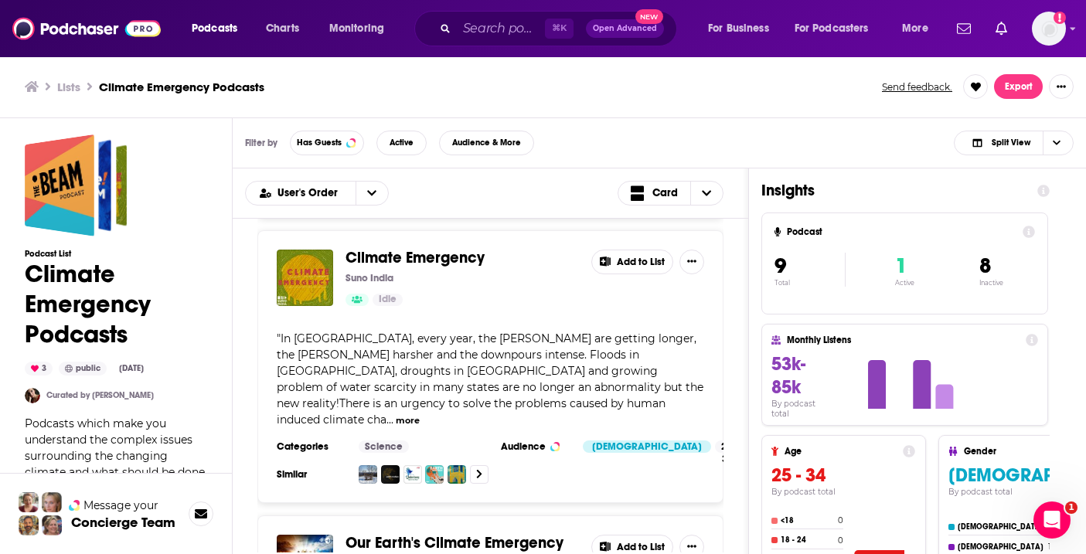
click at [444, 248] on span "Climate Emergency" at bounding box center [414, 257] width 139 height 19
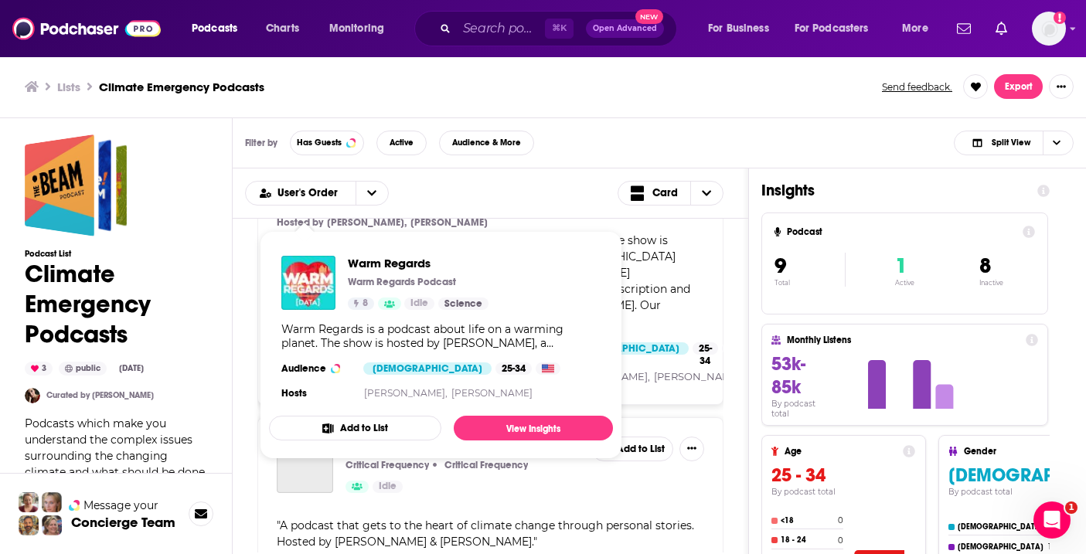
scroll to position [1387, 0]
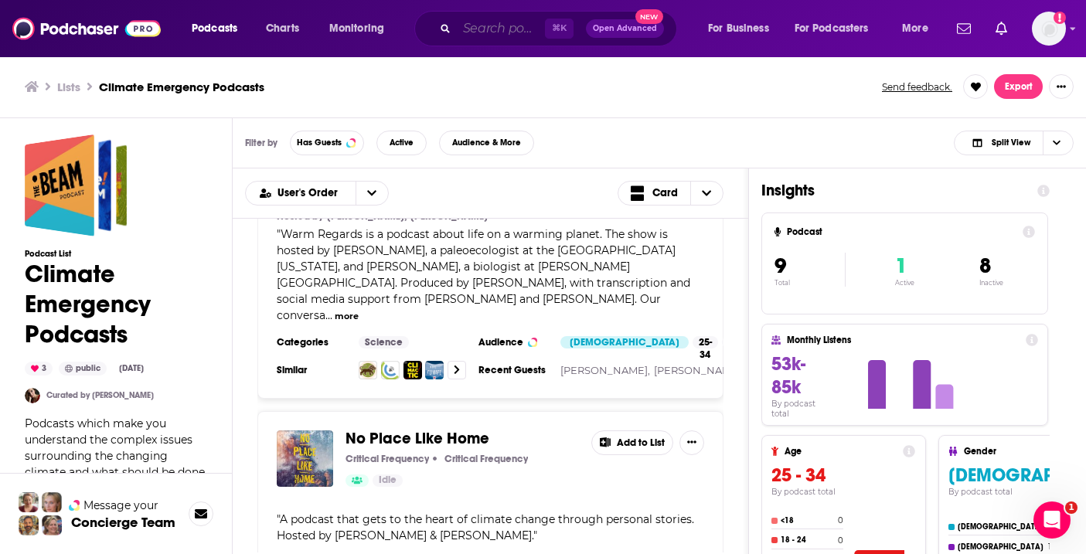
click at [465, 31] on input "Search podcasts, credits, & more..." at bounding box center [501, 28] width 88 height 25
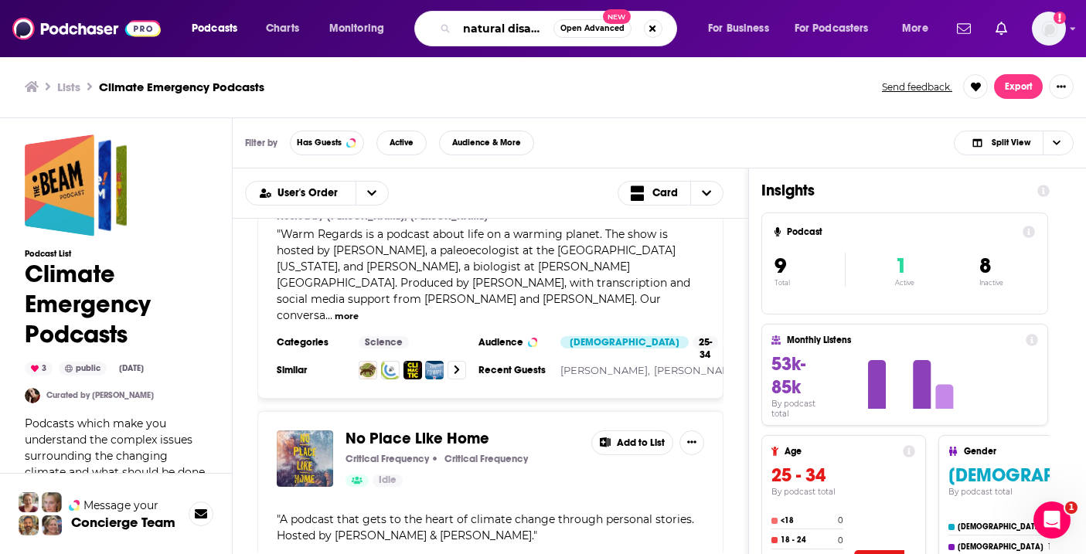
scroll to position [0, 6]
type input "natural disaster"
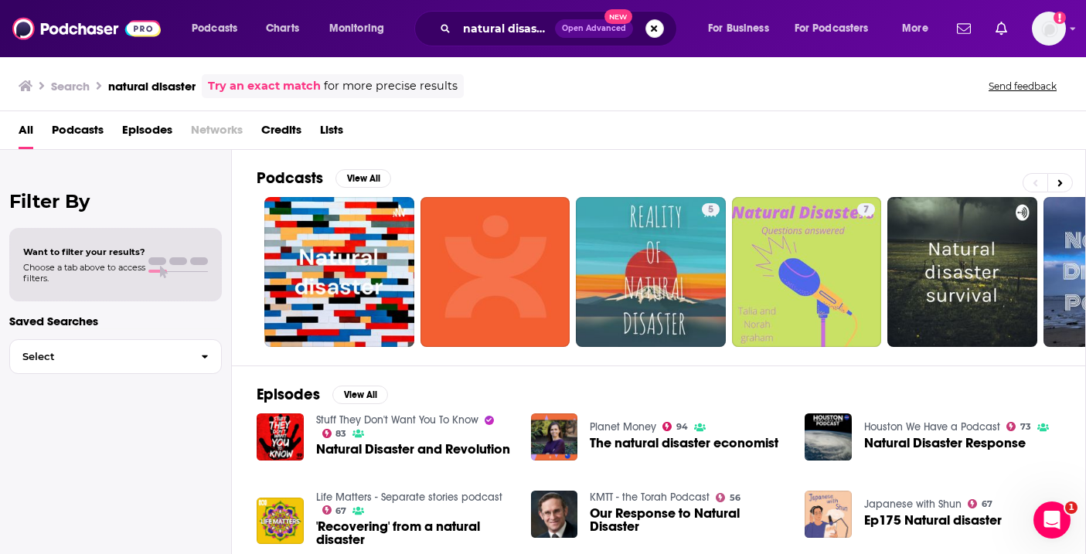
click at [648, 26] on button "Search podcasts, credits, & more..." at bounding box center [654, 28] width 19 height 19
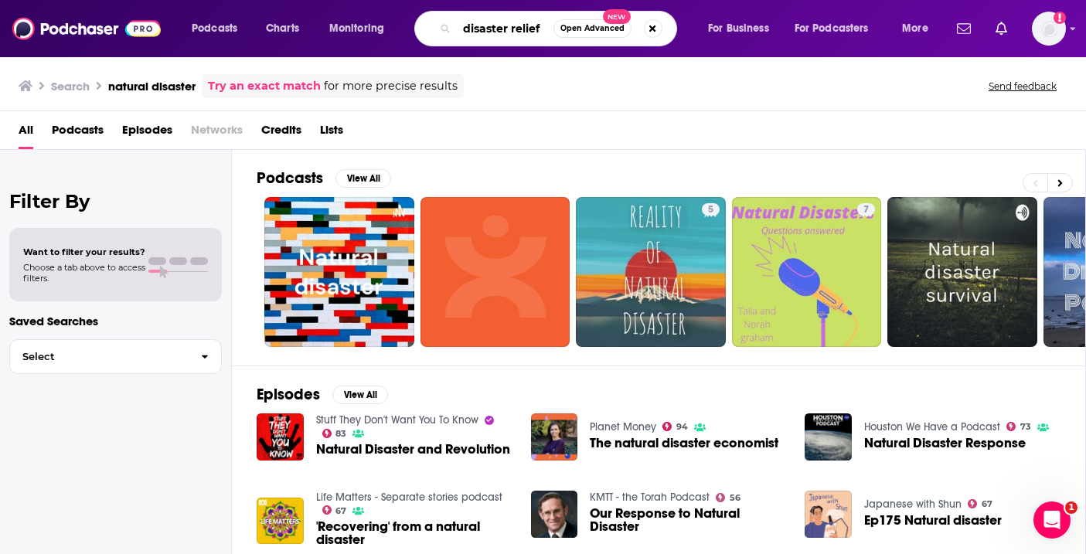
type input "disaster relief"
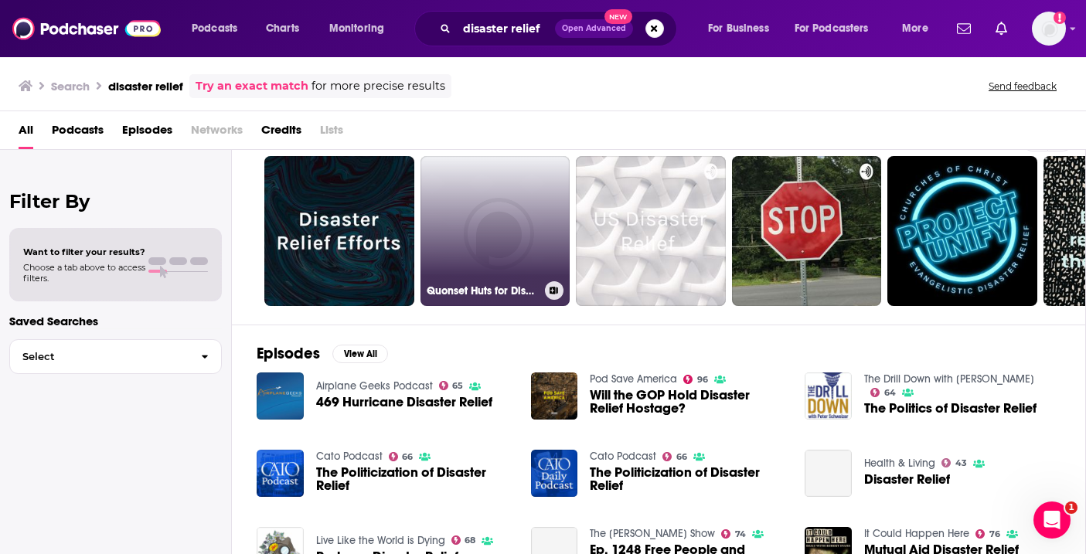
scroll to position [58, 0]
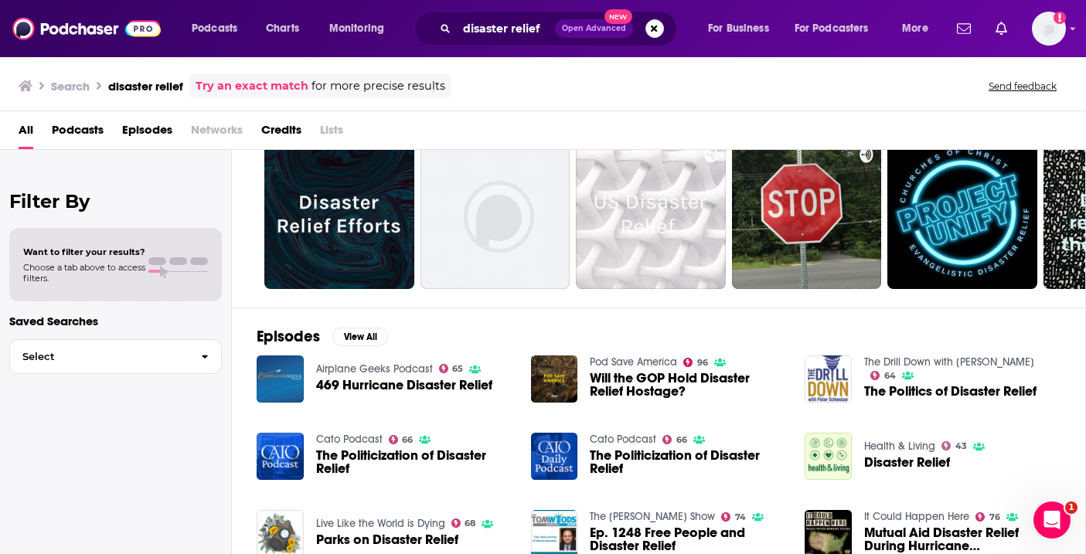
click at [614, 358] on link "Pod Save America" at bounding box center [633, 361] width 87 height 13
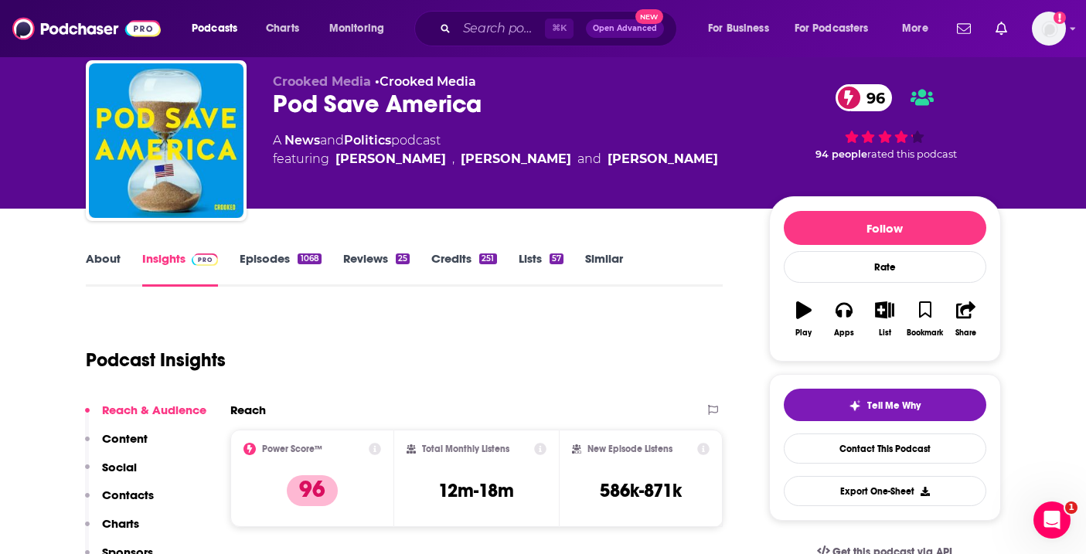
scroll to position [46, 0]
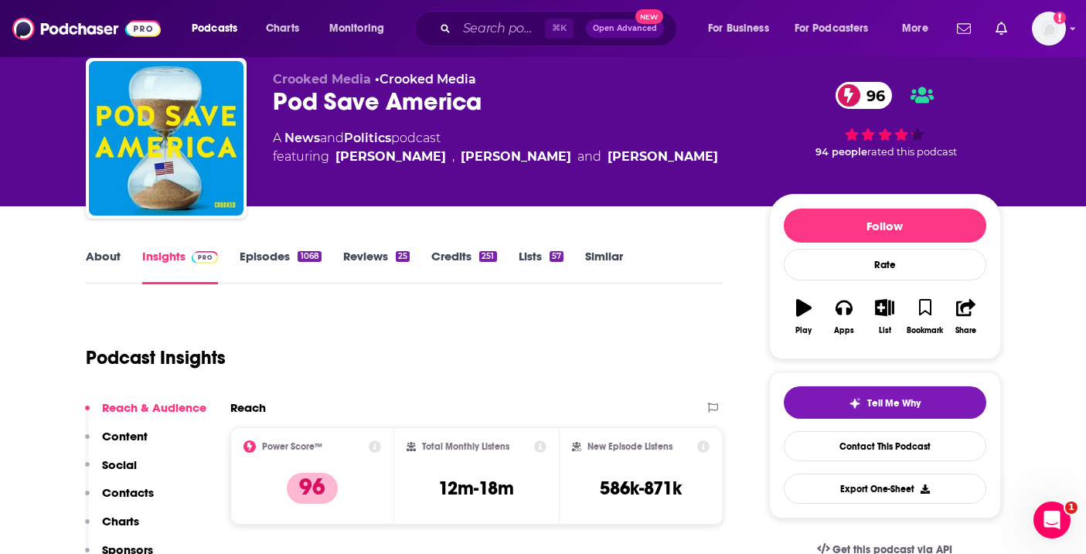
click at [107, 260] on link "About" at bounding box center [103, 267] width 35 height 36
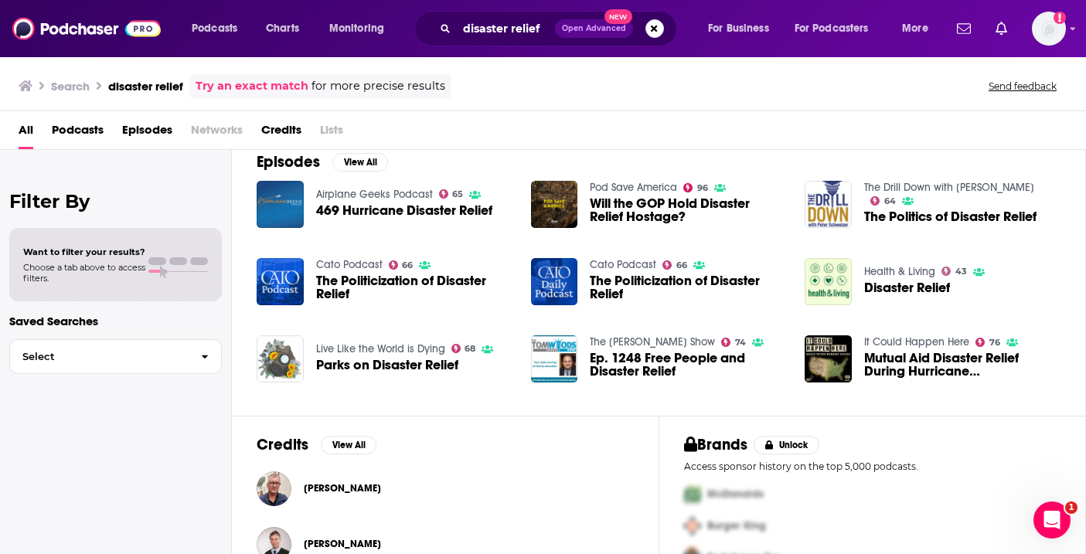
scroll to position [318, 0]
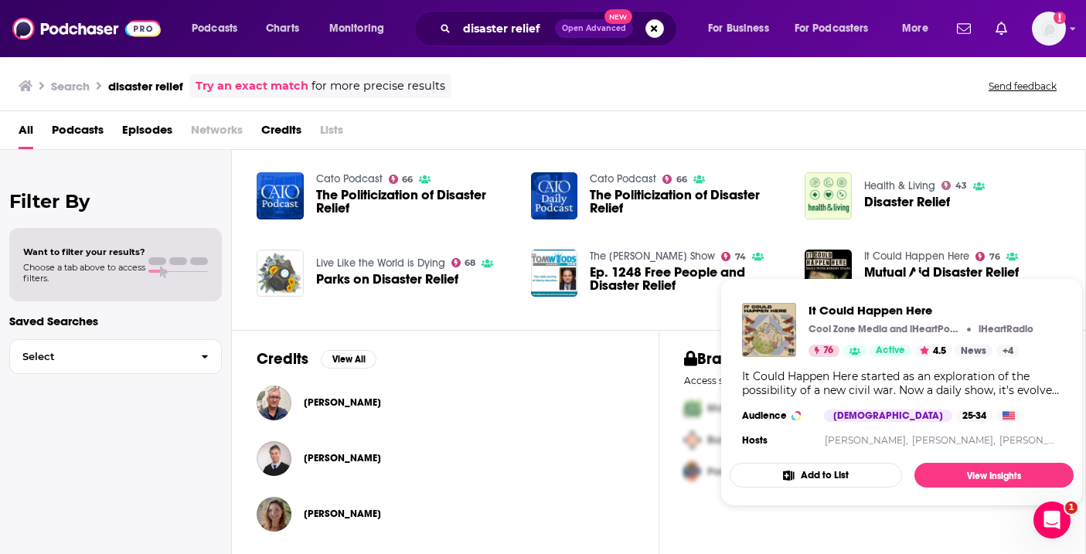
click at [909, 252] on link "It Could Happen Here" at bounding box center [916, 256] width 105 height 13
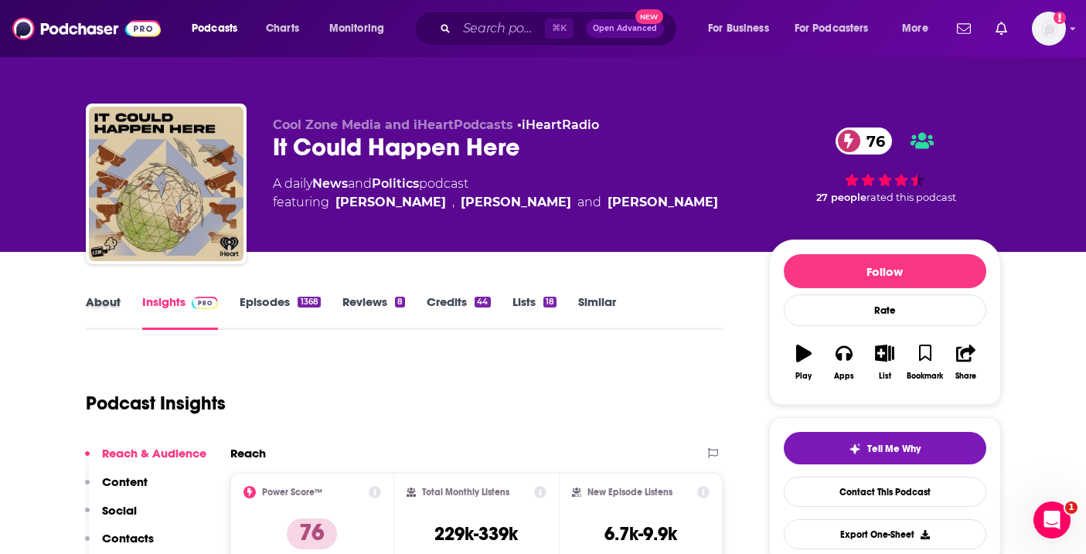
click at [121, 302] on div "About" at bounding box center [114, 312] width 56 height 36
click at [107, 302] on link "About" at bounding box center [103, 312] width 35 height 36
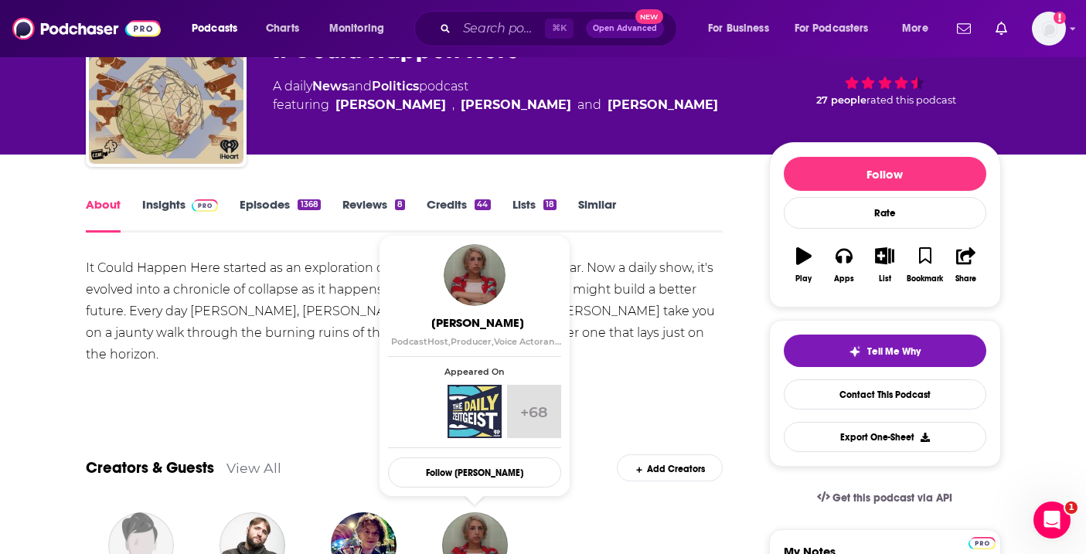
scroll to position [95, 0]
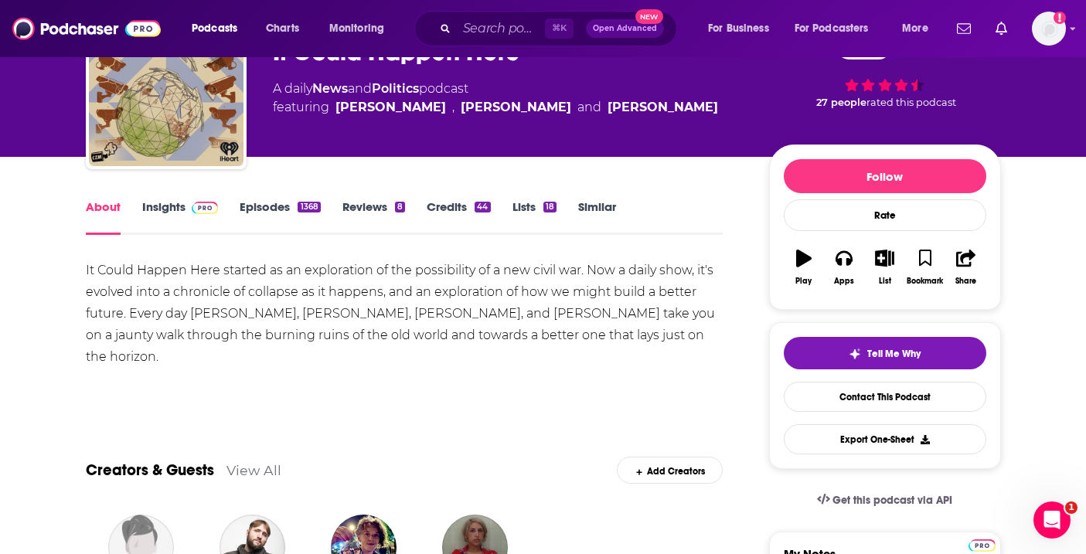
click at [274, 207] on link "Episodes 1368" at bounding box center [280, 217] width 80 height 36
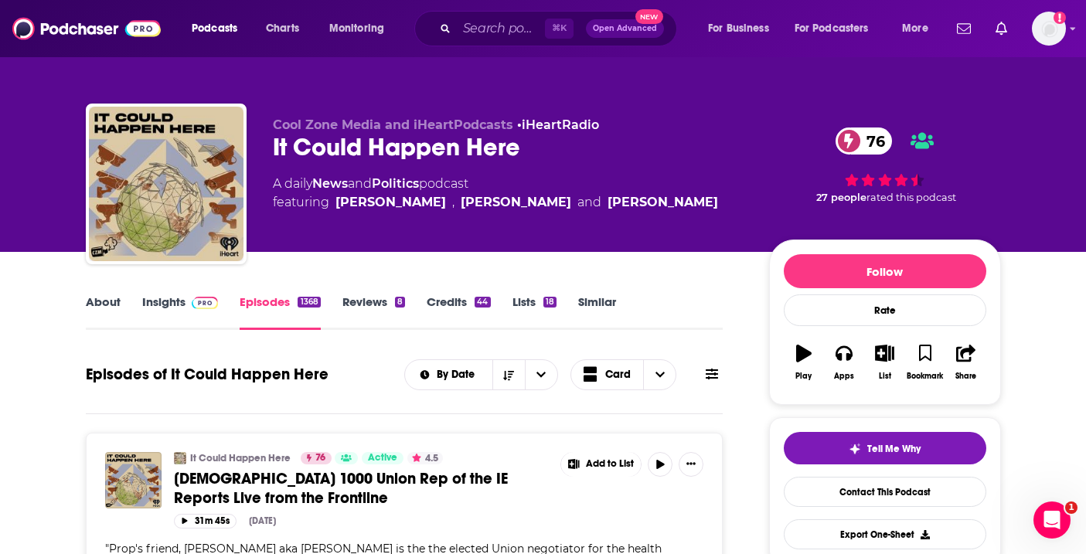
click at [110, 305] on link "About" at bounding box center [103, 312] width 35 height 36
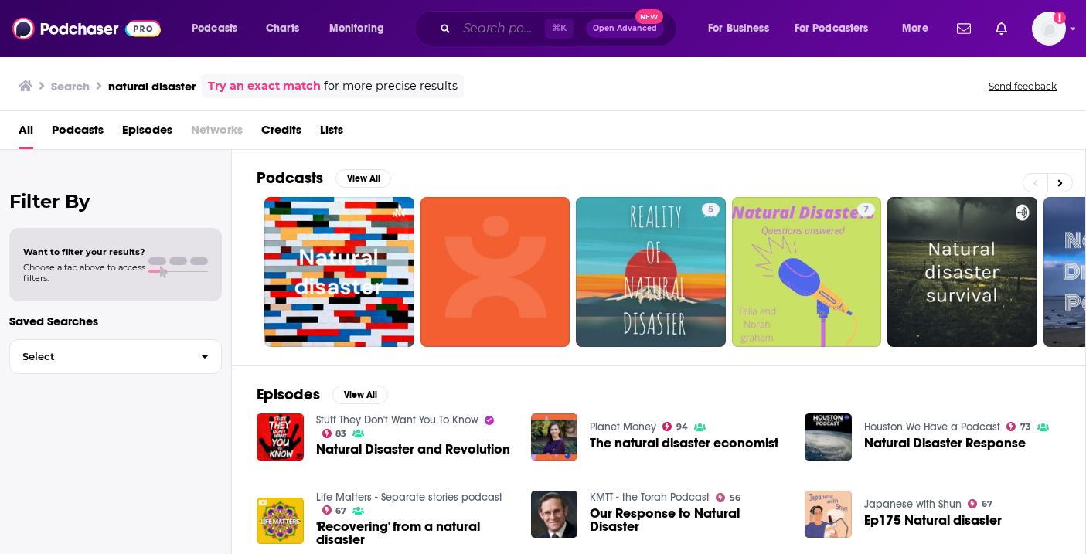
click at [464, 36] on input "Search podcasts, credits, & more..." at bounding box center [501, 28] width 88 height 25
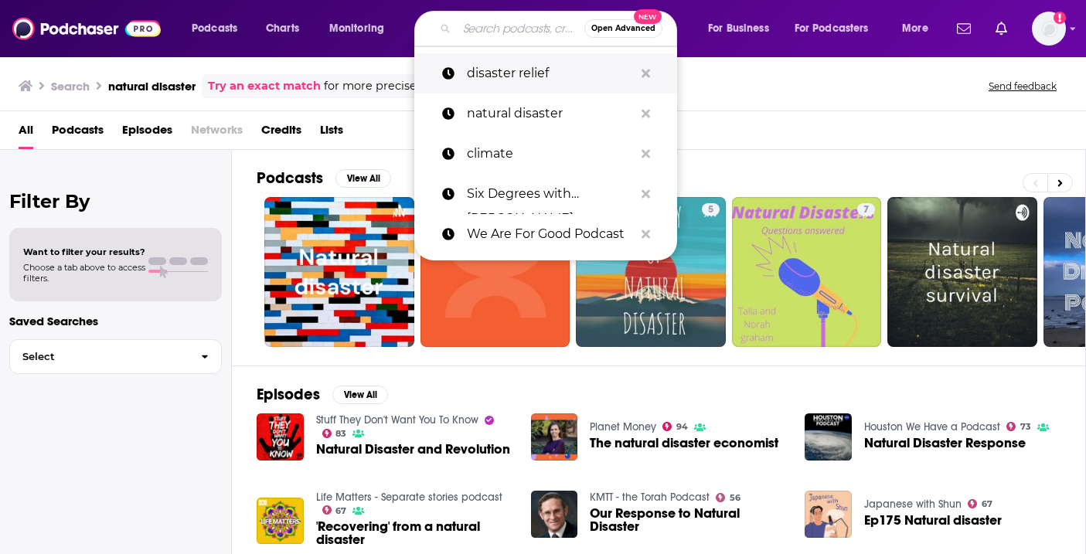
click at [498, 74] on p "disaster relief" at bounding box center [550, 73] width 167 height 40
type input "disaster relief"
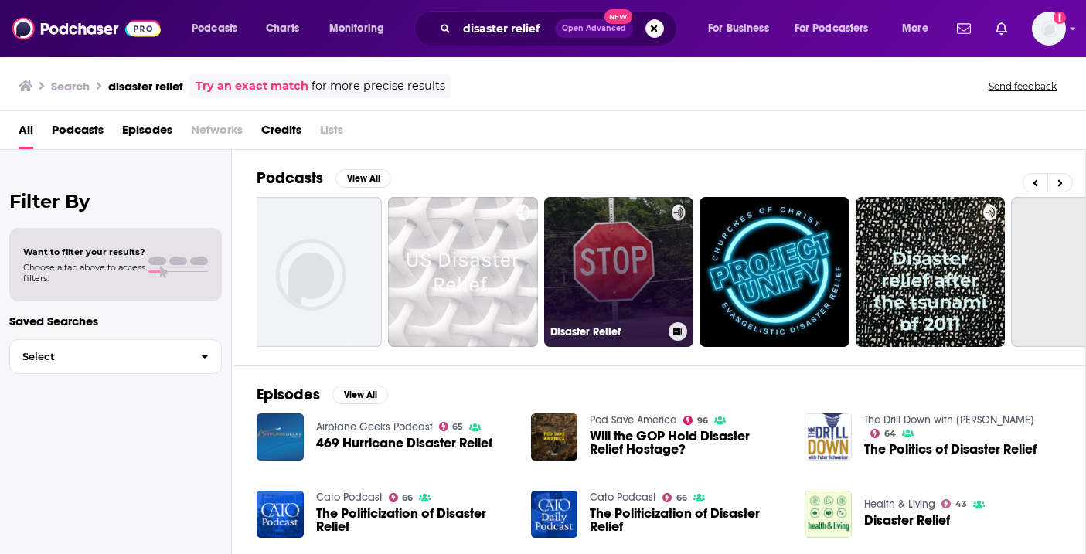
scroll to position [0, 191]
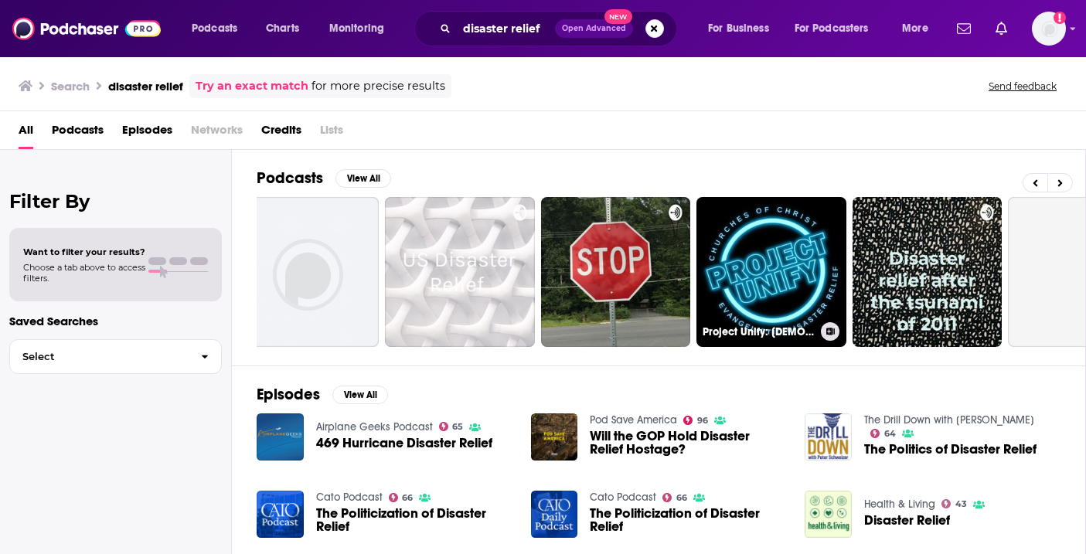
click at [692, 230] on ul "Project Unify: Evangelism in Disaster Relief" at bounding box center [693, 272] width 1240 height 150
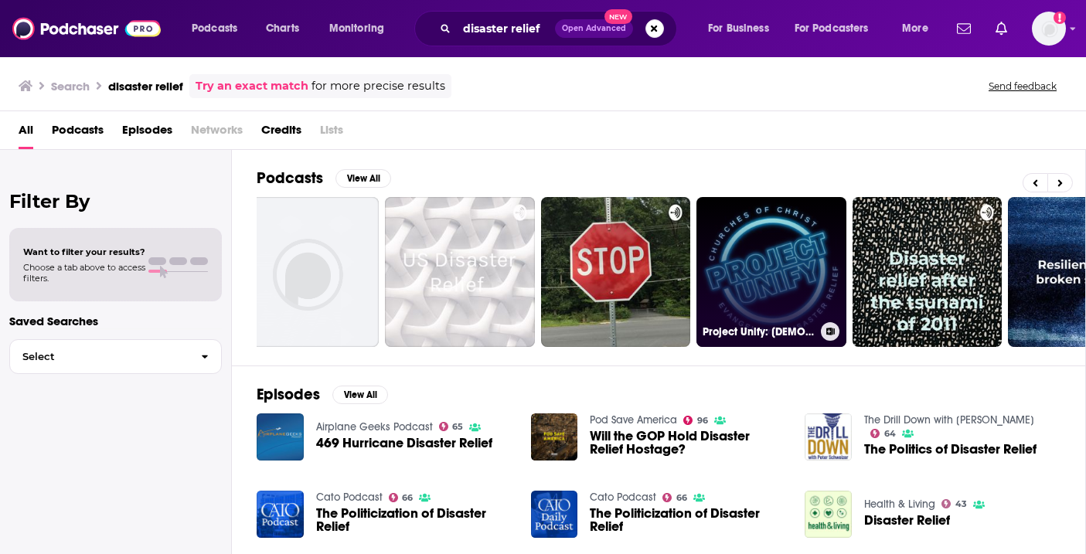
click at [766, 243] on link "Project Unify: Evangelism in Disaster Relief" at bounding box center [771, 272] width 150 height 150
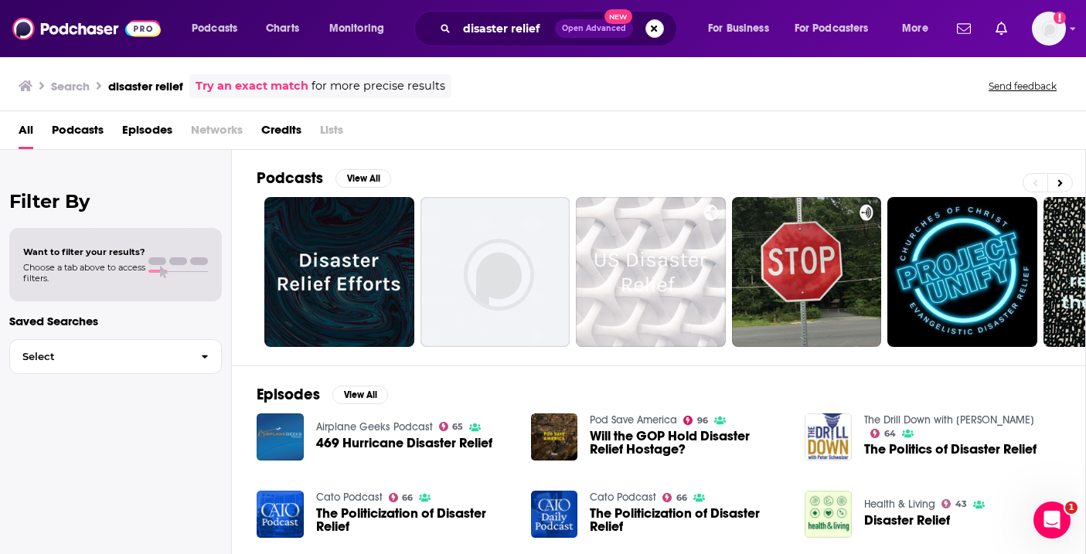
click at [656, 28] on button "Search podcasts, credits, & more..." at bounding box center [654, 28] width 19 height 19
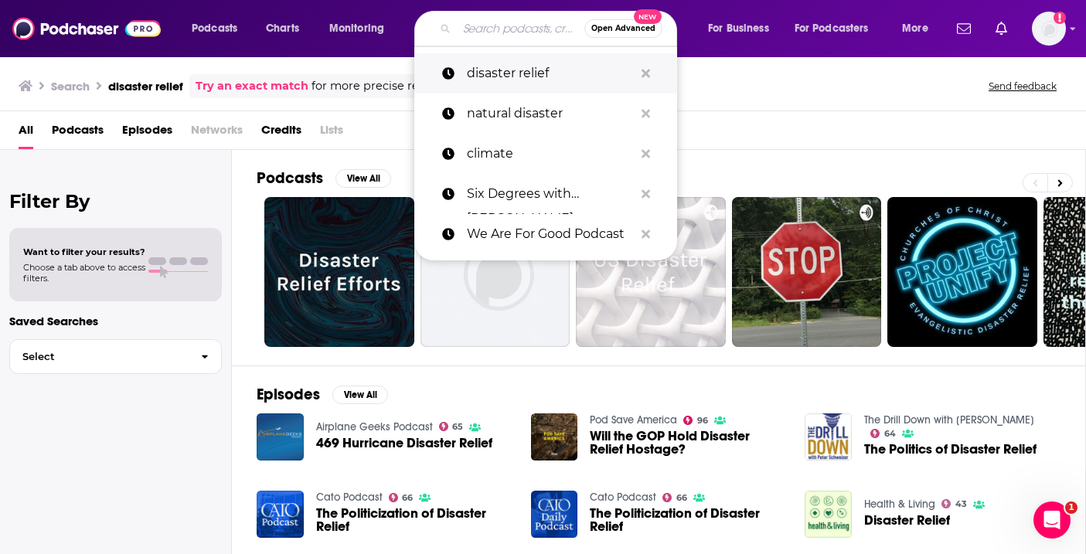
paste input "Climate One"
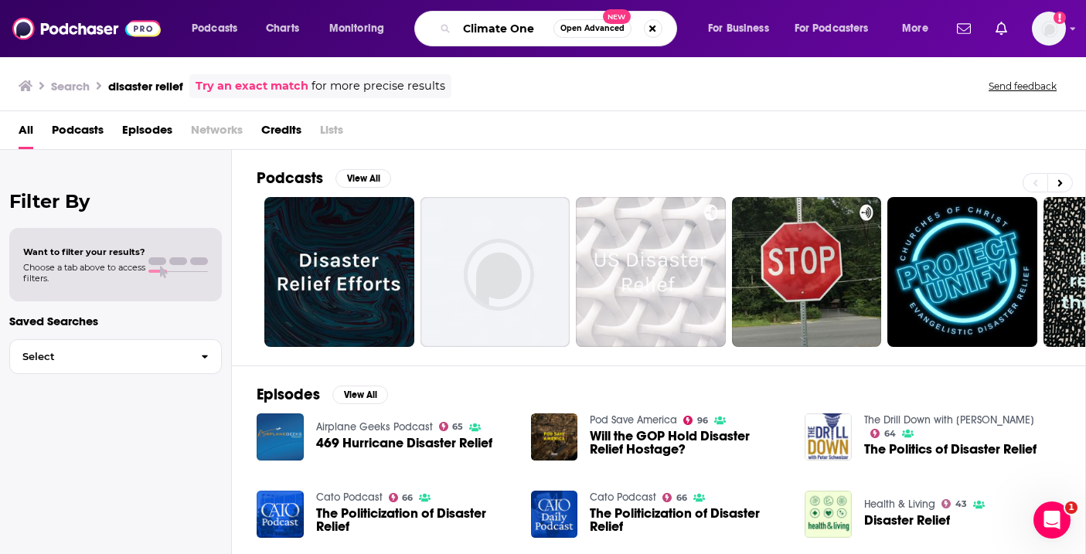
type input "Climate One"
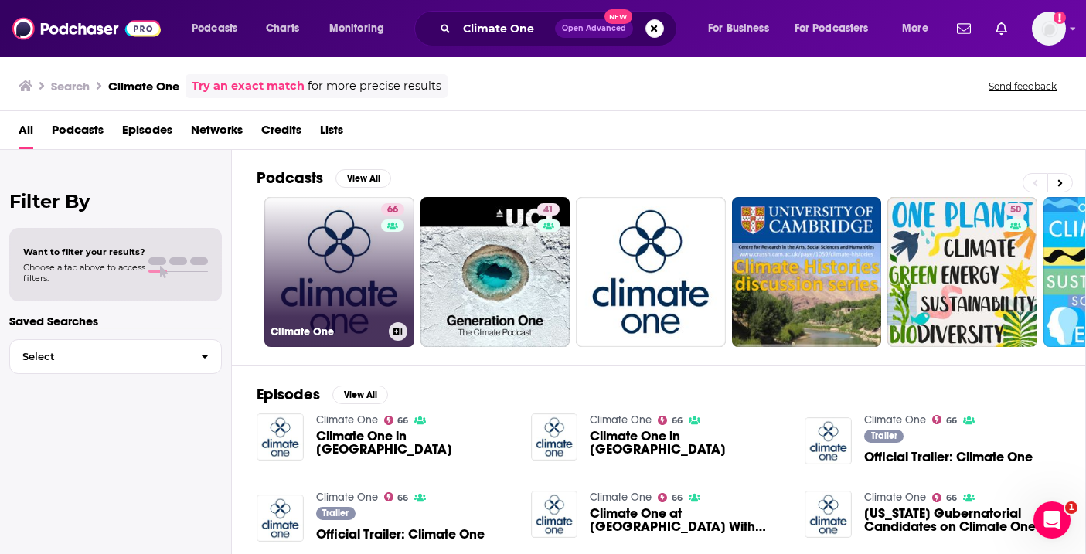
click at [308, 267] on link "66 Climate One" at bounding box center [339, 272] width 150 height 150
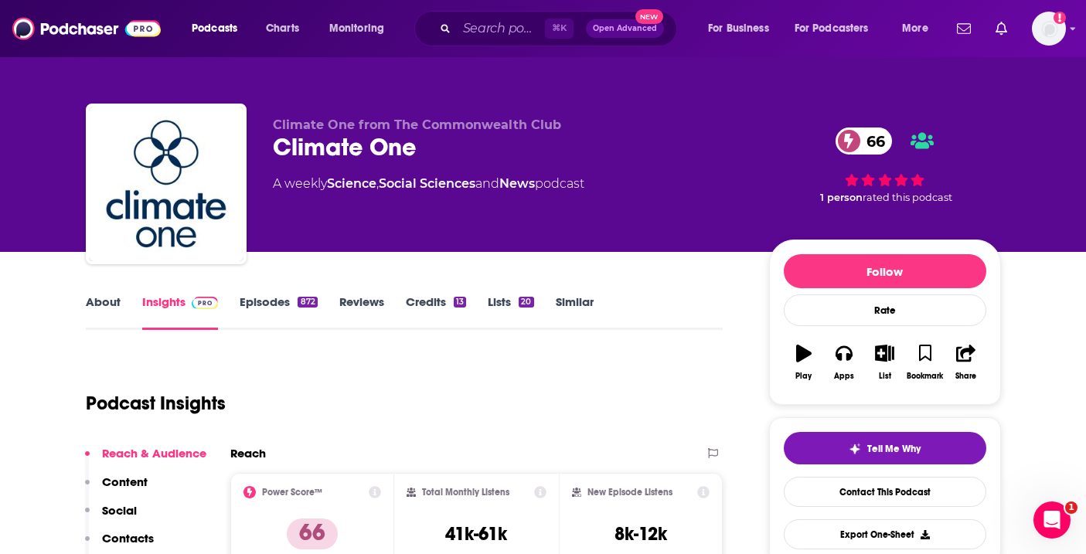
click at [557, 301] on link "Similar" at bounding box center [575, 312] width 38 height 36
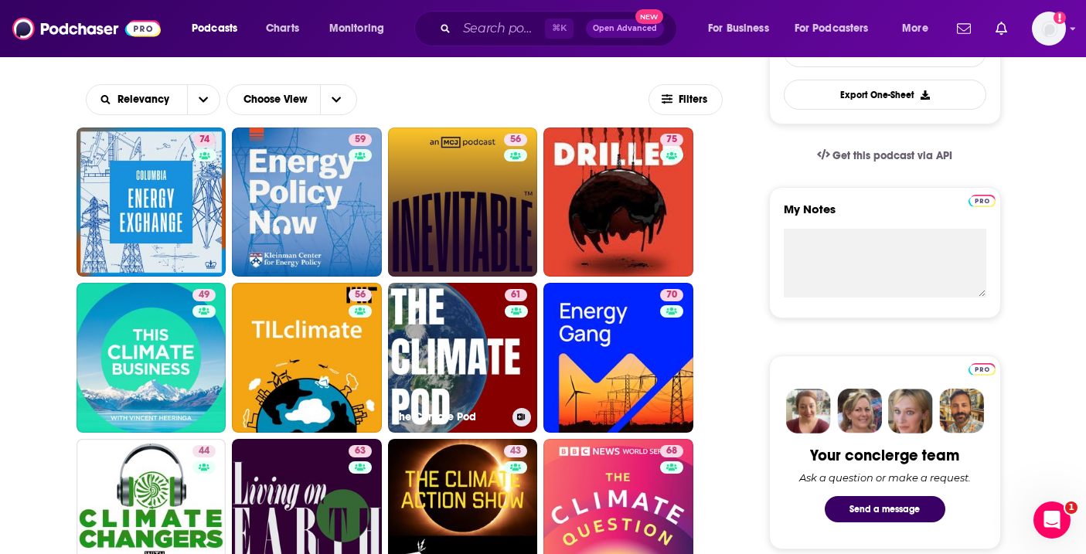
scroll to position [458, 0]
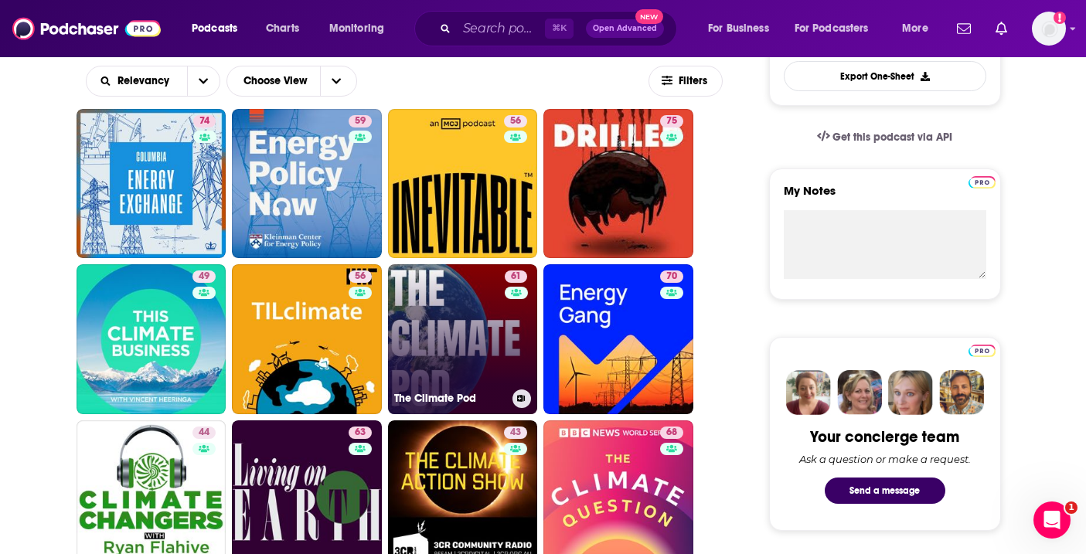
click at [478, 366] on link "61 The Climate Pod" at bounding box center [463, 339] width 150 height 150
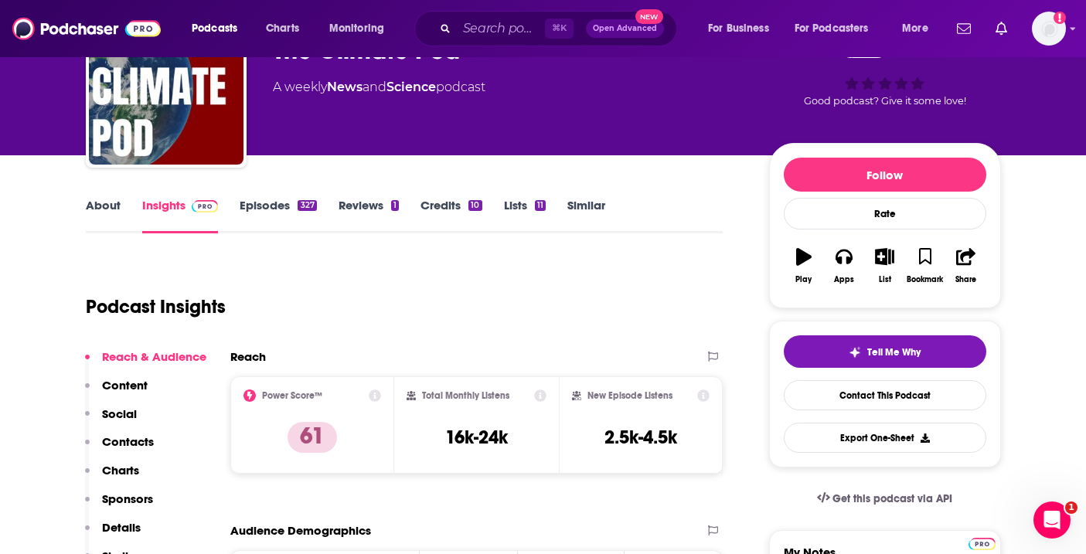
scroll to position [98, 0]
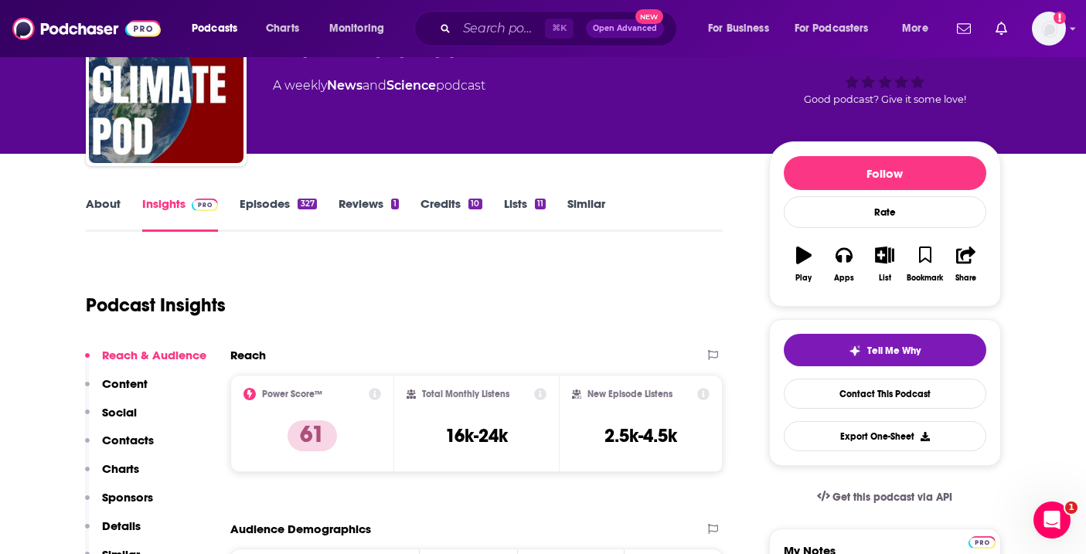
click at [97, 203] on link "About" at bounding box center [103, 214] width 35 height 36
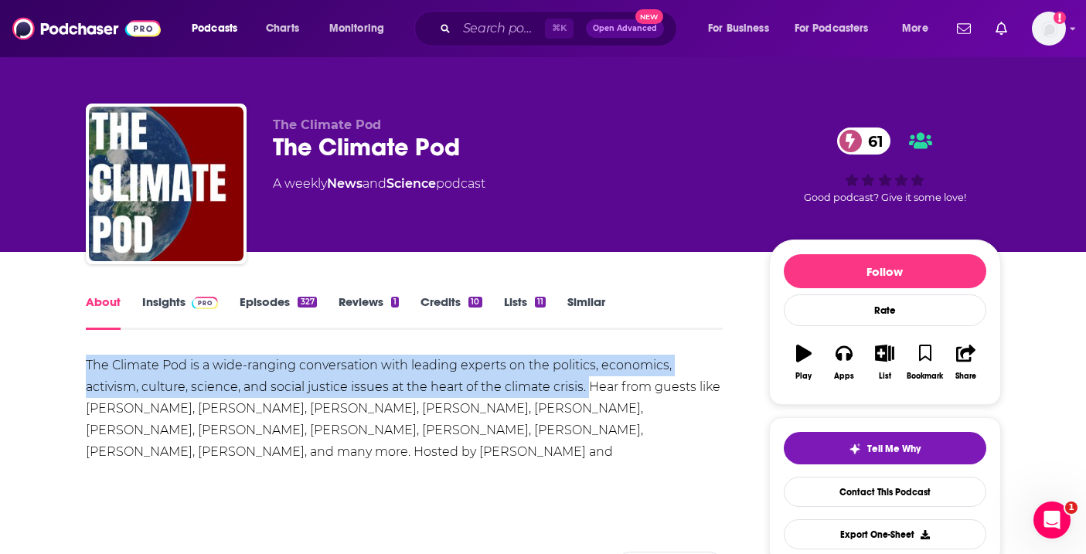
drag, startPoint x: 590, startPoint y: 387, endPoint x: 63, endPoint y: 373, distance: 526.4
copy div "The Climate Pod is a wide-ranging conversation with leading experts on the poli…"
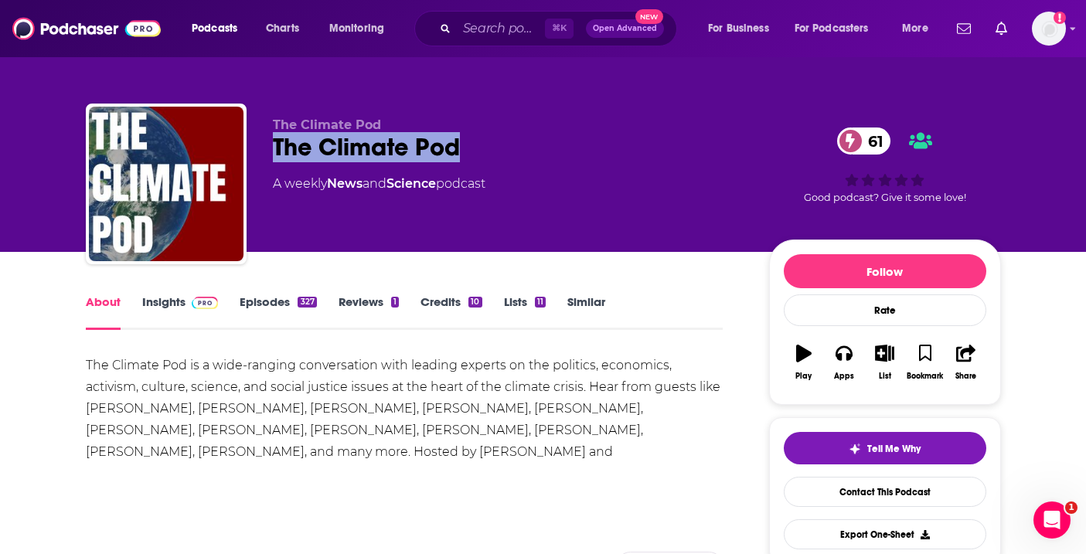
drag, startPoint x: 464, startPoint y: 140, endPoint x: 267, endPoint y: 142, distance: 197.8
click at [267, 142] on div "The Climate Pod The Climate Pod 61 A weekly News and Science podcast 61 Good po…" at bounding box center [543, 187] width 915 height 167
copy h1 "The Climate Pod"
click at [171, 311] on link "Insights" at bounding box center [180, 312] width 76 height 36
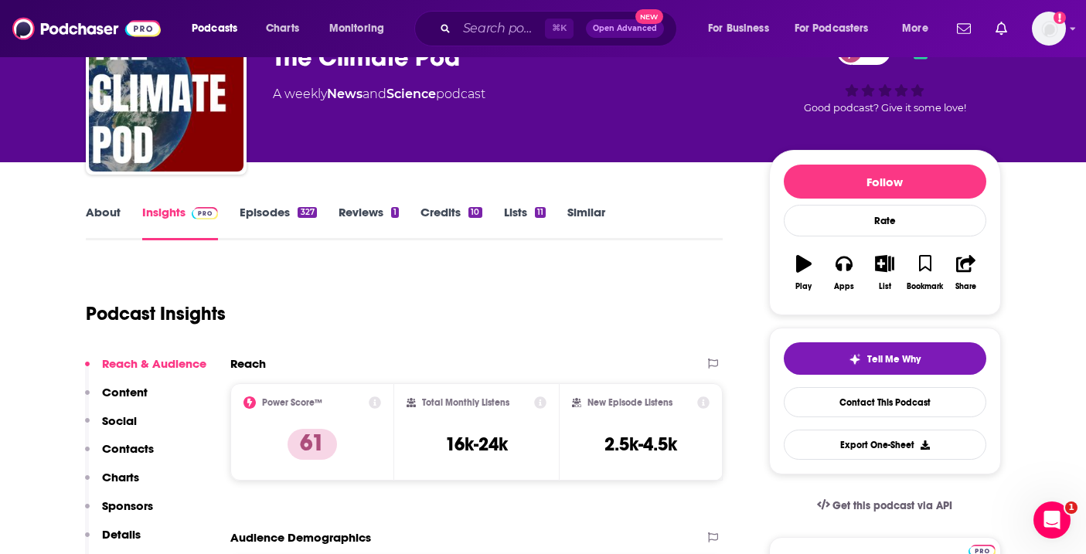
scroll to position [104, 0]
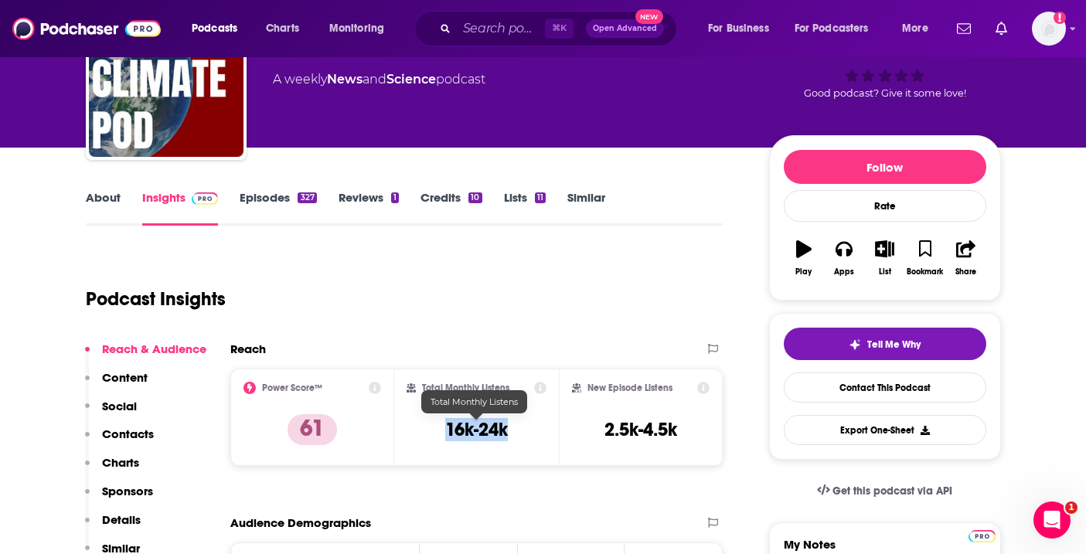
drag, startPoint x: 517, startPoint y: 433, endPoint x: 445, endPoint y: 433, distance: 71.9
click at [444, 433] on div "Total Monthly Listens 16k-24k" at bounding box center [476, 417] width 140 height 71
copy h3 "16k-24k"
click at [847, 256] on icon "button" at bounding box center [843, 249] width 17 height 15
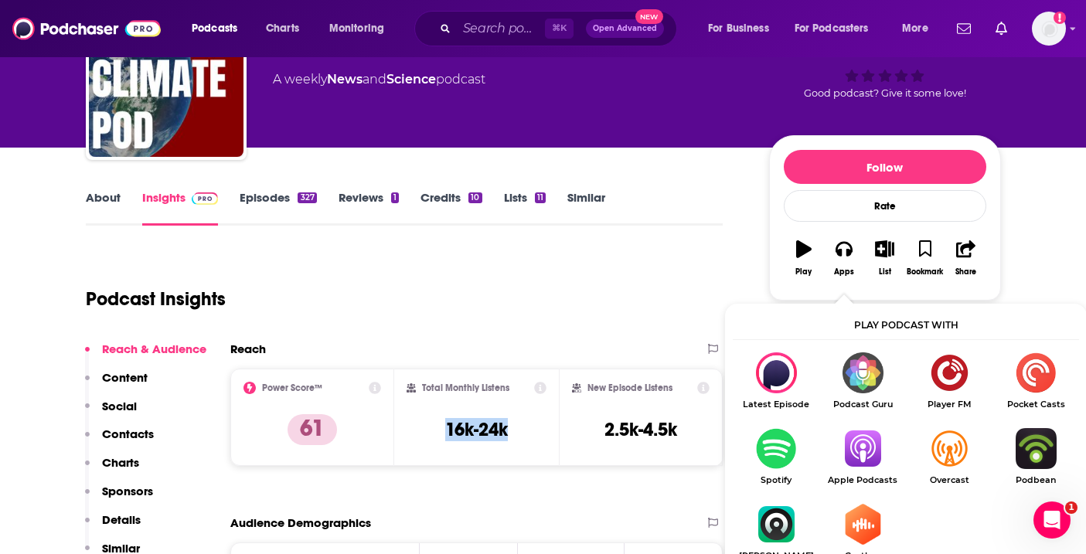
click at [773, 440] on img "Show Listen On dropdown" at bounding box center [776, 448] width 87 height 41
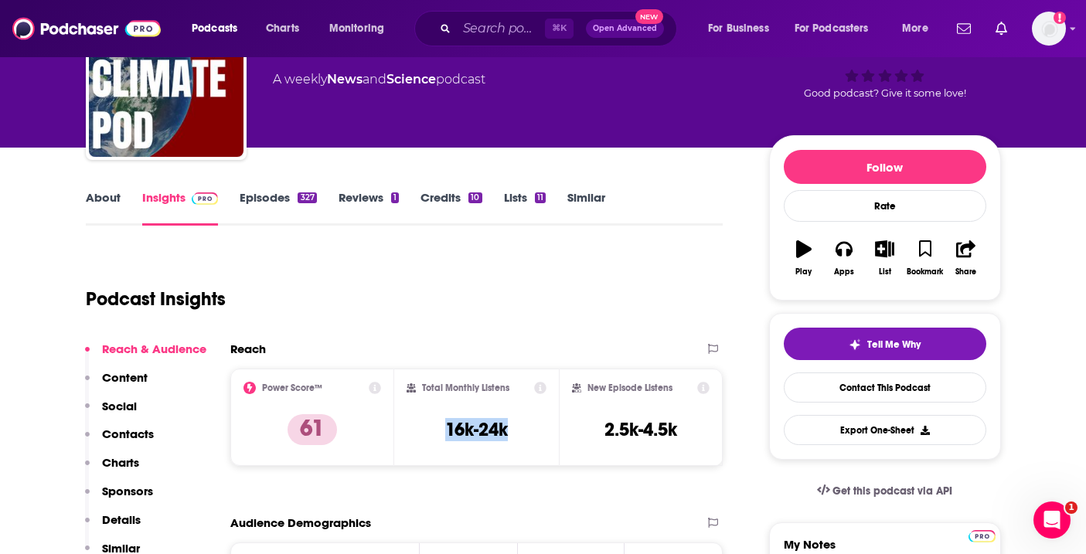
click at [99, 209] on link "About" at bounding box center [103, 208] width 35 height 36
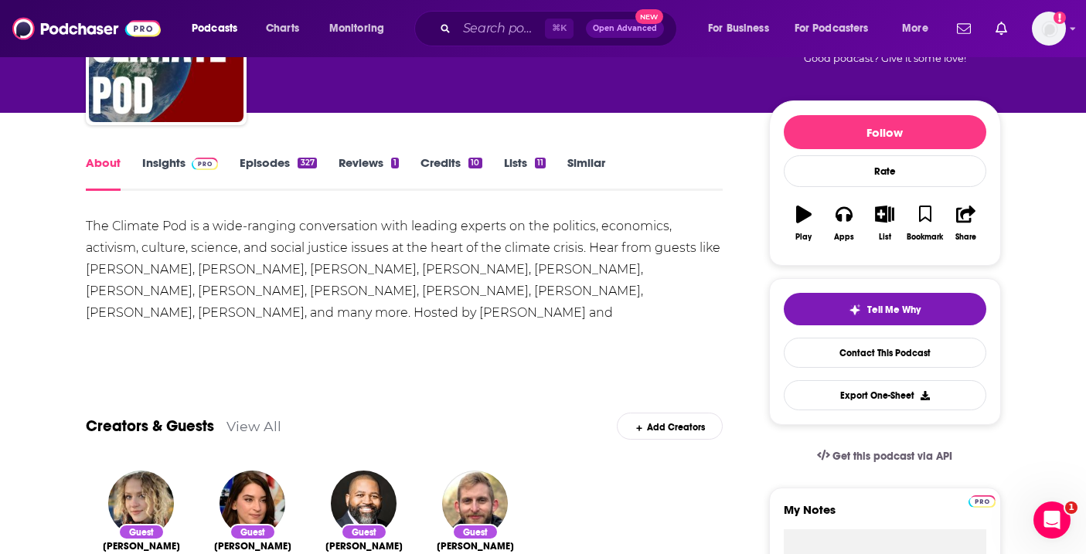
scroll to position [155, 0]
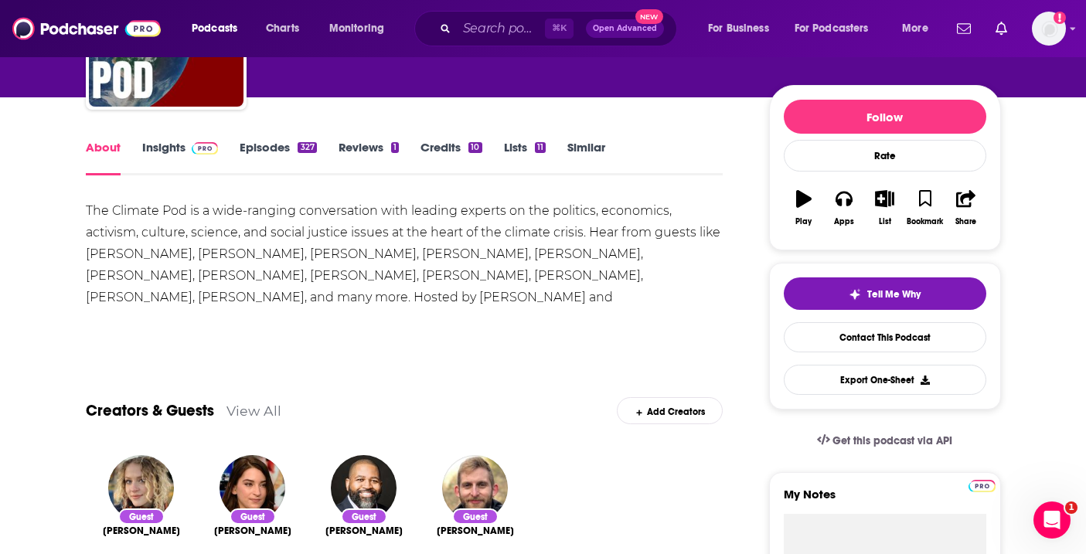
click at [289, 144] on link "Episodes 327" at bounding box center [278, 158] width 76 height 36
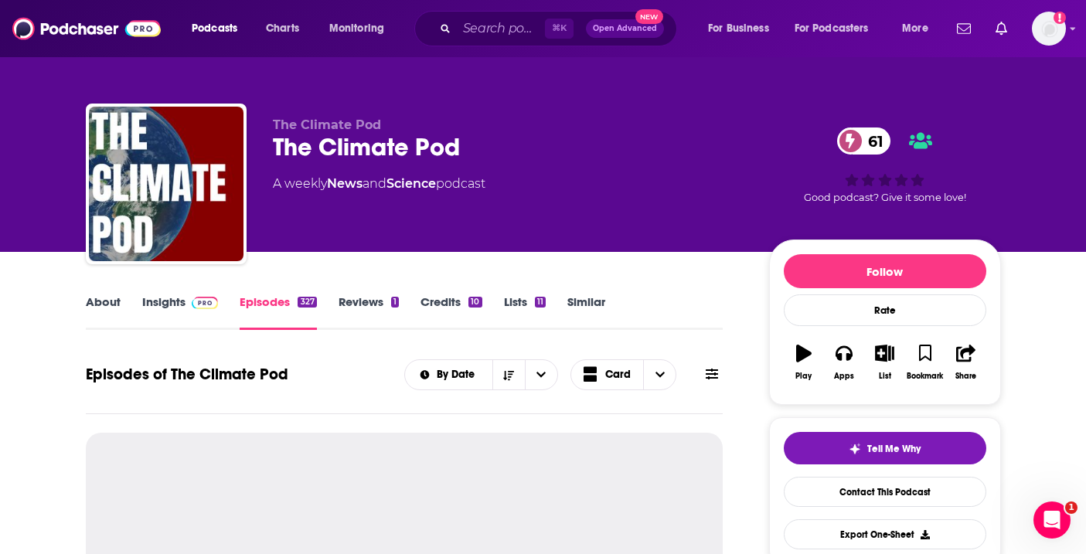
click at [170, 314] on link "Insights" at bounding box center [180, 312] width 76 height 36
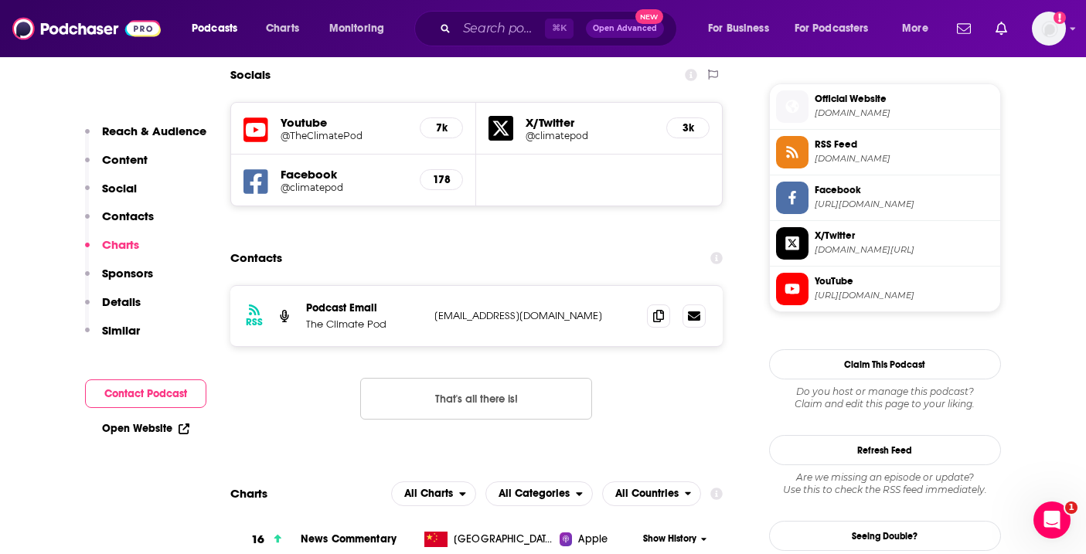
scroll to position [1368, 0]
click at [654, 310] on icon at bounding box center [658, 316] width 11 height 12
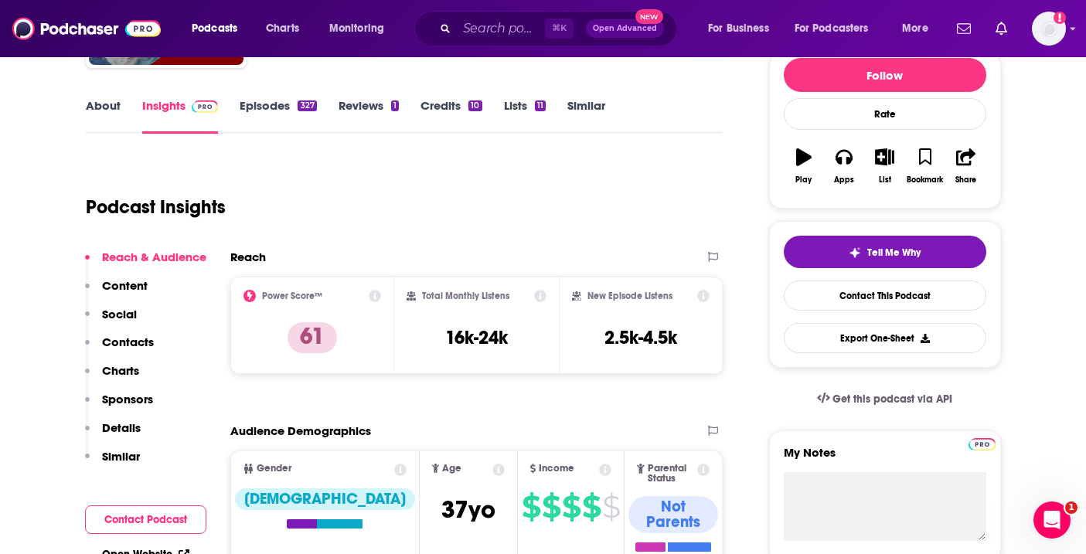
scroll to position [0, 0]
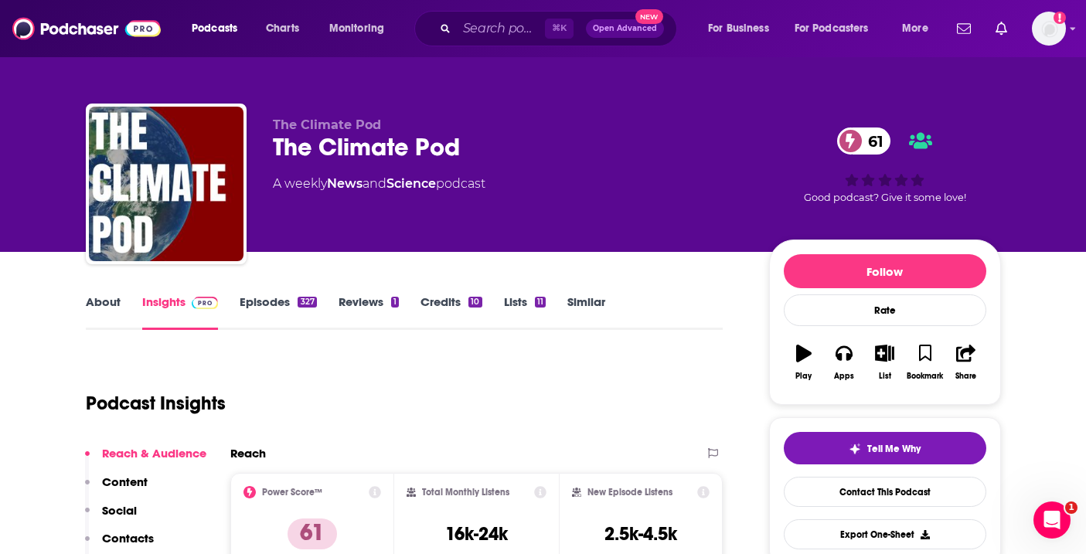
click at [97, 311] on link "About" at bounding box center [103, 312] width 35 height 36
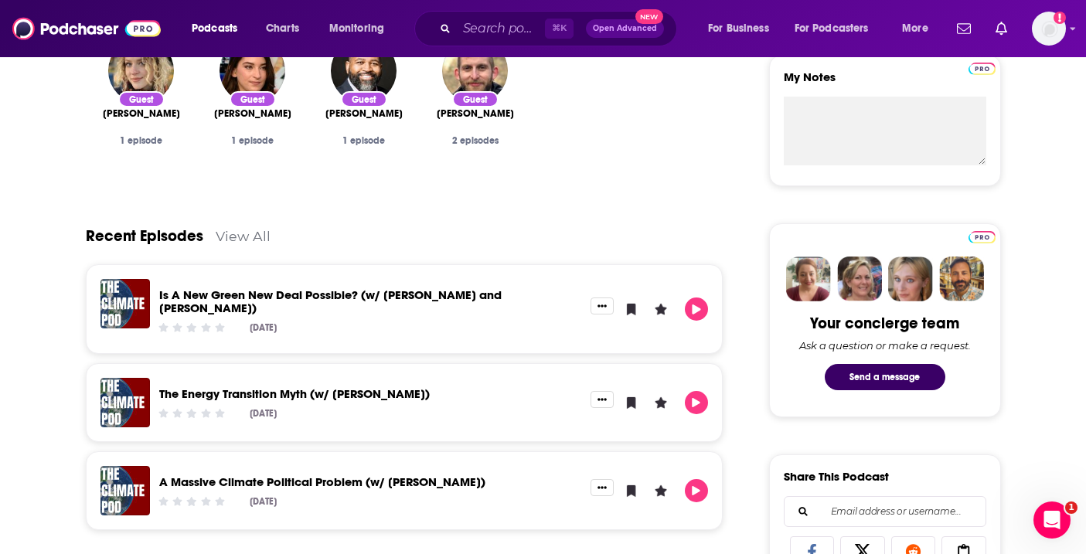
scroll to position [581, 0]
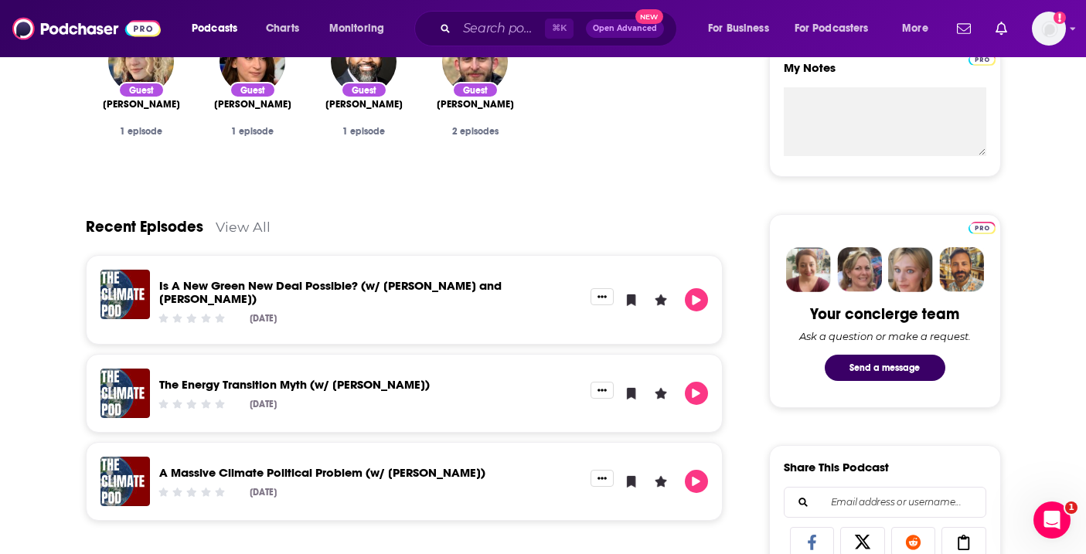
click at [479, 44] on div "⌘ K Open Advanced New" at bounding box center [545, 29] width 263 height 36
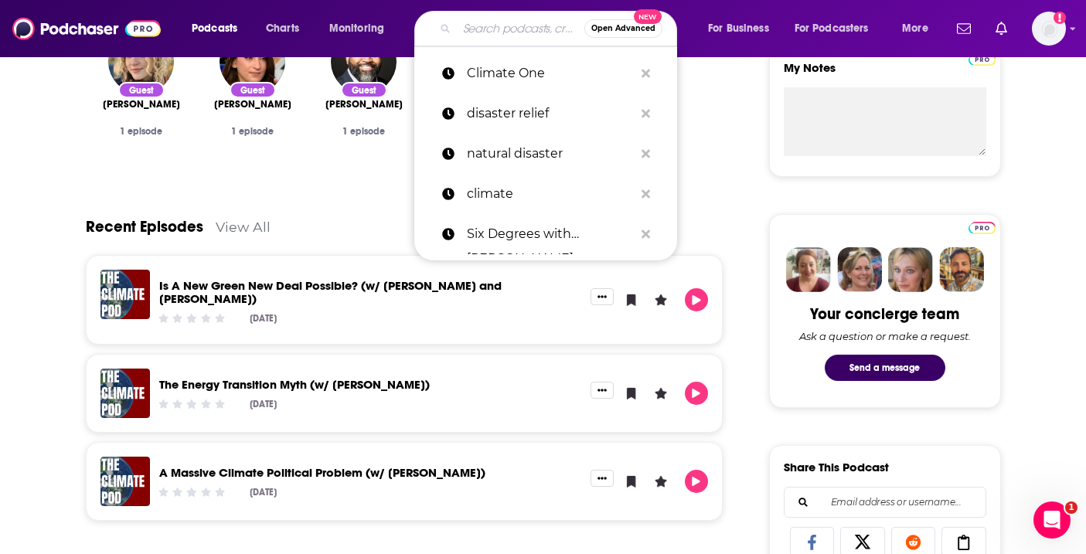
click at [478, 38] on input "Search podcasts, credits, & more..." at bounding box center [520, 28] width 127 height 25
paste input "Girl CEO"
type input "Girl CEO"
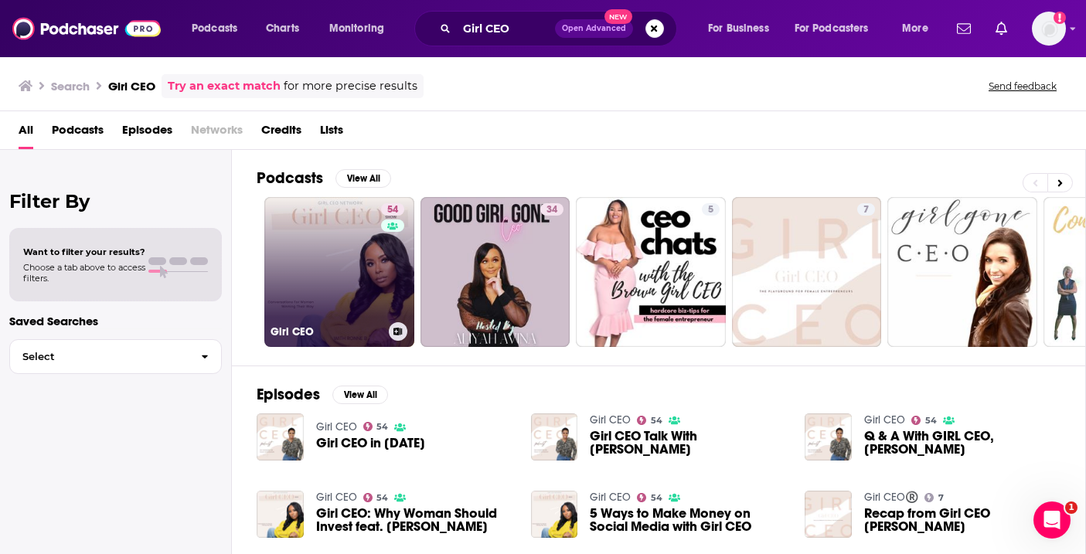
click at [325, 253] on link "54 Girl CEO" at bounding box center [339, 272] width 150 height 150
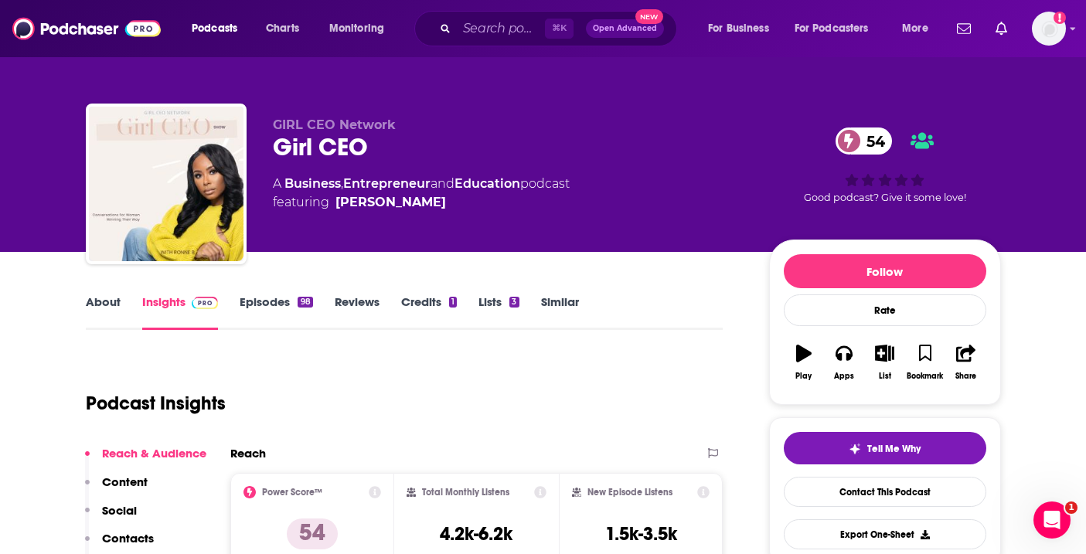
click at [579, 302] on link "Similar" at bounding box center [560, 312] width 38 height 36
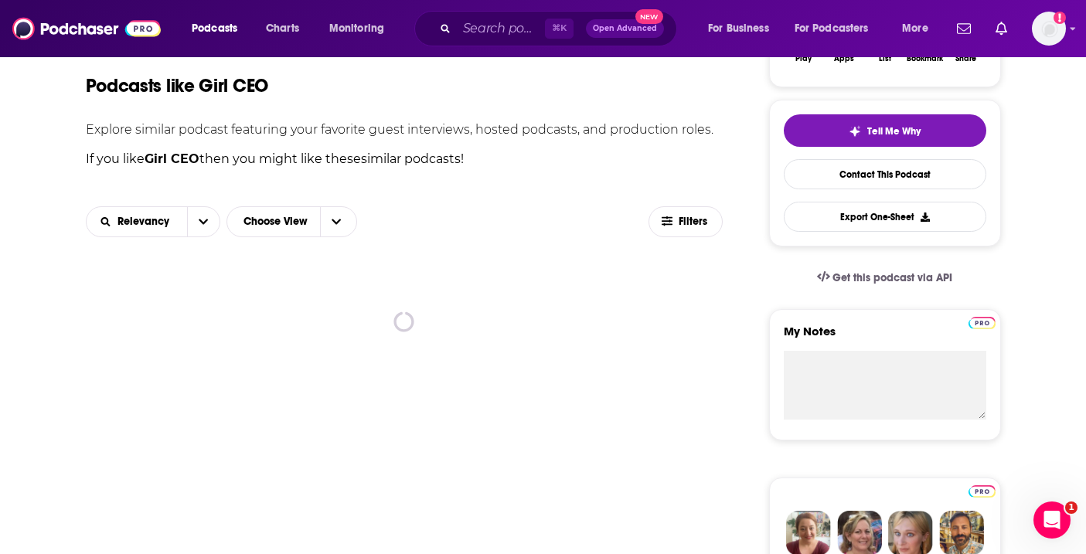
scroll to position [319, 0]
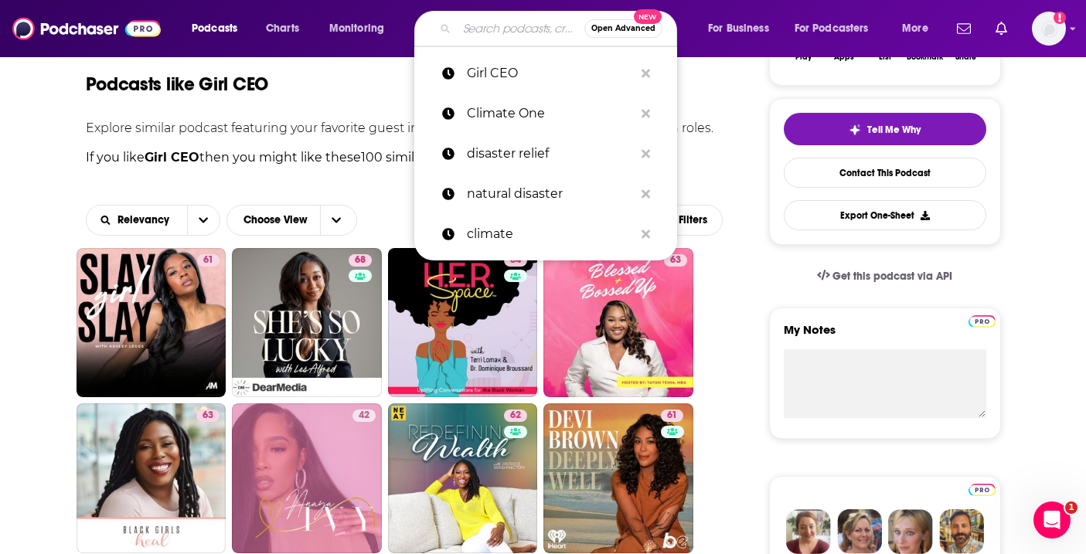
click at [477, 28] on input "Search podcasts, credits, & more..." at bounding box center [520, 28] width 127 height 25
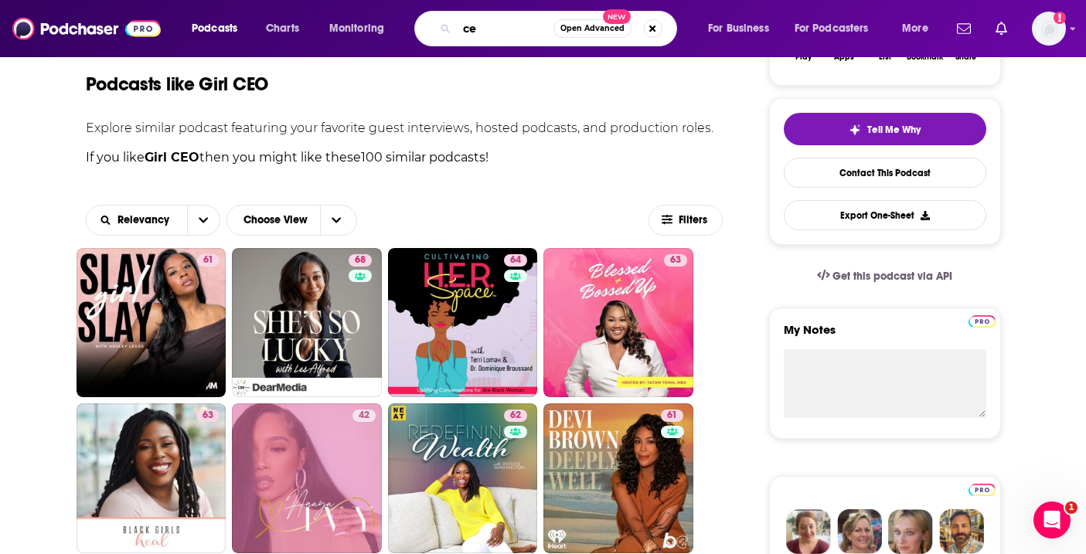
type input "ceo"
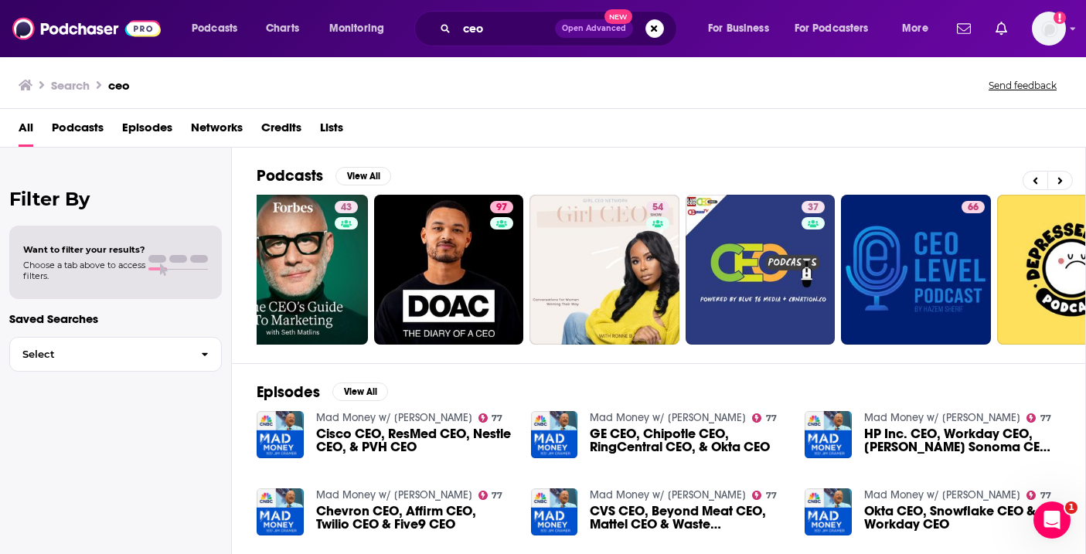
scroll to position [0, 137]
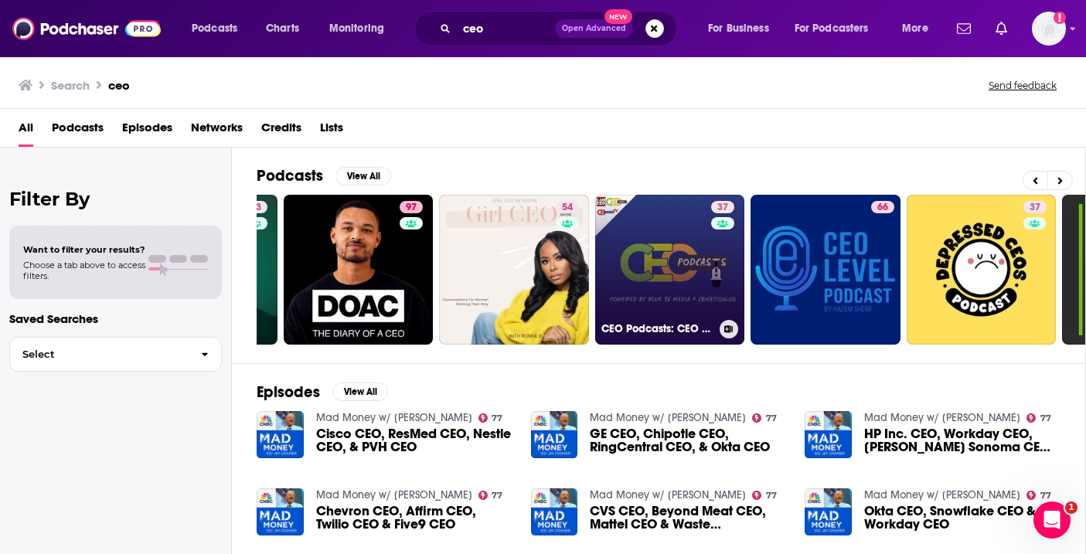
click at [640, 265] on link "37 CEO Podcasts: CEO Chat Podcast + I AM CEO Podcast Powered by Blue16 Media & …" at bounding box center [670, 270] width 150 height 150
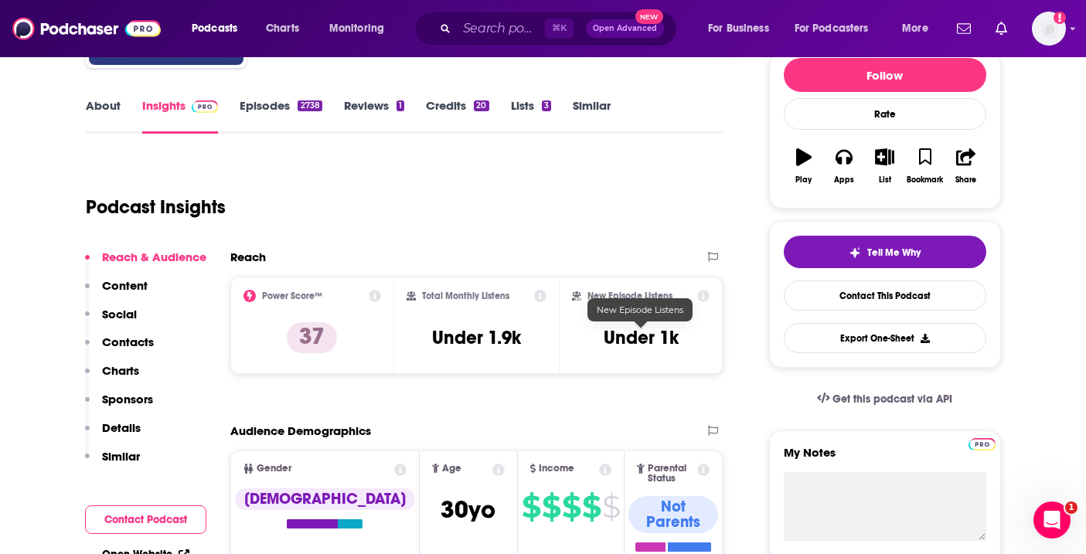
scroll to position [171, 0]
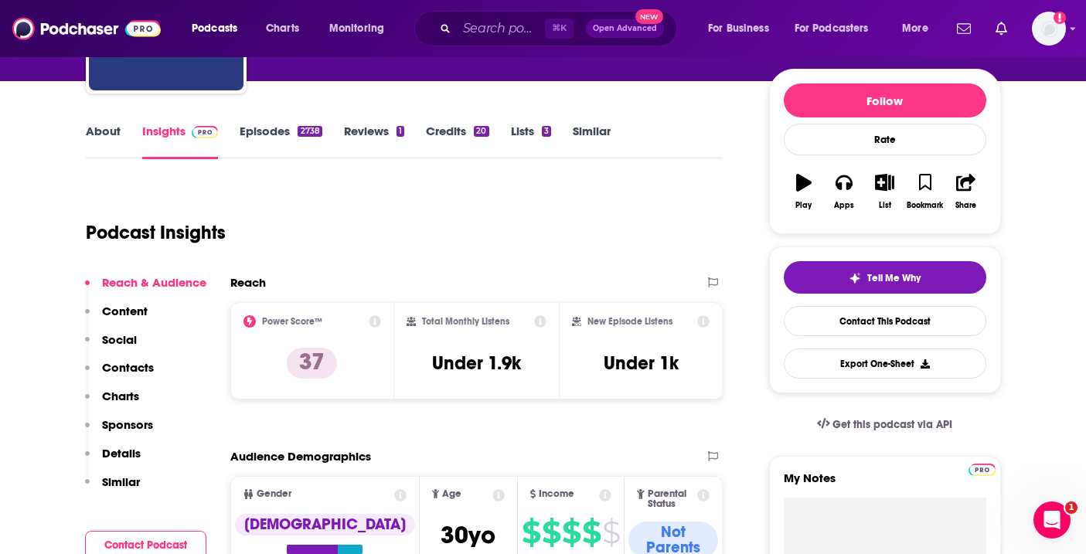
click at [90, 130] on link "About" at bounding box center [103, 142] width 35 height 36
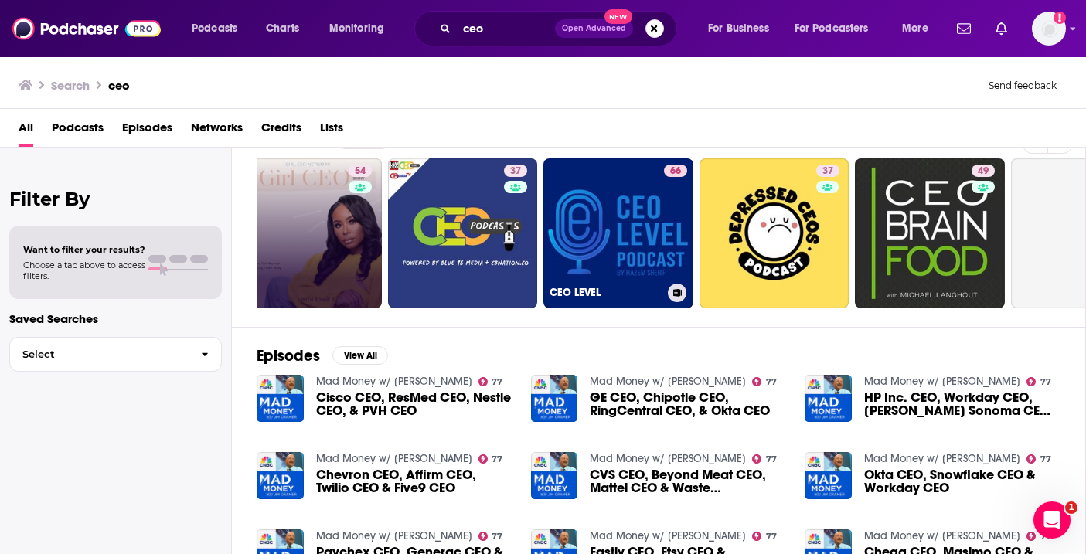
scroll to position [0, 451]
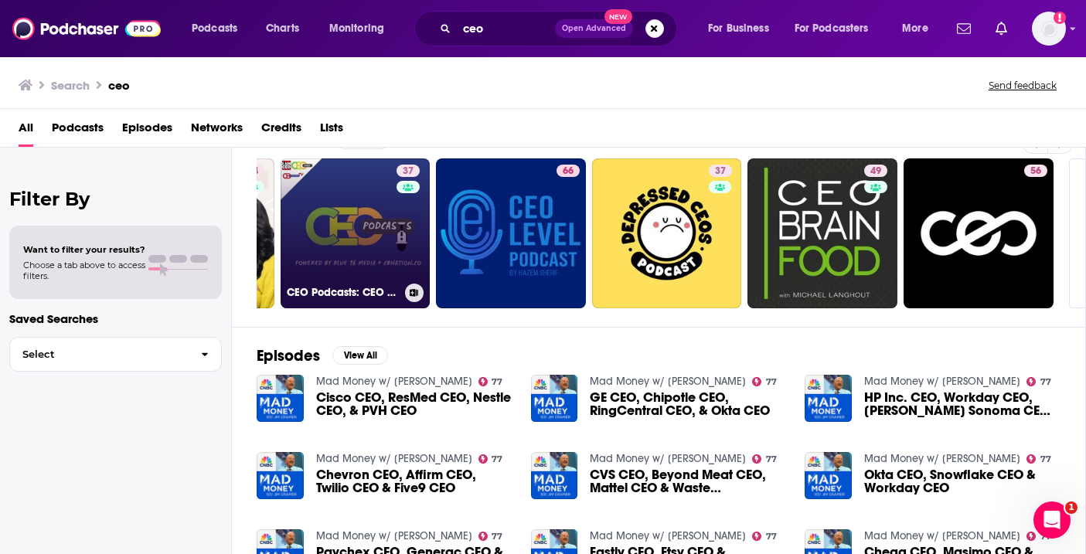
click at [407, 226] on div "37" at bounding box center [409, 224] width 27 height 119
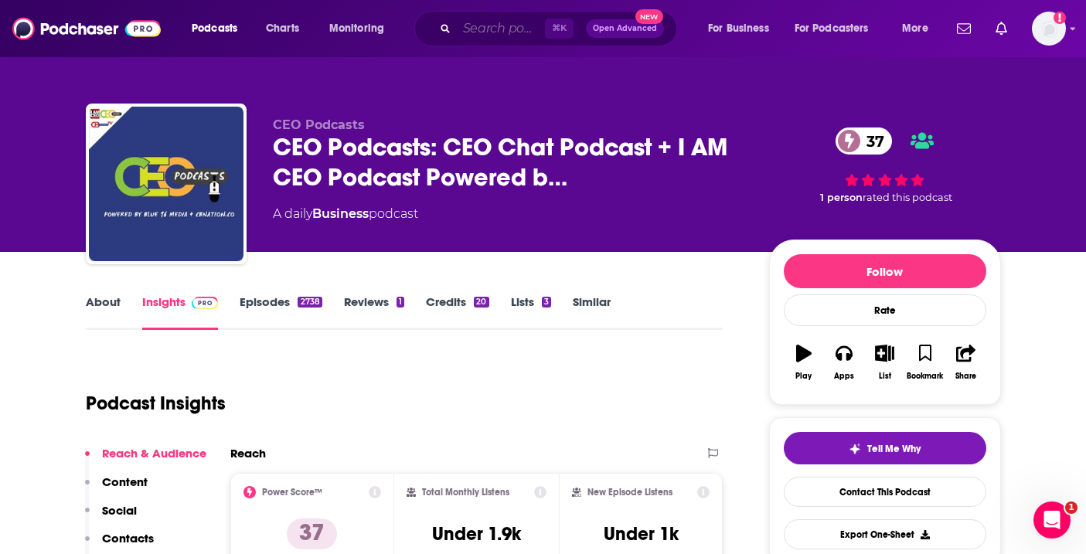
click at [490, 31] on input "Search podcasts, credits, & more..." at bounding box center [501, 28] width 88 height 25
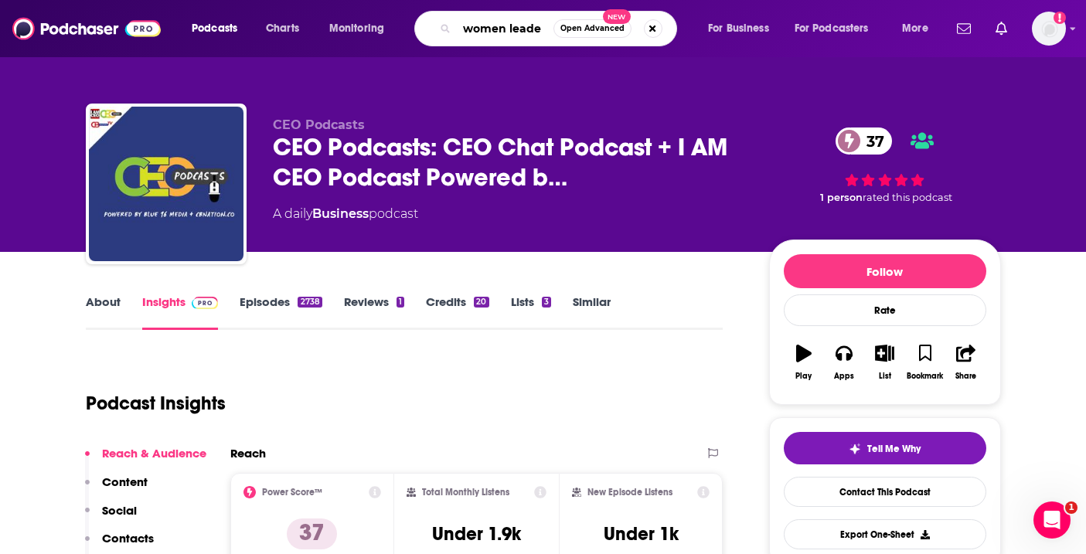
type input "women leader"
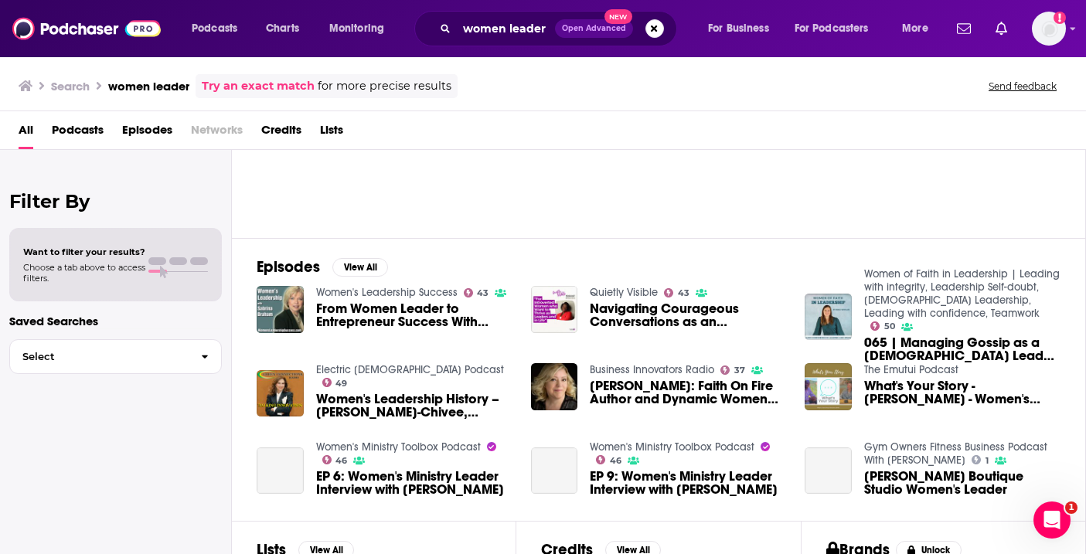
scroll to position [318, 0]
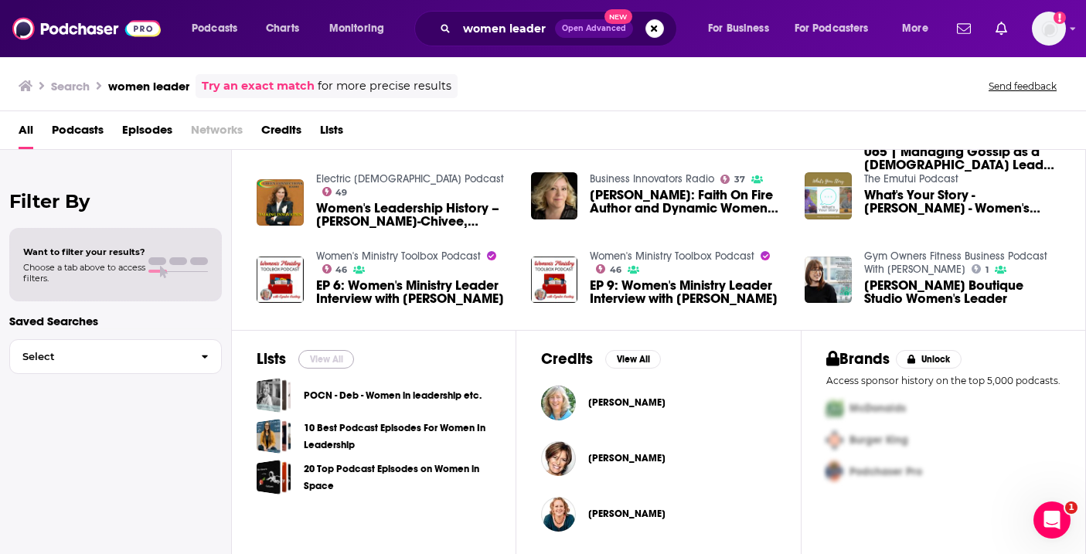
click at [318, 360] on button "View All" at bounding box center [326, 359] width 56 height 19
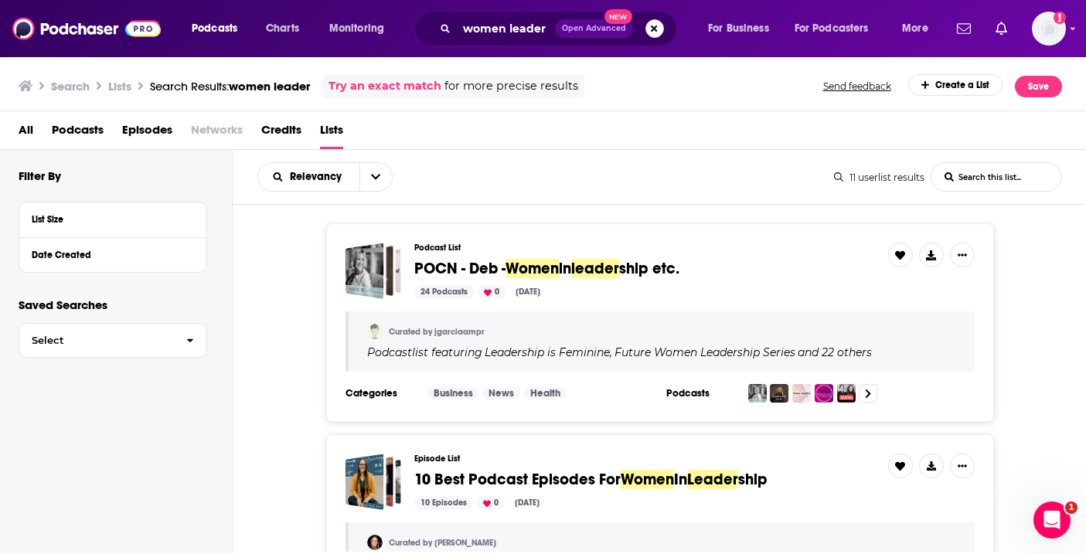
click at [651, 31] on button "Search podcasts, credits, & more..." at bounding box center [654, 28] width 19 height 19
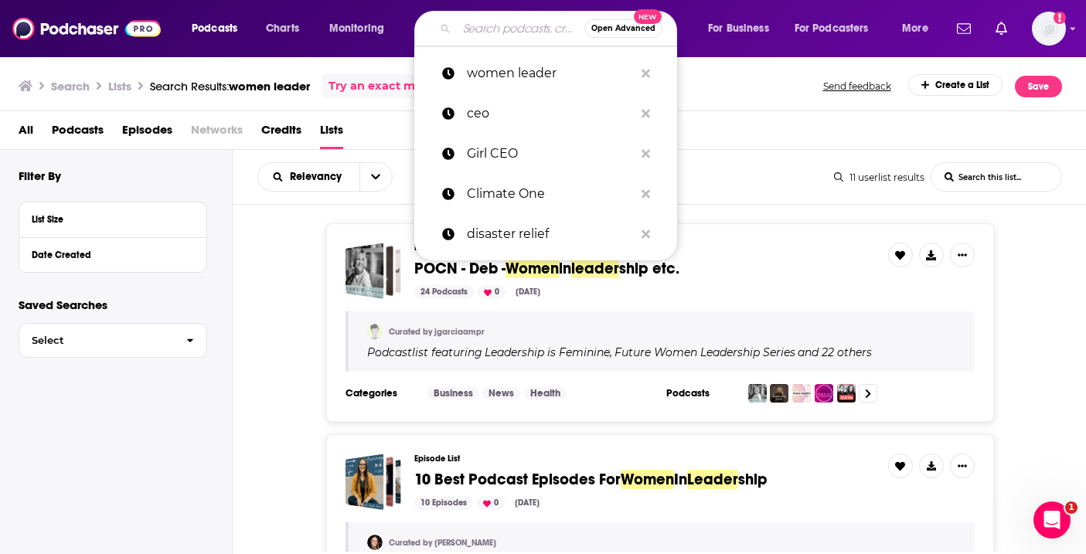
paste input "All Things Wildfire Podcast"
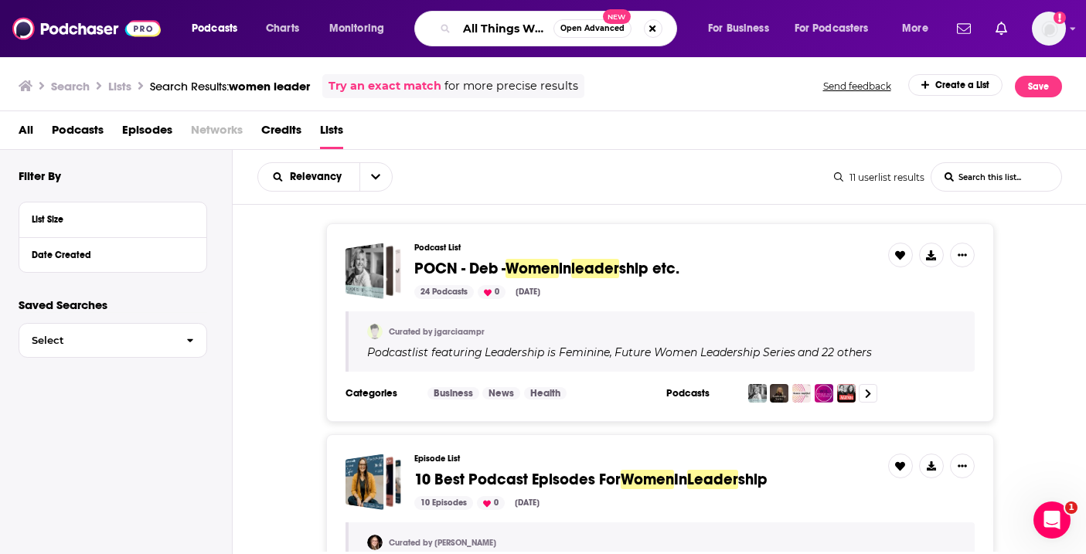
scroll to position [0, 72]
type input "All Things Wildfire Podcast"
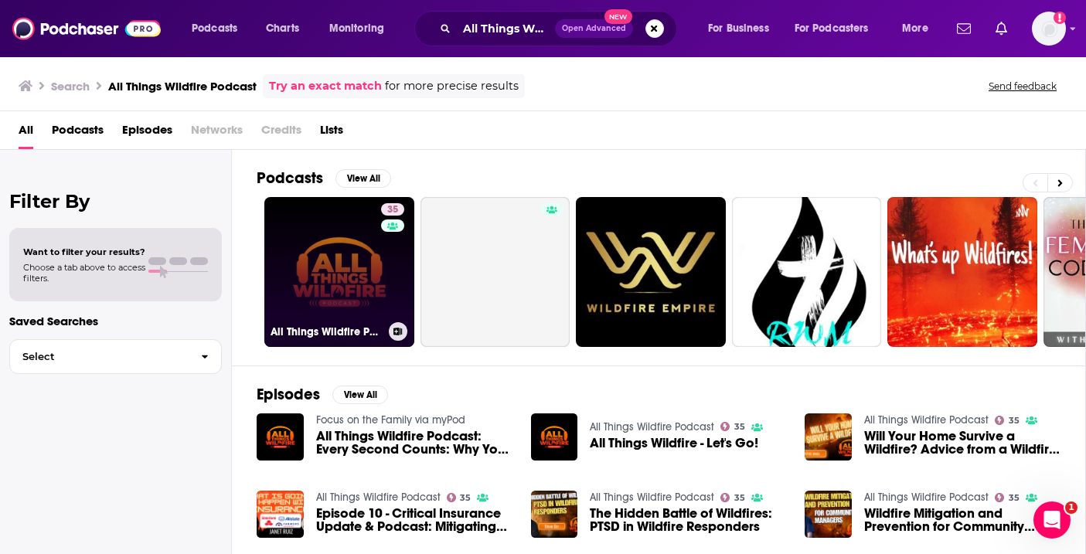
click at [311, 274] on link "35 All Things Wildfire Podcast" at bounding box center [339, 272] width 150 height 150
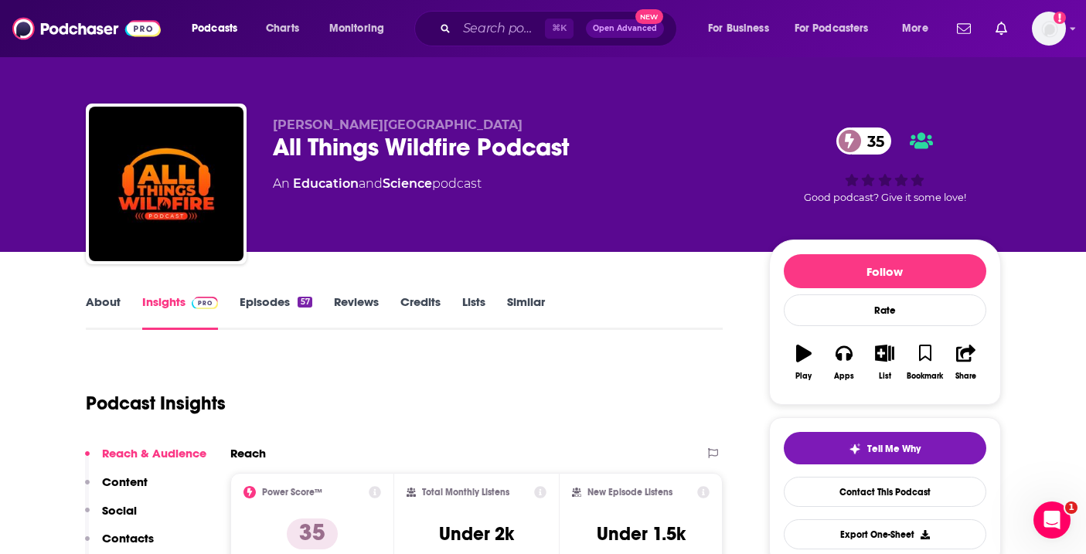
click at [263, 300] on link "Episodes 57" at bounding box center [276, 312] width 72 height 36
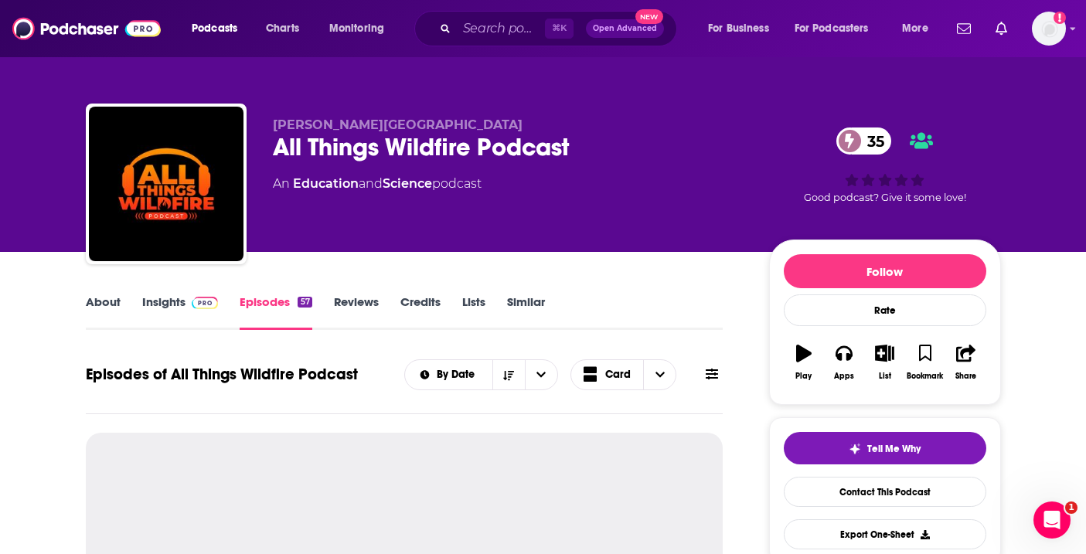
click at [531, 299] on link "Similar" at bounding box center [526, 312] width 38 height 36
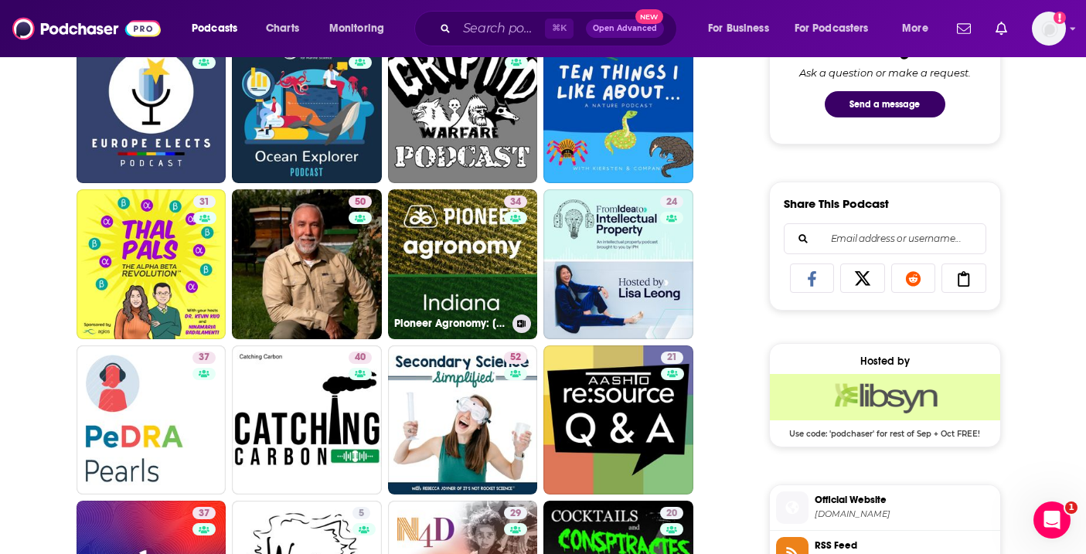
scroll to position [848, 0]
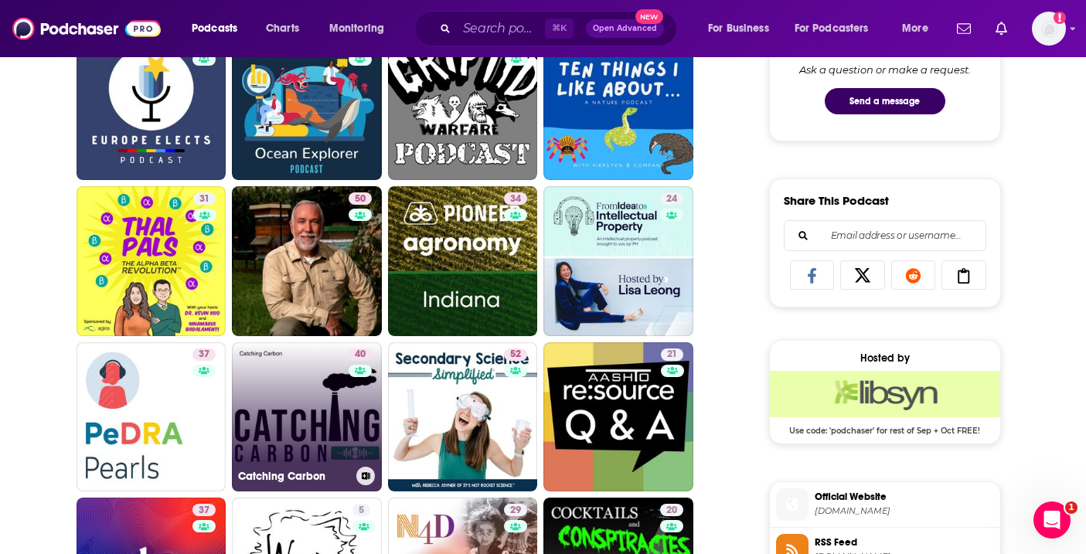
click at [297, 406] on link "40 Catching Carbon" at bounding box center [307, 417] width 150 height 150
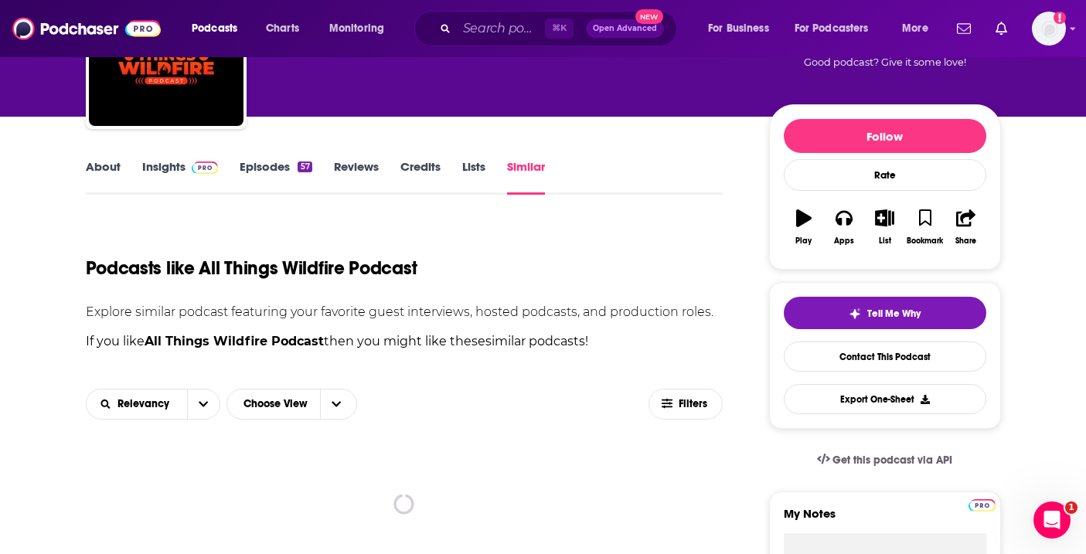
scroll to position [141, 0]
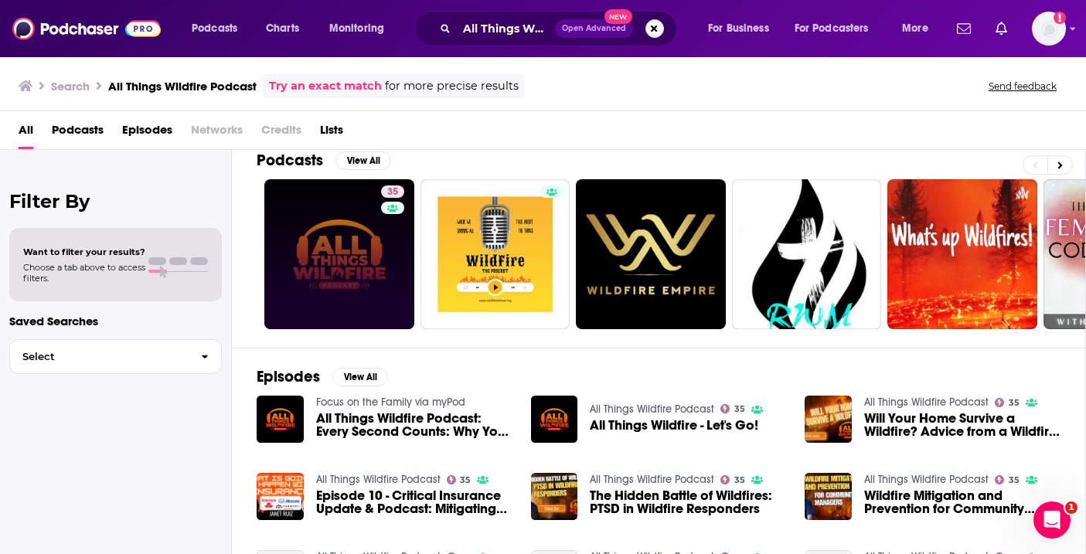
scroll to position [15, 0]
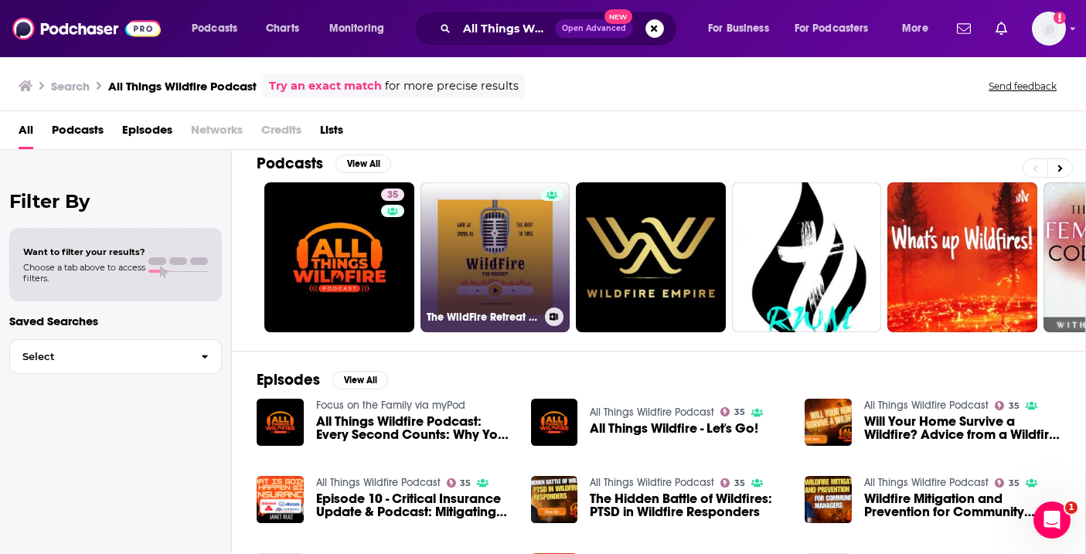
click at [467, 250] on link "The WildFire Retreat Podcast" at bounding box center [495, 257] width 150 height 150
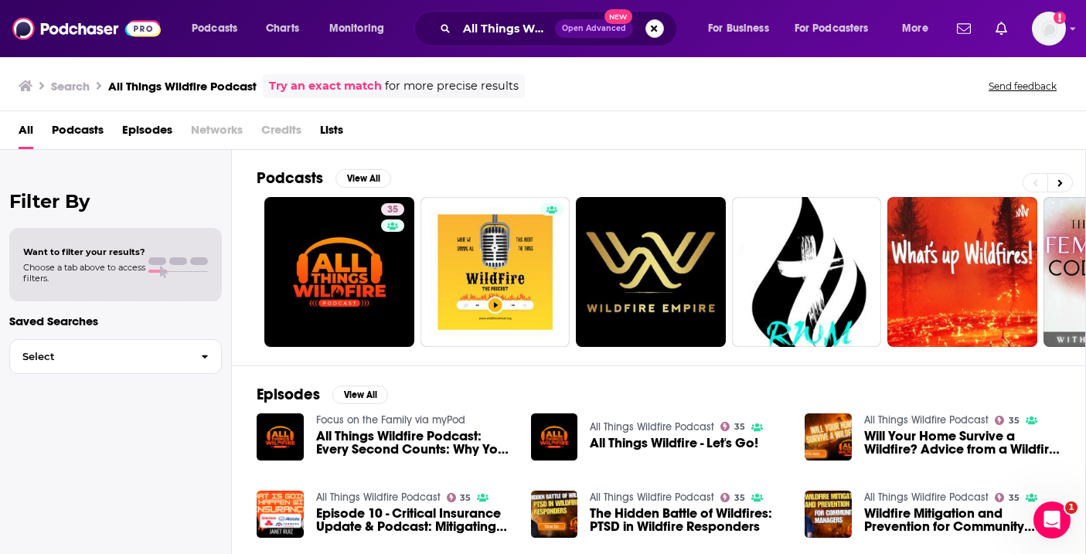
click at [654, 27] on button "Search podcasts, credits, & more..." at bounding box center [654, 28] width 19 height 19
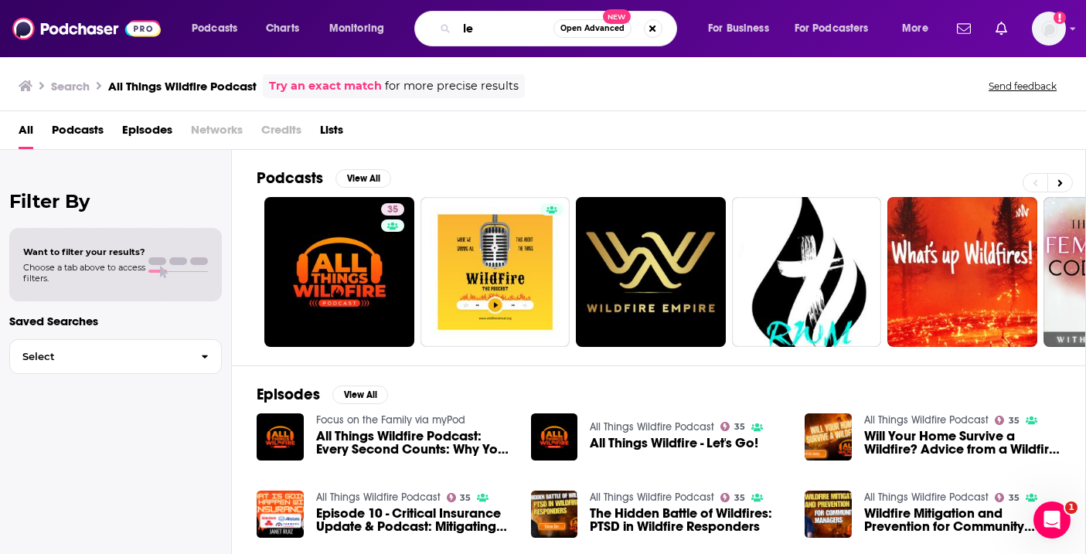
type input "l"
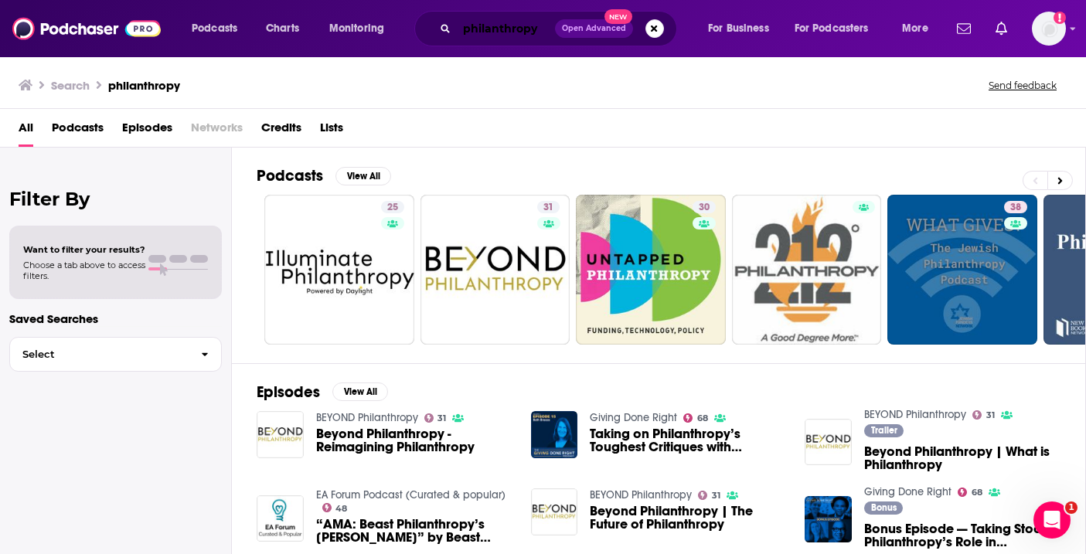
click at [515, 30] on input "philanthropy" at bounding box center [506, 28] width 98 height 25
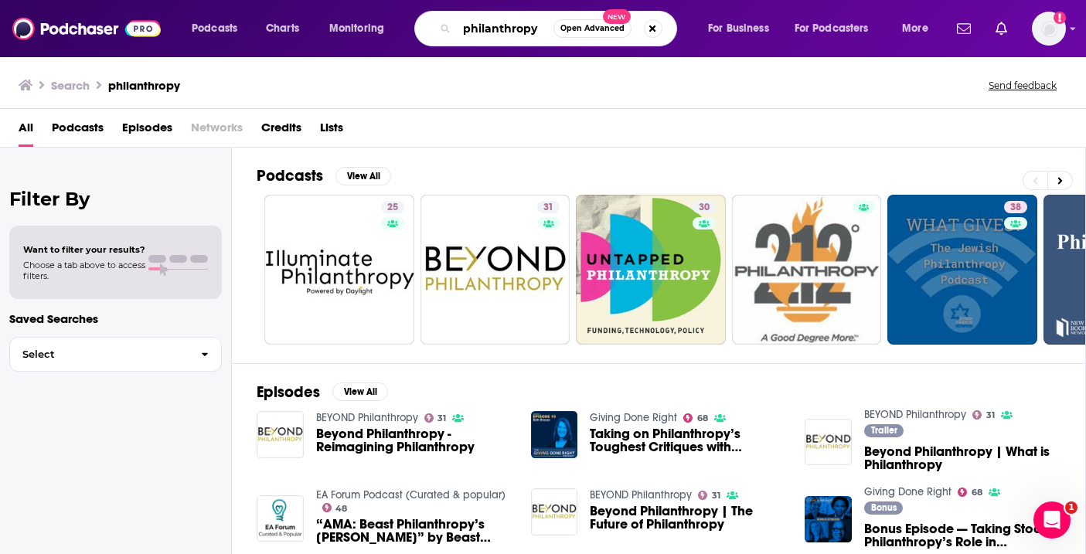
click at [515, 30] on input "philanthropy" at bounding box center [505, 28] width 97 height 25
paste input "Nonprofit & Humanitarian Leadership Podcasts"
type input "Nonprofit & Humanitarian Leadership Podcasts"
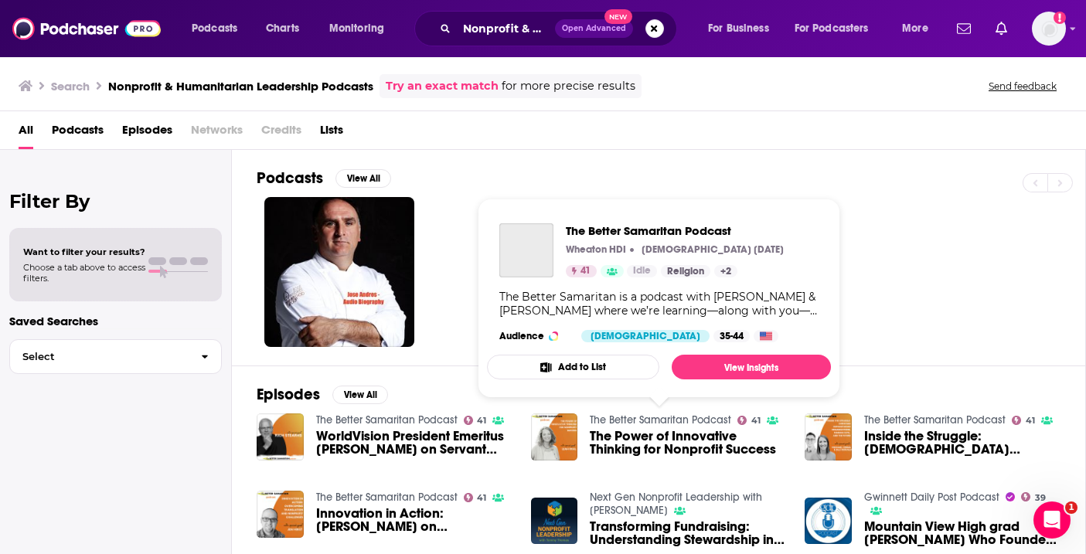
click at [620, 415] on link "The Better Samaritan Podcast" at bounding box center [660, 419] width 141 height 13
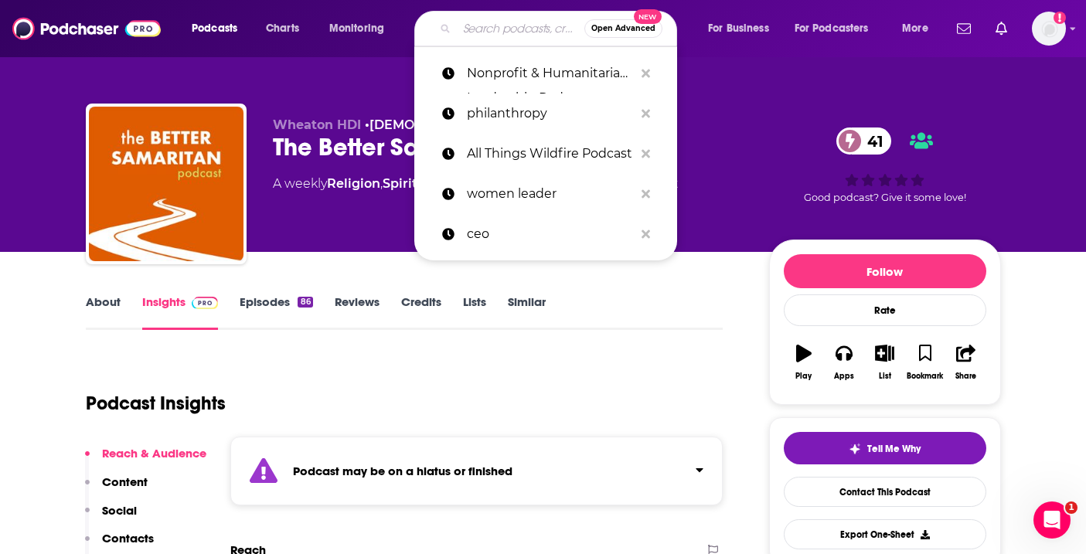
click at [491, 27] on input "Search podcasts, credits, & more..." at bounding box center [520, 28] width 127 height 25
paste input "Fresh Humanitarian Perspectives"
type input "Fresh Humanitarian Perspectives"
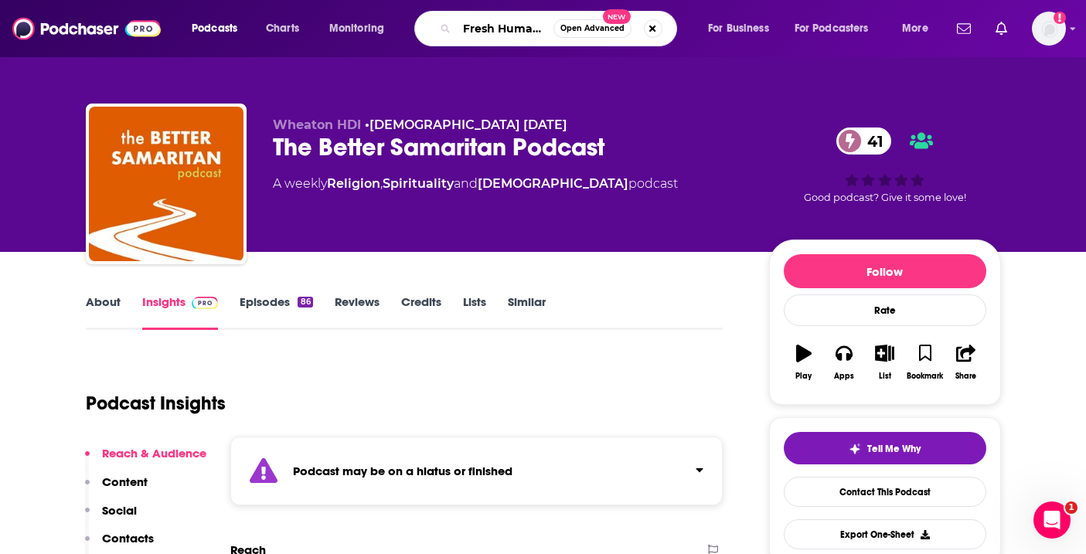
scroll to position [0, 109]
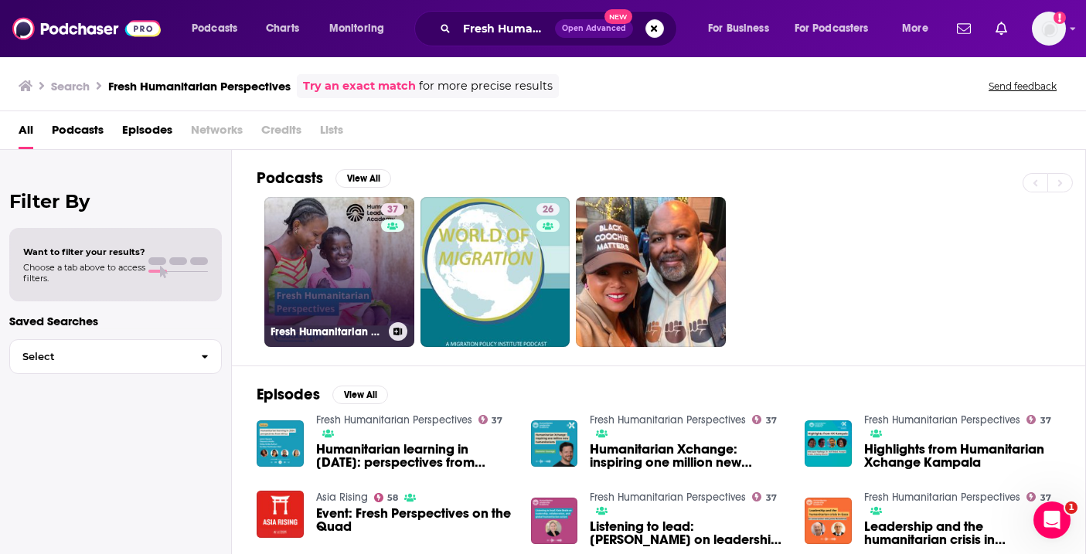
click at [381, 310] on div "37" at bounding box center [394, 262] width 27 height 119
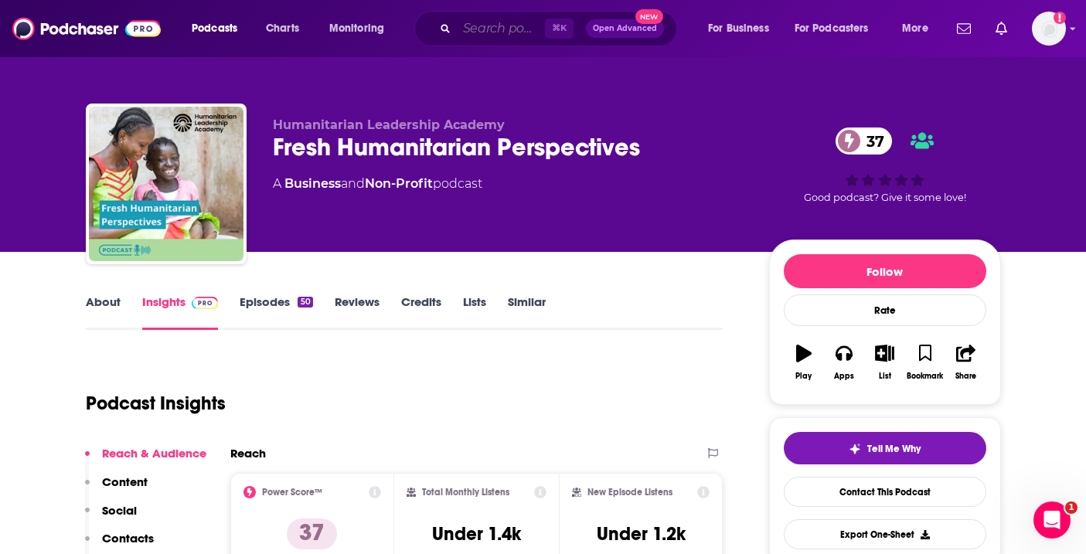
click at [520, 32] on input "Search podcasts, credits, & more..." at bounding box center [501, 28] width 88 height 25
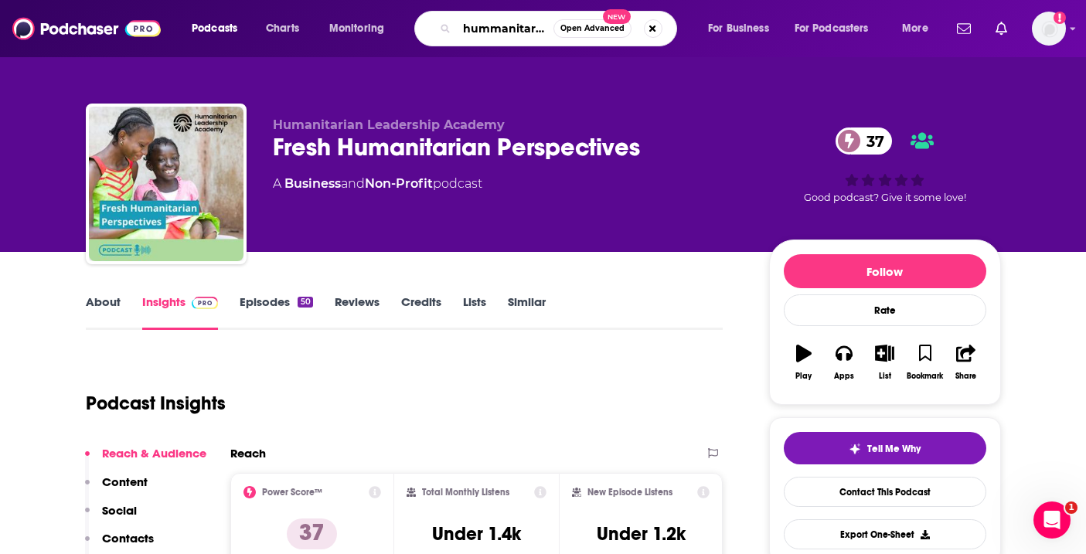
type input "hummanitarian"
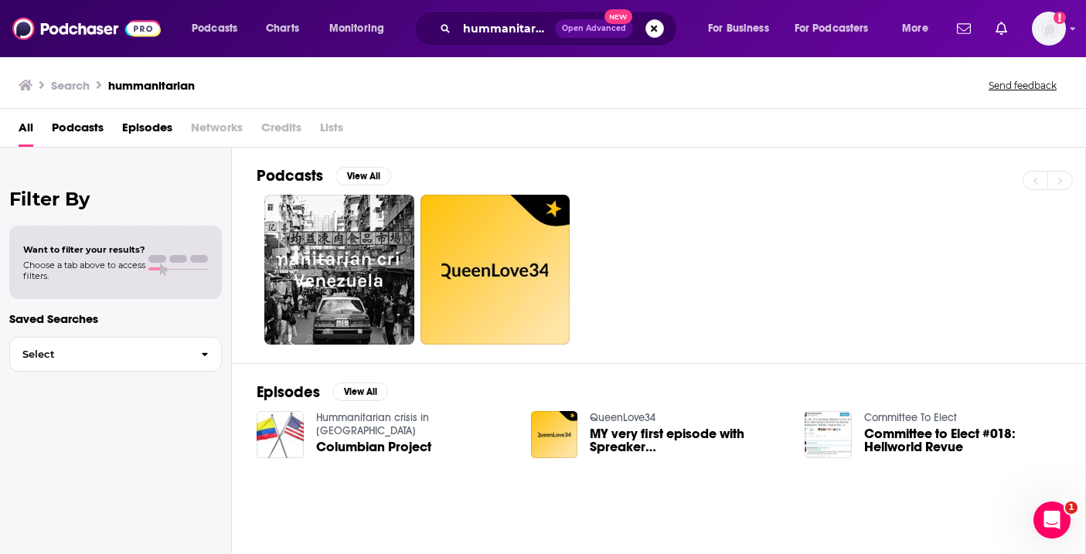
click at [650, 31] on button "Search podcasts, credits, & more..." at bounding box center [654, 28] width 19 height 19
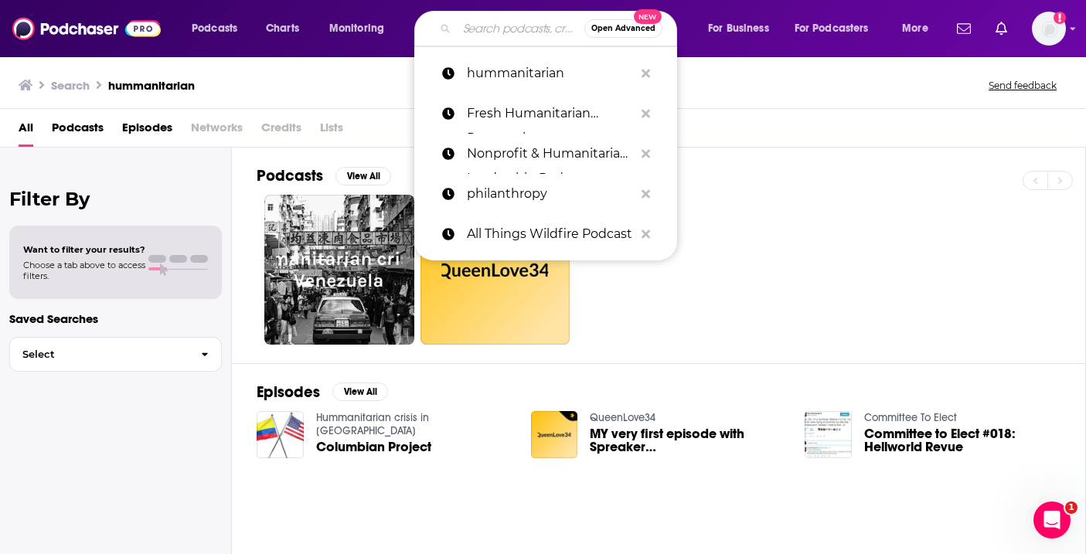
paste input "hummantarian"
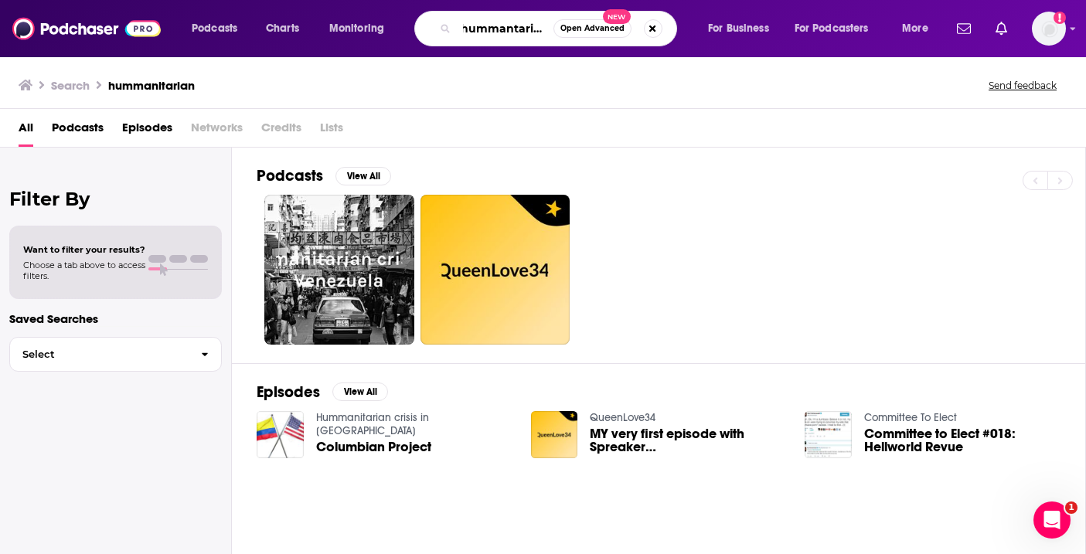
type input "hummantarian"
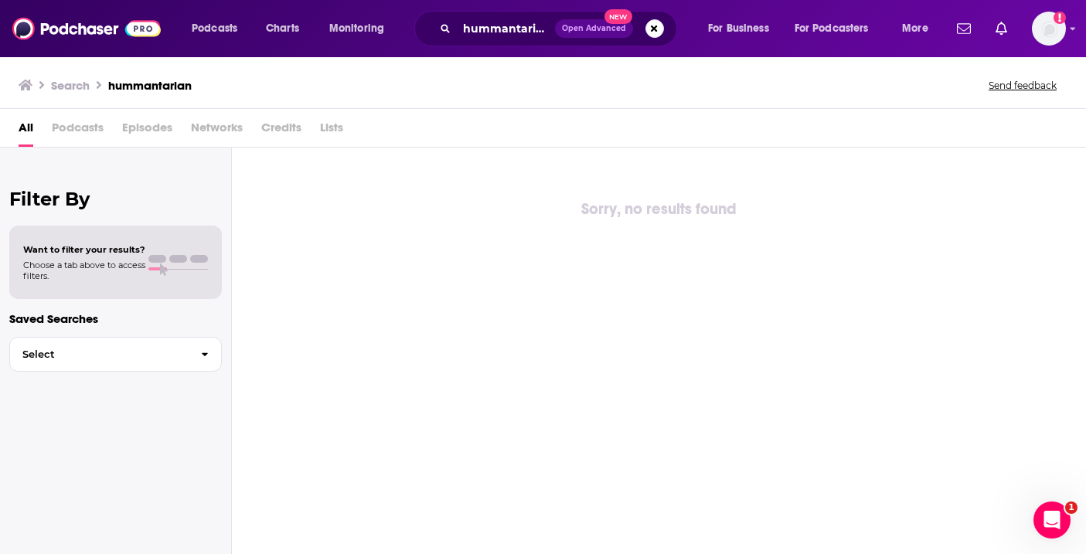
click at [454, 35] on div "hummantarian Open Advanced New" at bounding box center [545, 29] width 263 height 36
click at [477, 32] on input "hummantarian" at bounding box center [506, 28] width 98 height 25
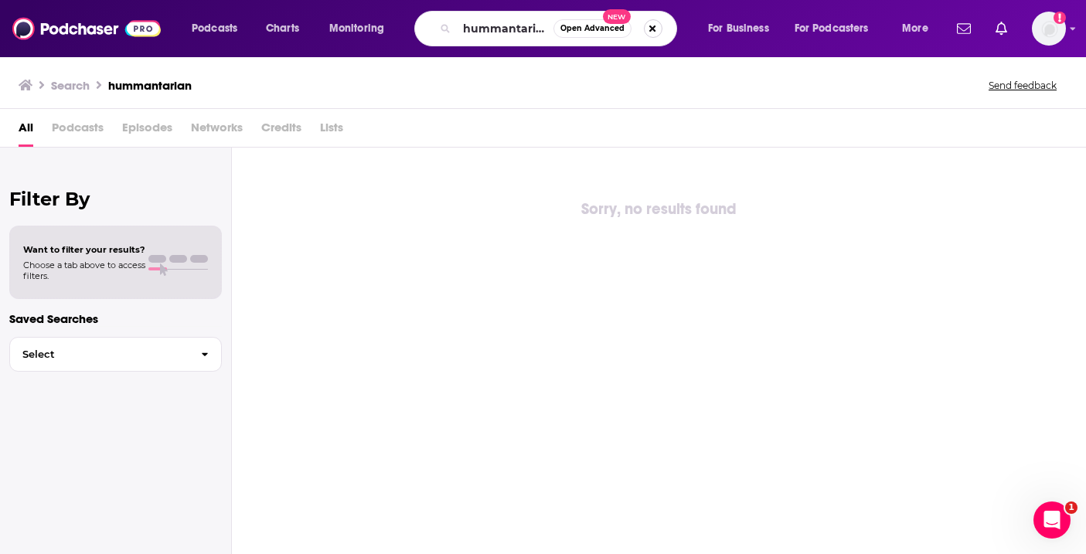
click at [661, 29] on button "Search podcasts, credits, & more..." at bounding box center [653, 28] width 19 height 19
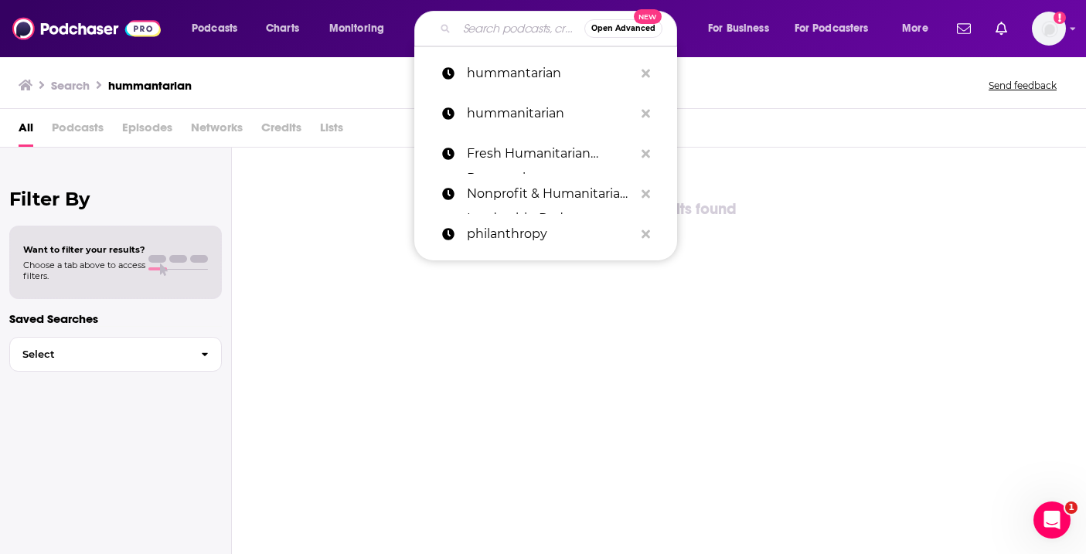
paste input "humanitarian"
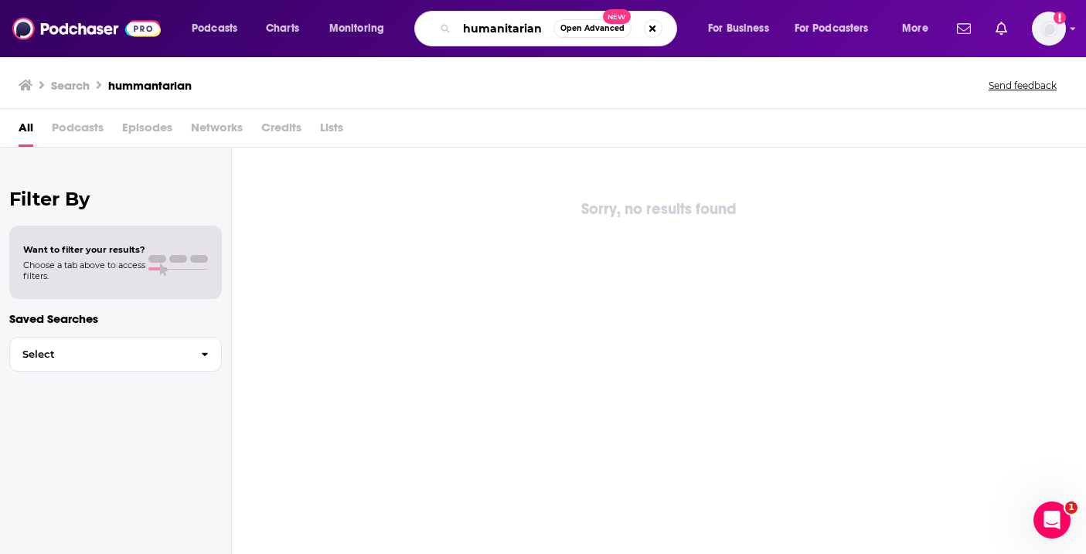
type input "humanitarian"
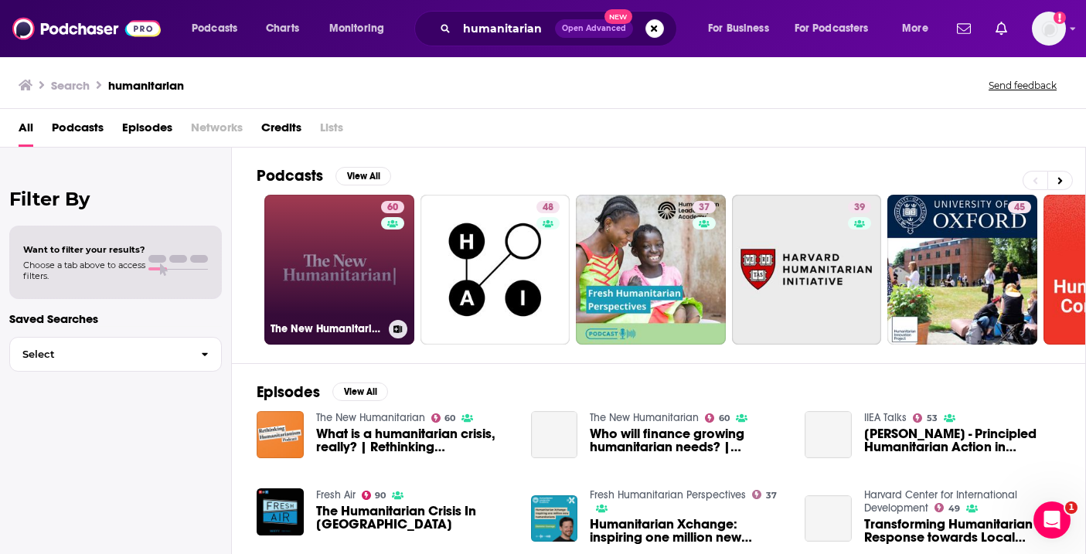
click at [374, 267] on link "60 The New Humanitarian" at bounding box center [339, 270] width 150 height 150
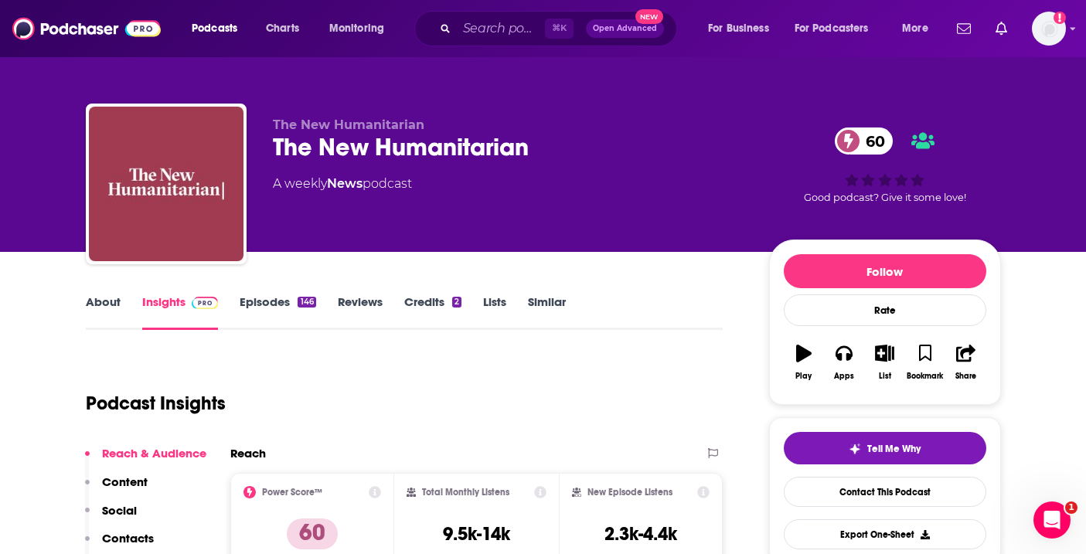
scroll to position [51, 0]
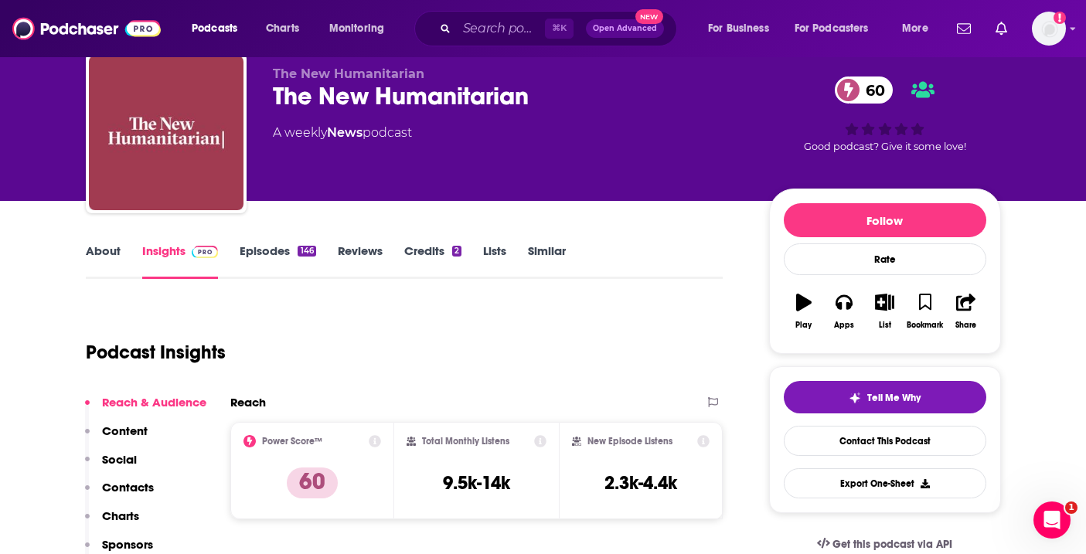
click at [107, 253] on link "About" at bounding box center [103, 261] width 35 height 36
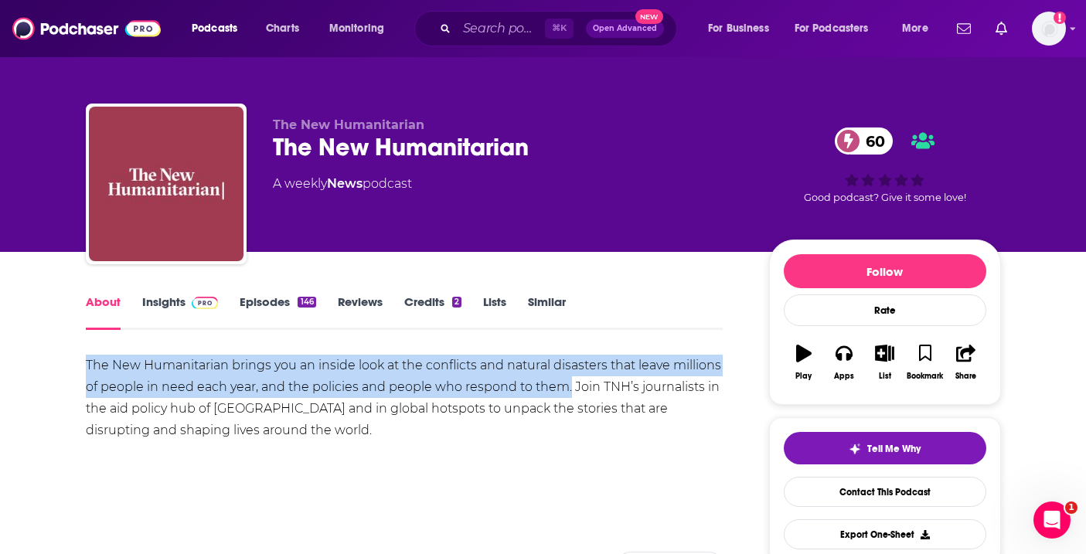
drag, startPoint x: 568, startPoint y: 386, endPoint x: 63, endPoint y: 372, distance: 505.5
copy div "The New Humanitarian brings you an inside look at the conflicts and natural dis…"
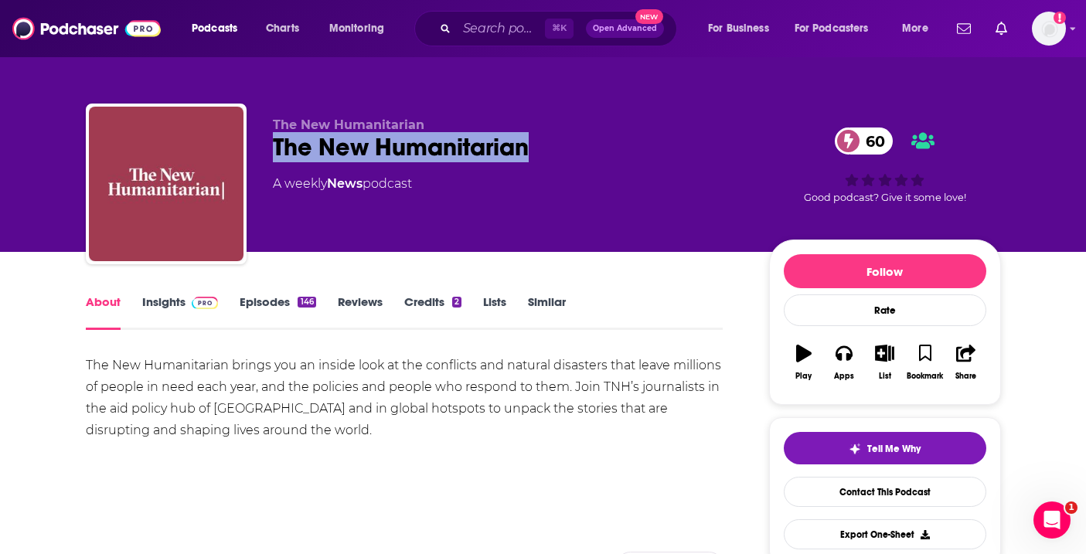
drag, startPoint x: 539, startPoint y: 161, endPoint x: 277, endPoint y: 155, distance: 262.0
click at [277, 155] on div "The New Humanitarian 60" at bounding box center [508, 147] width 471 height 30
copy h1 "The New Humanitarian"
click at [847, 375] on div "Apps" at bounding box center [844, 376] width 20 height 9
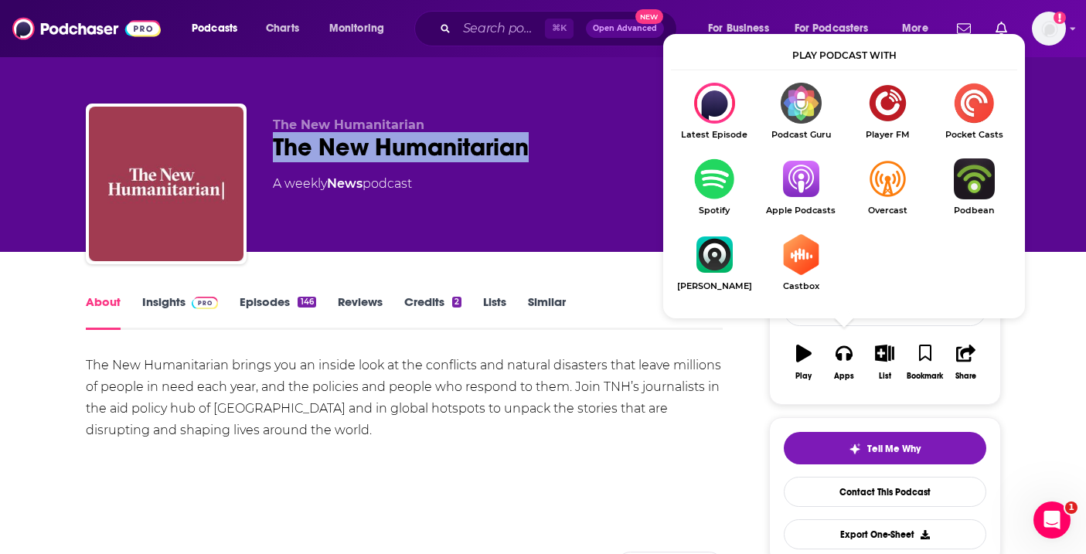
click at [707, 170] on img "Show Listen On dropdown" at bounding box center [714, 178] width 87 height 41
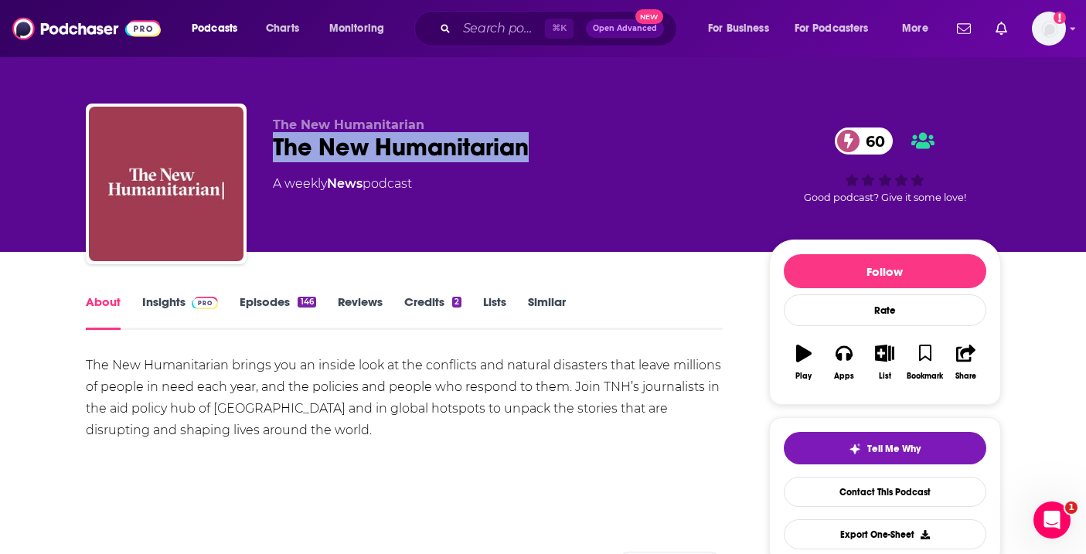
click at [189, 304] on span at bounding box center [201, 301] width 33 height 15
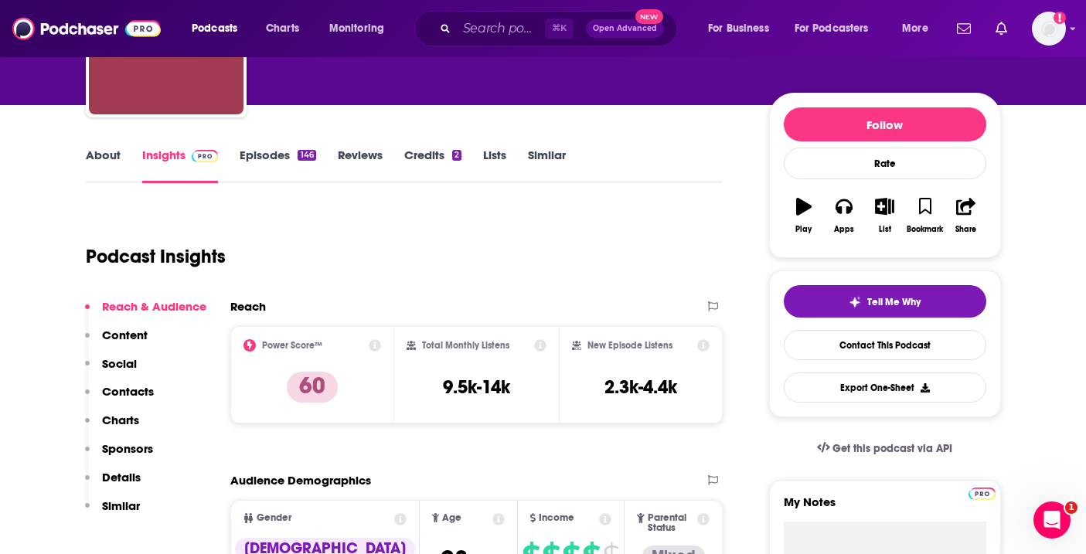
scroll to position [159, 0]
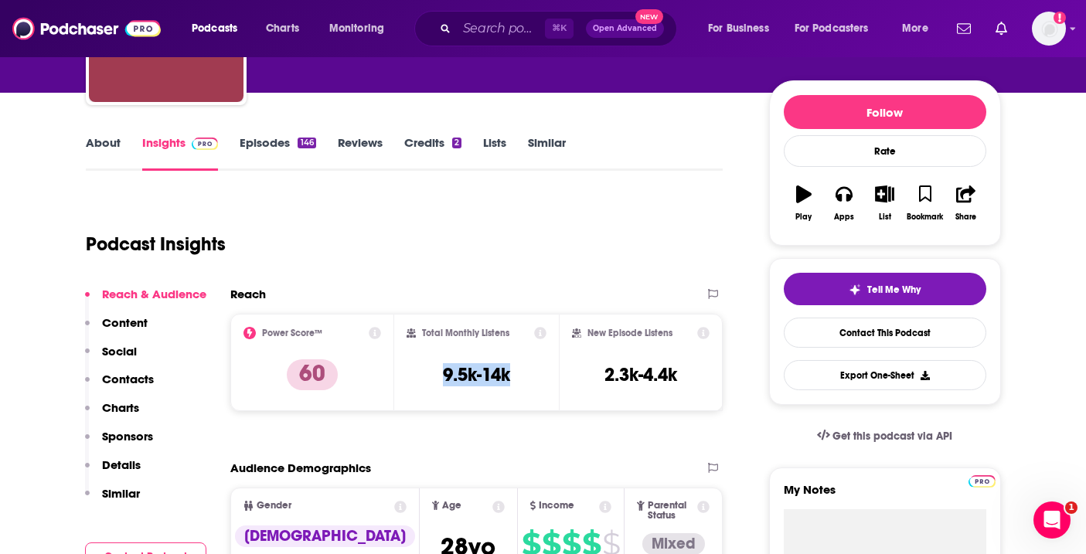
drag, startPoint x: 523, startPoint y: 369, endPoint x: 436, endPoint y: 371, distance: 87.3
click at [436, 371] on div "Total Monthly Listens 9.5k-14k" at bounding box center [476, 362] width 140 height 71
copy h3 "9.5k-14k"
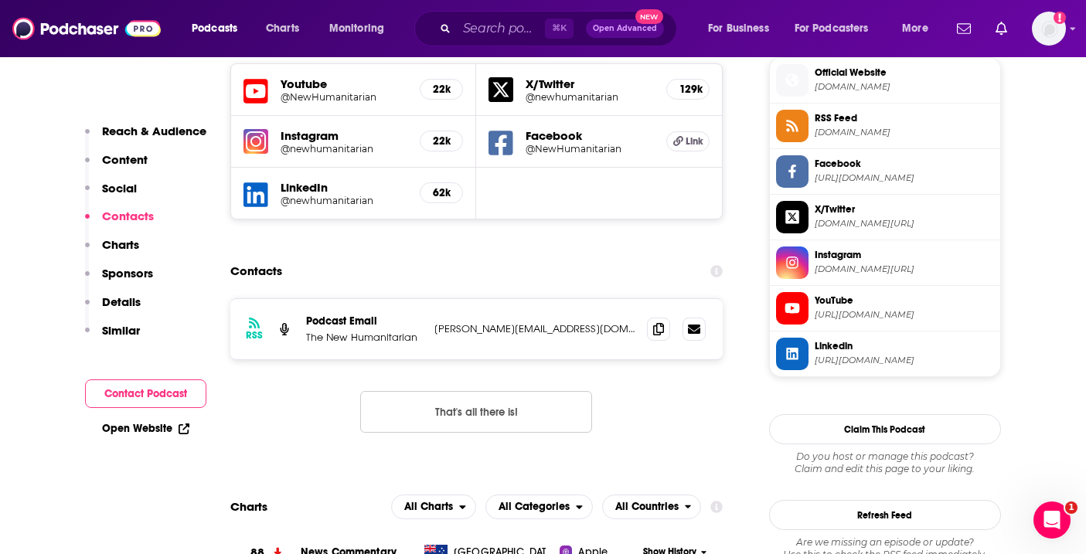
scroll to position [1408, 0]
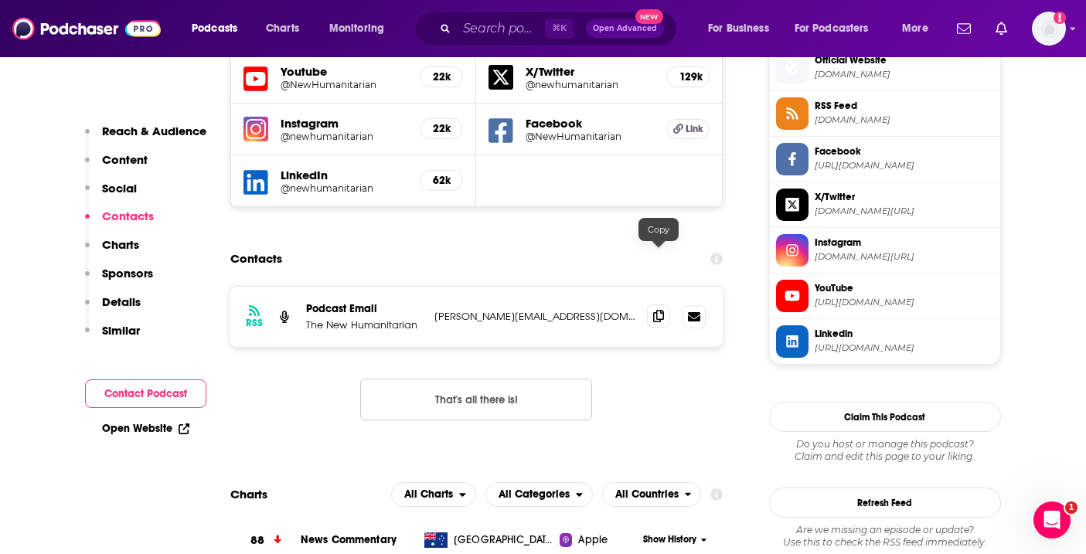
click at [658, 310] on icon at bounding box center [658, 316] width 11 height 12
click at [484, 34] on input "Search podcasts, credits, & more..." at bounding box center [501, 28] width 88 height 25
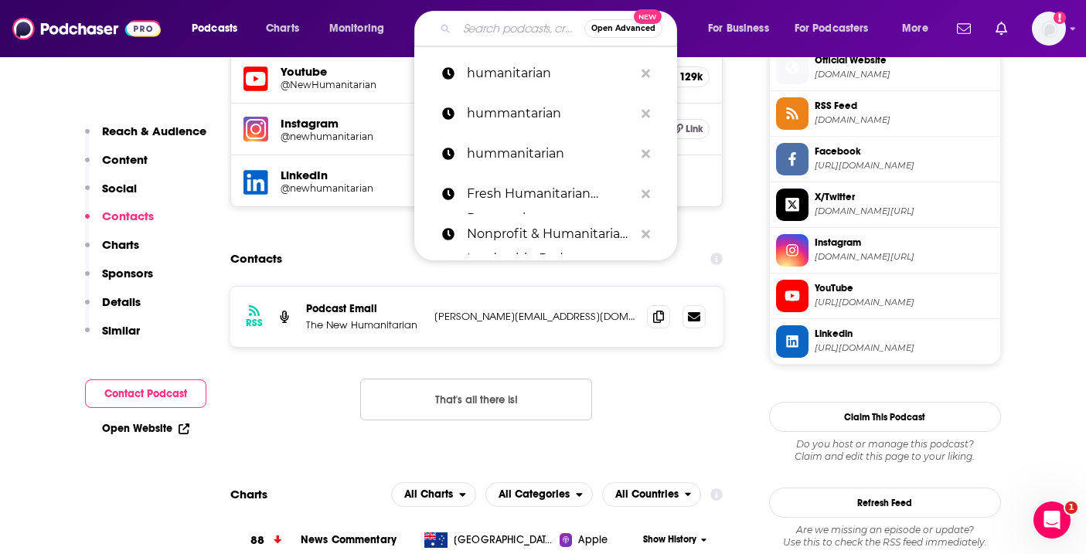
paste input "Before, During & After (FEMA)"
type input "Before, During & After (FEMA)"
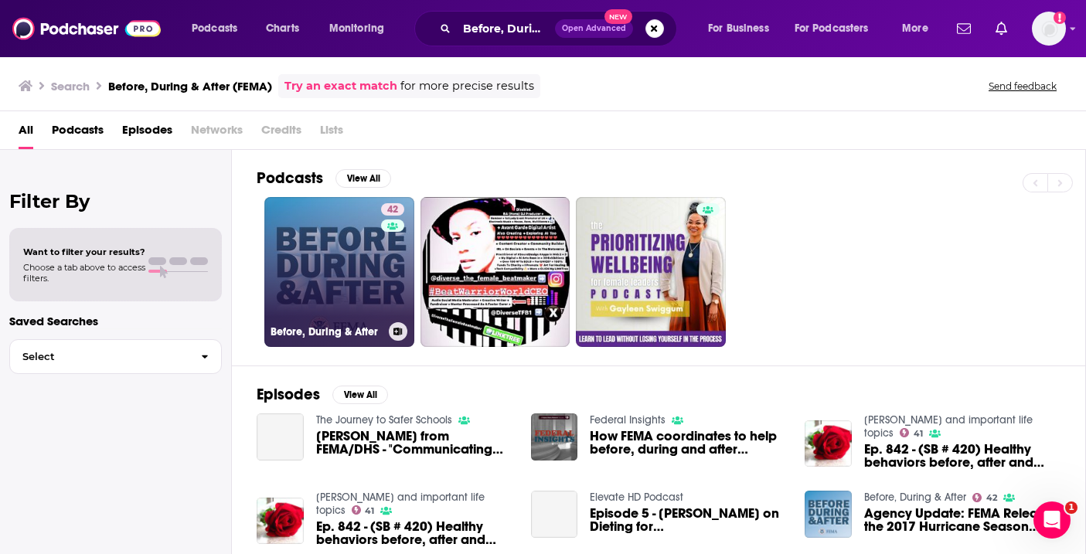
click at [361, 265] on link "42 Before, During & After" at bounding box center [339, 272] width 150 height 150
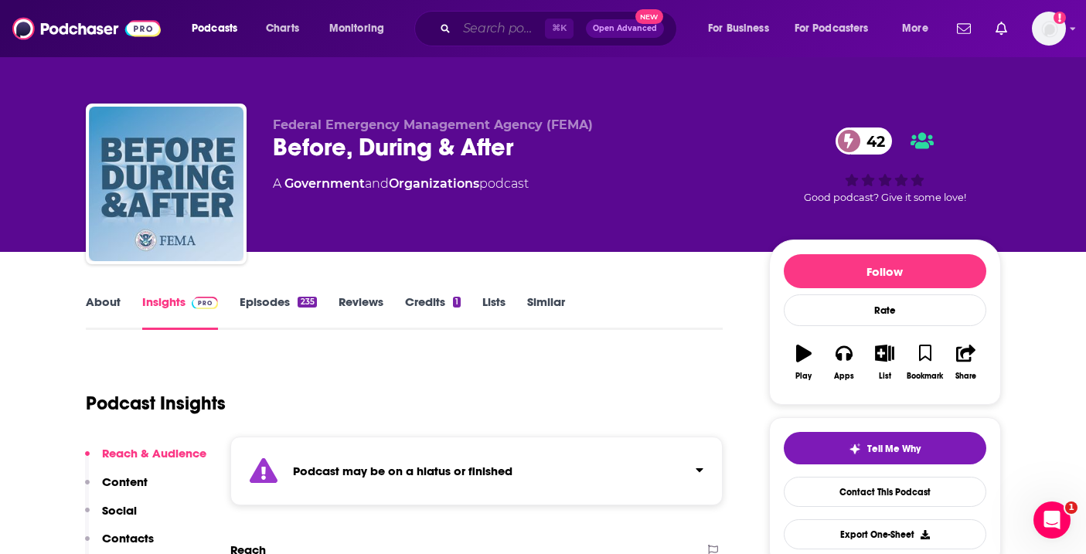
click at [489, 30] on input "Search podcasts, credits, & more..." at bounding box center [501, 28] width 88 height 25
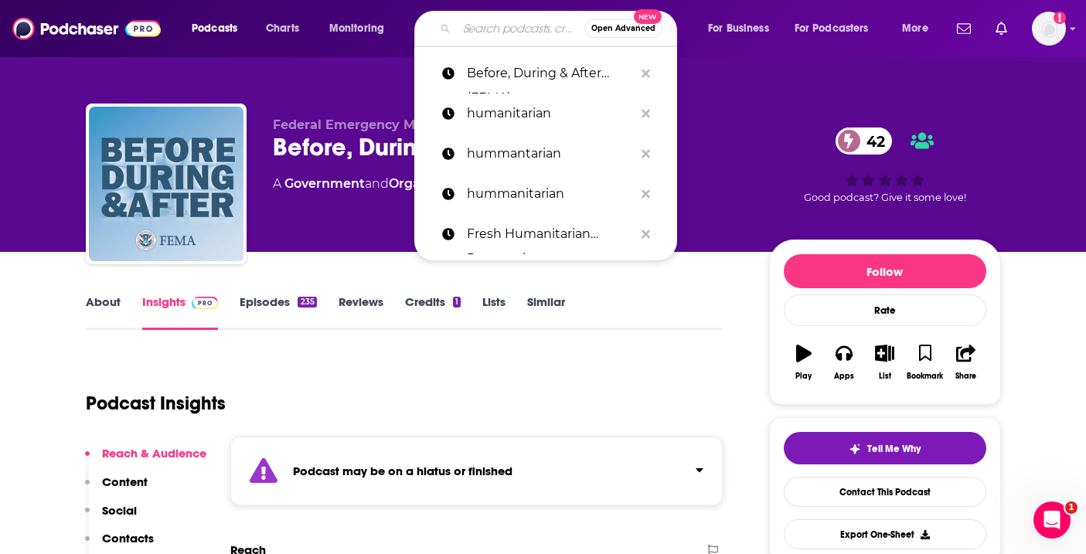
paste input "Women's Leadership Success"
type input "Women's Leadership Success"
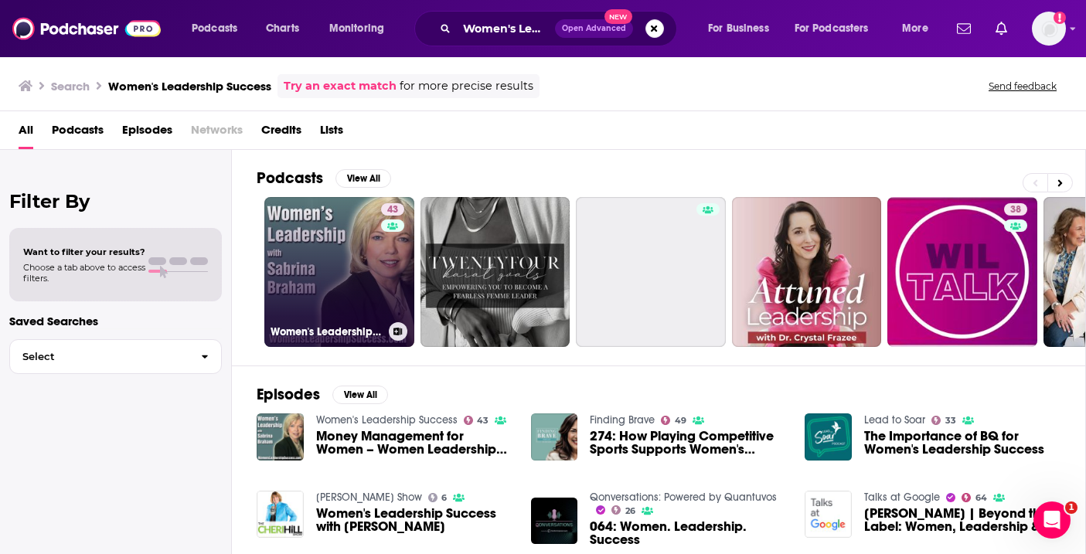
click at [306, 310] on link "43 Women's Leadership Success" at bounding box center [339, 272] width 150 height 150
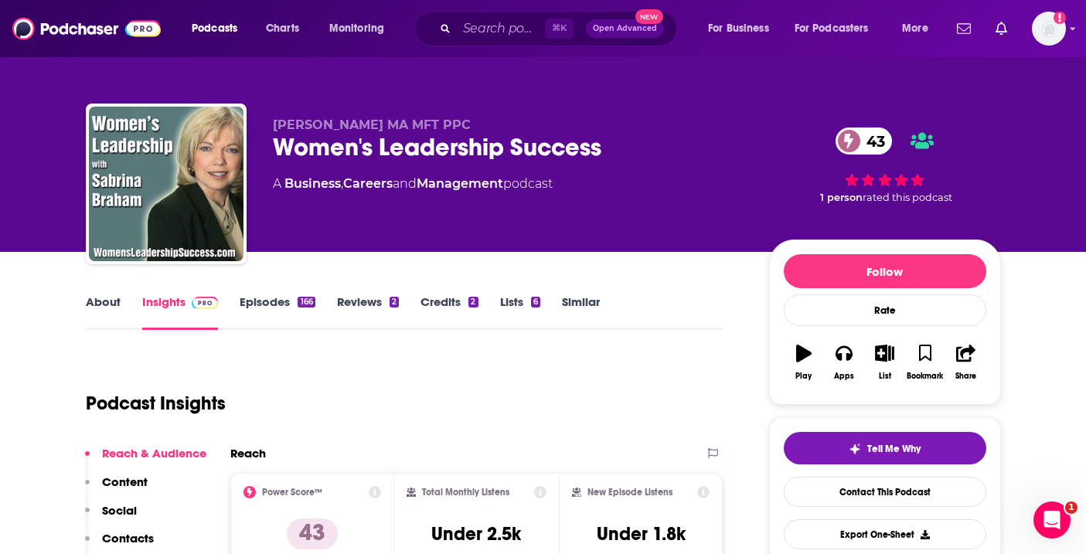
scroll to position [52, 0]
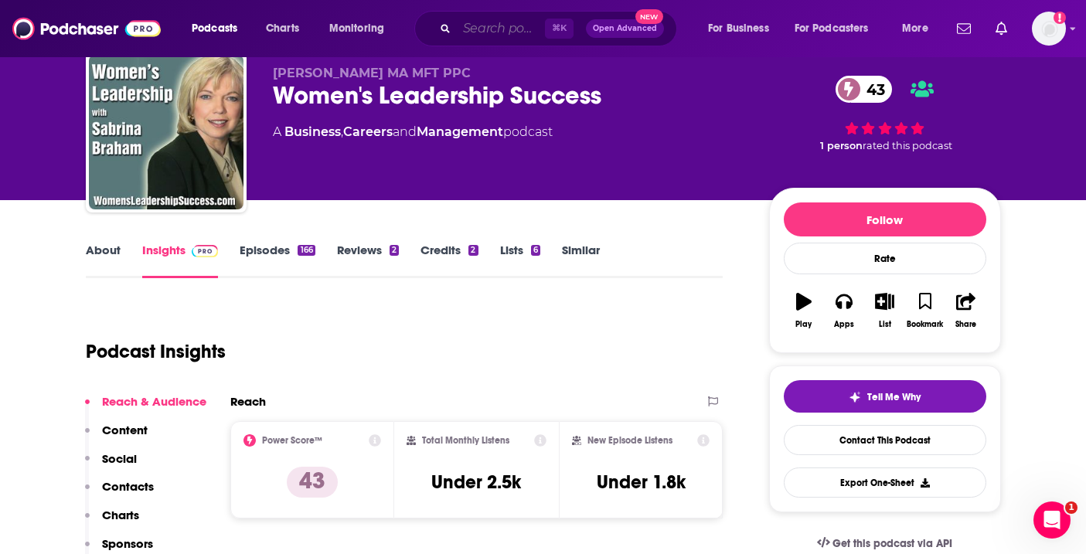
click at [512, 30] on input "Search podcasts, credits, & more..." at bounding box center [501, 28] width 88 height 25
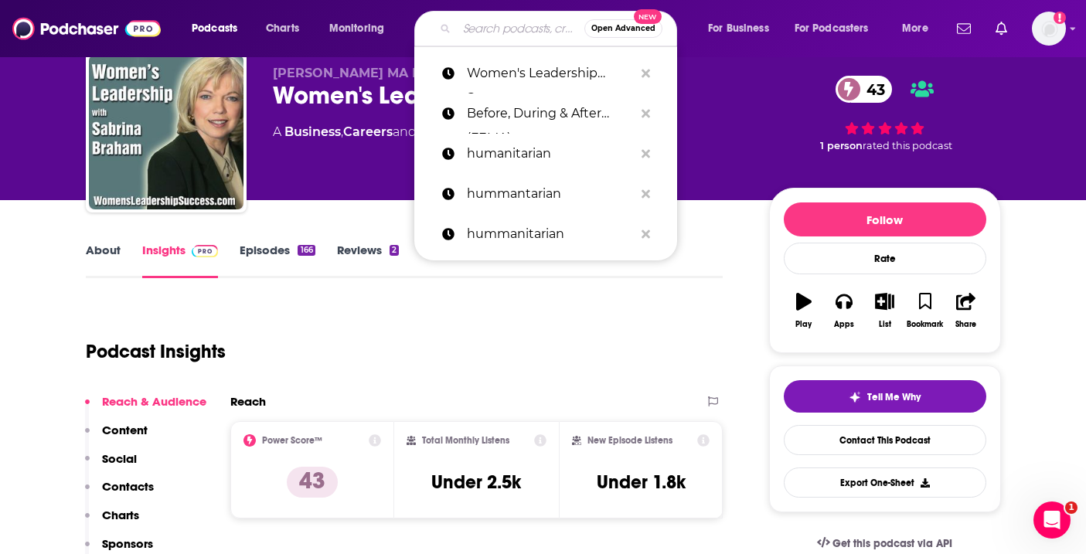
paste input "Leadership is Feminine"
type input "Leadership is Feminine"
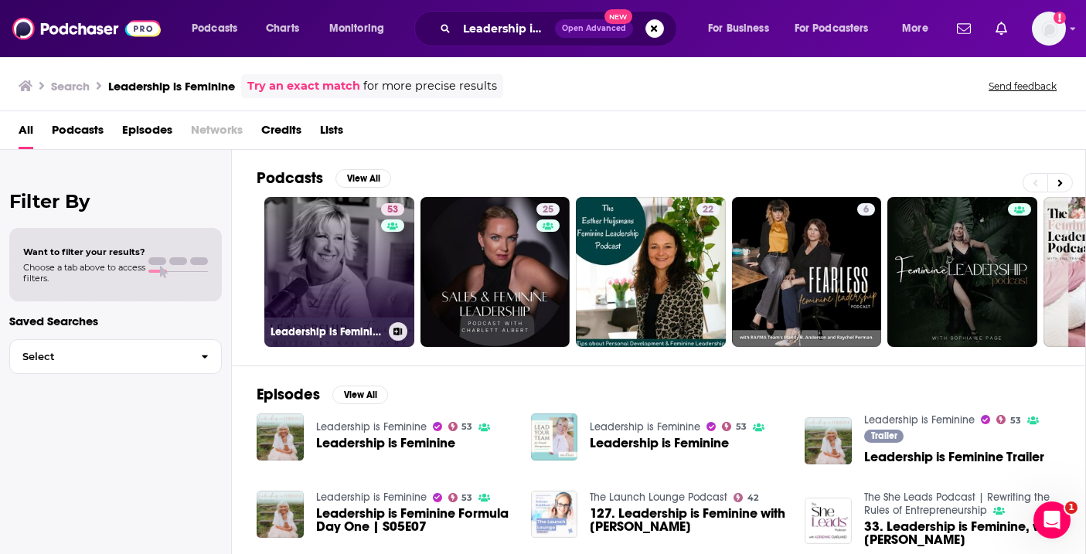
click at [376, 263] on link "53 Leadership is Feminine" at bounding box center [339, 272] width 150 height 150
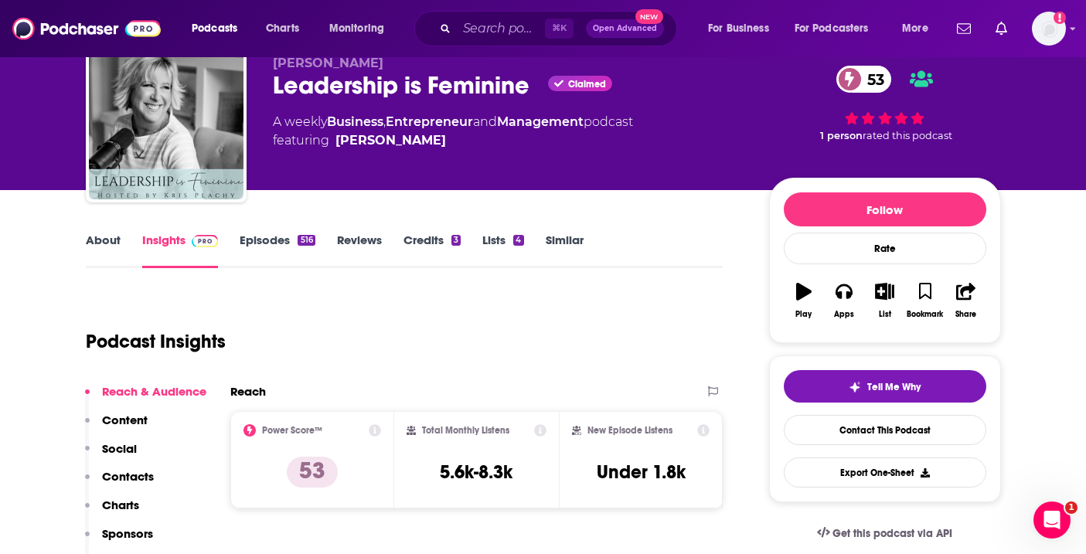
scroll to position [63, 0]
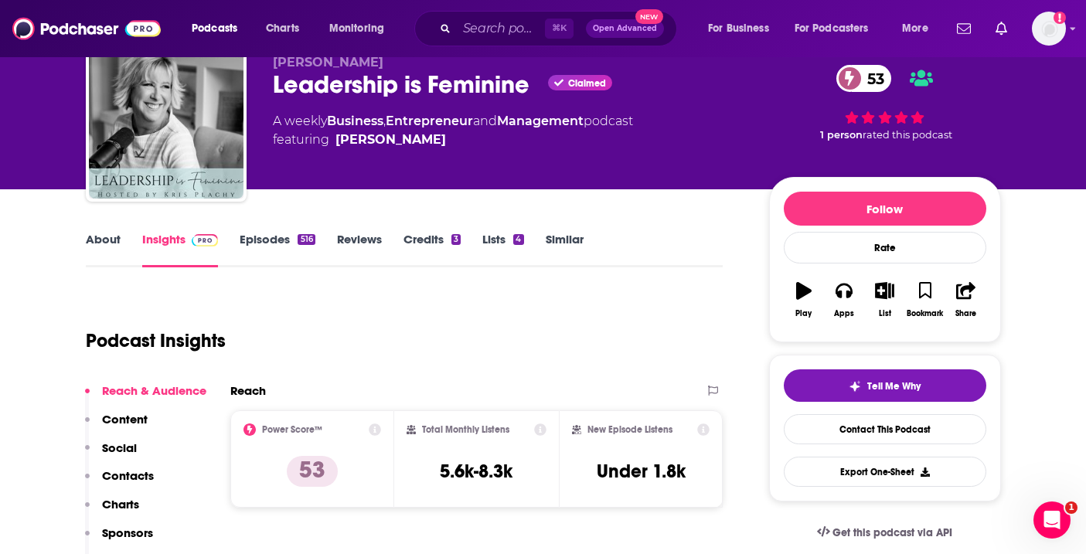
click at [110, 241] on link "About" at bounding box center [103, 250] width 35 height 36
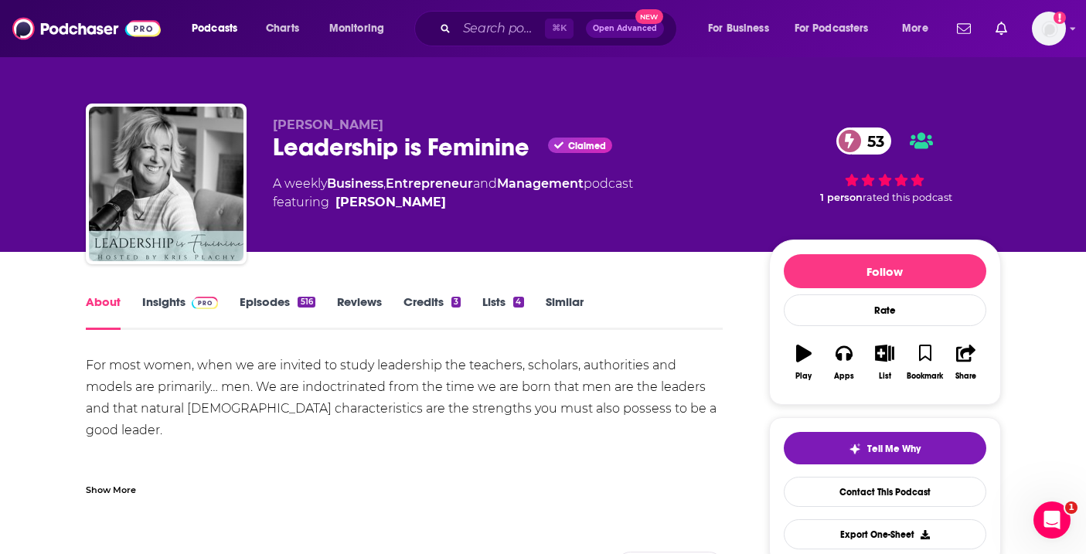
click at [126, 487] on div "Show More" at bounding box center [111, 488] width 50 height 15
click at [454, 36] on div "⌘ K Open Advanced New" at bounding box center [545, 29] width 263 height 36
click at [496, 22] on input "Search podcasts, credits, & more..." at bounding box center [501, 28] width 88 height 25
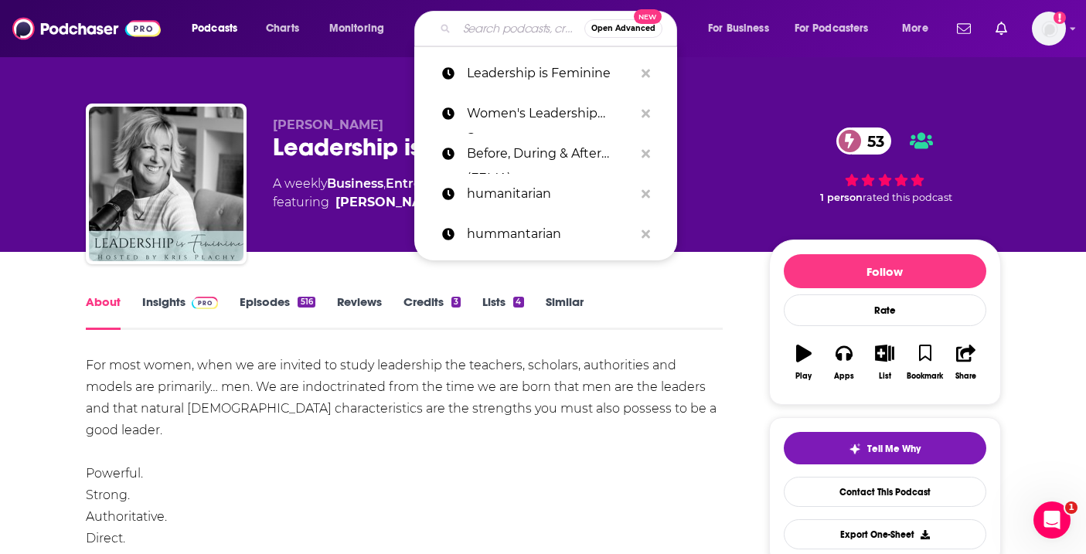
paste input "The Interview"
type input "The Interview"
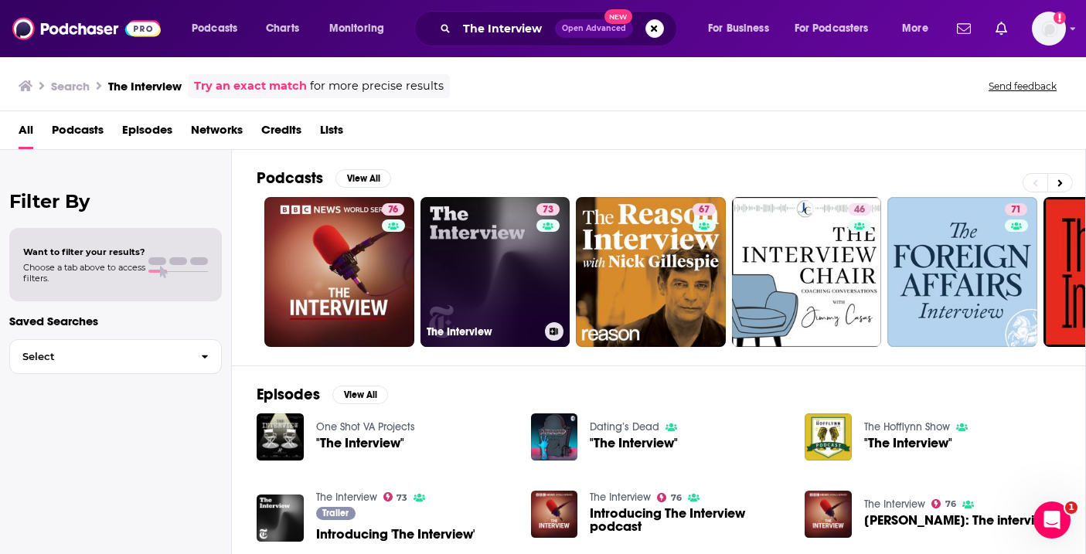
click at [501, 257] on link "73 The Interview" at bounding box center [495, 272] width 150 height 150
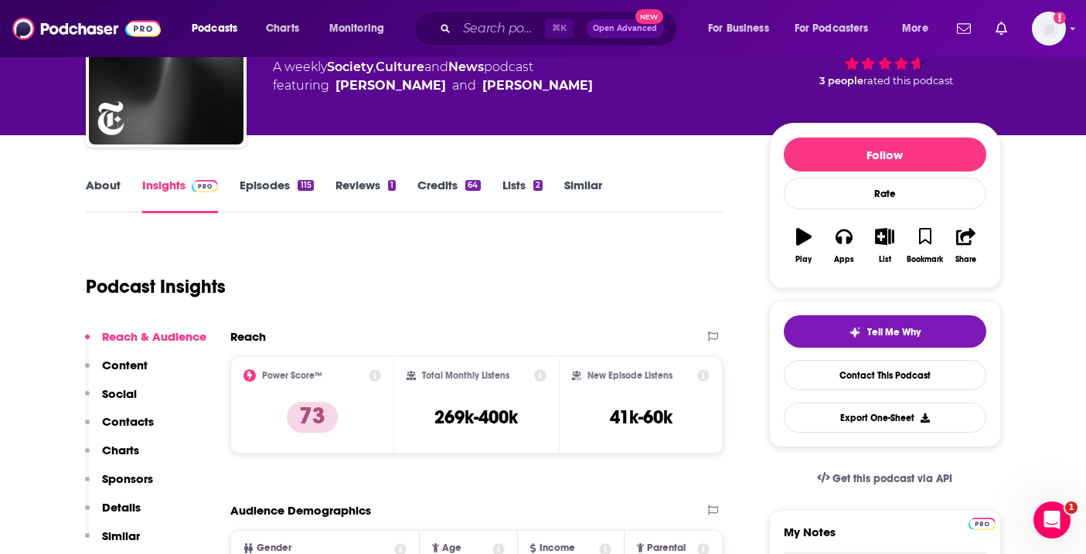
scroll to position [124, 0]
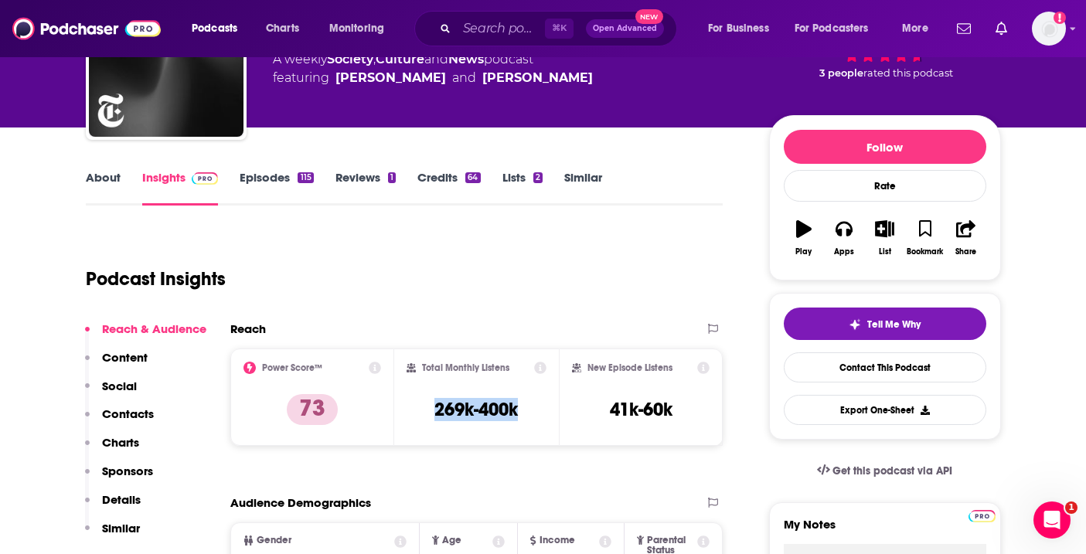
drag, startPoint x: 532, startPoint y: 406, endPoint x: 422, endPoint y: 406, distance: 109.7
click at [422, 406] on div "Total Monthly Listens 269k-400k" at bounding box center [476, 397] width 140 height 71
copy h3 "269k-400k"
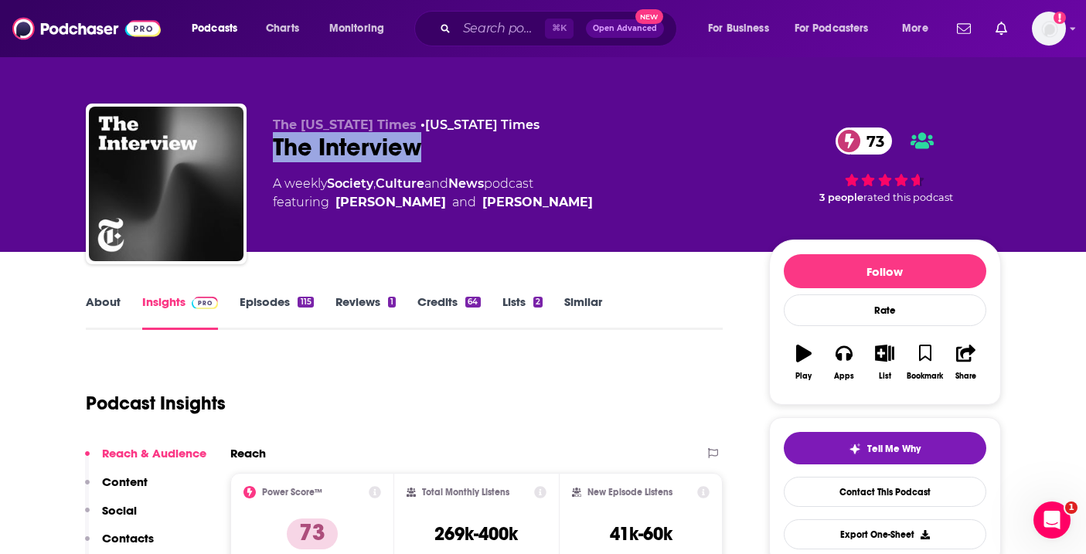
drag, startPoint x: 434, startPoint y: 156, endPoint x: 270, endPoint y: 151, distance: 163.9
click at [270, 151] on div "The New York Times • New York Times The Interview 73 A weekly Society , Culture…" at bounding box center [543, 187] width 915 height 167
copy h2 "The Interview"
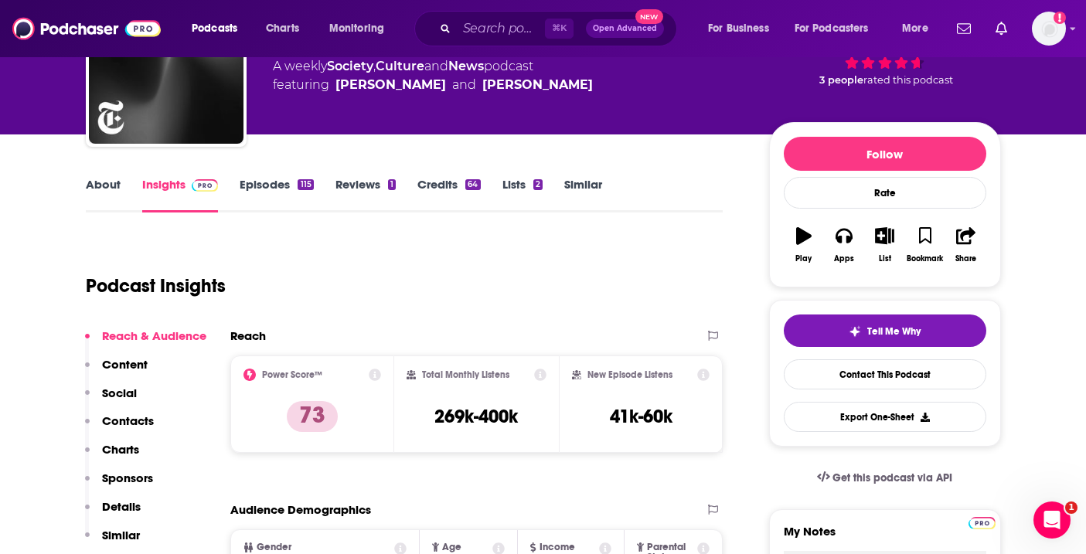
scroll to position [155, 0]
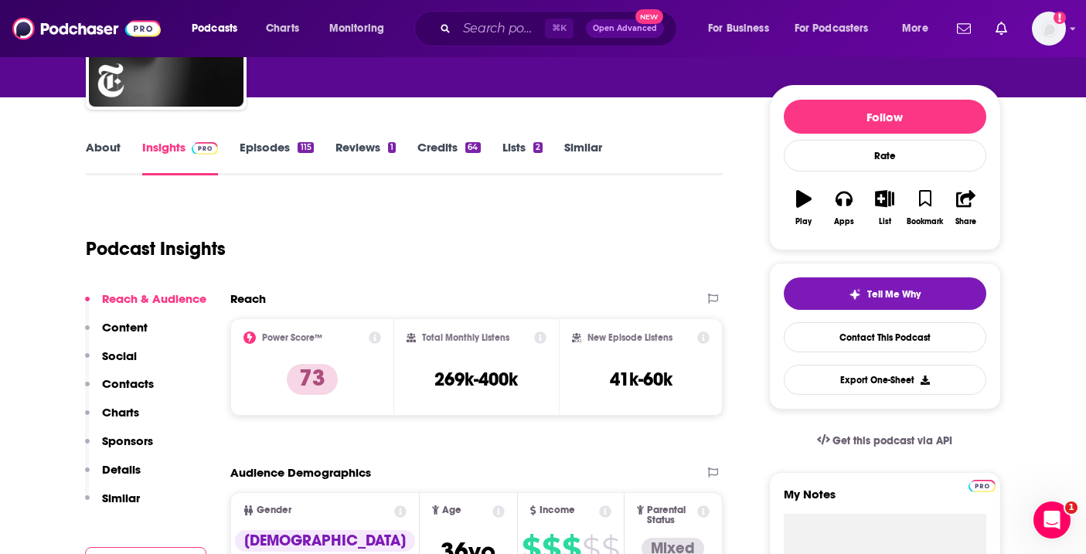
click at [254, 145] on link "Episodes 115" at bounding box center [276, 158] width 73 height 36
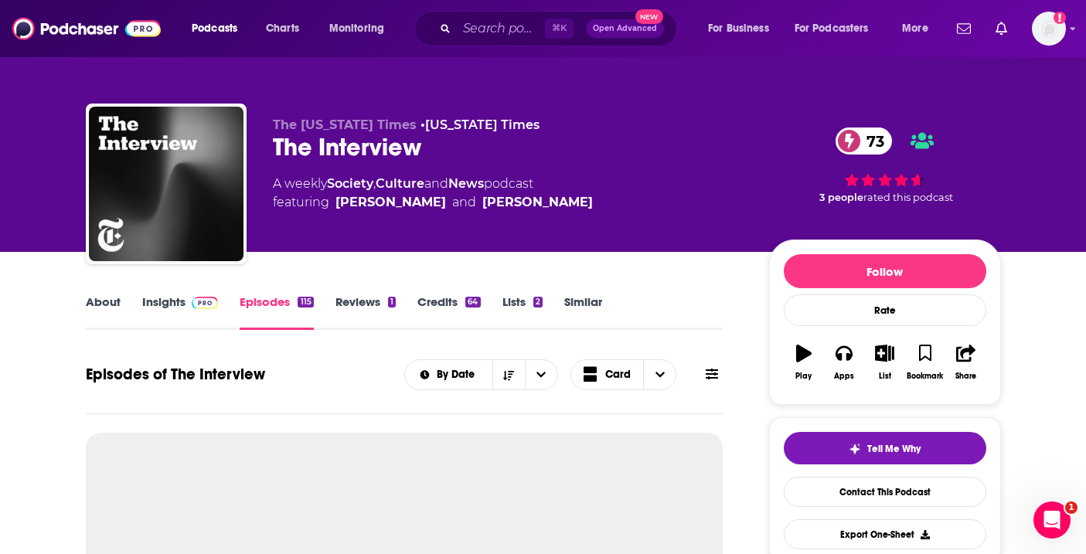
click at [103, 297] on link "About" at bounding box center [103, 312] width 35 height 36
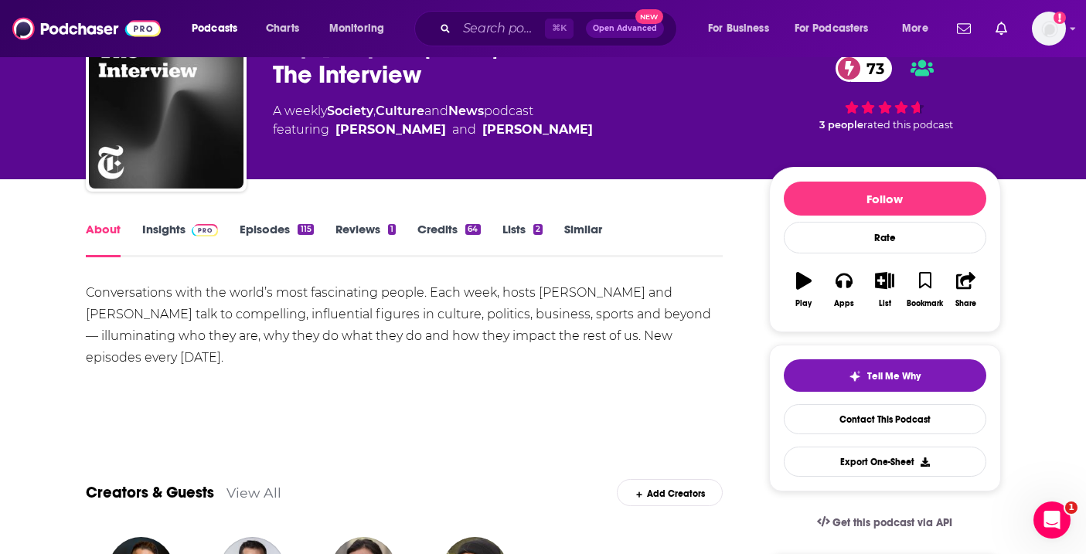
scroll to position [80, 0]
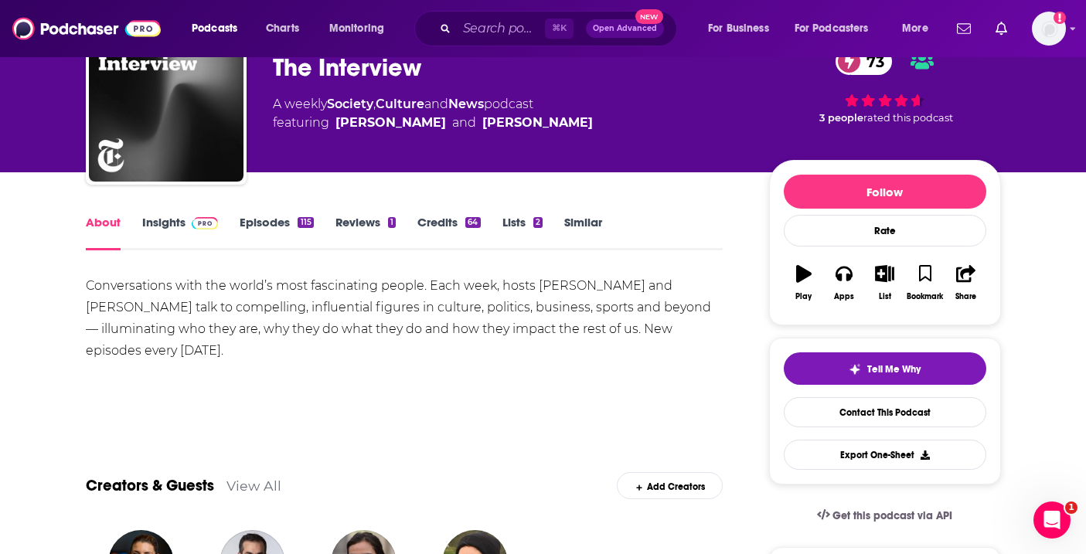
drag, startPoint x: 199, startPoint y: 353, endPoint x: 66, endPoint y: 294, distance: 144.9
copy div "Conversations with the world’s most fascinating people. Each week, hosts David …"
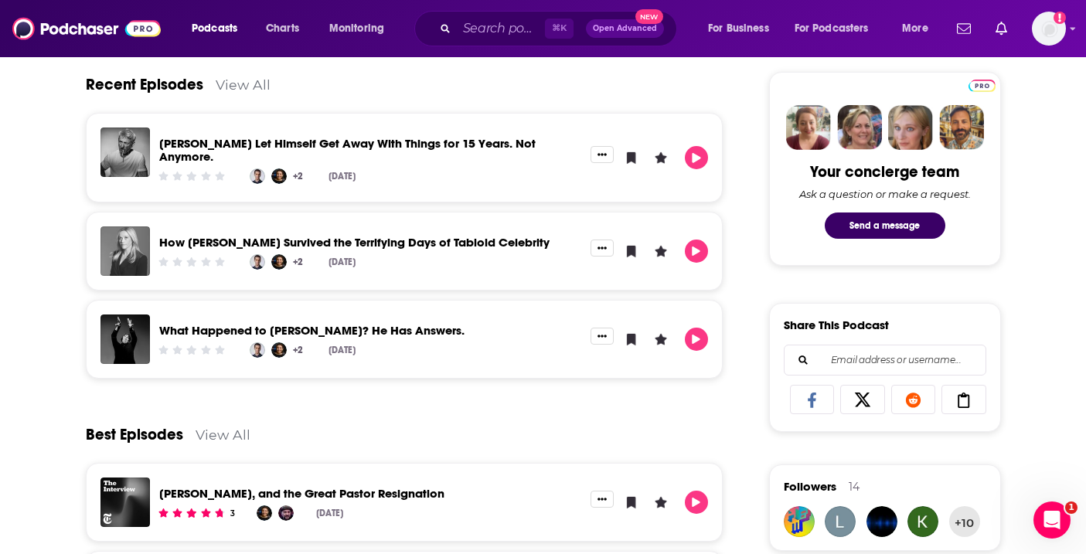
scroll to position [0, 0]
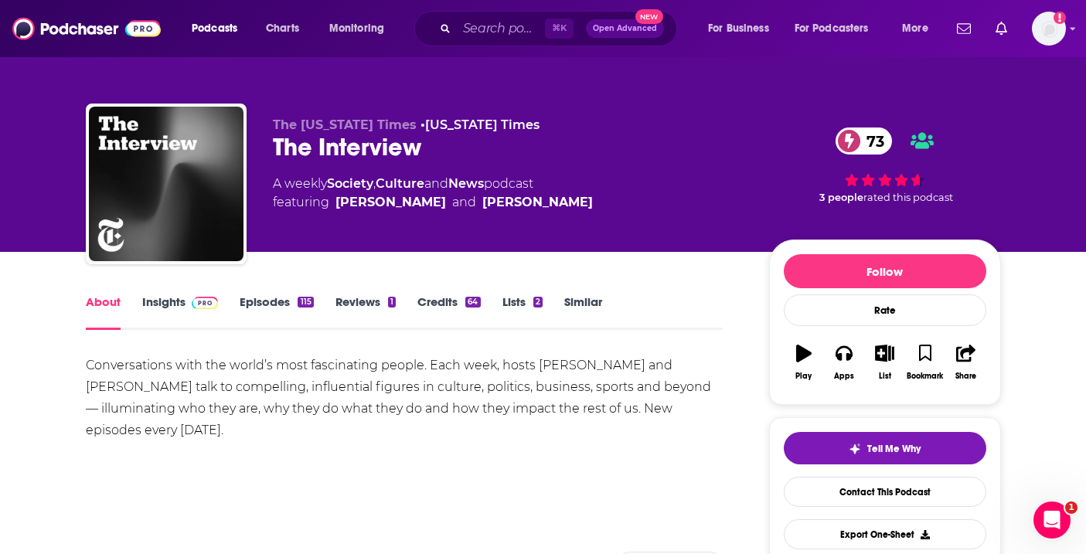
click at [179, 303] on link "Insights" at bounding box center [180, 312] width 76 height 36
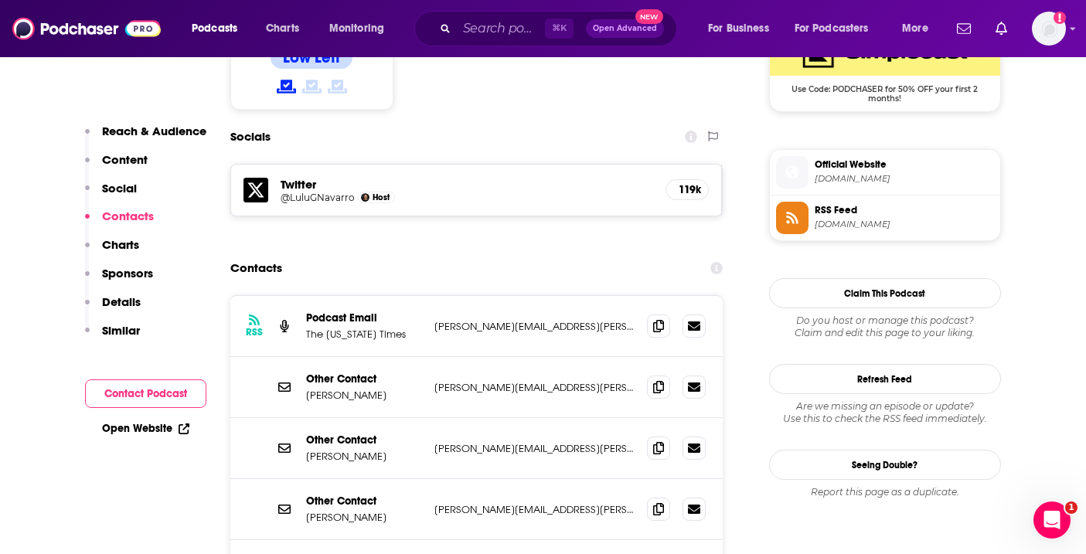
scroll to position [1314, 0]
click at [654, 313] on span at bounding box center [658, 324] width 23 height 23
click at [669, 375] on div at bounding box center [676, 386] width 59 height 23
click at [655, 379] on icon at bounding box center [658, 385] width 11 height 12
click at [658, 440] on icon at bounding box center [658, 446] width 11 height 12
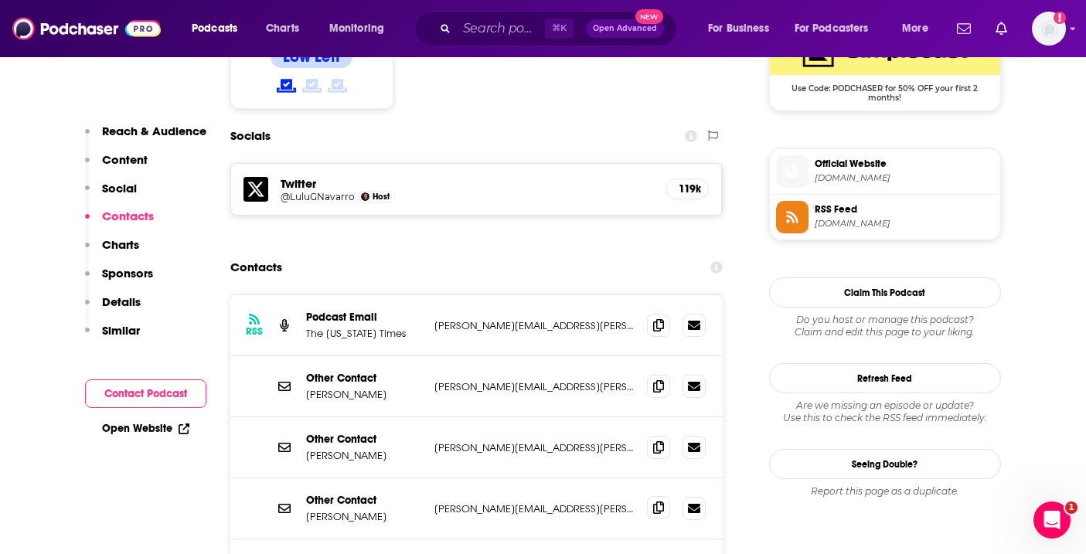
click at [647, 496] on span at bounding box center [658, 507] width 23 height 23
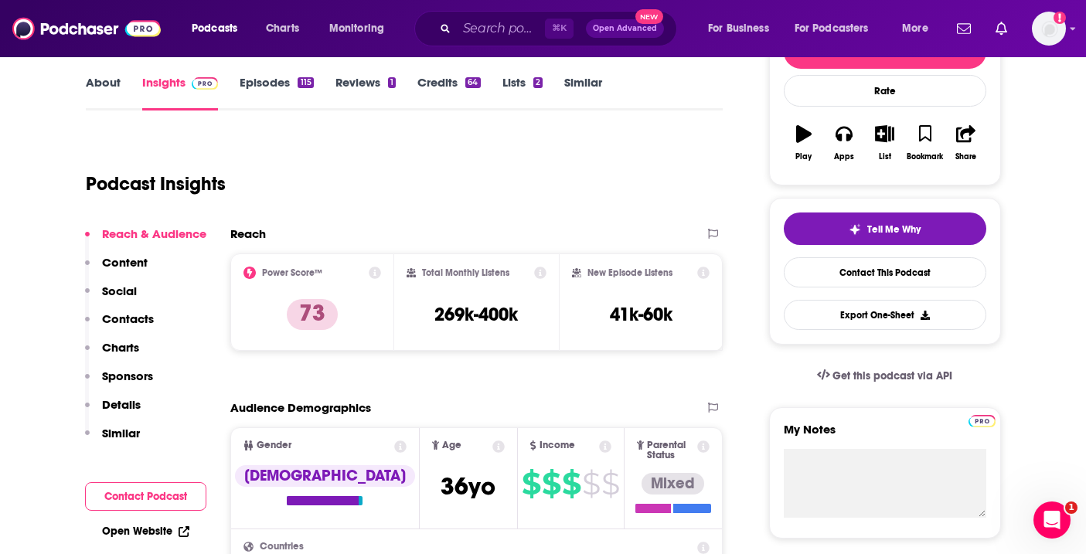
scroll to position [0, 0]
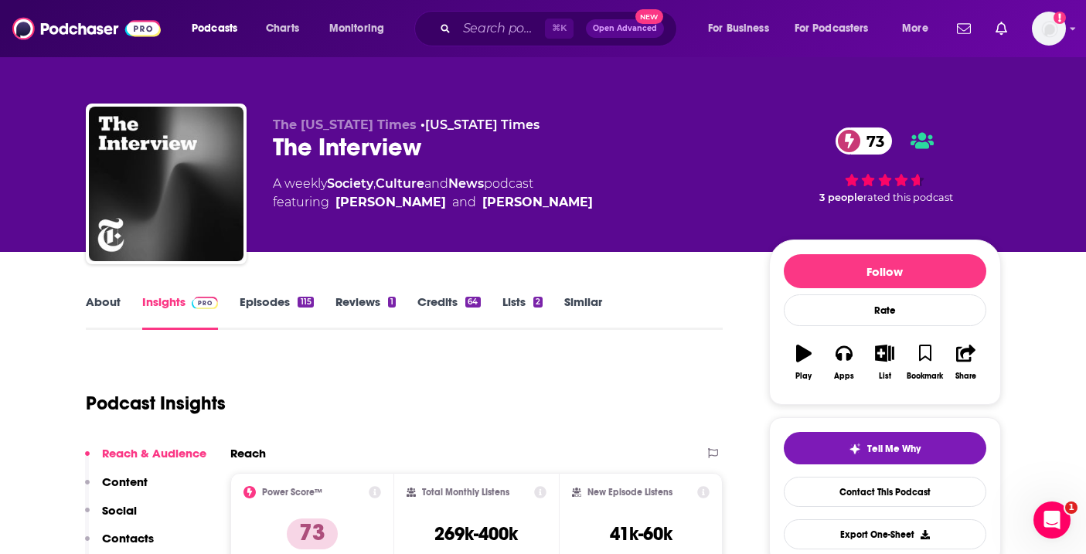
click at [108, 316] on link "About" at bounding box center [103, 312] width 35 height 36
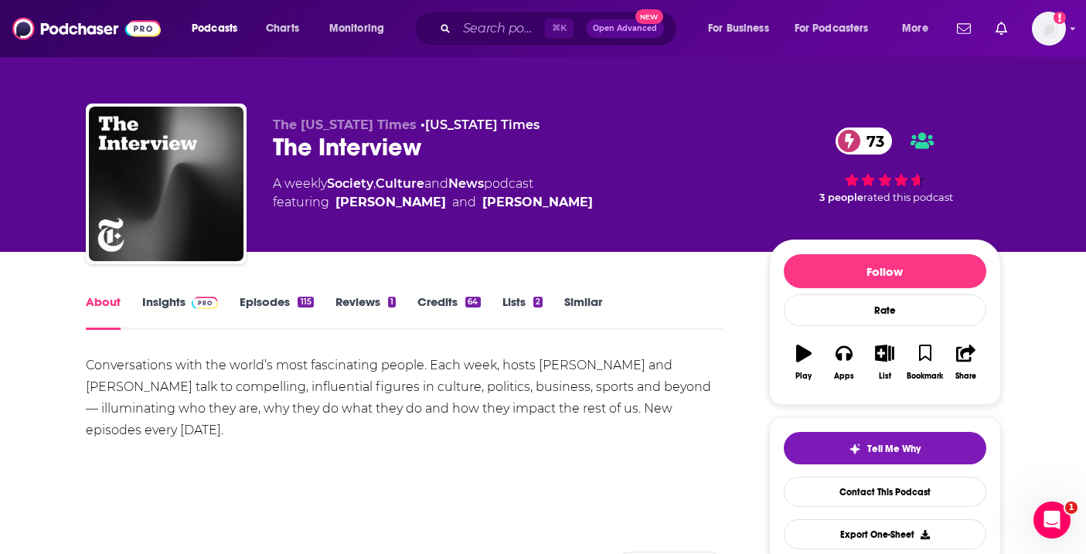
click at [270, 303] on link "Episodes 115" at bounding box center [276, 312] width 73 height 36
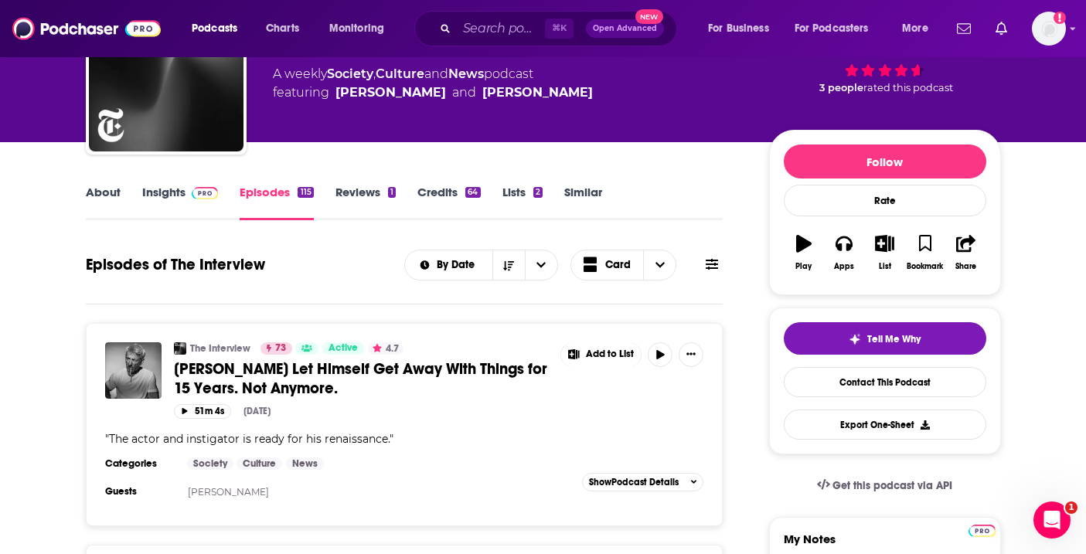
scroll to position [134, 0]
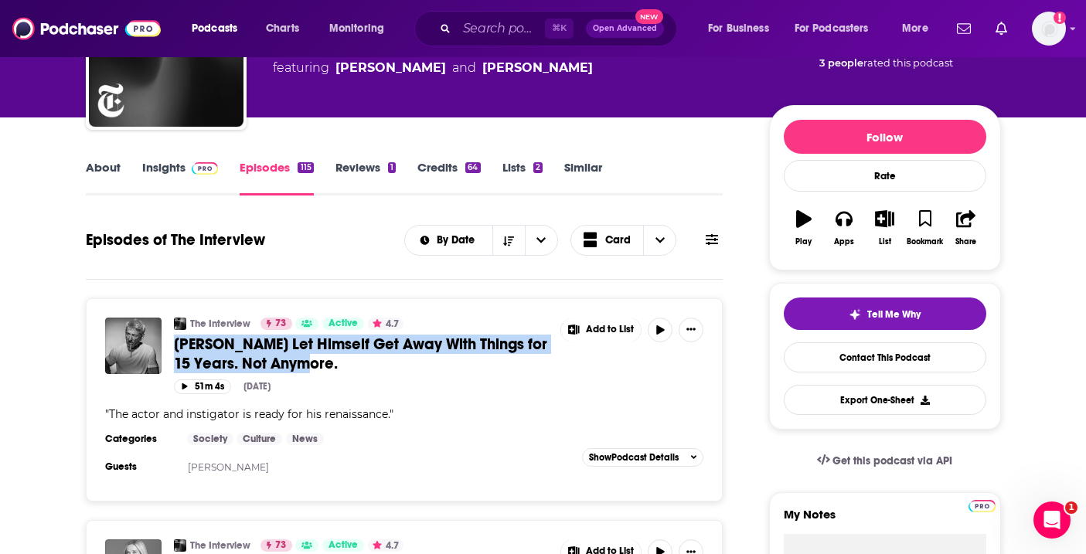
drag, startPoint x: 338, startPoint y: 372, endPoint x: 174, endPoint y: 348, distance: 165.7
click at [174, 348] on div "The Interview 73 Active 4.7 Sean Penn Let Himself Get Away With Things for 15 Y…" at bounding box center [439, 349] width 530 height 62
copy span "Sean Penn Let Himself Get Away With Things for 15 Years. Not Anymore."
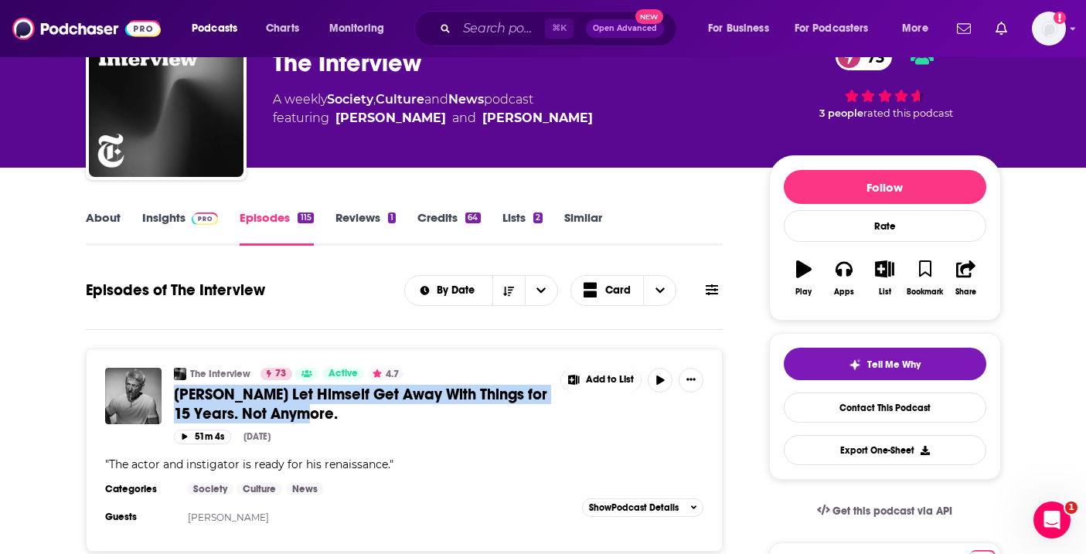
scroll to position [83, 0]
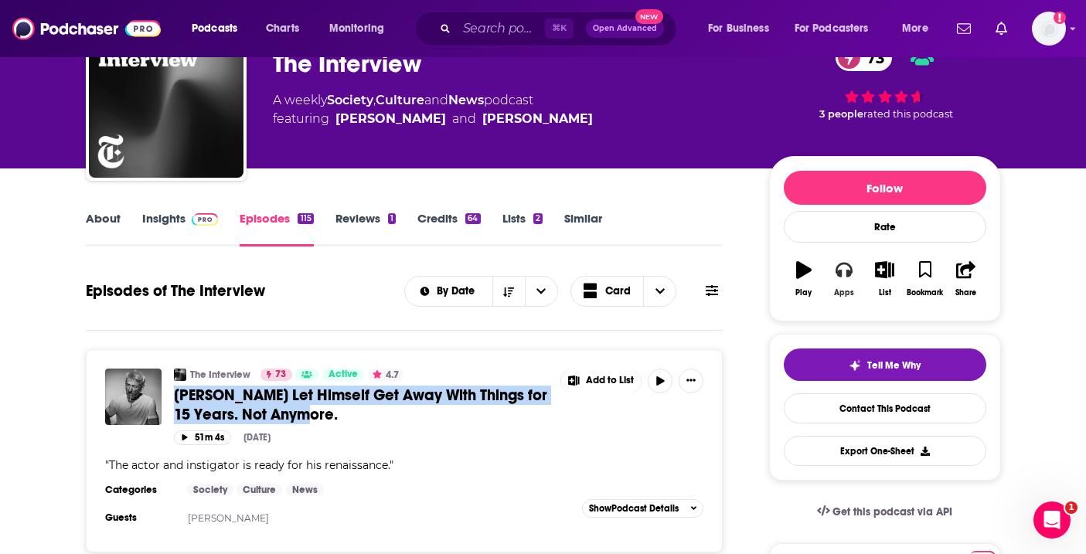
click at [839, 285] on button "Apps" at bounding box center [844, 279] width 40 height 56
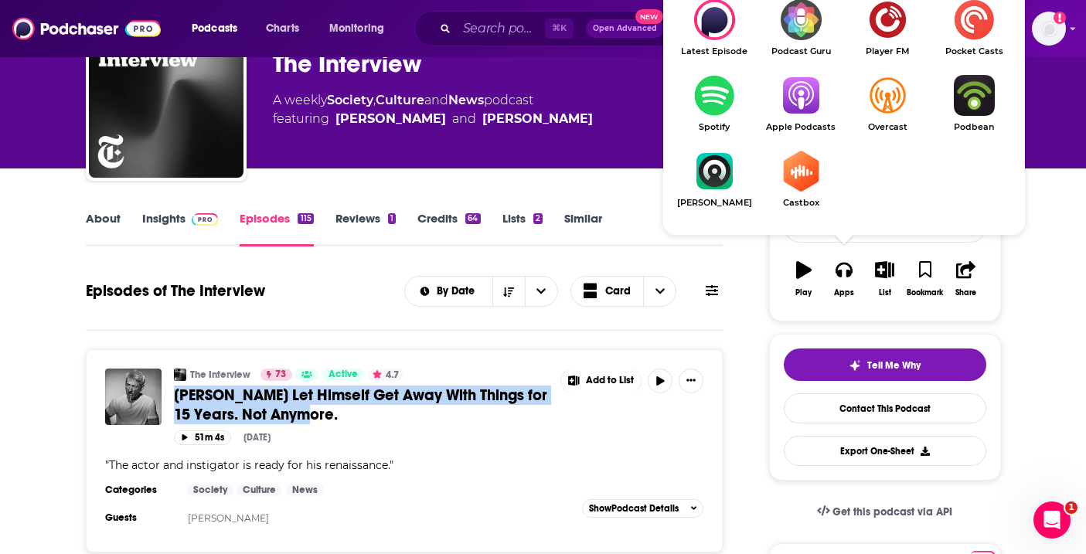
click at [708, 97] on img "Show Listen On dropdown" at bounding box center [714, 95] width 87 height 41
